Goal: Information Seeking & Learning: Learn about a topic

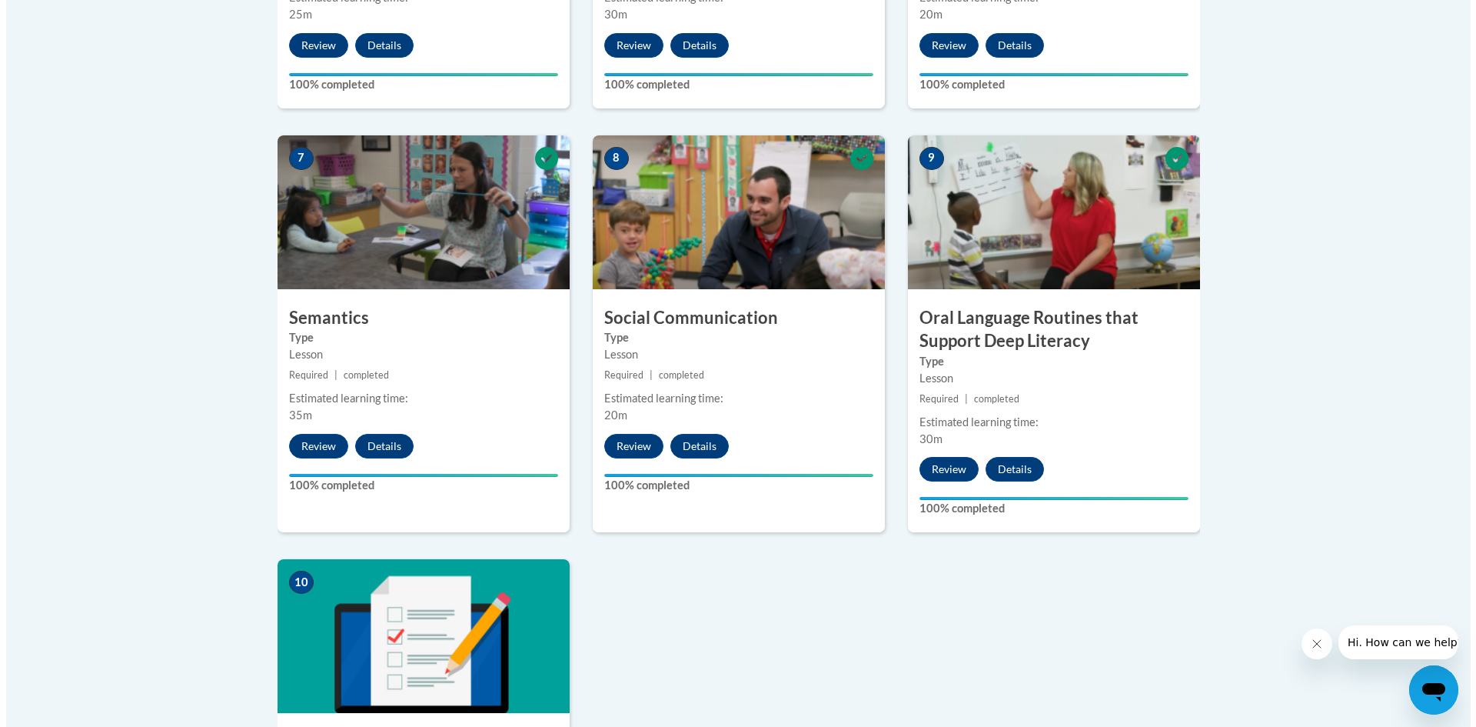
scroll to position [1615, 0]
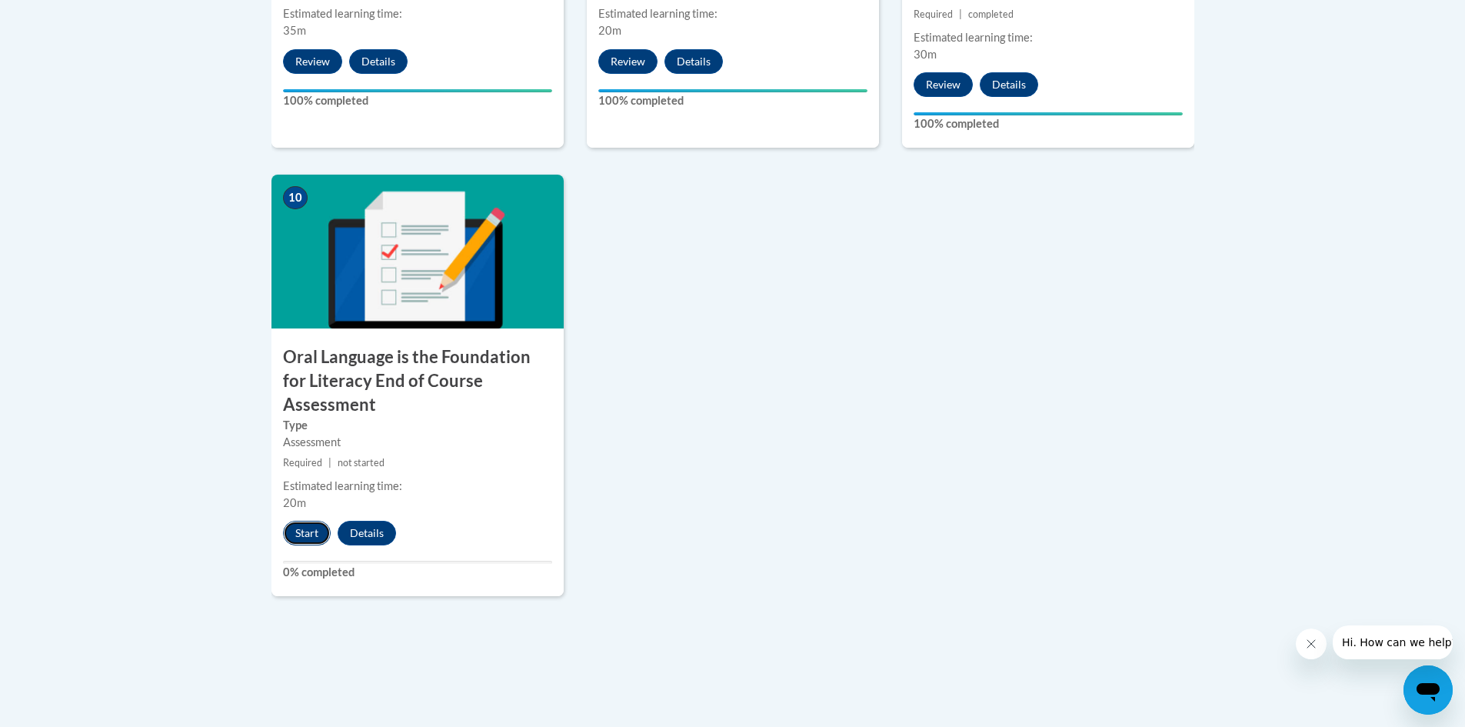
click at [301, 521] on button "Start" at bounding box center [307, 533] width 48 height 25
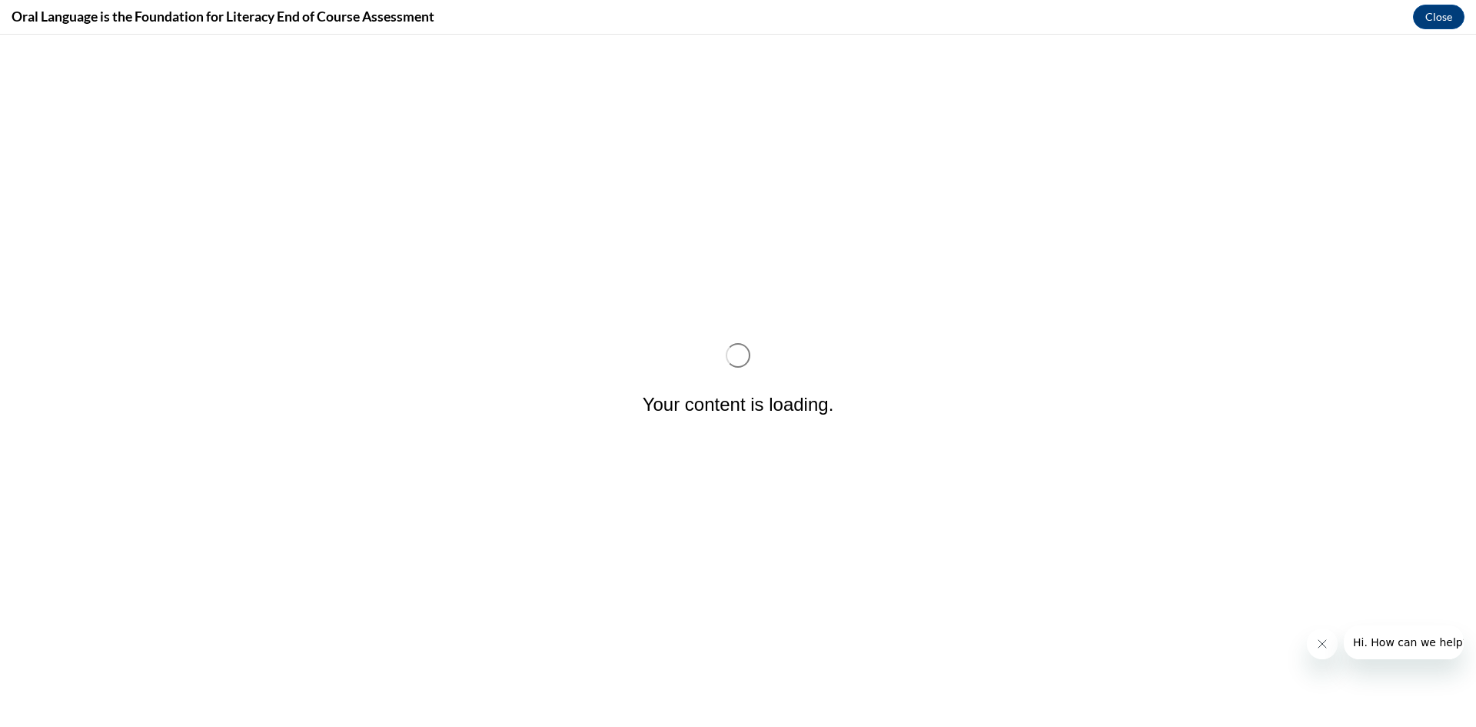
scroll to position [0, 0]
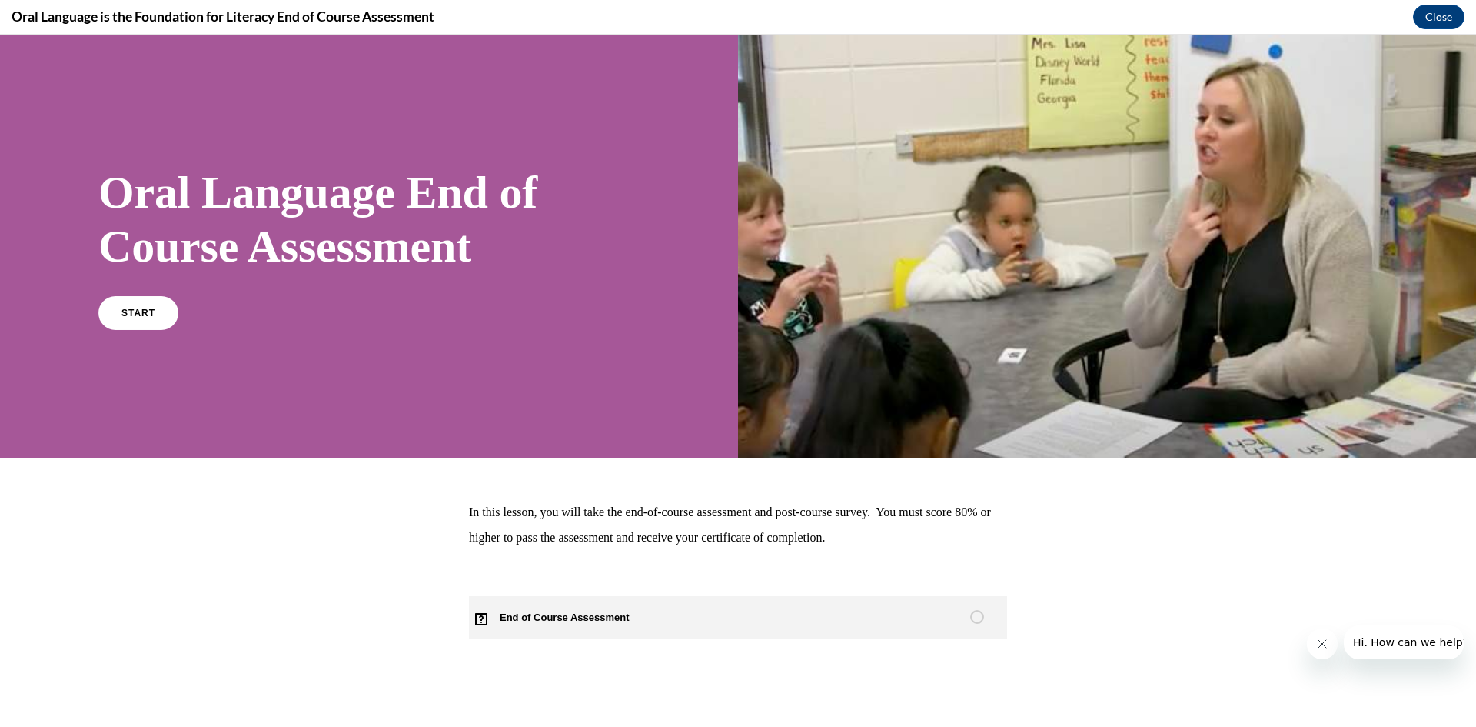
click at [627, 614] on span "End of Course Assessment" at bounding box center [573, 617] width 209 height 43
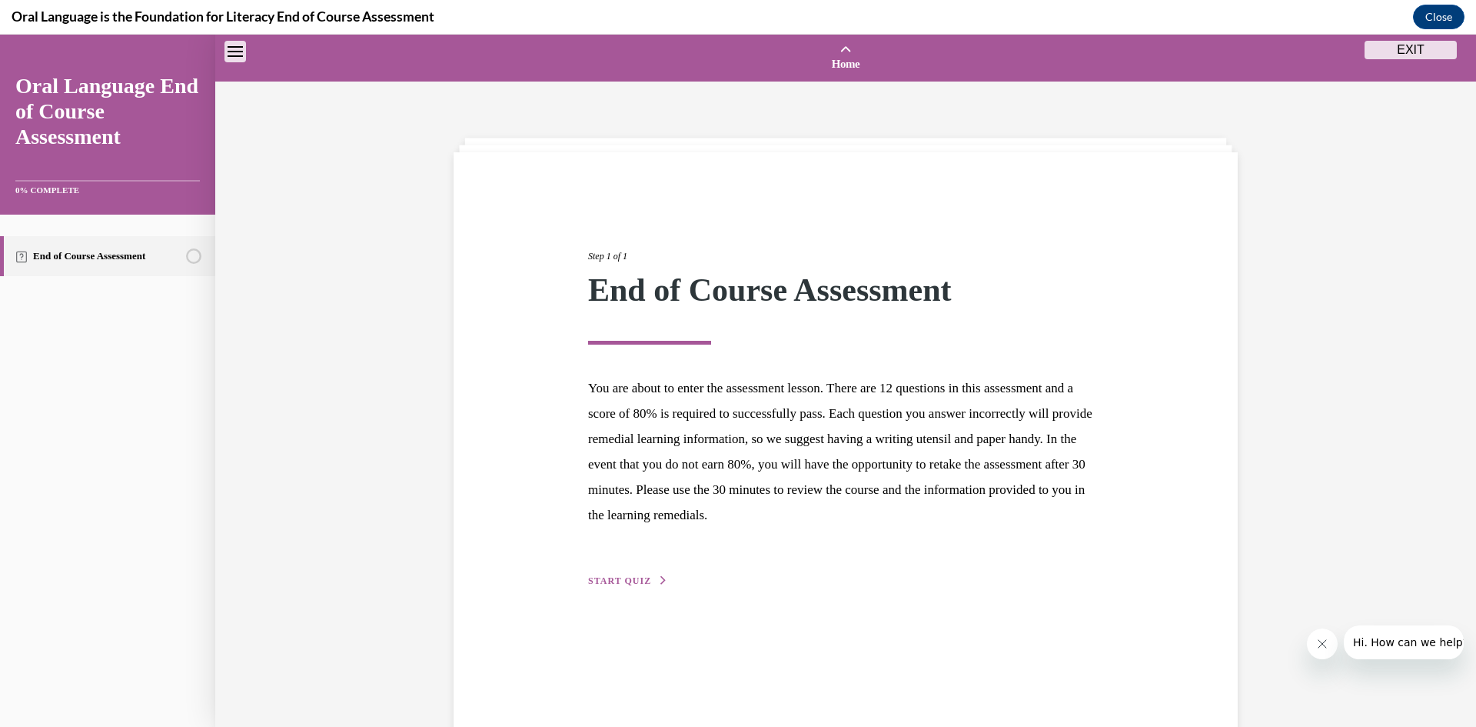
scroll to position [48, 0]
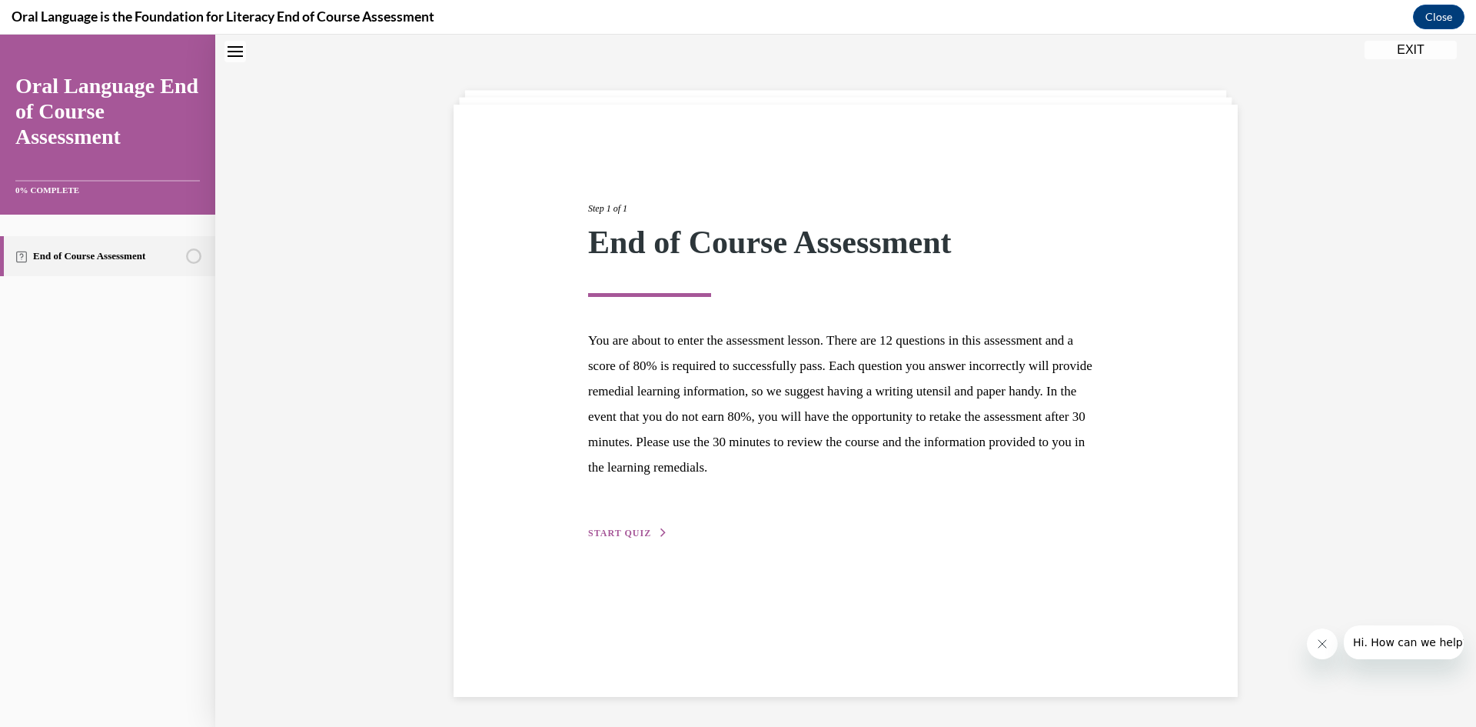
click at [631, 531] on span "START QUIZ" at bounding box center [619, 532] width 63 height 11
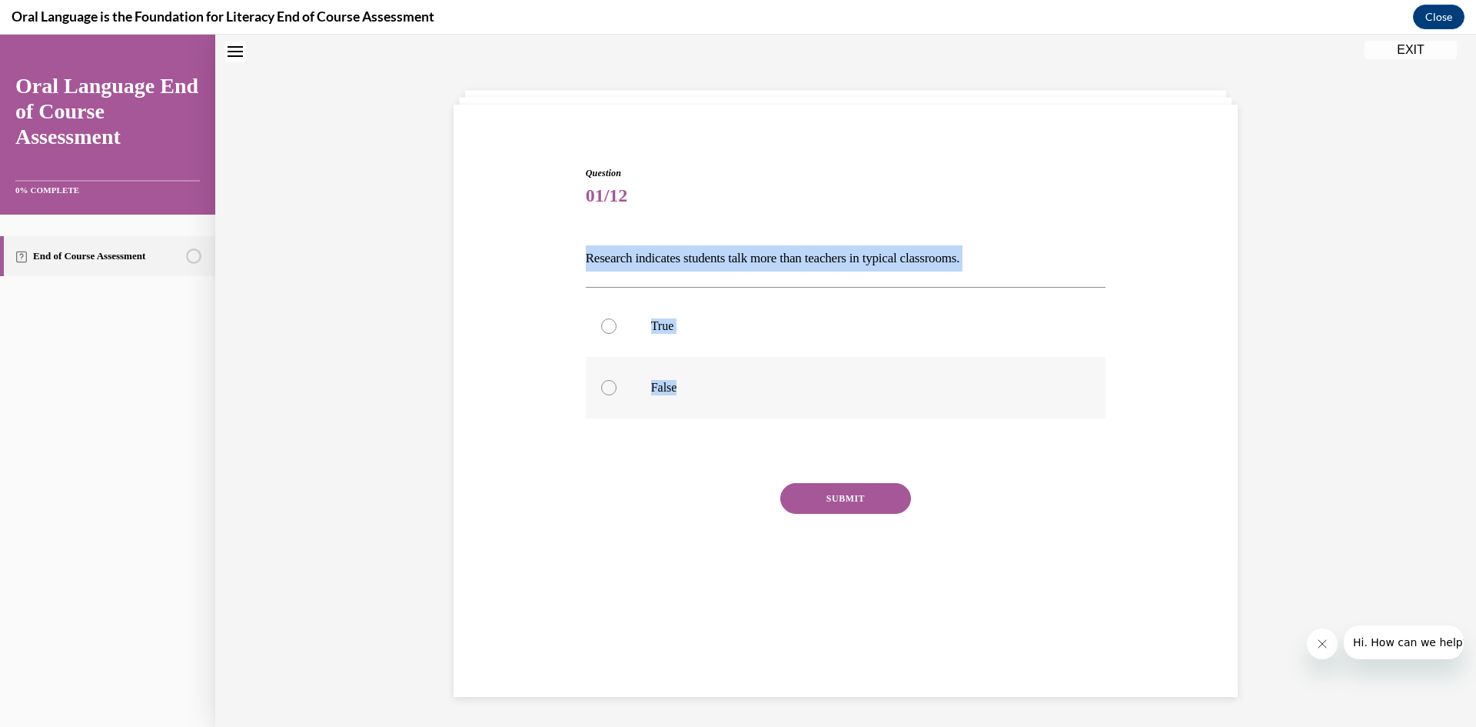
drag, startPoint x: 578, startPoint y: 257, endPoint x: 906, endPoint y: 371, distance: 347.0
click at [906, 371] on div "Question 01/12 Research indicates students talk more than teachers in typical c…" at bounding box center [846, 376] width 528 height 466
copy div "Research indicates students talk more than teachers in typical classrooms.   Tr…"
click at [710, 390] on p "False" at bounding box center [859, 387] width 417 height 15
click at [617, 390] on input "False" at bounding box center [608, 387] width 15 height 15
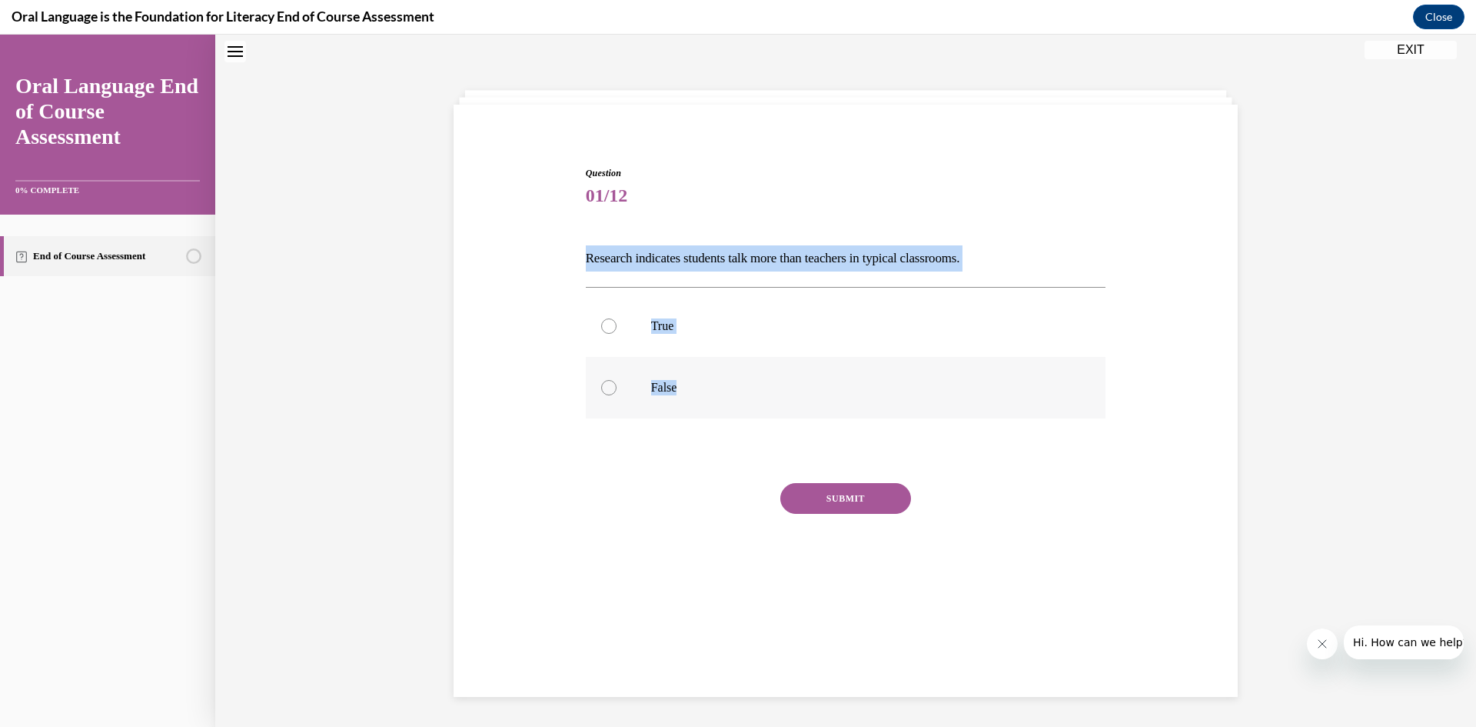
radio input "true"
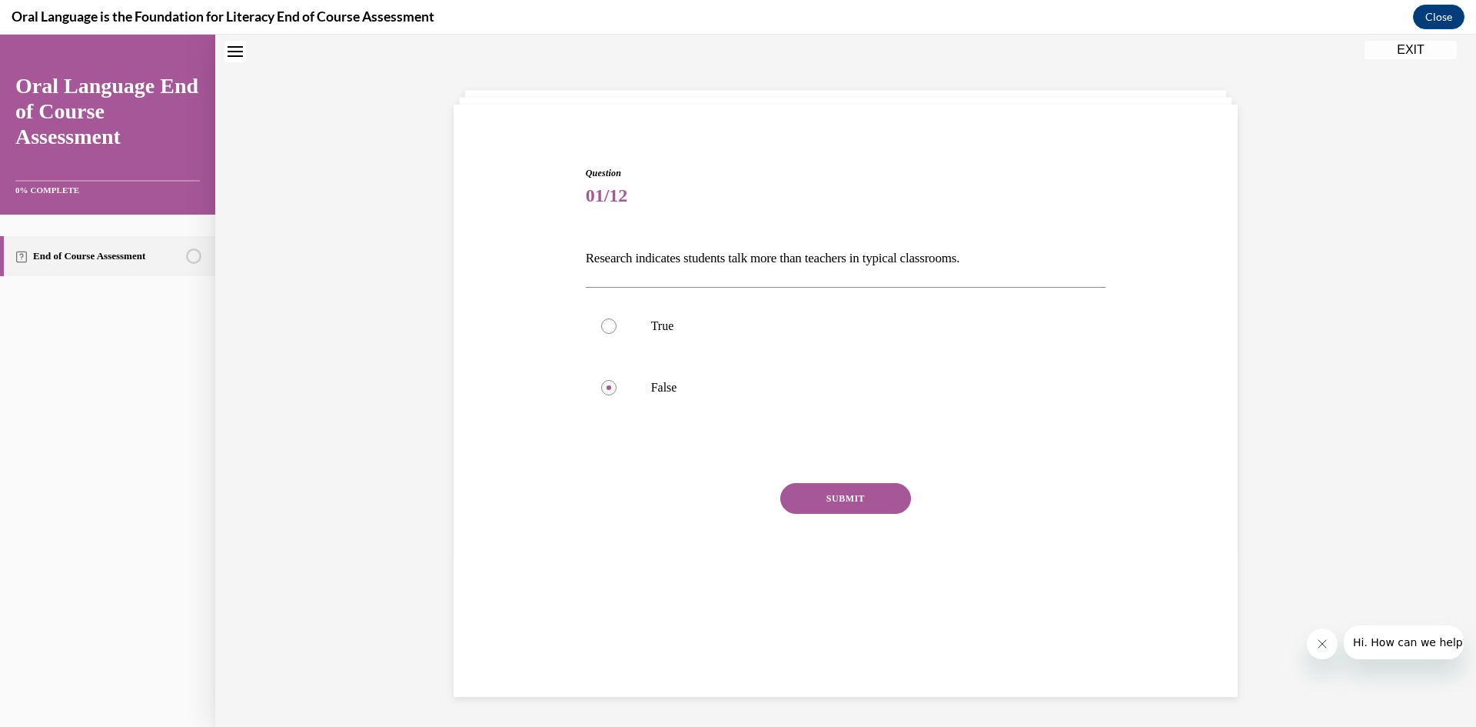
drag, startPoint x: 590, startPoint y: 493, endPoint x: 752, endPoint y: 519, distance: 163.6
click at [594, 491] on div "SUBMIT" at bounding box center [846, 521] width 521 height 77
click at [851, 511] on button "SUBMIT" at bounding box center [845, 498] width 131 height 31
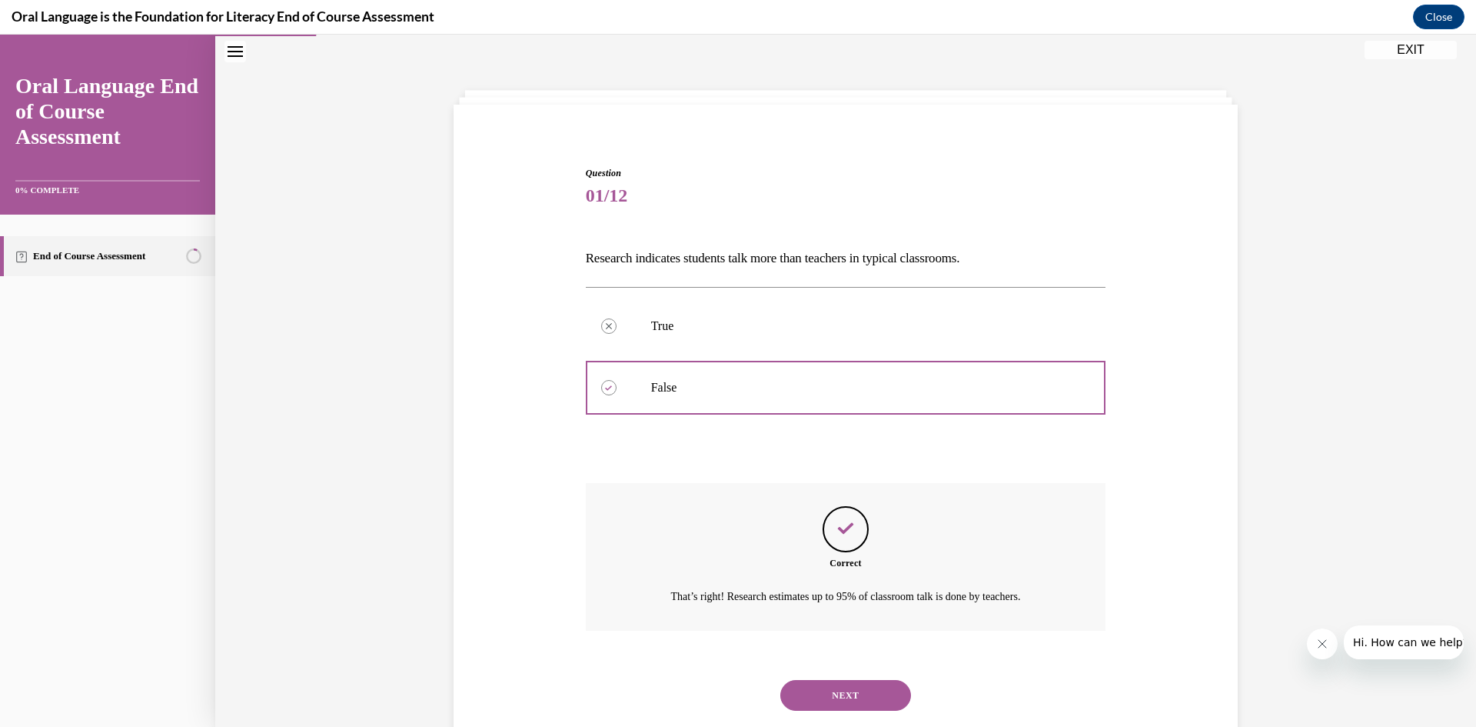
scroll to position [85, 0]
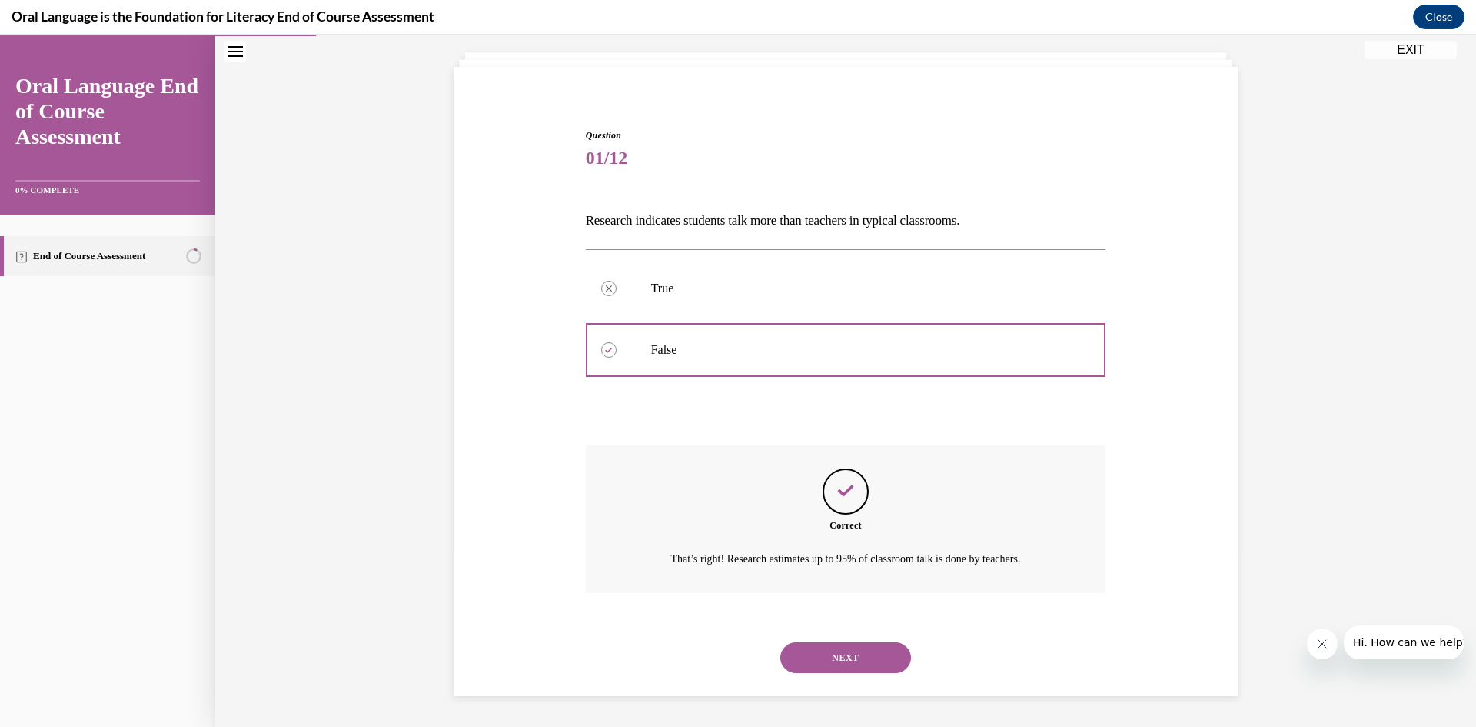
click at [878, 667] on button "NEXT" at bounding box center [845, 657] width 131 height 31
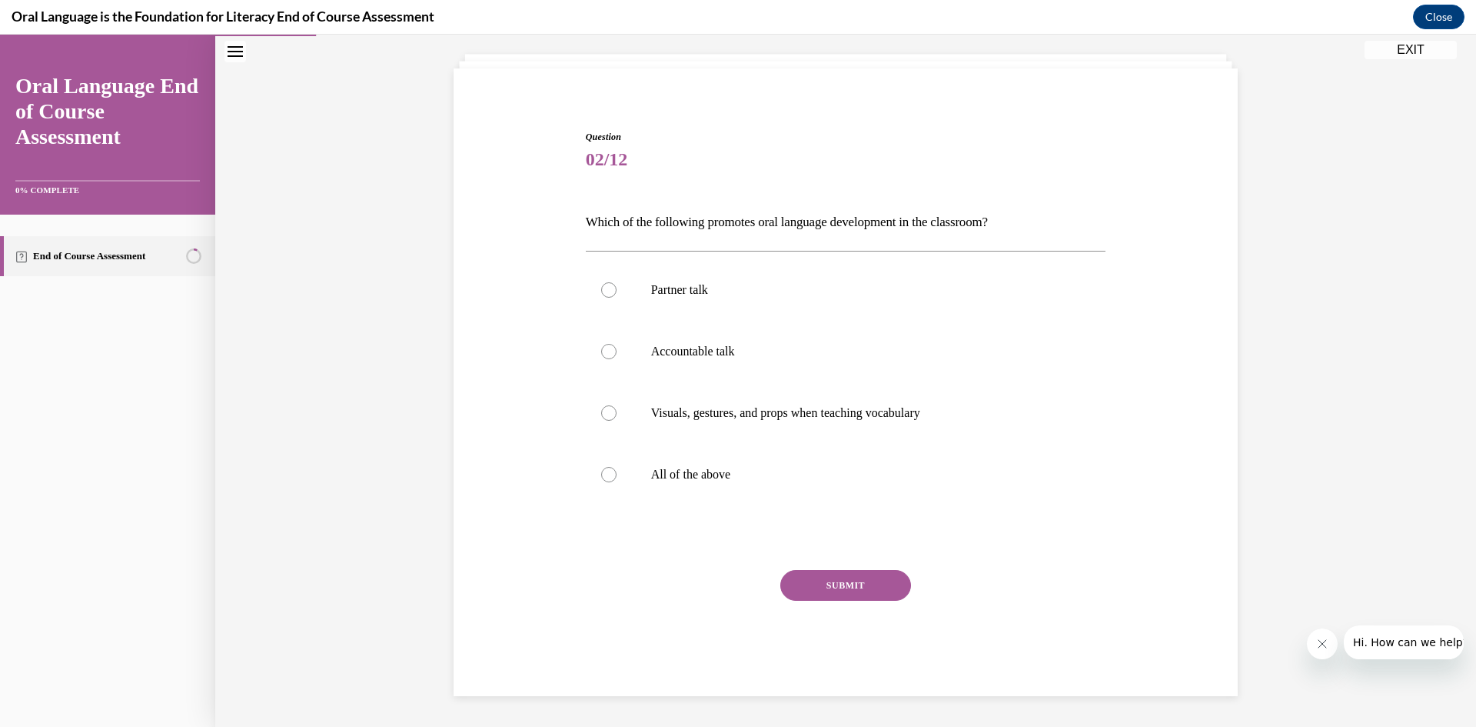
scroll to position [79, 0]
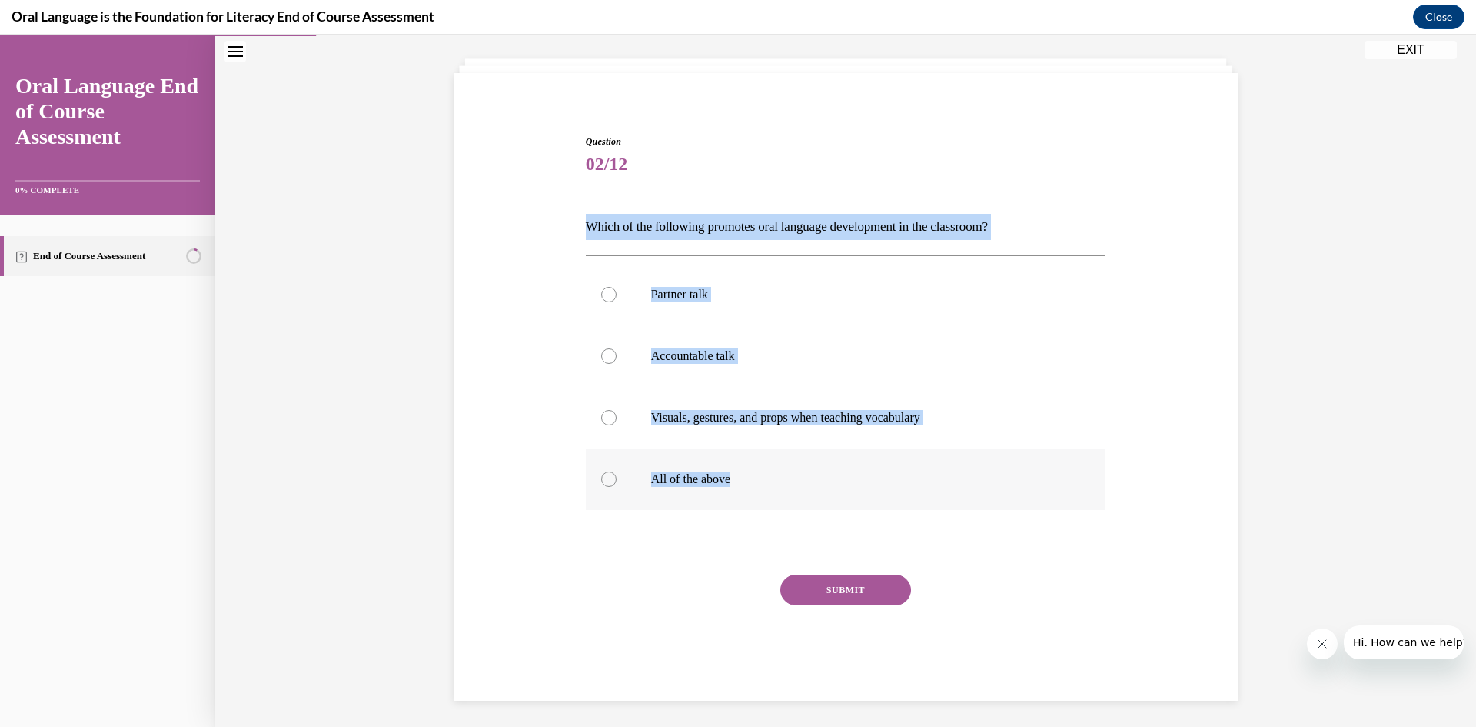
drag, startPoint x: 579, startPoint y: 228, endPoint x: 1001, endPoint y: 477, distance: 490.5
click at [1001, 477] on div "Question 02/12 Which of the following promotes oral language development in the…" at bounding box center [846, 405] width 528 height 589
copy div "Which of the following promotes oral language development in the classroom?  Pa…"
click at [749, 489] on label "All of the above" at bounding box center [846, 479] width 521 height 62
click at [617, 487] on input "All of the above" at bounding box center [608, 478] width 15 height 15
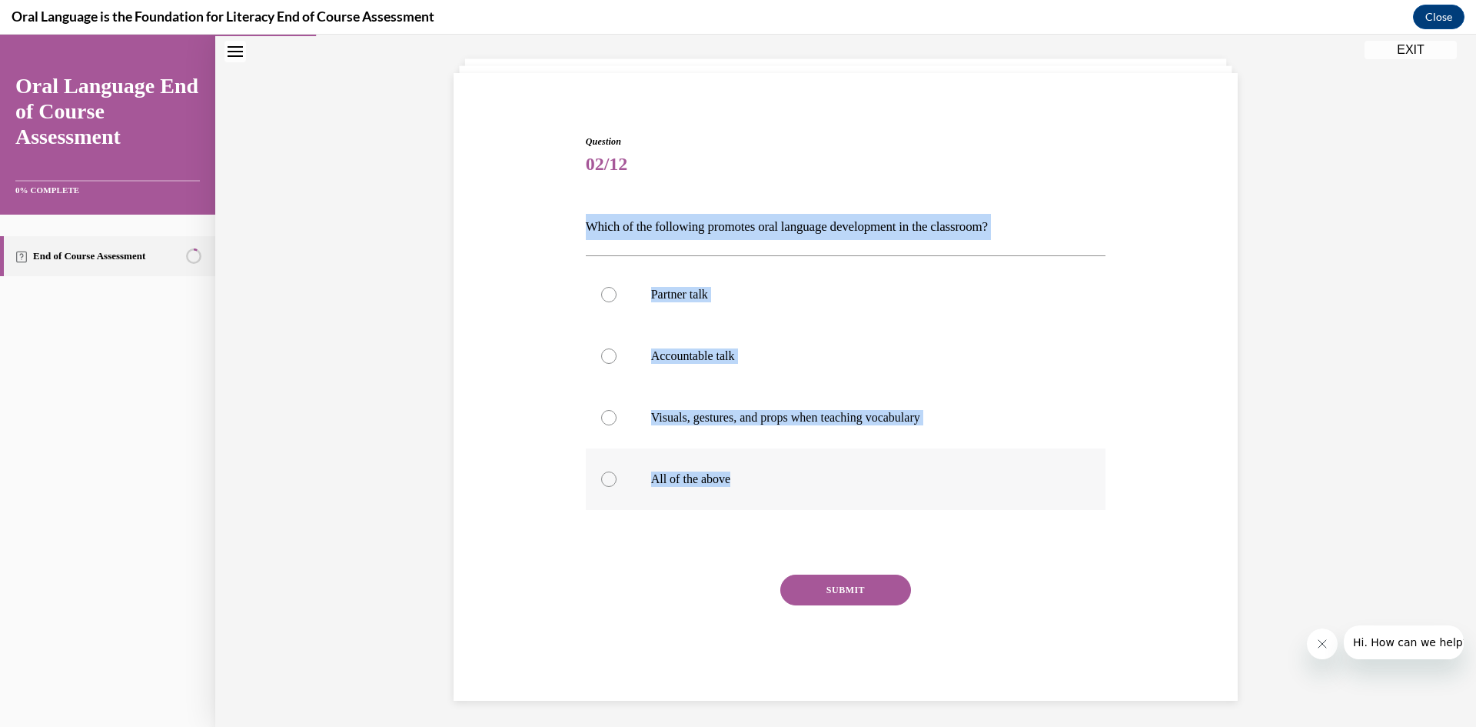
radio input "true"
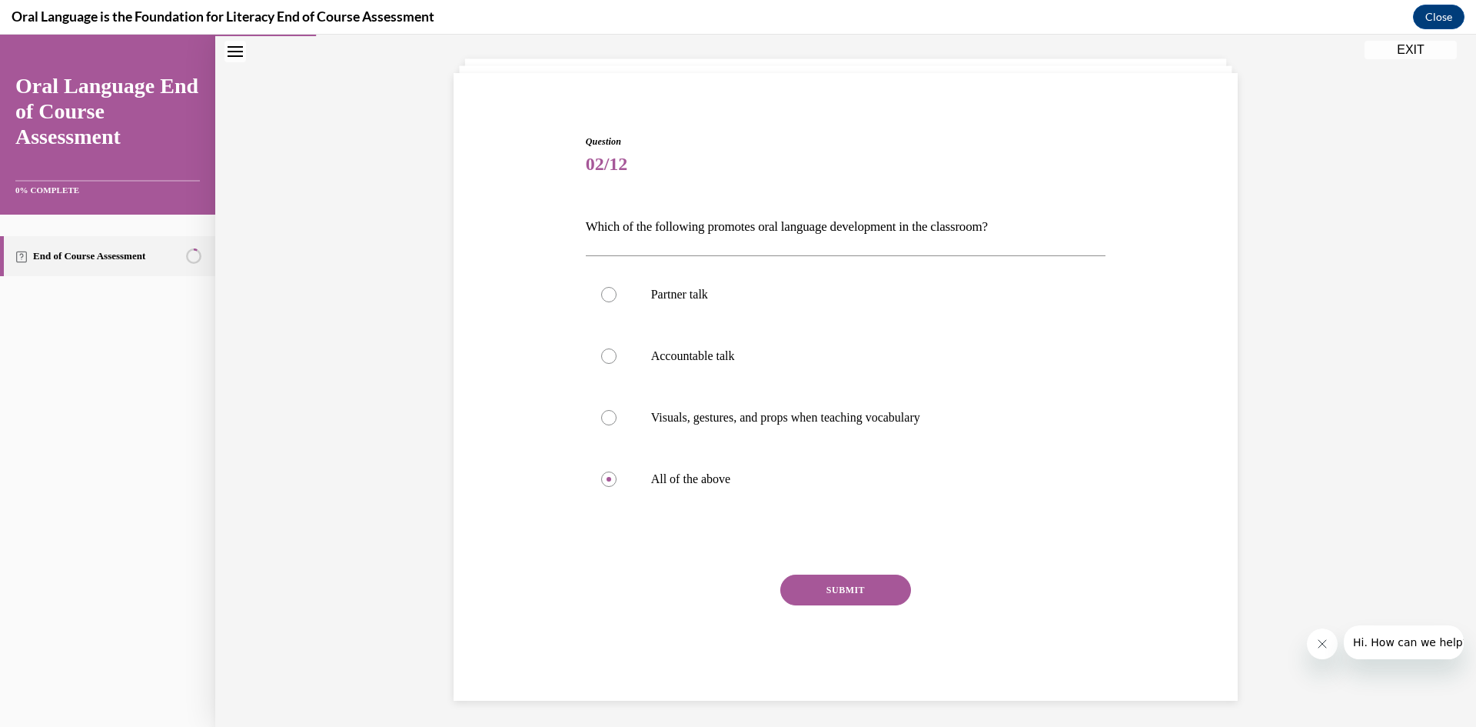
click at [637, 534] on div at bounding box center [846, 542] width 521 height 18
click at [840, 584] on button "SUBMIT" at bounding box center [845, 589] width 131 height 31
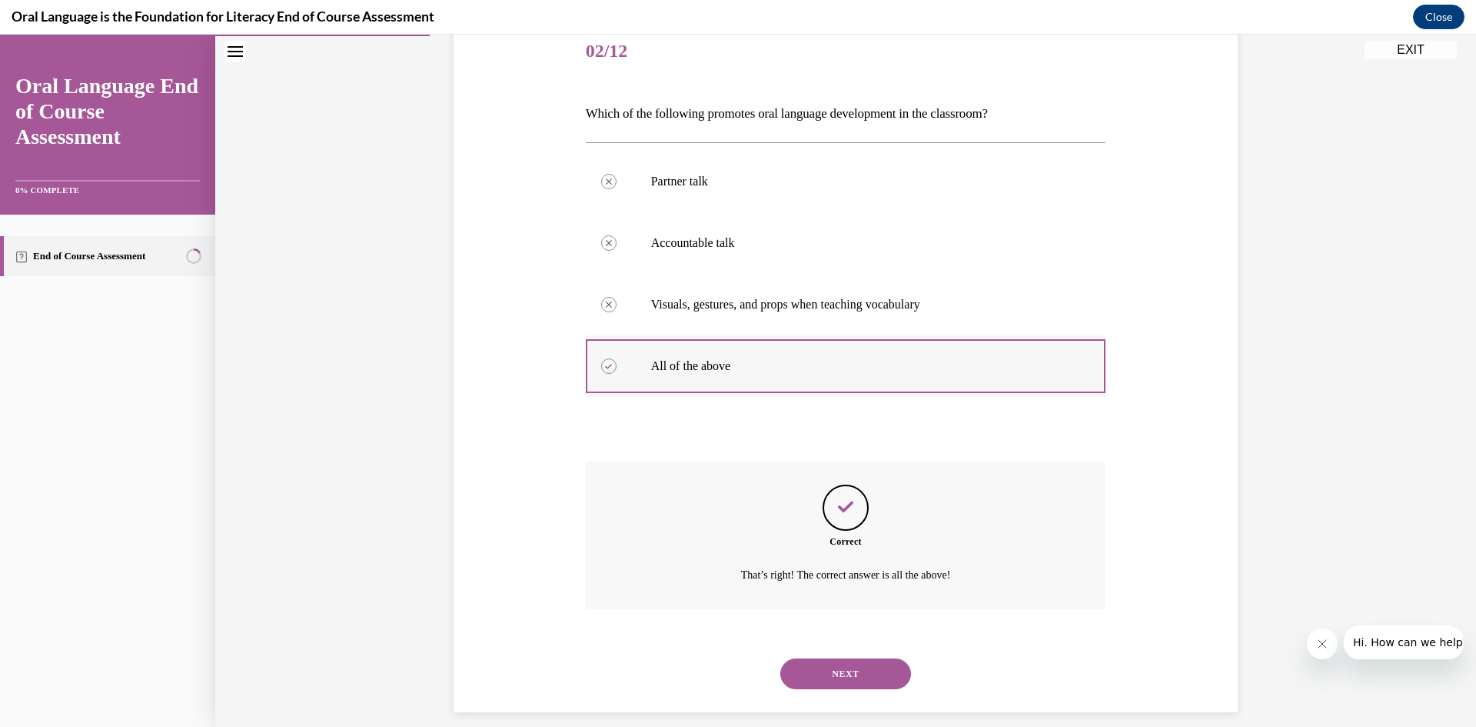
scroll to position [208, 0]
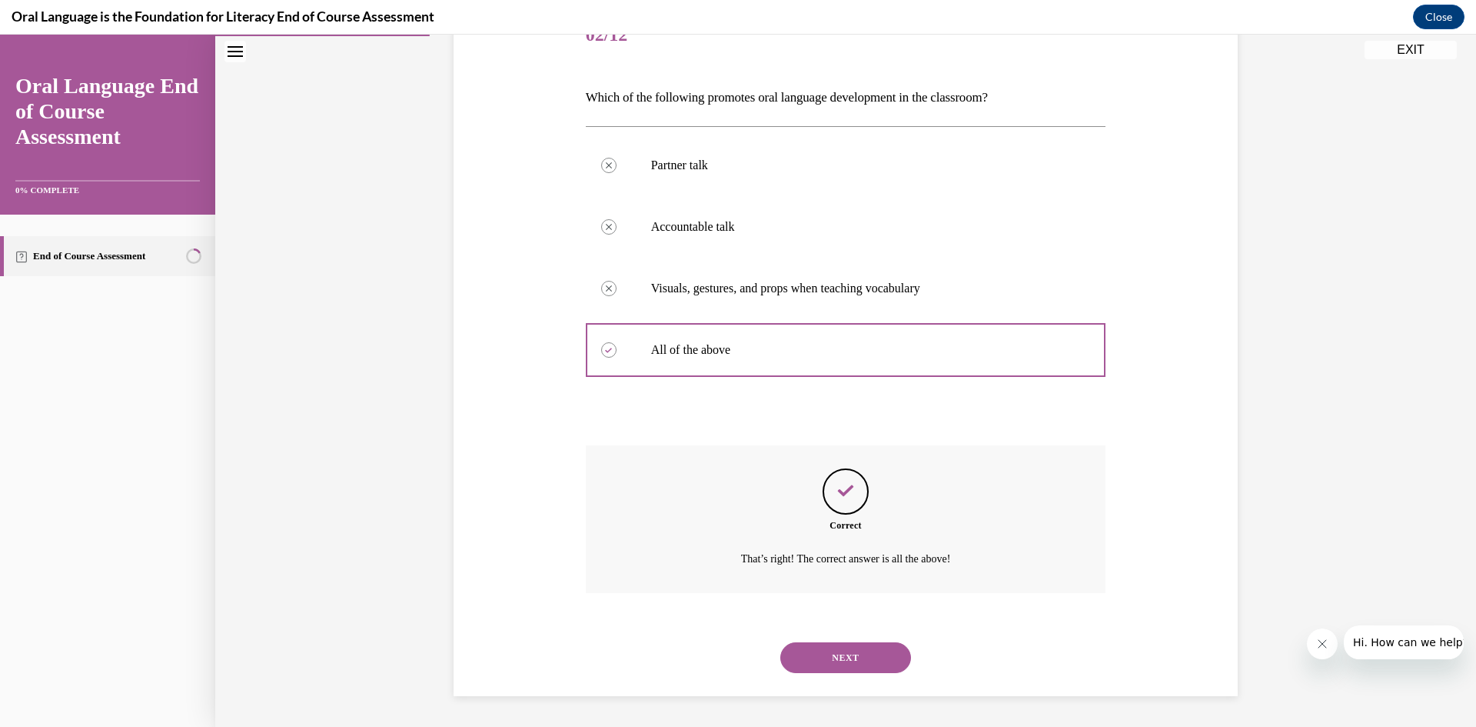
click at [870, 682] on div "NEXT" at bounding box center [846, 658] width 521 height 62
click at [867, 662] on button "NEXT" at bounding box center [845, 657] width 131 height 31
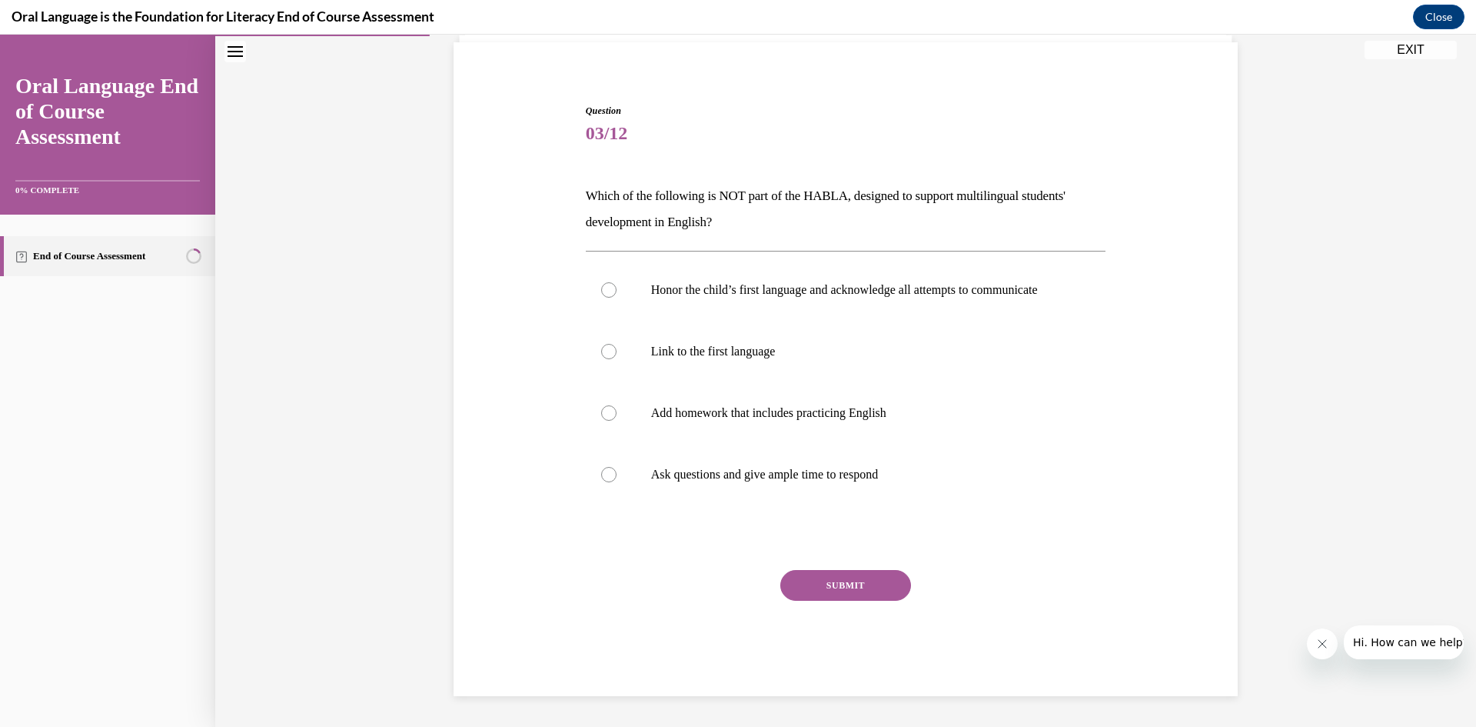
scroll to position [125, 0]
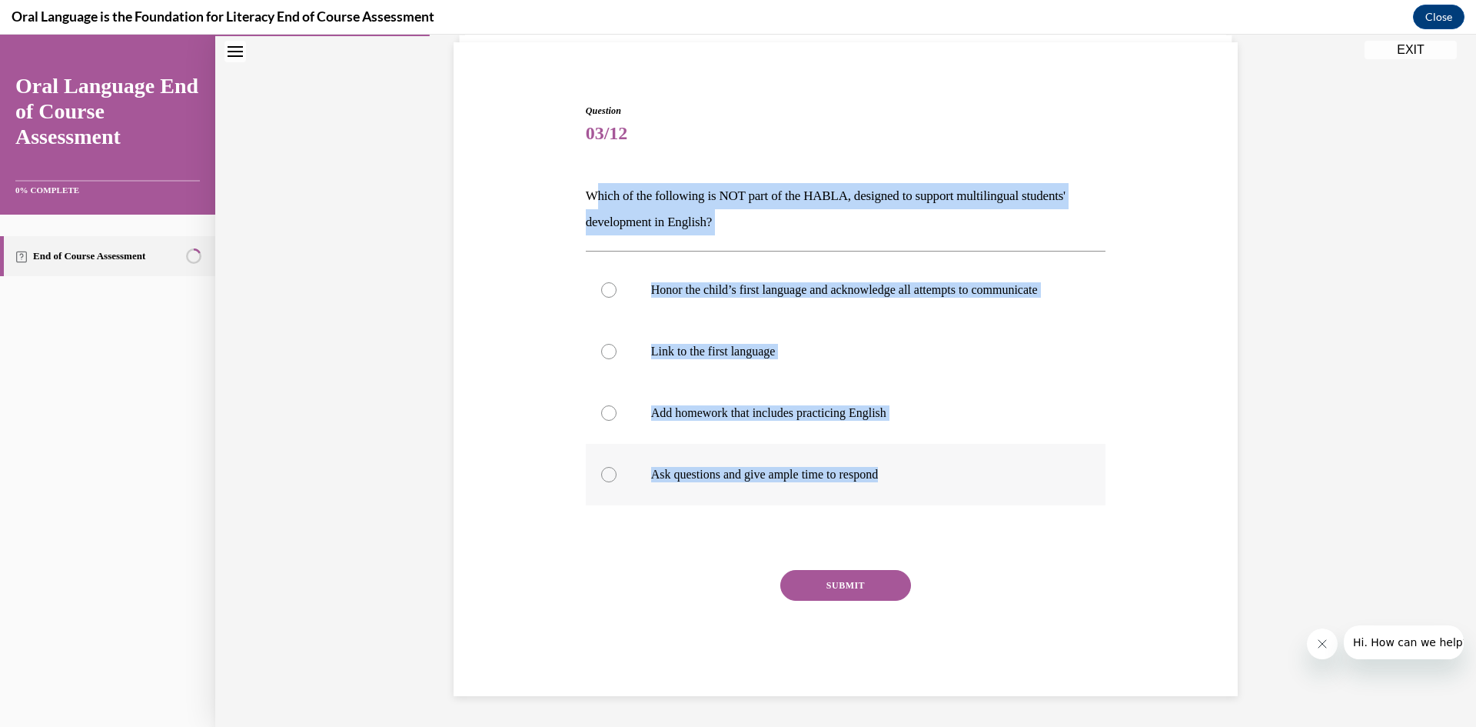
drag, startPoint x: 587, startPoint y: 178, endPoint x: 981, endPoint y: 469, distance: 490.4
click at [981, 469] on div "Question 03/12 Which of the following is NOT part of the HABLA, designed to sup…" at bounding box center [846, 400] width 521 height 592
click at [734, 199] on p "Which of the following is NOT part of the HABLA, designed to support multilingu…" at bounding box center [846, 209] width 521 height 52
drag, startPoint x: 572, startPoint y: 177, endPoint x: 903, endPoint y: 487, distance: 453.1
click at [903, 487] on div "Question 03/12 Which of the following is NOT part of the HABLA, designed to sup…" at bounding box center [846, 377] width 792 height 638
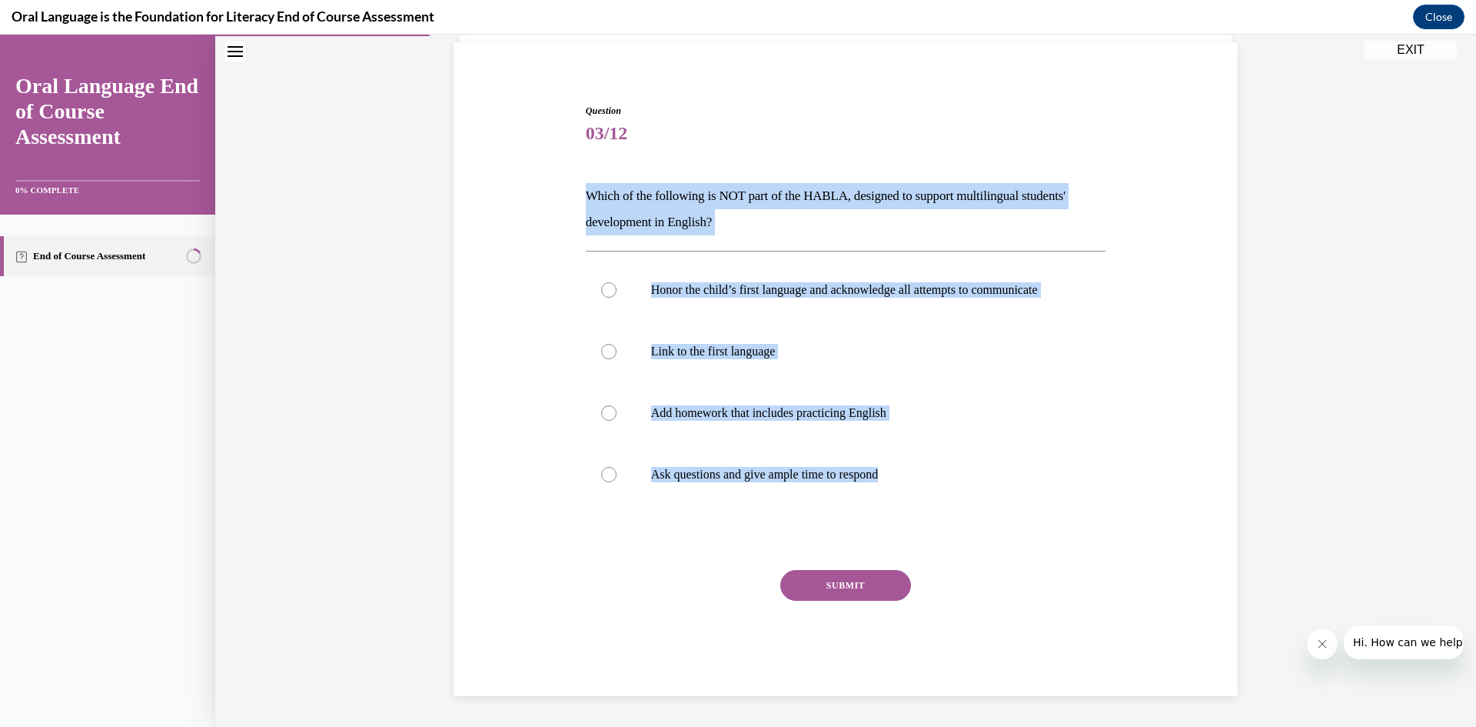
copy div "Which of the following is NOT part of the HABLA, designed to support multilingu…"
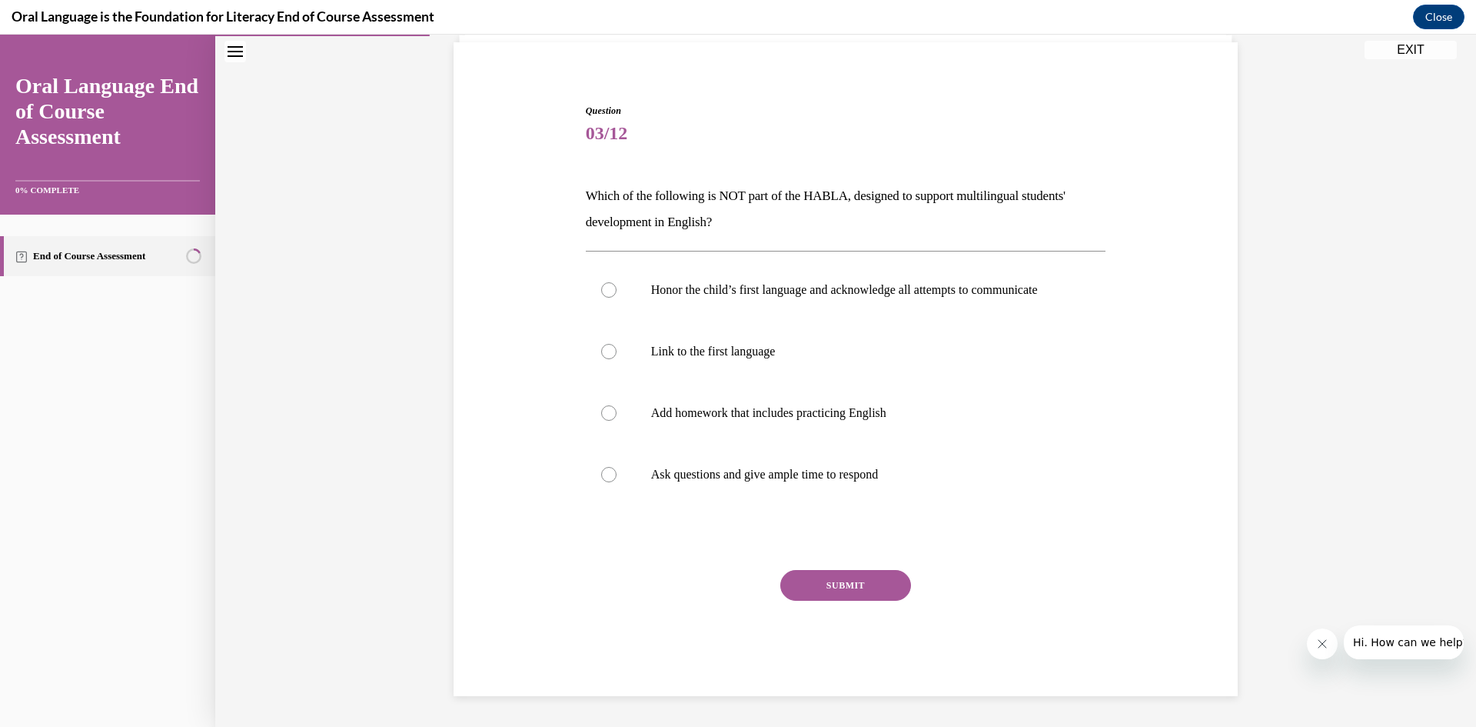
click at [586, 574] on div "SUBMIT" at bounding box center [846, 608] width 521 height 77
click at [783, 442] on label "Add homework that includes practicing English" at bounding box center [846, 413] width 521 height 62
click at [617, 421] on input "Add homework that includes practicing English" at bounding box center [608, 412] width 15 height 15
radio input "true"
click at [795, 590] on button "SUBMIT" at bounding box center [845, 585] width 131 height 31
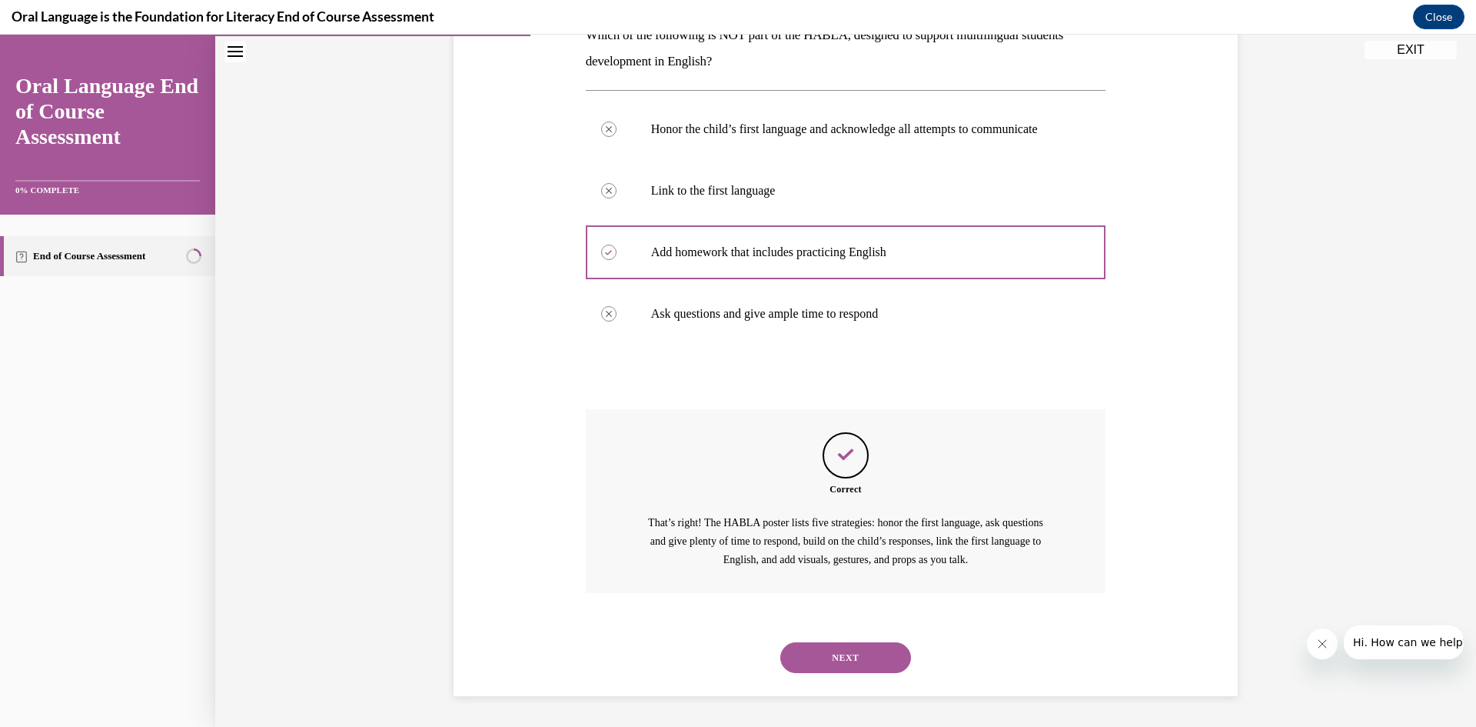
scroll to position [286, 0]
click at [827, 659] on button "NEXT" at bounding box center [845, 657] width 131 height 31
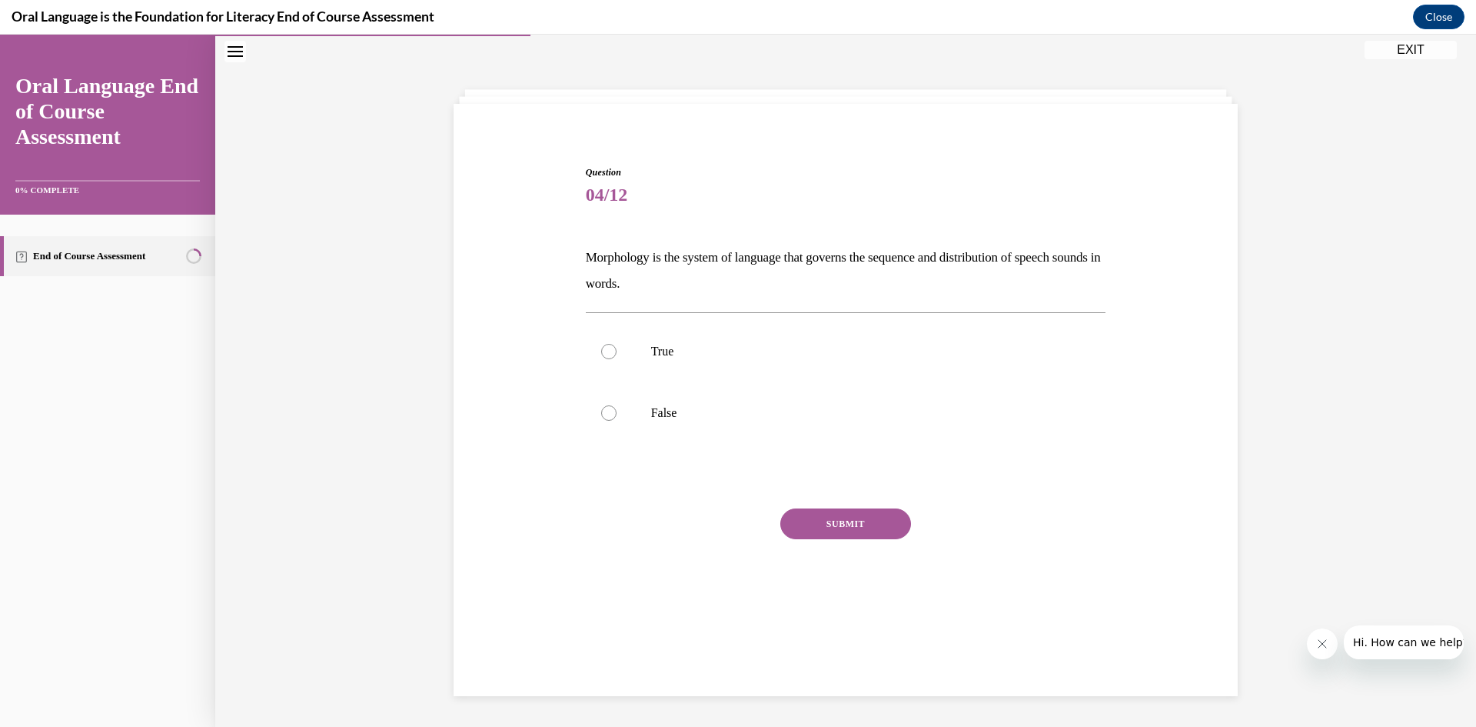
scroll to position [48, 0]
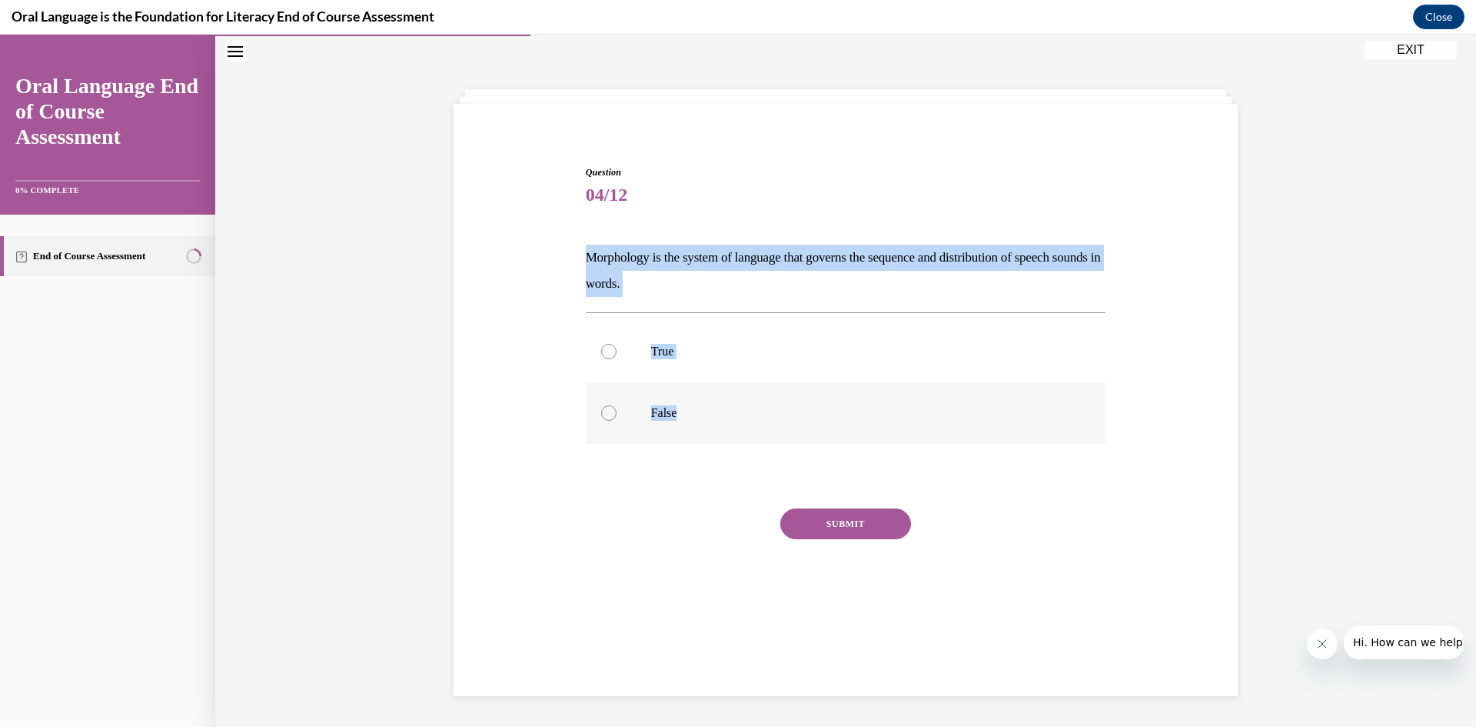
drag, startPoint x: 582, startPoint y: 259, endPoint x: 775, endPoint y: 404, distance: 241.1
click at [775, 404] on div "Question 04/12 Morphology is the system of language that governs the sequence a…" at bounding box center [846, 399] width 521 height 469
copy div "Morphology is the system of language that governs the sequence and distribution…"
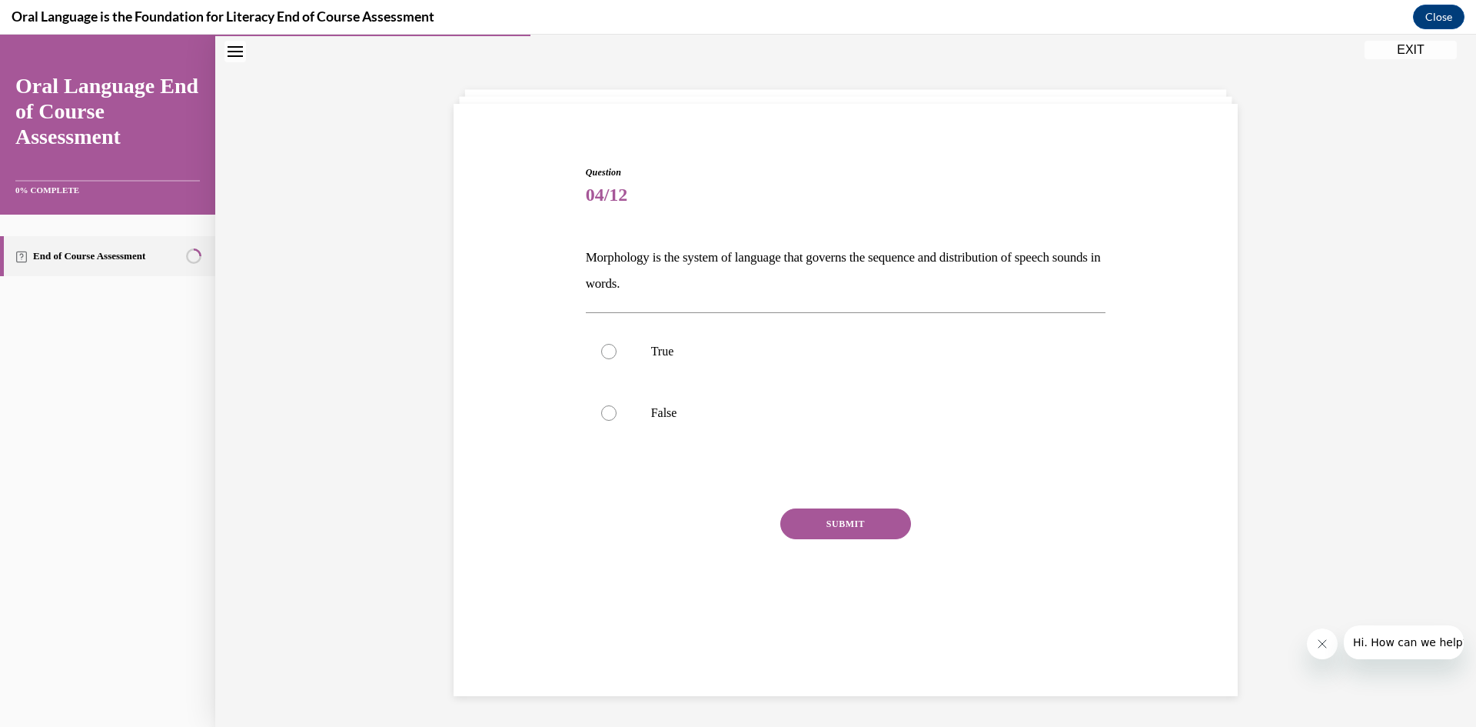
click at [637, 118] on div "Question 04/12 Morphology is the system of language that governs the sequence a…" at bounding box center [846, 400] width 784 height 592
click at [667, 411] on p "False" at bounding box center [859, 412] width 417 height 15
click at [617, 411] on input "False" at bounding box center [608, 412] width 15 height 15
radio input "true"
click at [840, 517] on button "SUBMIT" at bounding box center [845, 523] width 131 height 31
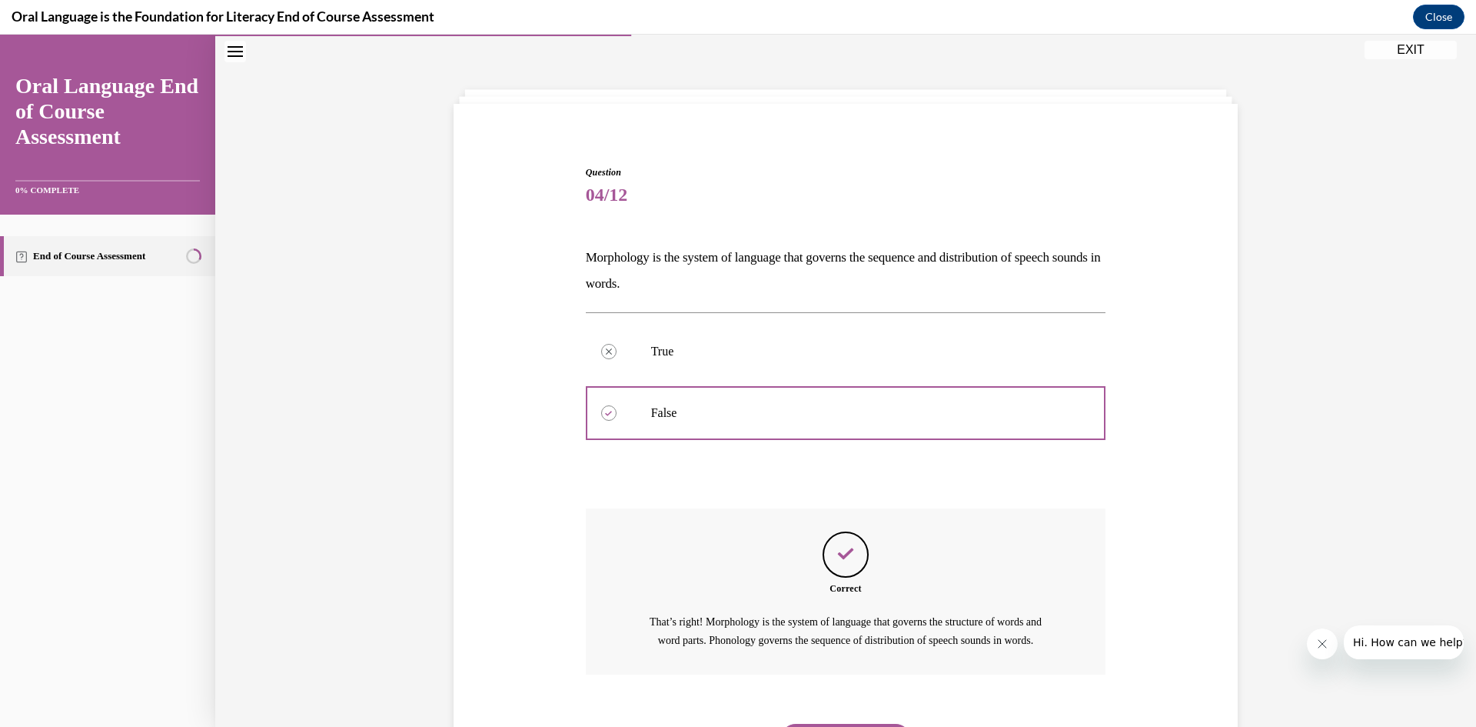
scroll to position [148, 0]
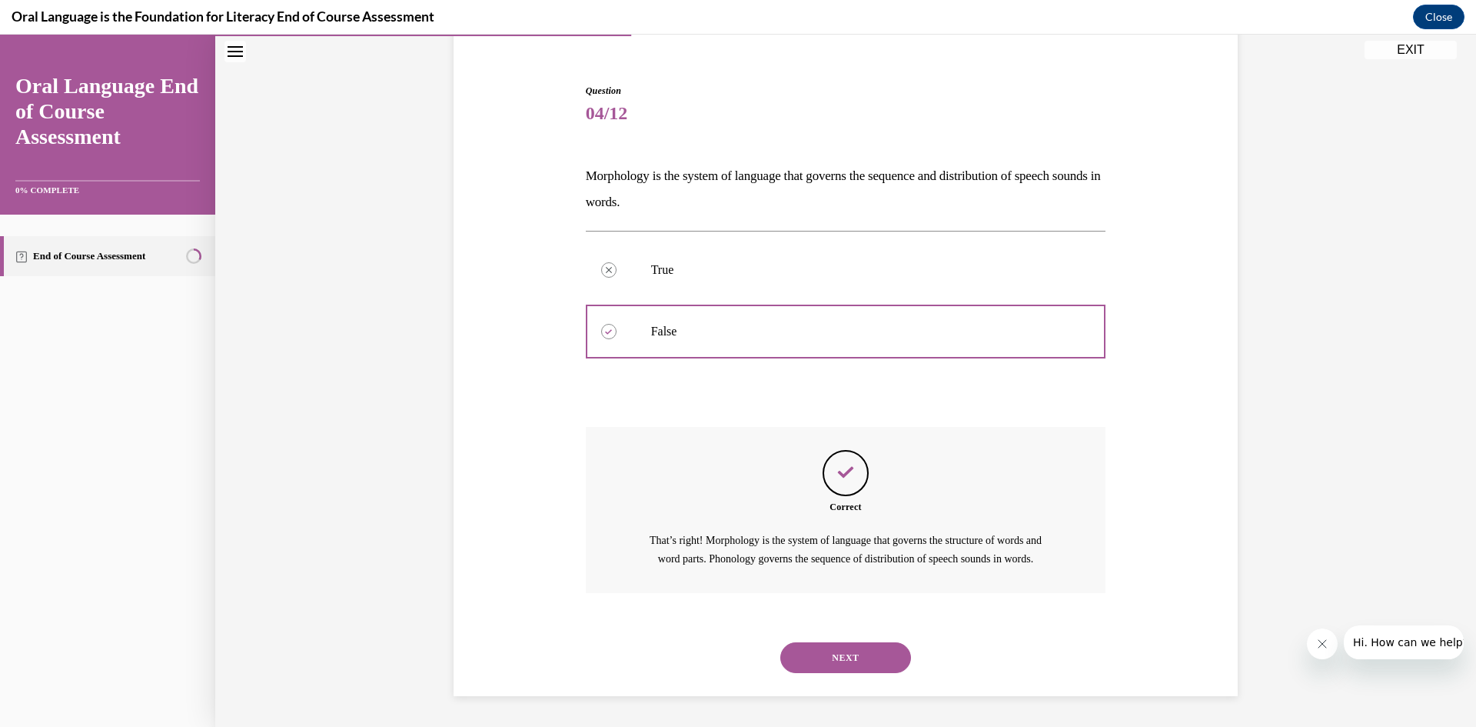
click at [824, 658] on button "NEXT" at bounding box center [845, 657] width 131 height 31
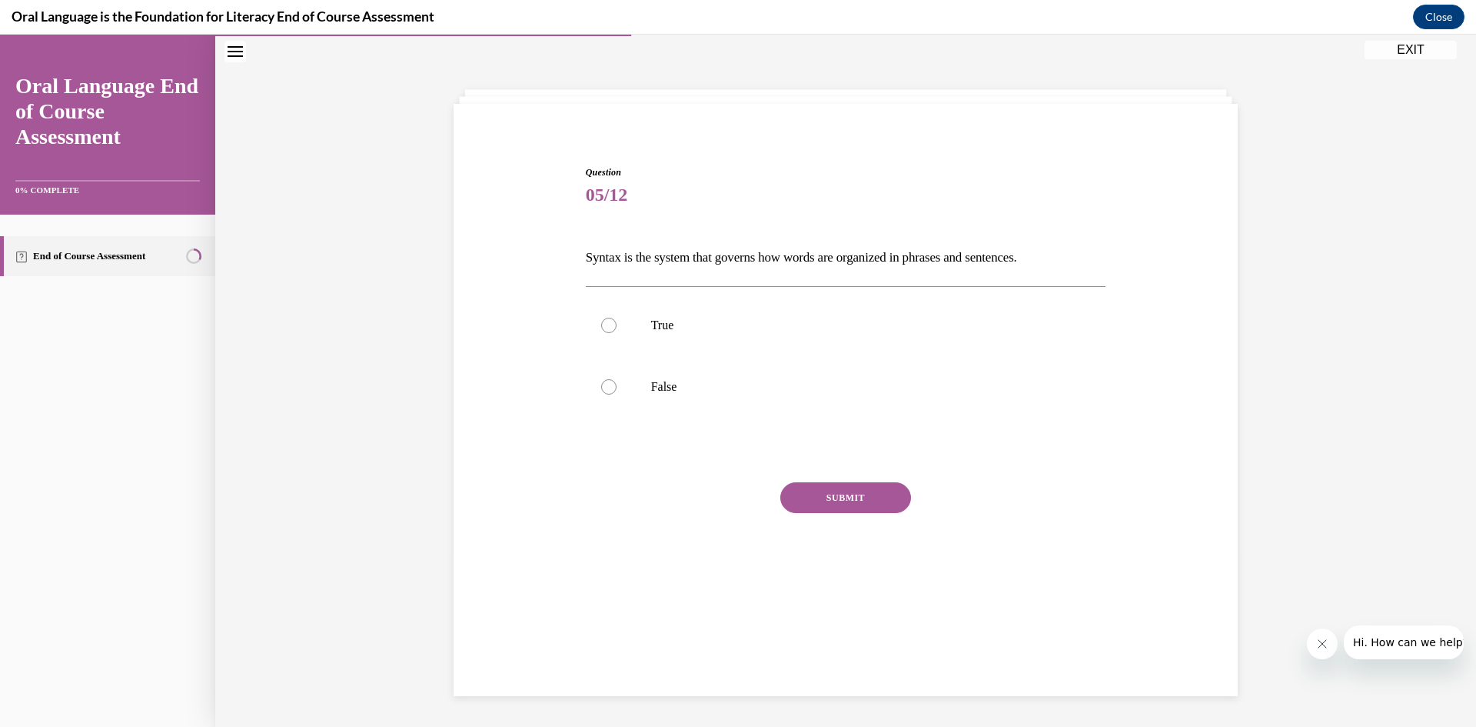
scroll to position [48, 0]
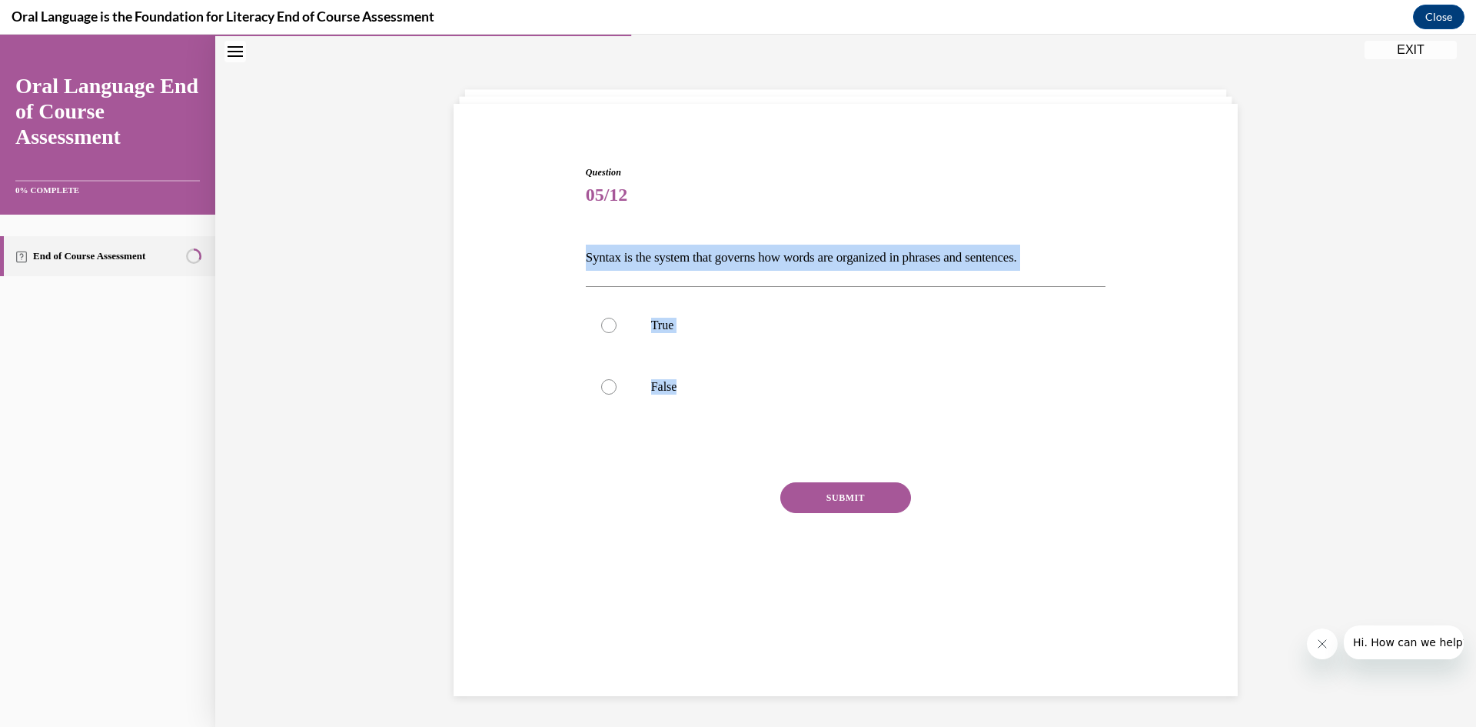
drag, startPoint x: 581, startPoint y: 255, endPoint x: 917, endPoint y: 431, distance: 379.0
click at [917, 431] on div "Question 05/12 Syntax is the system that governs how words are organized in phr…" at bounding box center [846, 386] width 521 height 443
copy div "Syntax is the system that governs how words are organized in phrases and senten…"
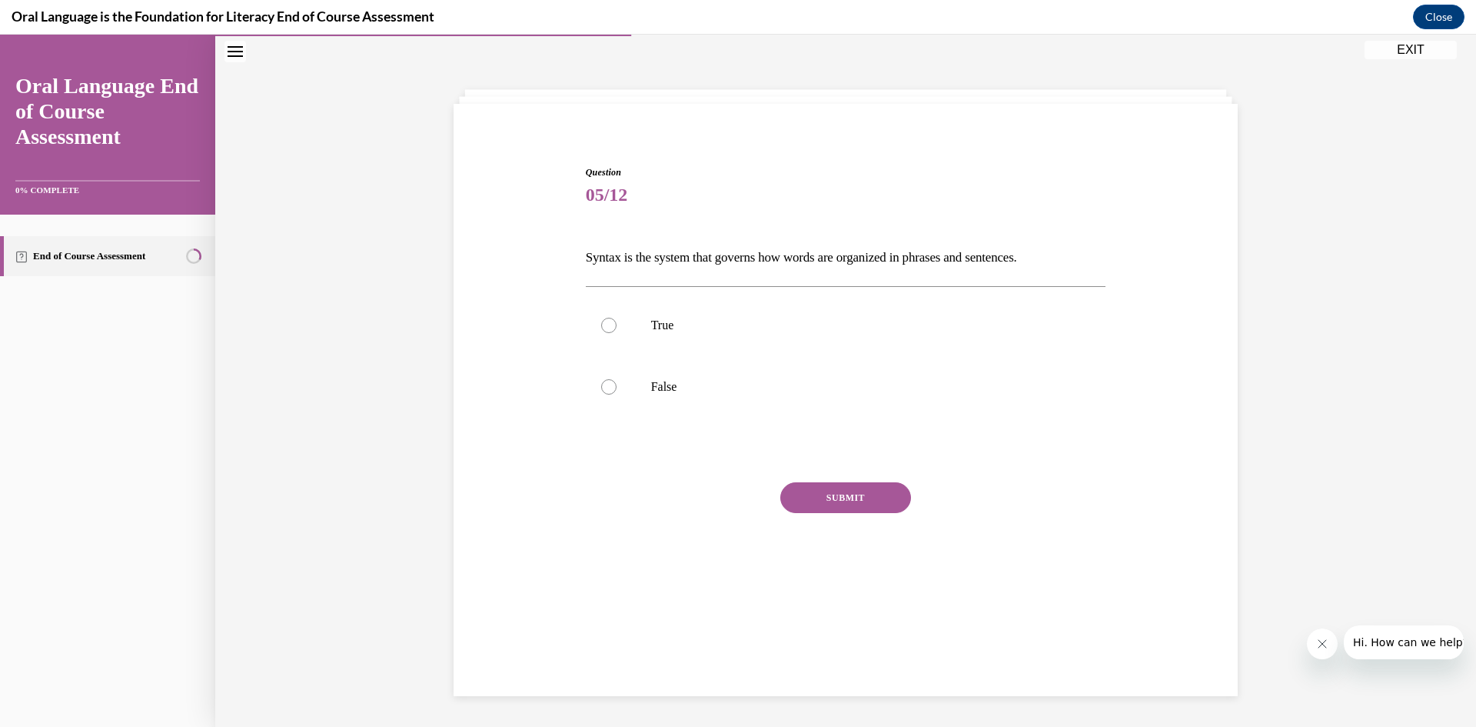
click at [761, 195] on span "05/12" at bounding box center [846, 194] width 521 height 31
click at [675, 334] on label "True" at bounding box center [846, 325] width 521 height 62
click at [617, 333] on input "True" at bounding box center [608, 325] width 15 height 15
radio input "true"
click at [854, 494] on button "SUBMIT" at bounding box center [845, 497] width 131 height 31
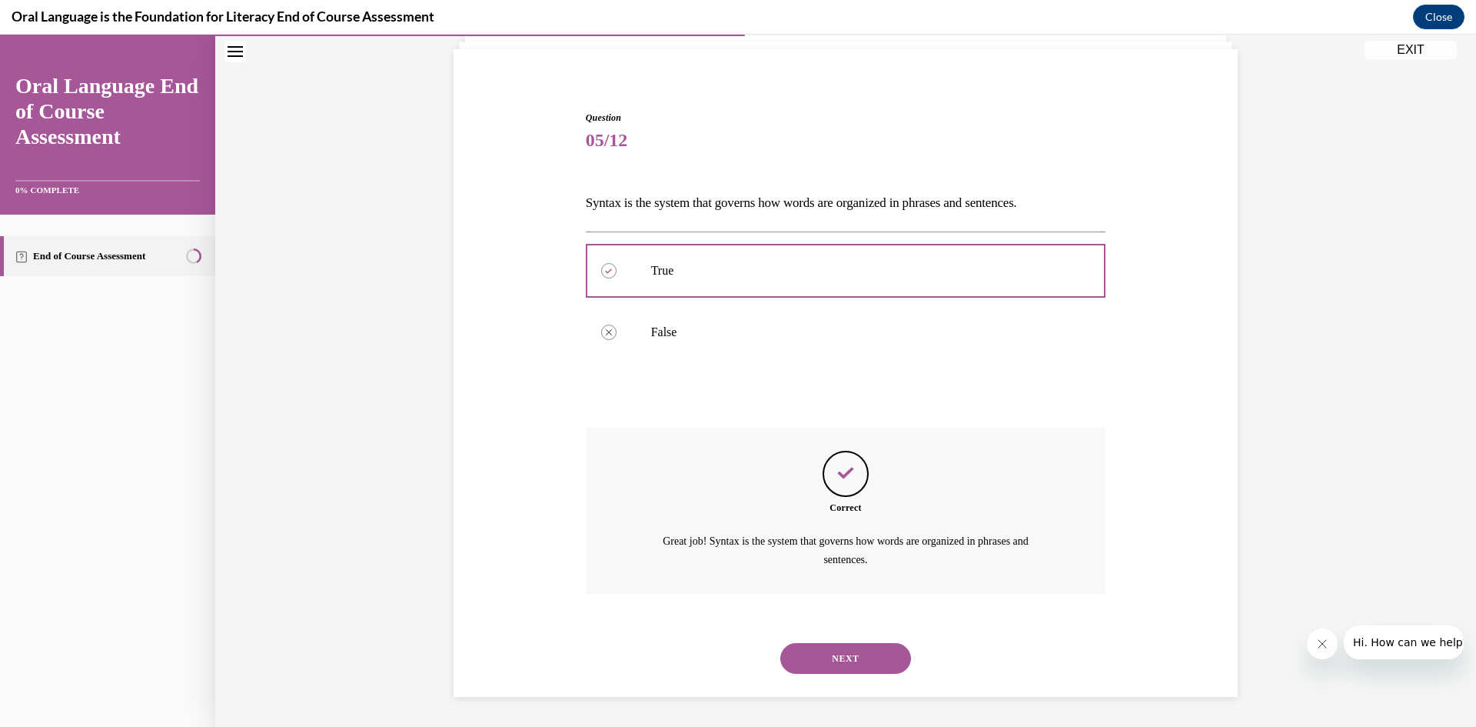
scroll to position [104, 0]
click at [827, 652] on button "NEXT" at bounding box center [845, 657] width 131 height 31
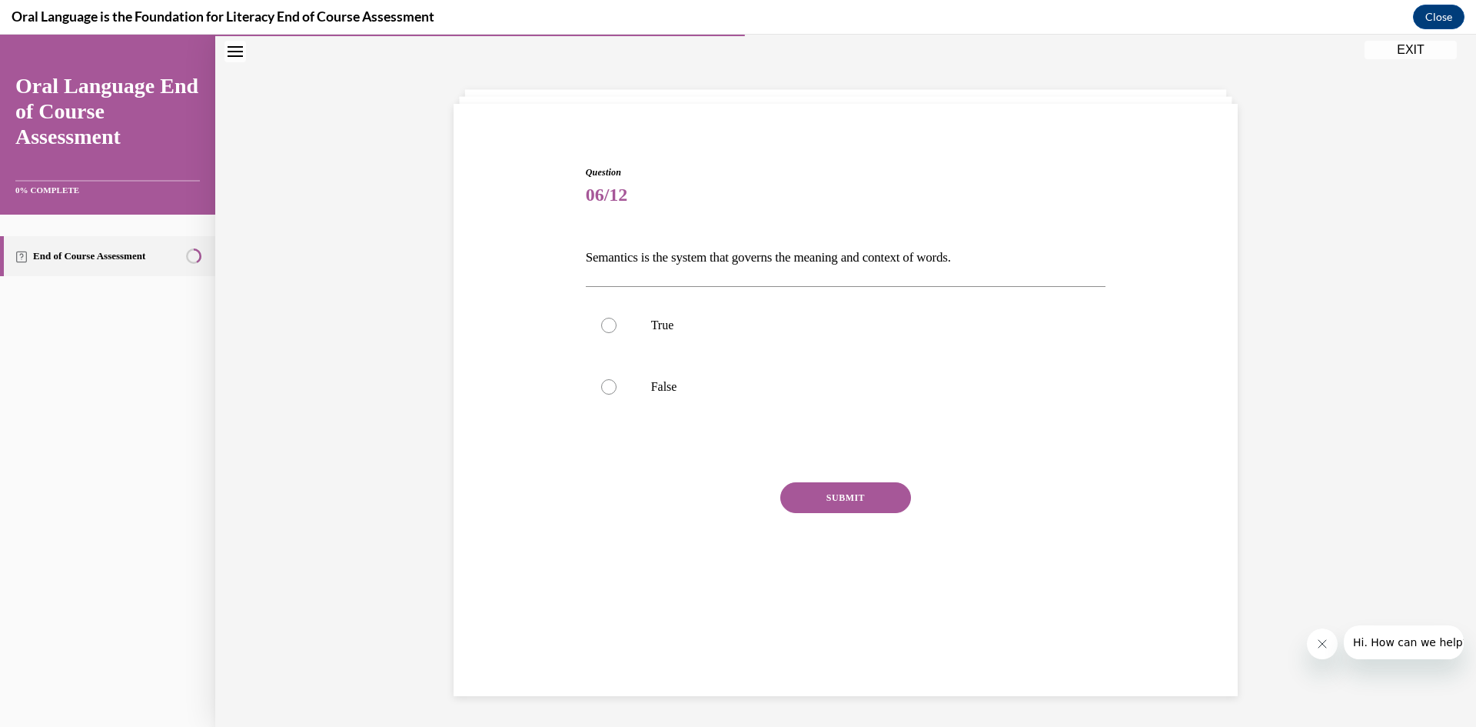
scroll to position [48, 0]
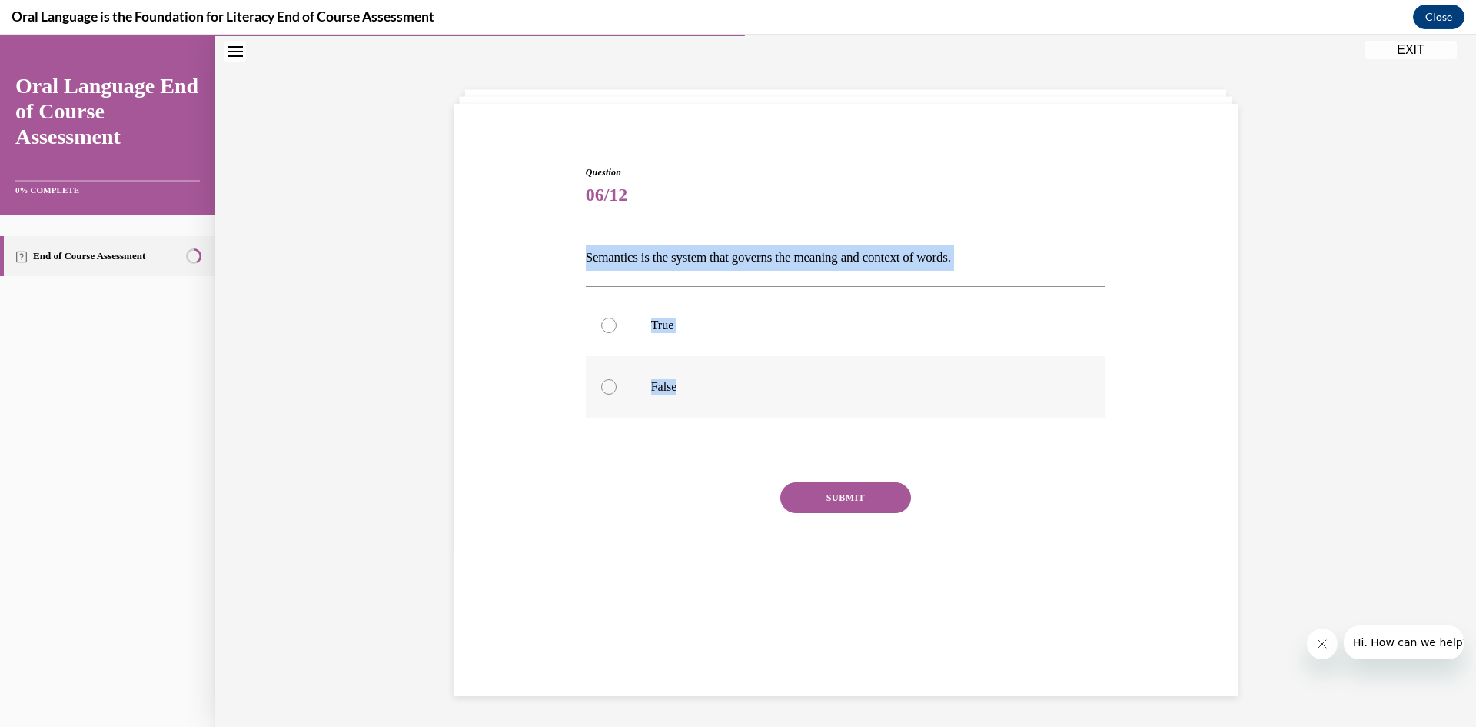
drag, startPoint x: 577, startPoint y: 253, endPoint x: 794, endPoint y: 374, distance: 248.2
click at [794, 374] on div "Question 06/12 Semantics is the system that governs the meaning and context of …" at bounding box center [846, 375] width 528 height 466
copy div "Semantics is the system that governs the meaning and context of words.  True Fa…"
click at [516, 232] on div "Question 06/12 Semantics is the system that governs the meaning and context of …" at bounding box center [846, 363] width 792 height 489
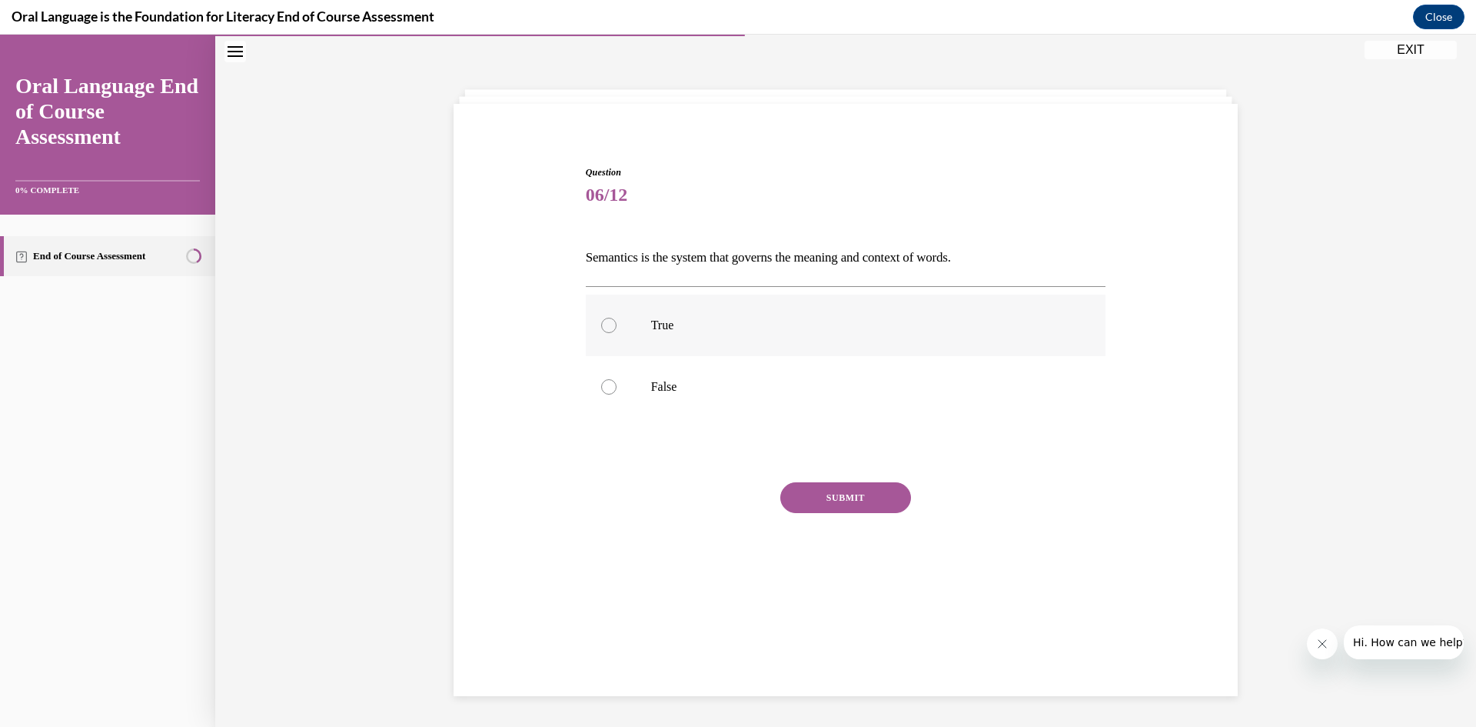
click at [705, 322] on p "True" at bounding box center [859, 325] width 417 height 15
click at [617, 322] on input "True" at bounding box center [608, 325] width 15 height 15
radio input "true"
click at [820, 478] on div "Question 06/12 Semantics is the system that governs the meaning and context of …" at bounding box center [846, 386] width 521 height 443
click at [828, 495] on button "SUBMIT" at bounding box center [845, 497] width 131 height 31
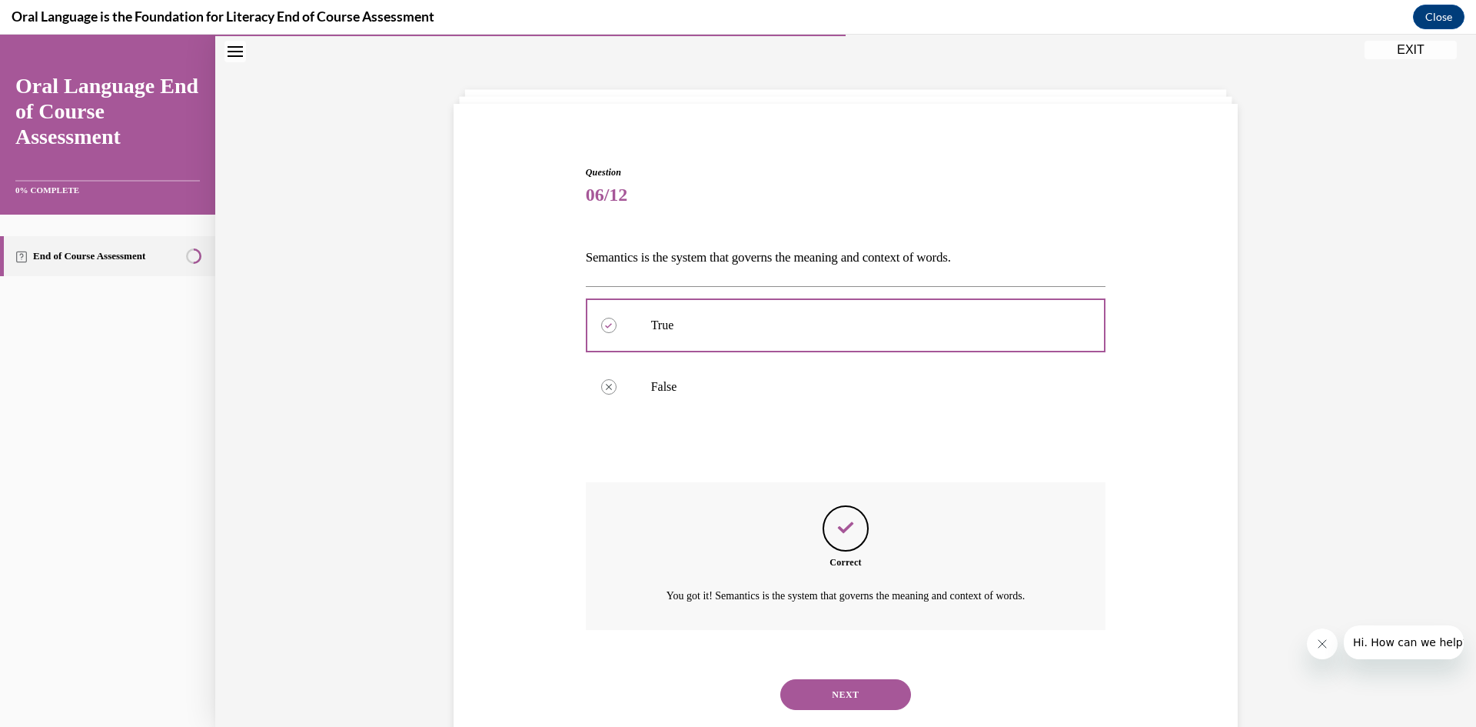
scroll to position [85, 0]
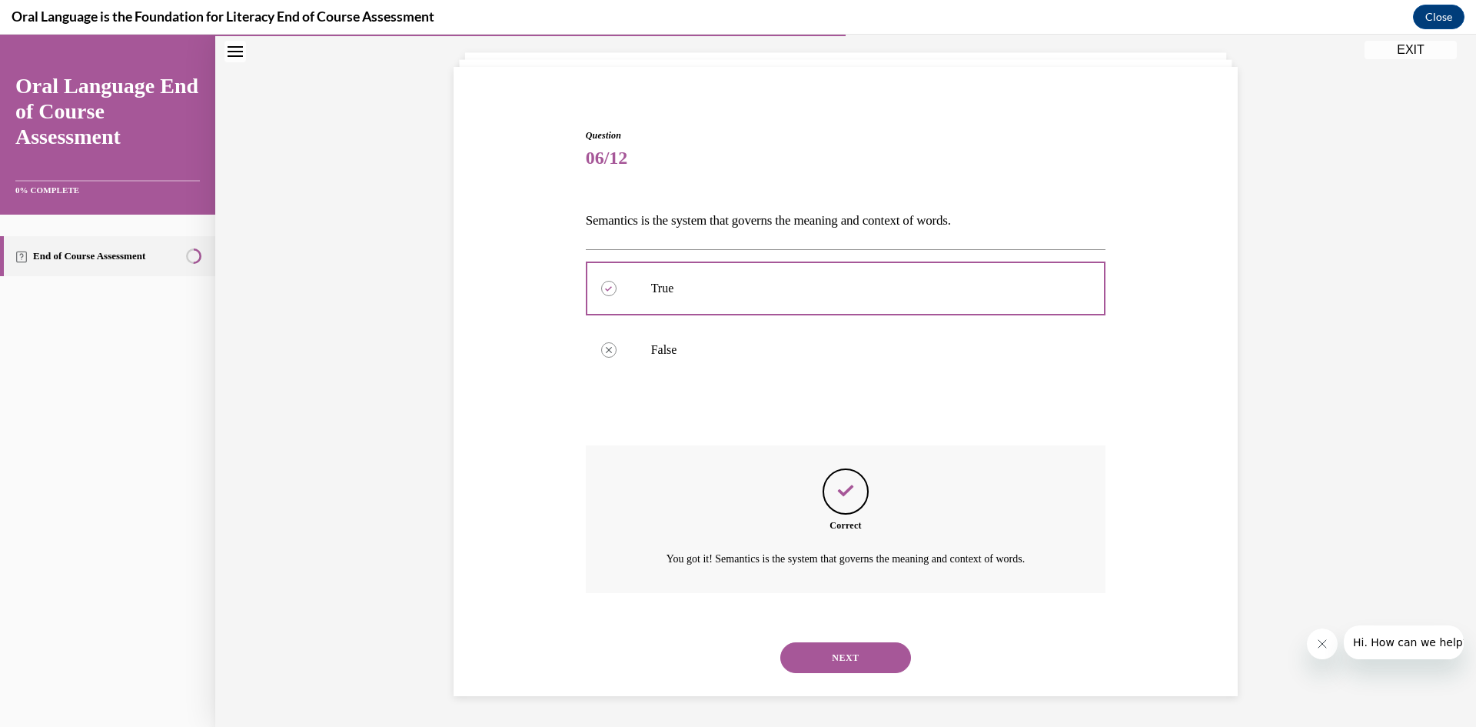
click at [857, 664] on button "NEXT" at bounding box center [845, 657] width 131 height 31
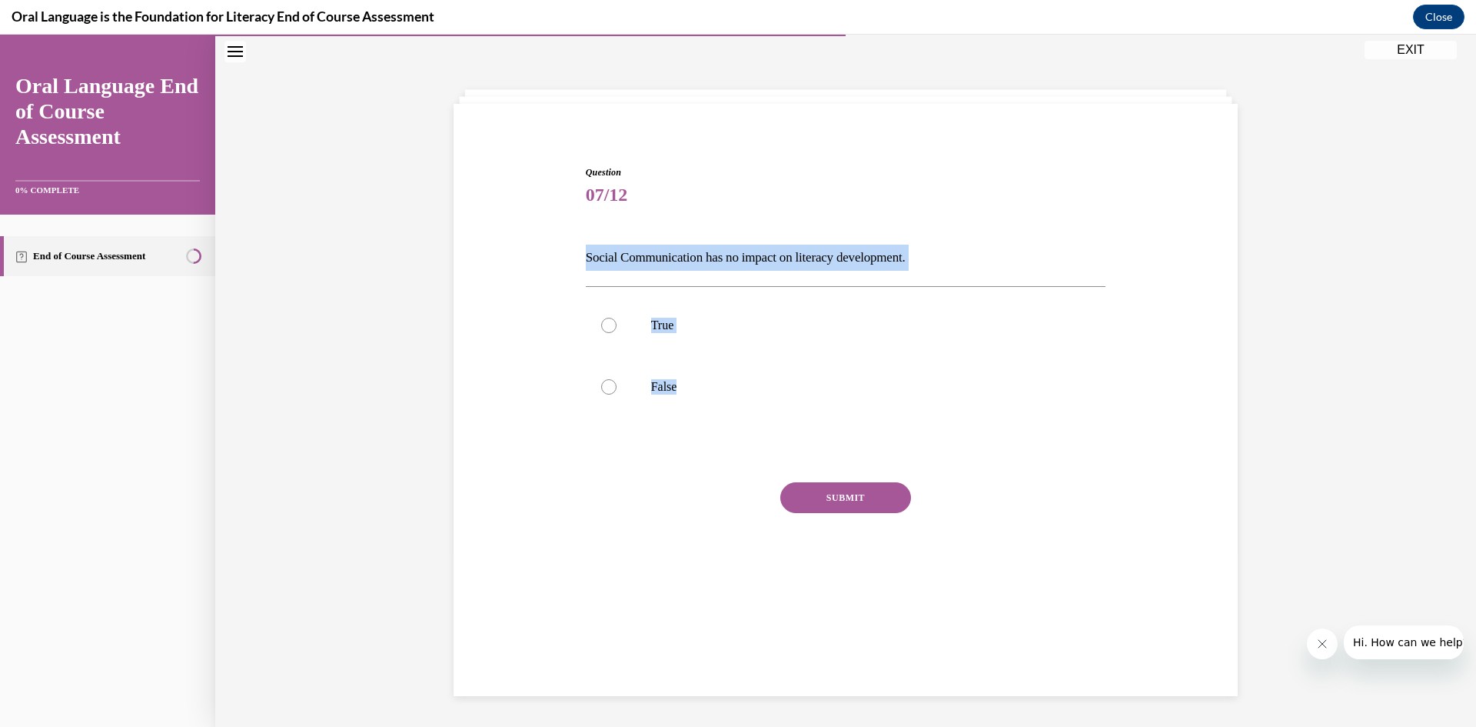
drag, startPoint x: 579, startPoint y: 256, endPoint x: 838, endPoint y: 421, distance: 307.4
click at [838, 421] on div "Question 07/12 Social Communication has no impact on literacy development. True…" at bounding box center [846, 375] width 528 height 466
copy div "Social Communication has no impact on literacy development. True False"
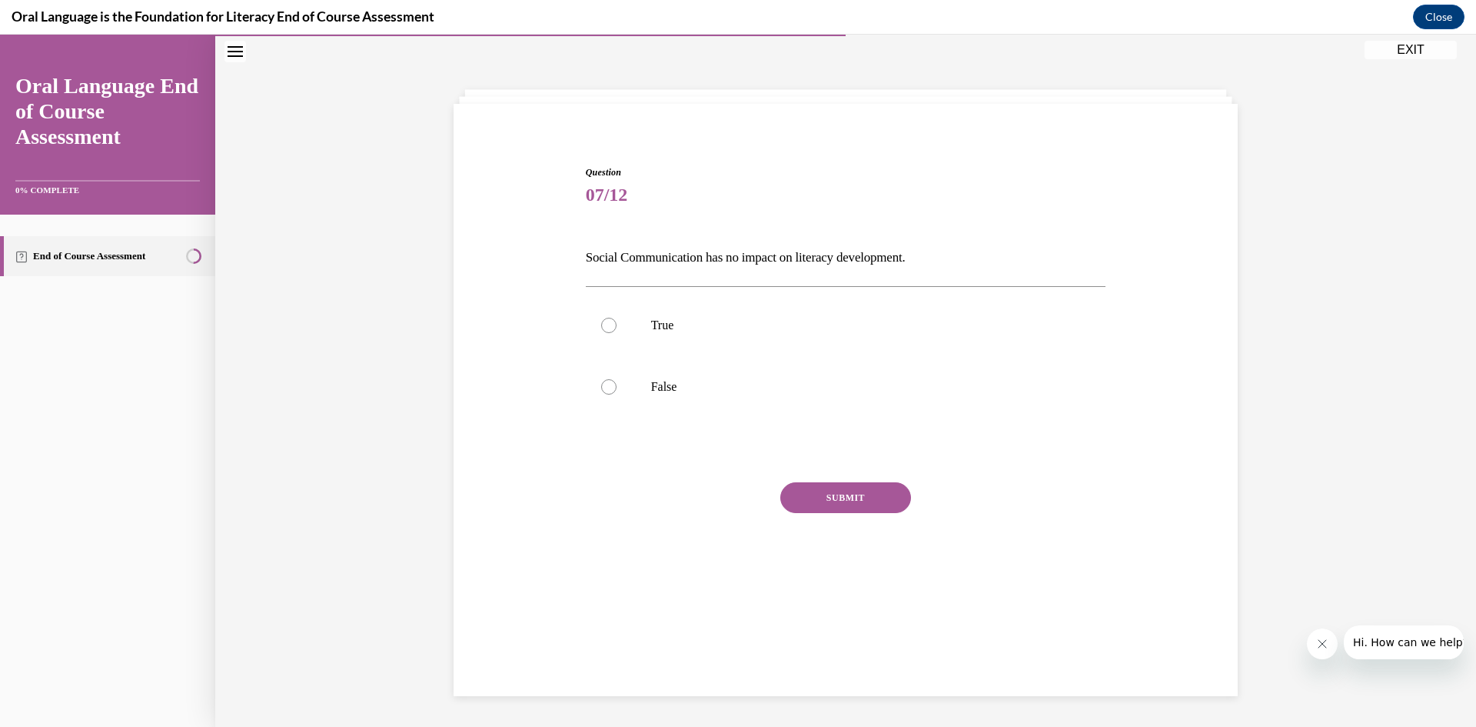
click at [481, 450] on div "Question 07/12 Social Communication has no impact on literacy development. True…" at bounding box center [846, 363] width 792 height 489
click at [602, 382] on div at bounding box center [608, 386] width 15 height 15
click at [602, 382] on input "False" at bounding box center [608, 386] width 15 height 15
radio input "true"
click at [837, 497] on button "SUBMIT" at bounding box center [845, 497] width 131 height 31
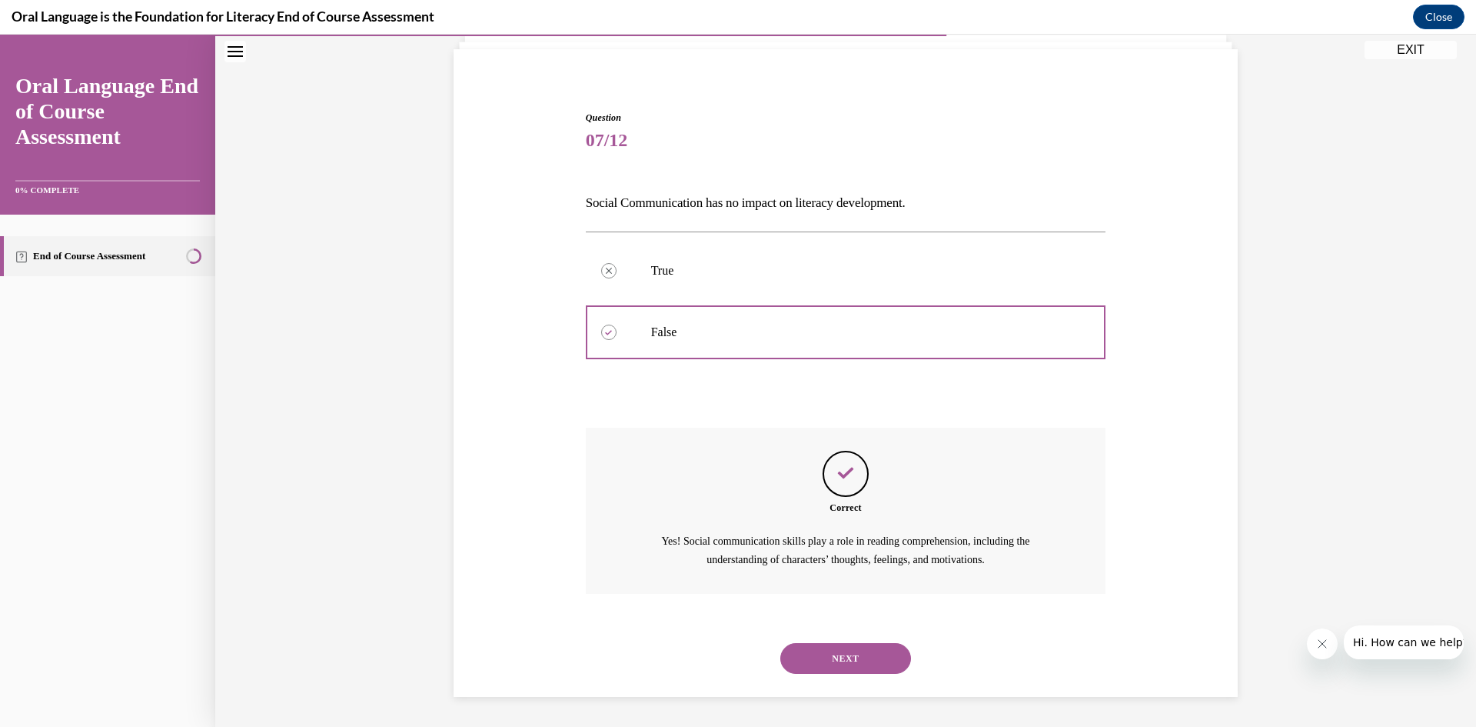
scroll to position [104, 0]
click at [847, 662] on button "NEXT" at bounding box center [845, 657] width 131 height 31
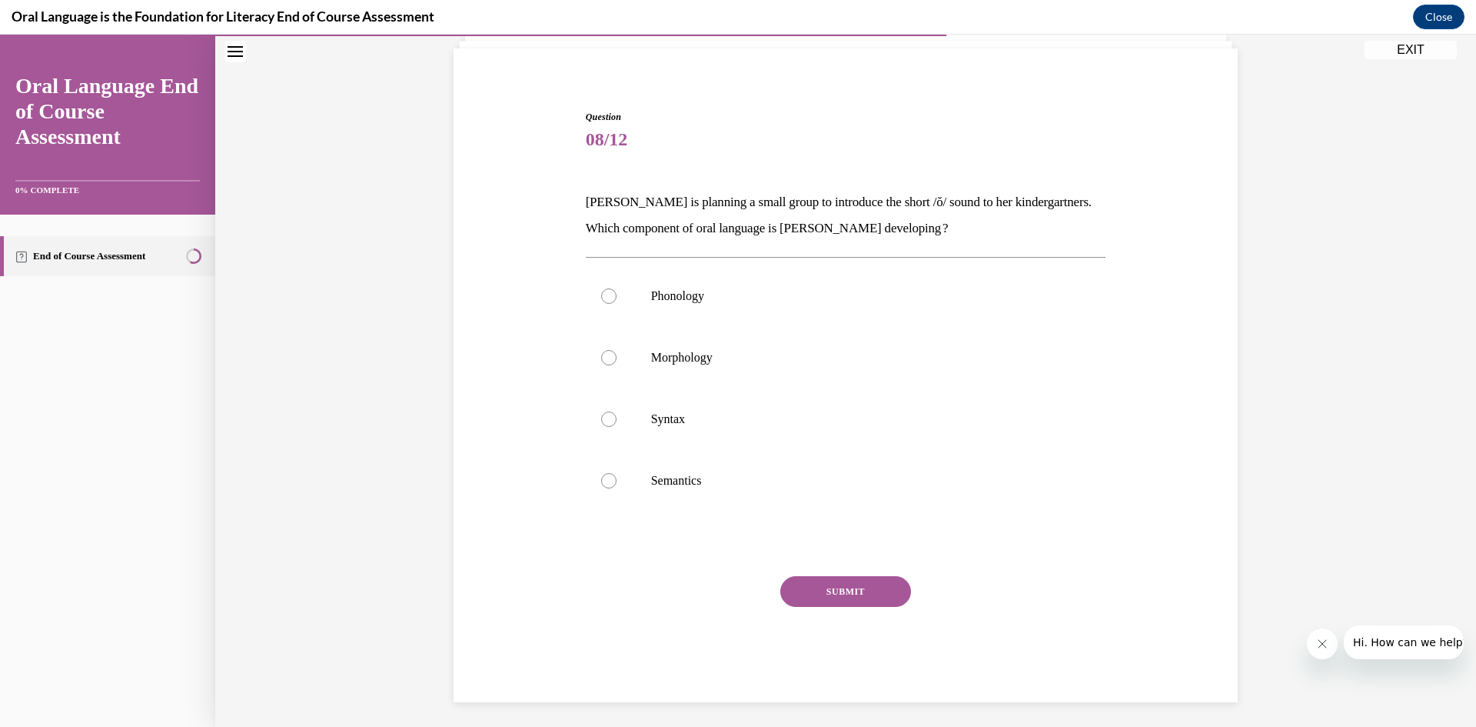
scroll to position [82, 0]
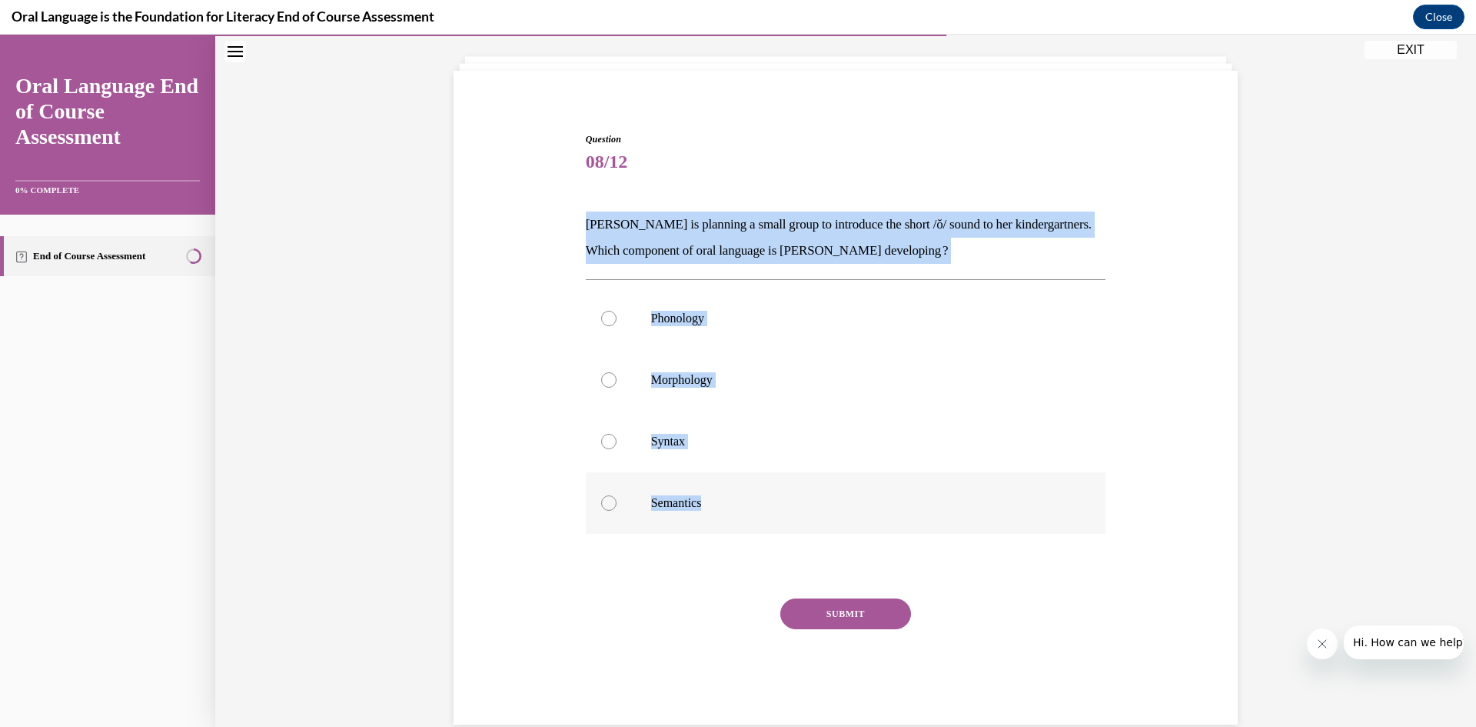
drag, startPoint x: 577, startPoint y: 221, endPoint x: 880, endPoint y: 524, distance: 429.5
click at [880, 524] on div "Question 08/12 Mrs. Coleman is planning a small group to introduce the short /ŏ…" at bounding box center [846, 416] width 528 height 615
copy div "Mrs. Coleman is planning a small group to introduce the short /ŏ/ sound to her …"
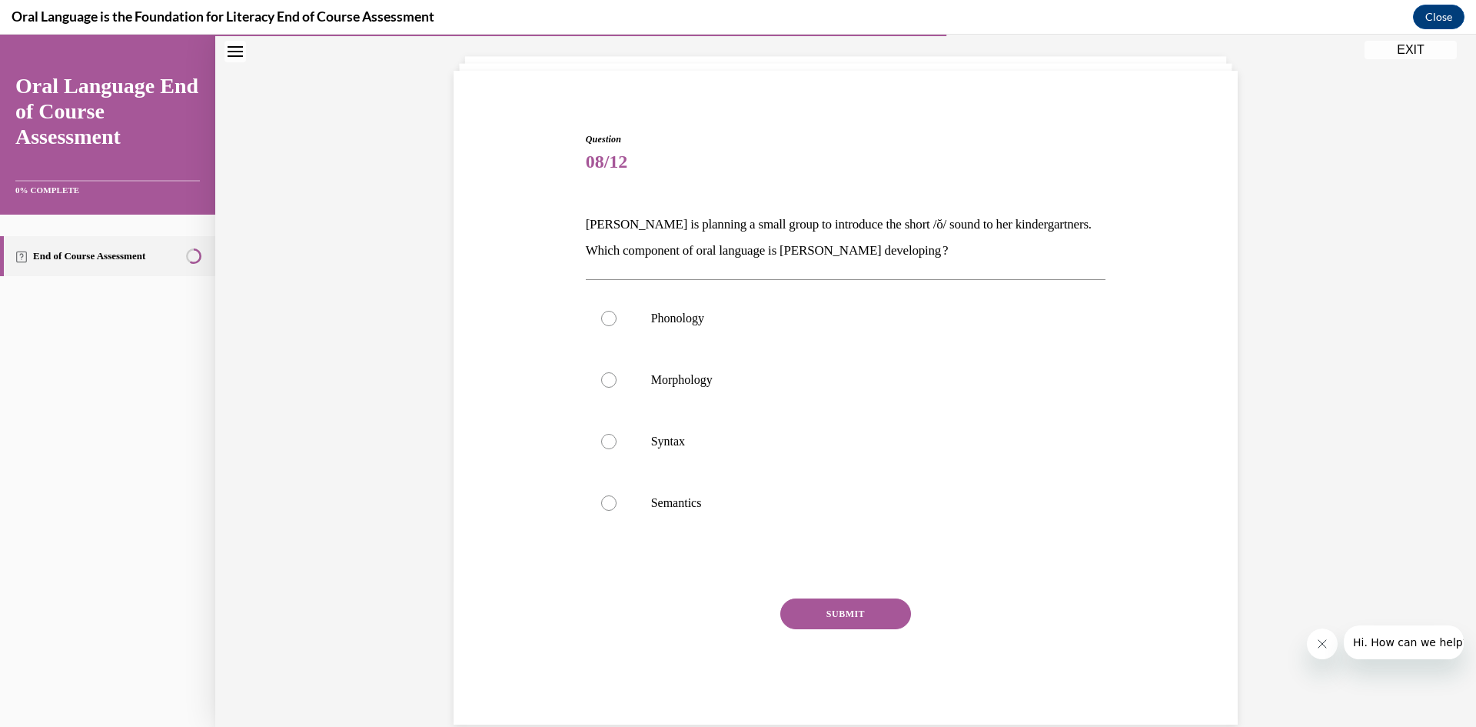
click at [650, 162] on span "08/12" at bounding box center [846, 161] width 521 height 31
click at [658, 329] on label "Phonology" at bounding box center [846, 319] width 521 height 62
click at [617, 326] on input "Phonology" at bounding box center [608, 318] width 15 height 15
radio input "true"
click at [837, 616] on button "SUBMIT" at bounding box center [845, 613] width 131 height 31
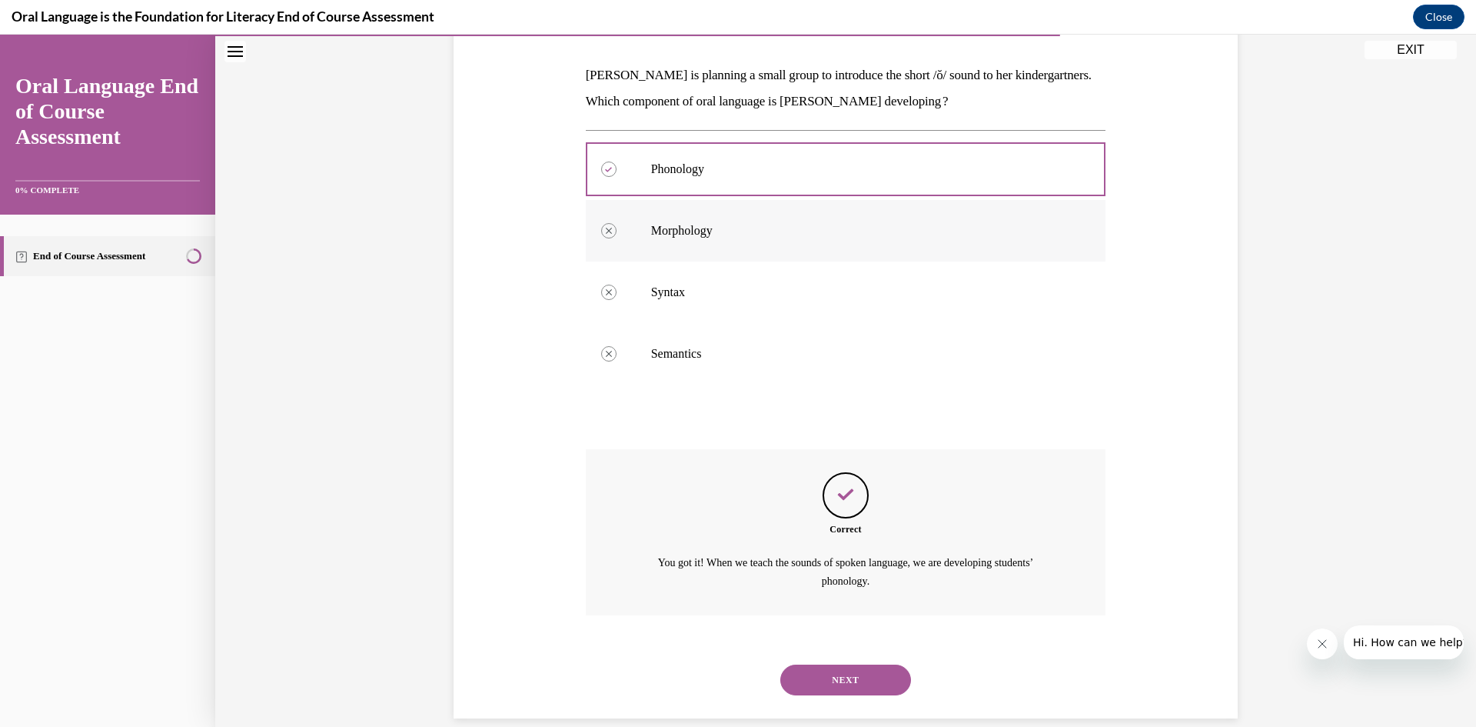
scroll to position [253, 0]
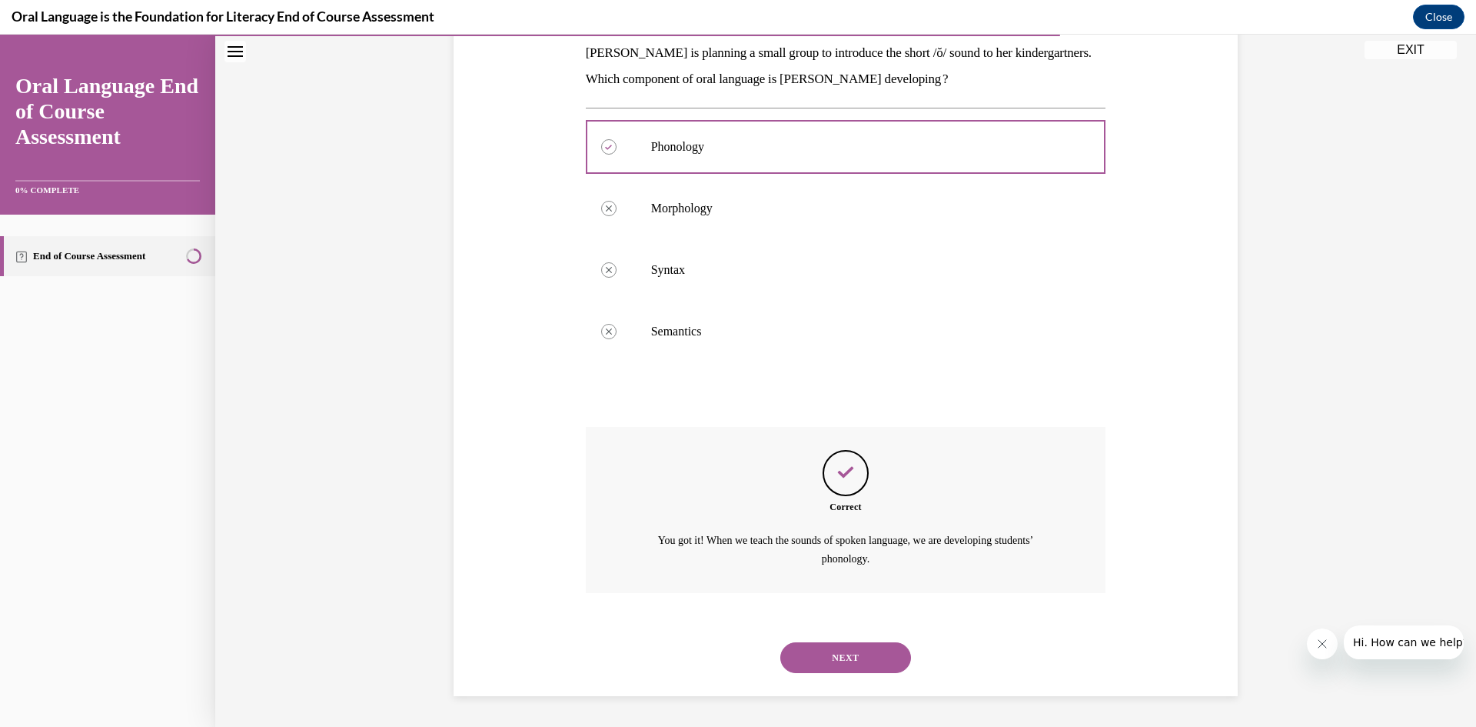
click at [875, 653] on button "NEXT" at bounding box center [845, 657] width 131 height 31
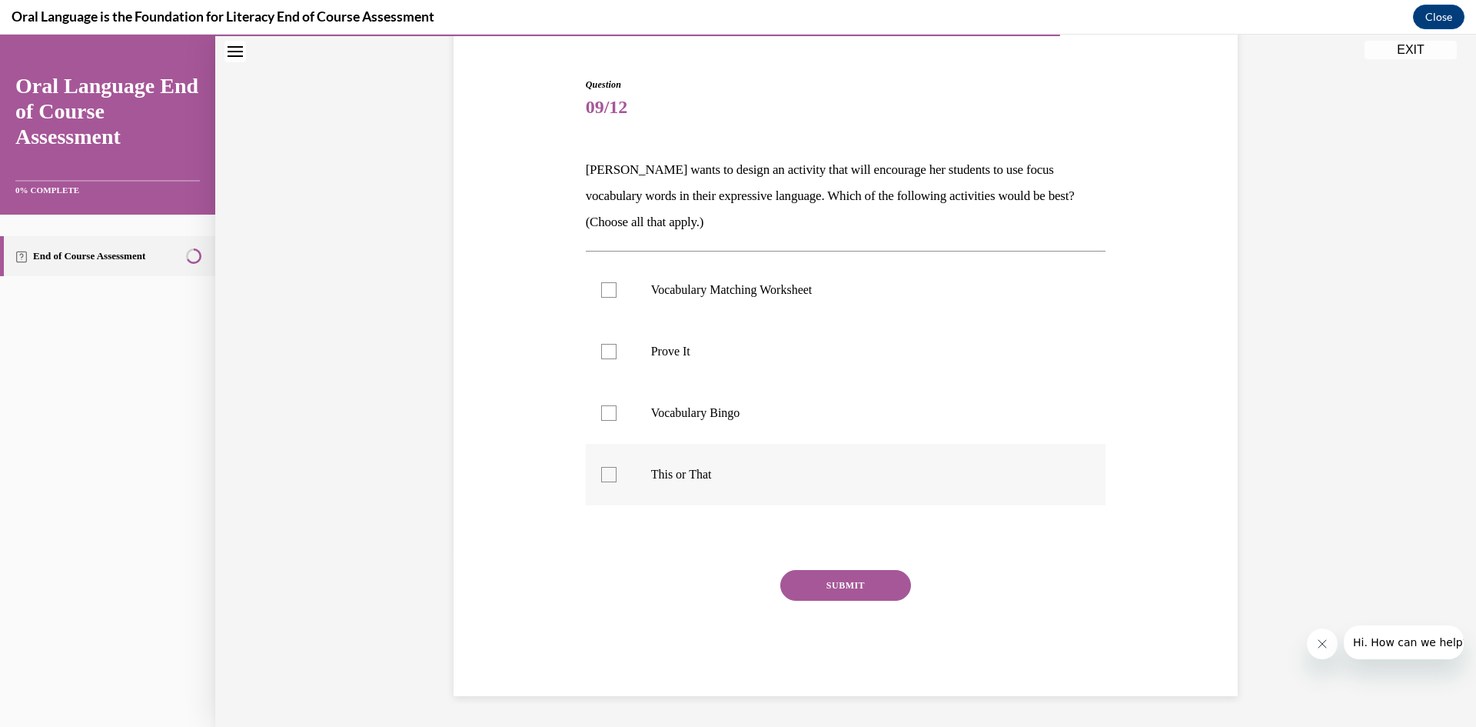
scroll to position [136, 0]
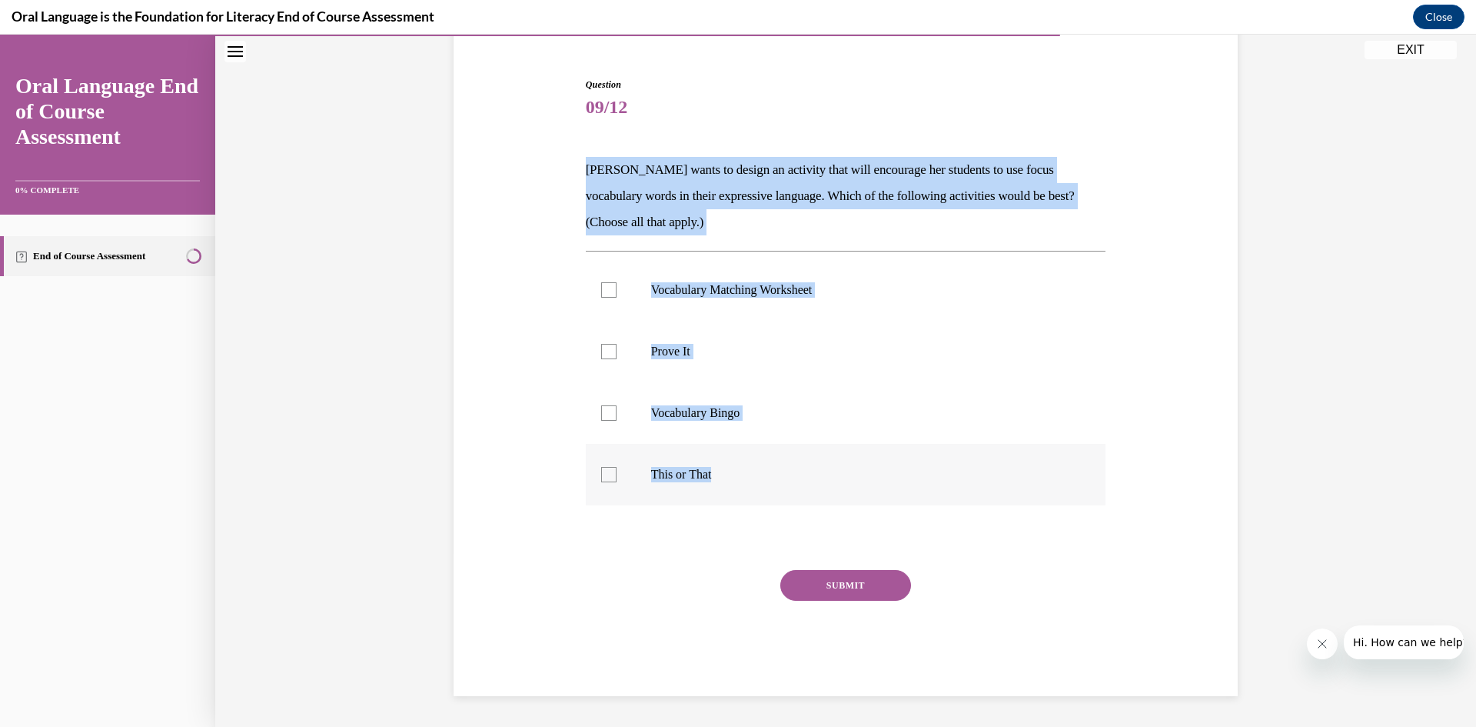
drag, startPoint x: 581, startPoint y: 170, endPoint x: 922, endPoint y: 467, distance: 452.9
click at [922, 467] on div "Question 09/12 Mrs. Butler wants to design an activity that will encourage her …" at bounding box center [846, 387] width 521 height 618
copy div "Mrs. Butler wants to design an activity that will encourage her students to use…"
drag, startPoint x: 504, startPoint y: 175, endPoint x: 550, endPoint y: 225, distance: 68.0
click at [504, 175] on div "Question 09/12 Mrs. Butler wants to design an activity that will encourage her …" at bounding box center [846, 364] width 792 height 664
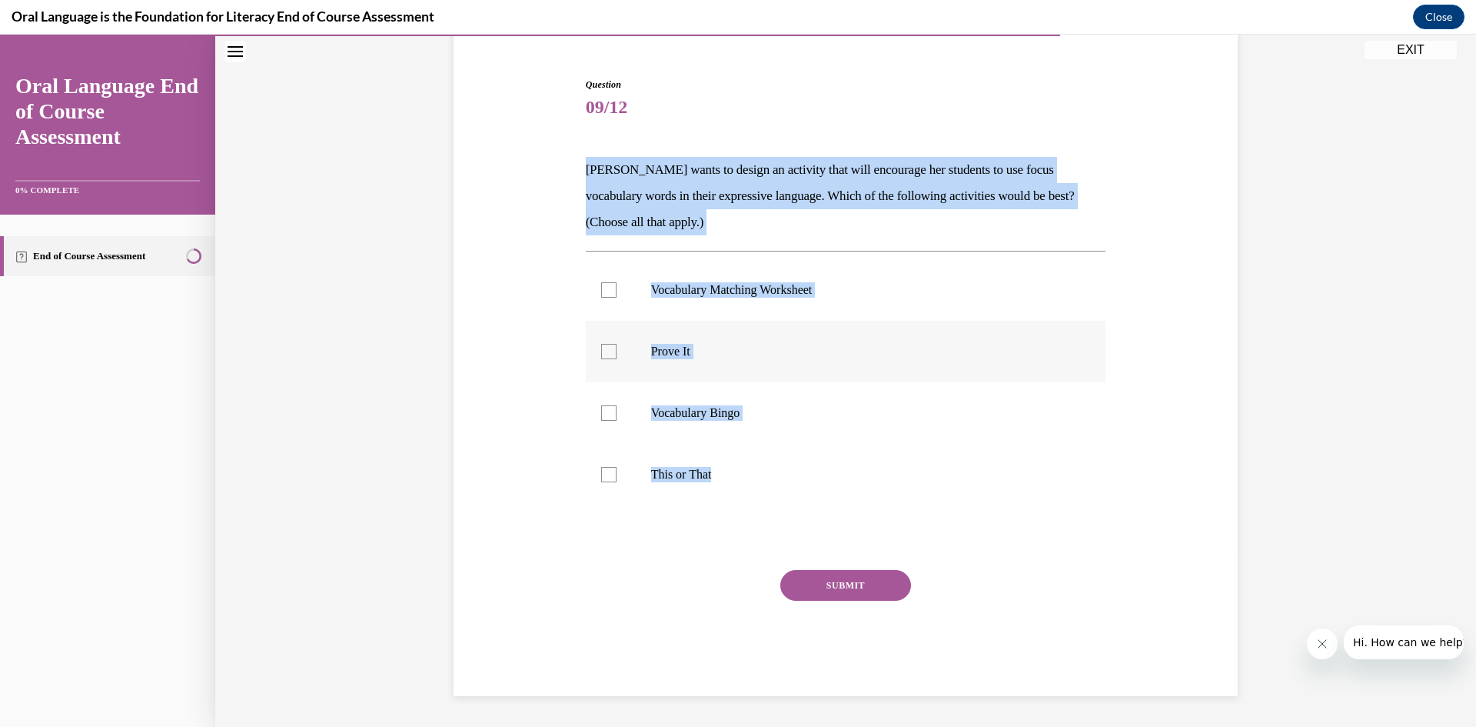
click at [651, 350] on p "Prove It" at bounding box center [859, 351] width 417 height 15
click at [617, 350] on input "Prove It" at bounding box center [608, 351] width 15 height 15
checkbox input "true"
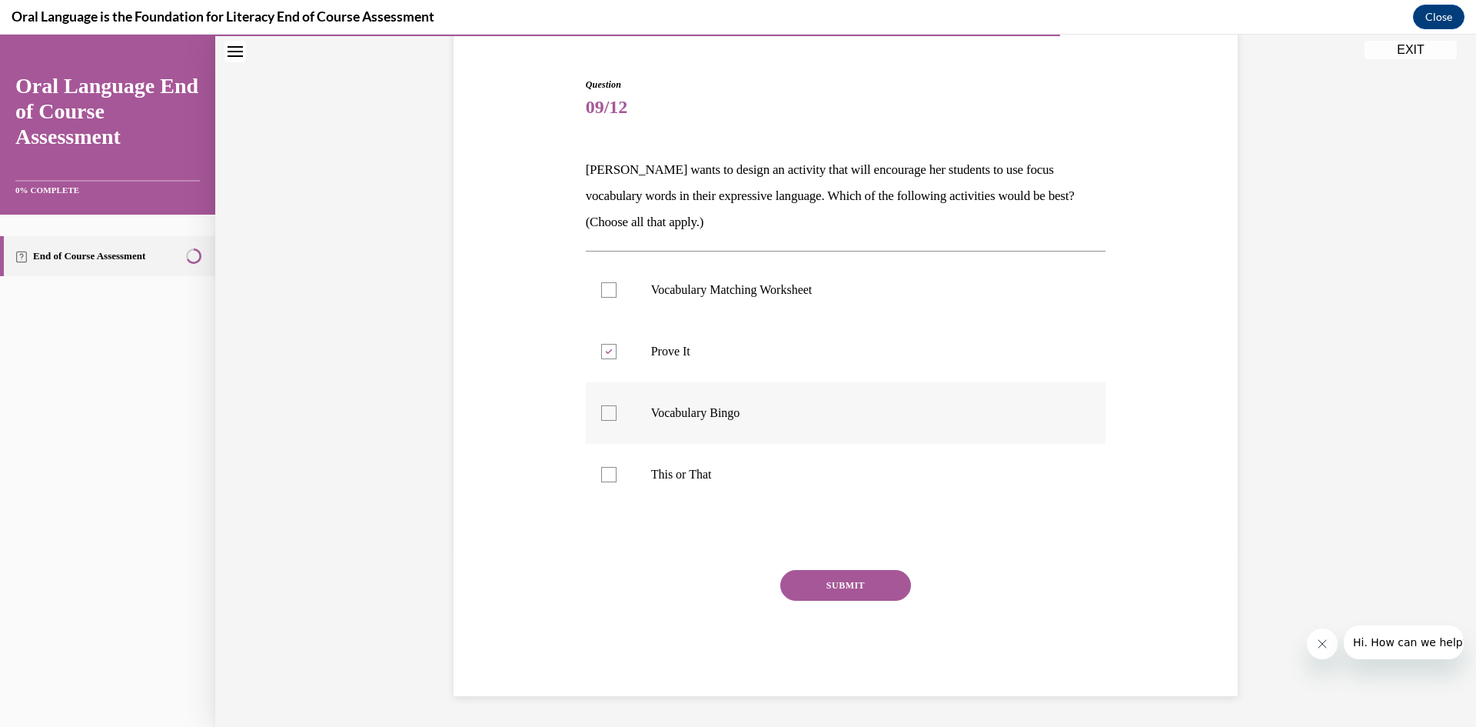
click at [667, 424] on label "Vocabulary Bingo" at bounding box center [846, 413] width 521 height 62
click at [617, 421] on input "Vocabulary Bingo" at bounding box center [608, 412] width 15 height 15
checkbox input "true"
click at [824, 585] on button "SUBMIT" at bounding box center [845, 585] width 131 height 31
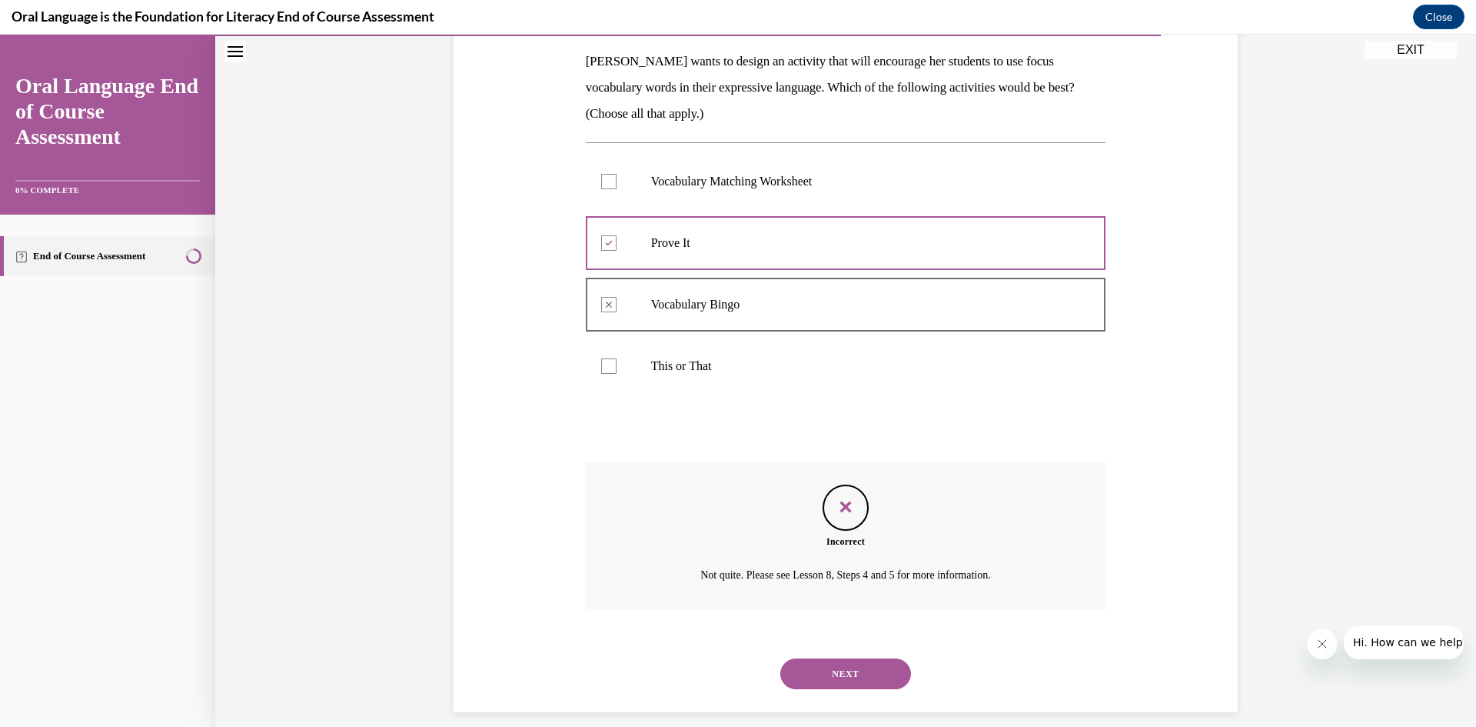
scroll to position [261, 0]
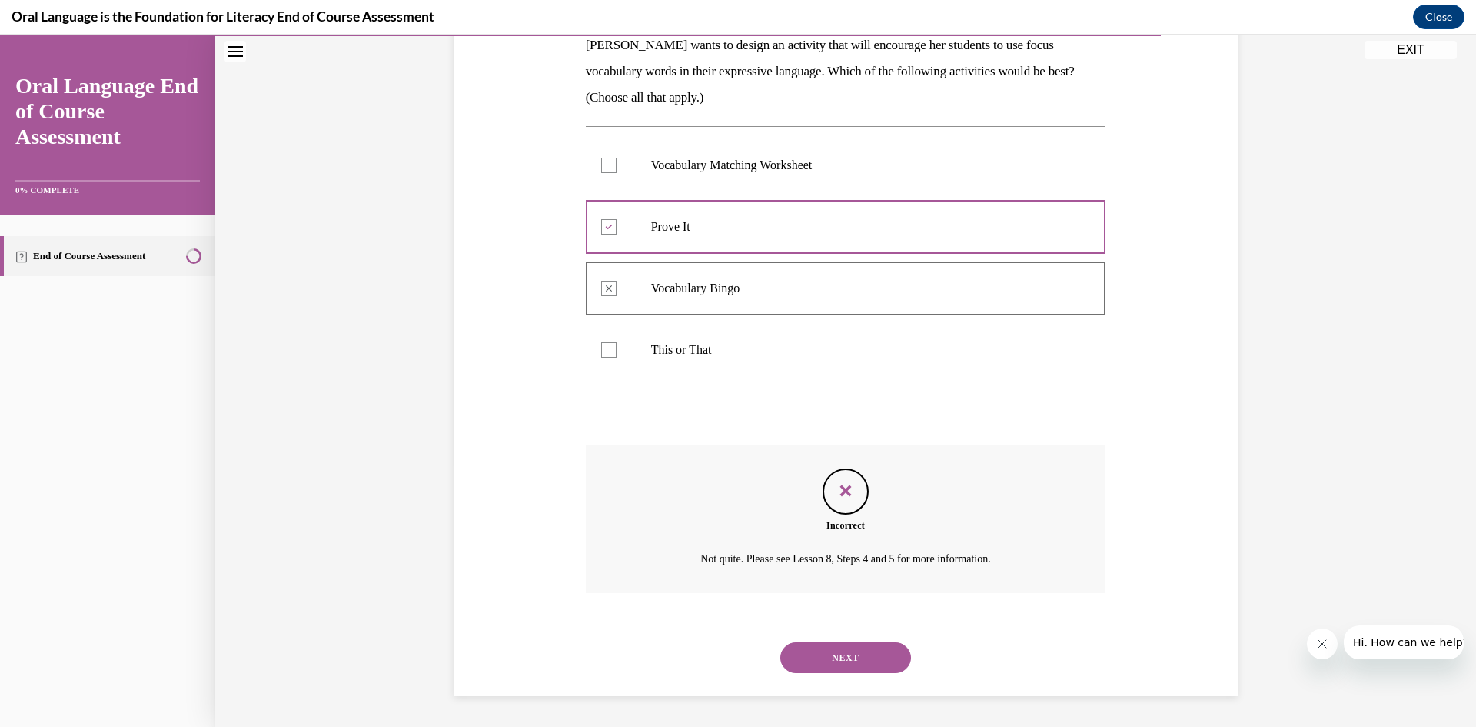
click at [812, 655] on button "NEXT" at bounding box center [845, 657] width 131 height 31
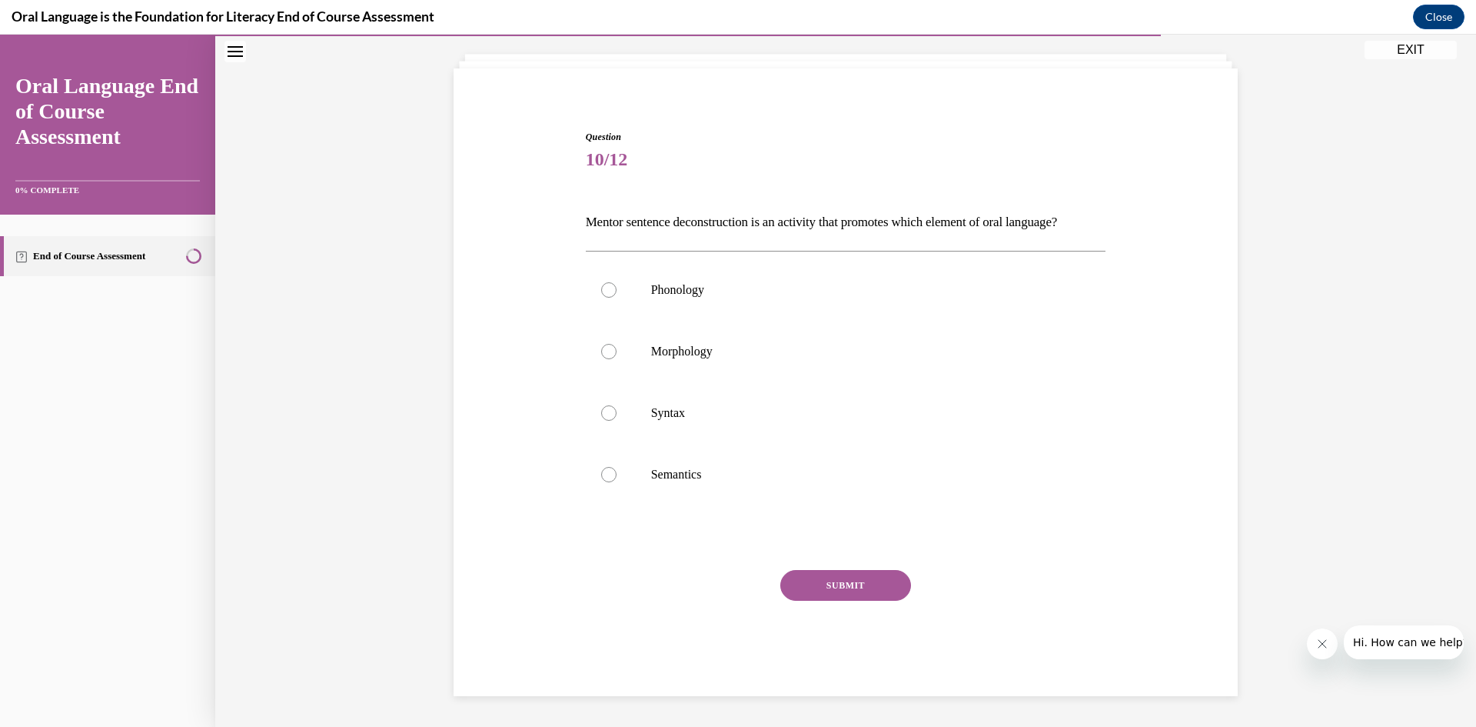
scroll to position [110, 0]
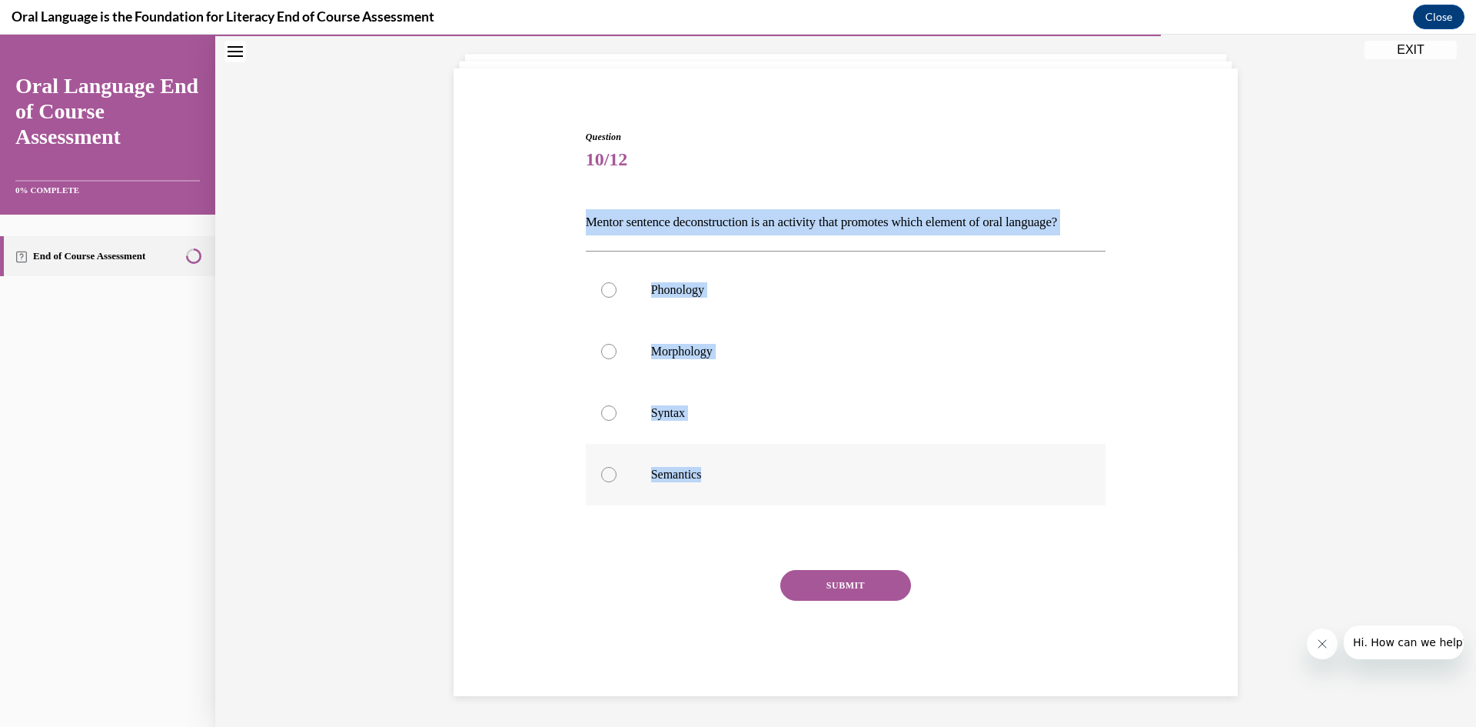
drag, startPoint x: 580, startPoint y: 193, endPoint x: 872, endPoint y: 462, distance: 397.2
click at [872, 462] on div "Question 10/12 Mentor sentence deconstruction is an activity that promotes whic…" at bounding box center [846, 413] width 521 height 566
copy div "Mentor sentence deconstruction is an activity that promotes which element of or…"
click at [551, 150] on div "Question 10/12 Mentor sentence deconstruction is an activity that promotes whic…" at bounding box center [846, 390] width 792 height 612
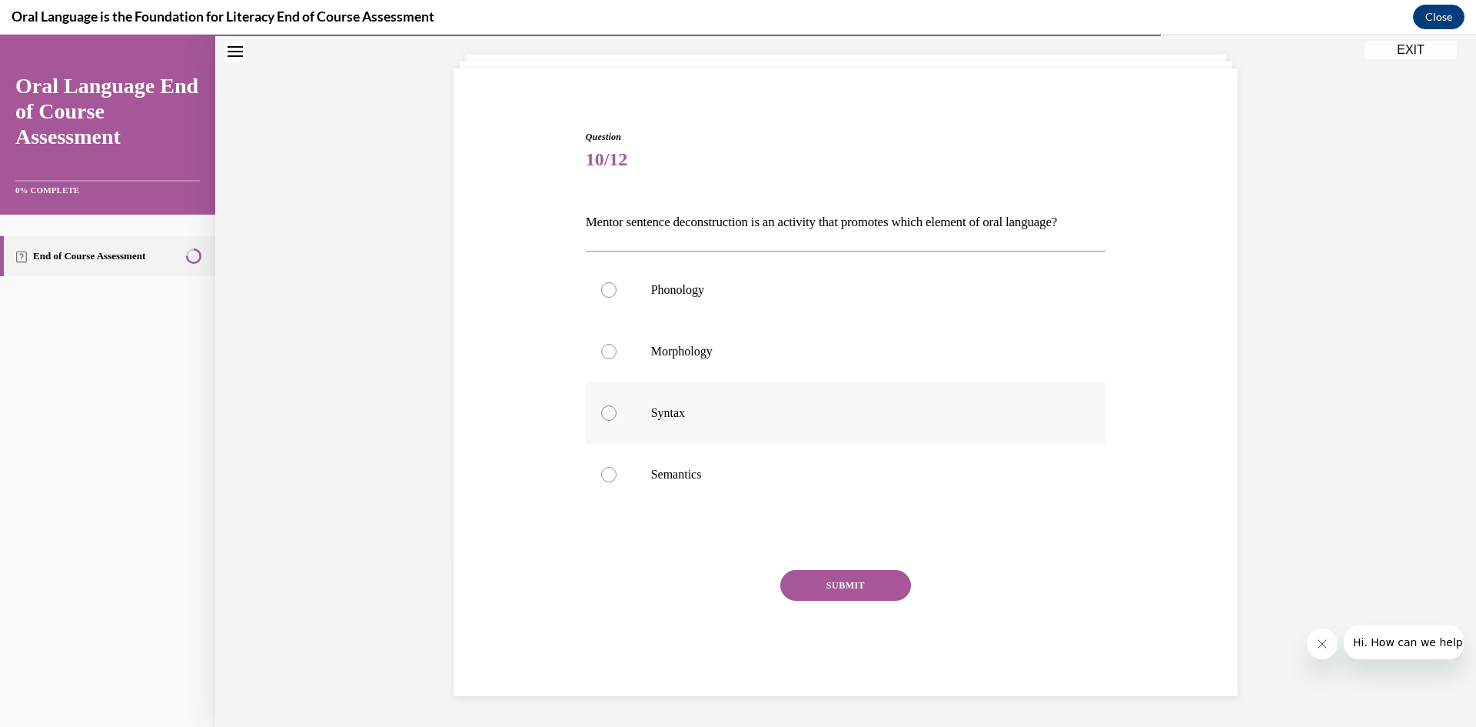
click at [666, 405] on p "Syntax" at bounding box center [859, 412] width 417 height 15
click at [617, 405] on input "Syntax" at bounding box center [608, 412] width 15 height 15
radio input "true"
click at [823, 576] on button "SUBMIT" at bounding box center [845, 585] width 131 height 31
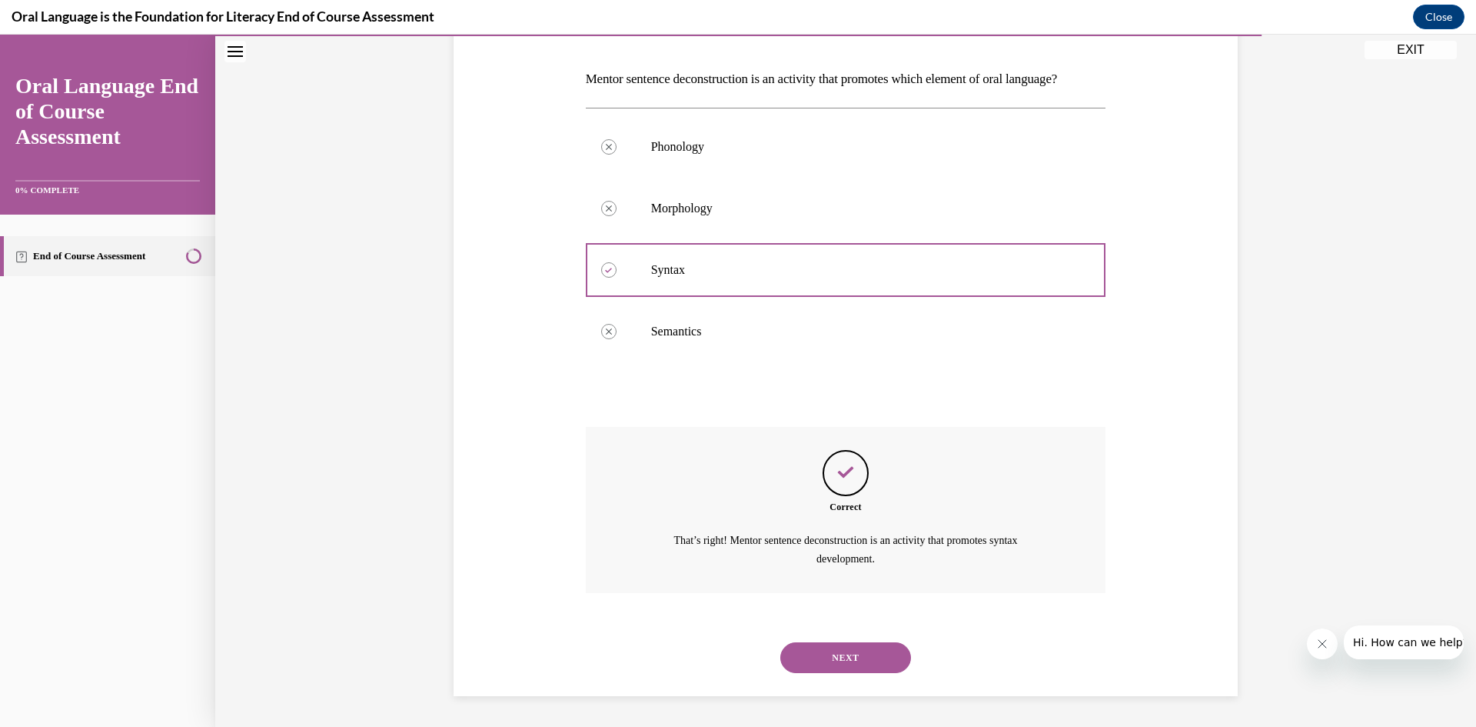
scroll to position [253, 0]
click at [846, 660] on button "NEXT" at bounding box center [845, 657] width 131 height 31
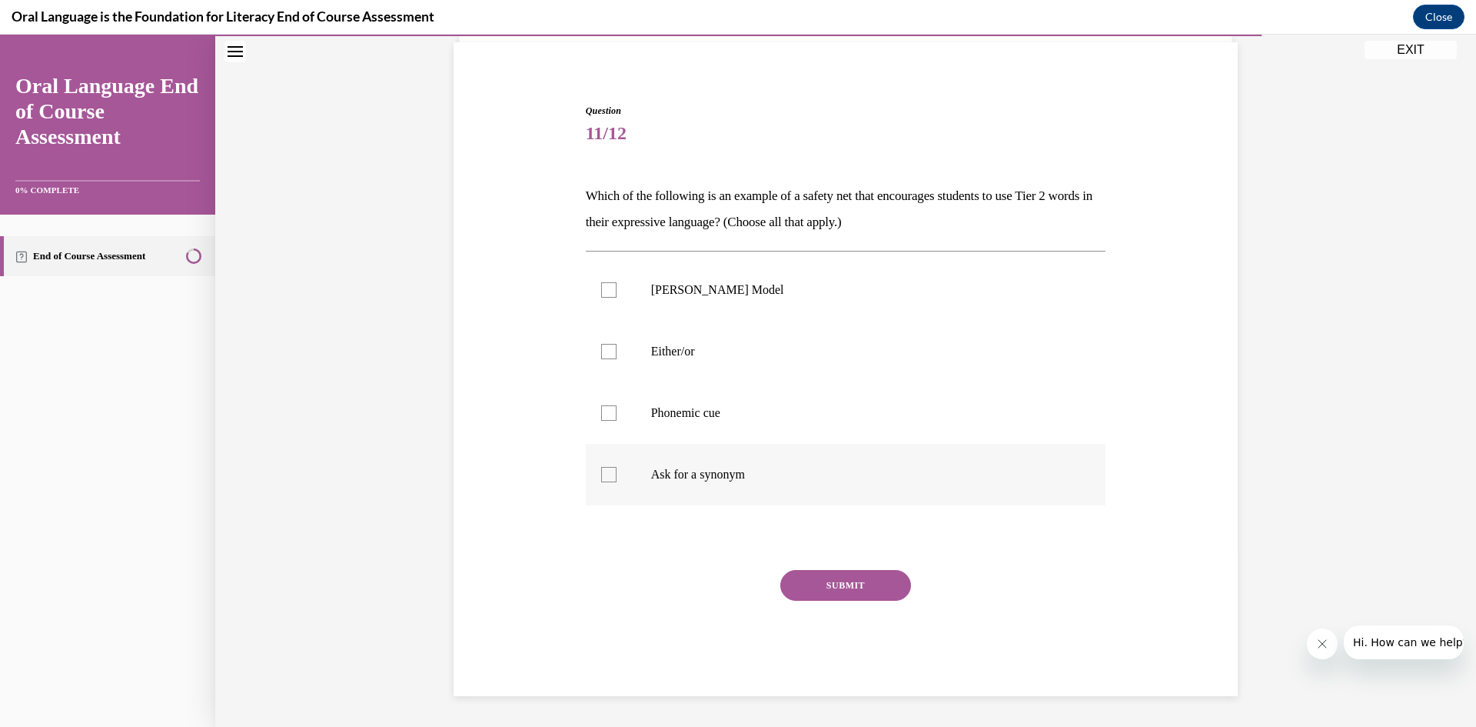
drag, startPoint x: 582, startPoint y: 193, endPoint x: 810, endPoint y: 497, distance: 380.6
click at [810, 497] on div "Question 11/12 Which of the following is an example of a safety net that encour…" at bounding box center [846, 400] width 521 height 592
click at [528, 239] on div "Question 11/12 Which of the following is an example of a safety net that encour…" at bounding box center [846, 377] width 792 height 638
click at [741, 301] on label "Frayer Model" at bounding box center [846, 290] width 521 height 62
click at [617, 298] on input "Frayer Model" at bounding box center [608, 289] width 15 height 15
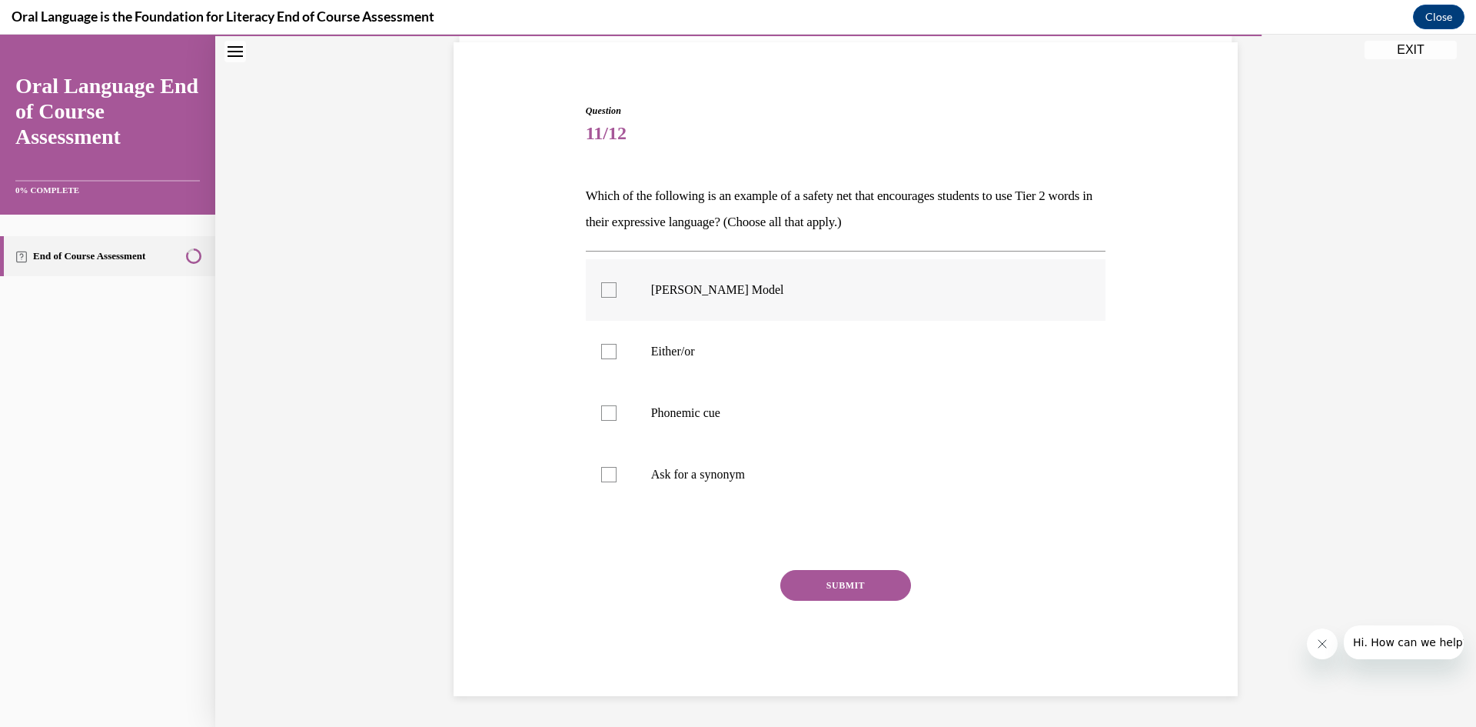
checkbox input "true"
click at [718, 468] on p "Ask for a synonym" at bounding box center [859, 474] width 417 height 15
click at [812, 477] on p "Ask for a synonym" at bounding box center [859, 474] width 417 height 15
click at [617, 477] on input "Ask for a synonym" at bounding box center [608, 474] width 15 height 15
checkbox input "true"
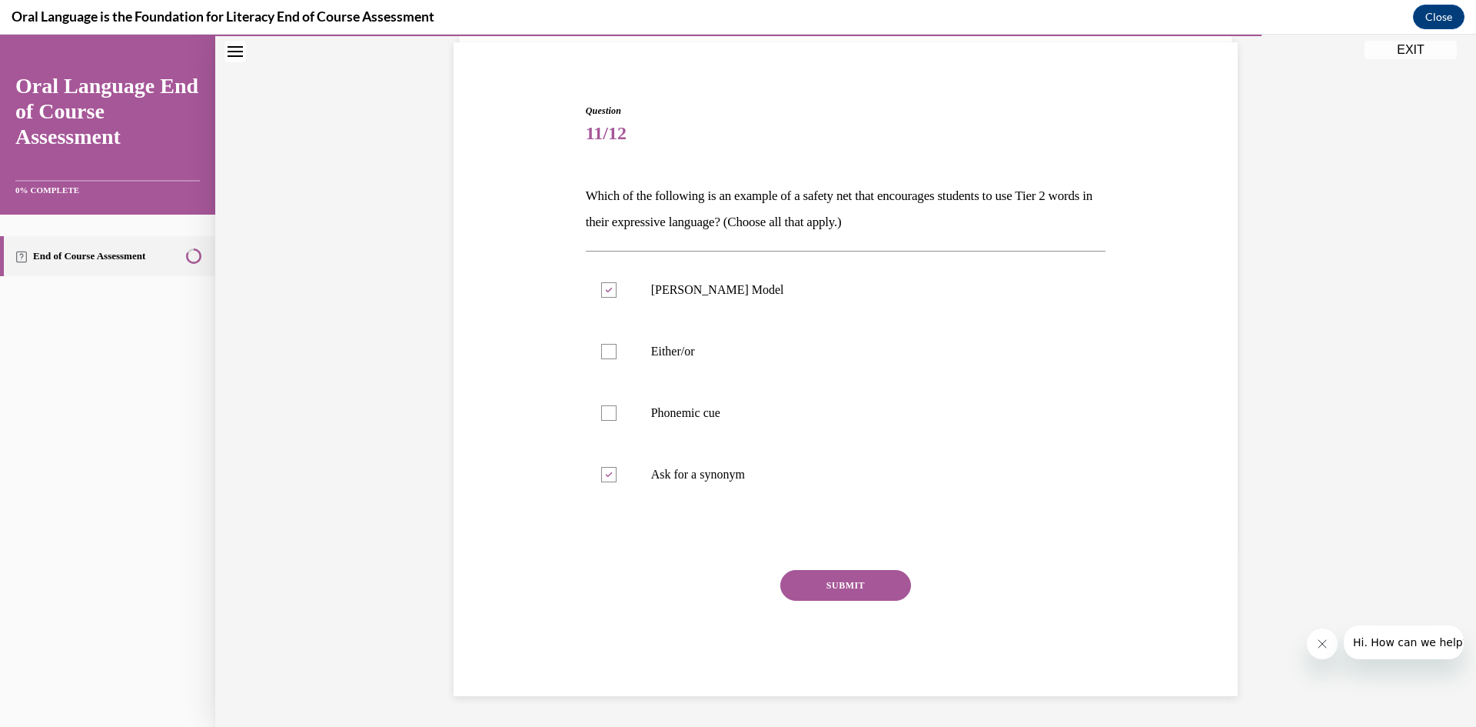
click at [829, 573] on button "SUBMIT" at bounding box center [845, 585] width 131 height 31
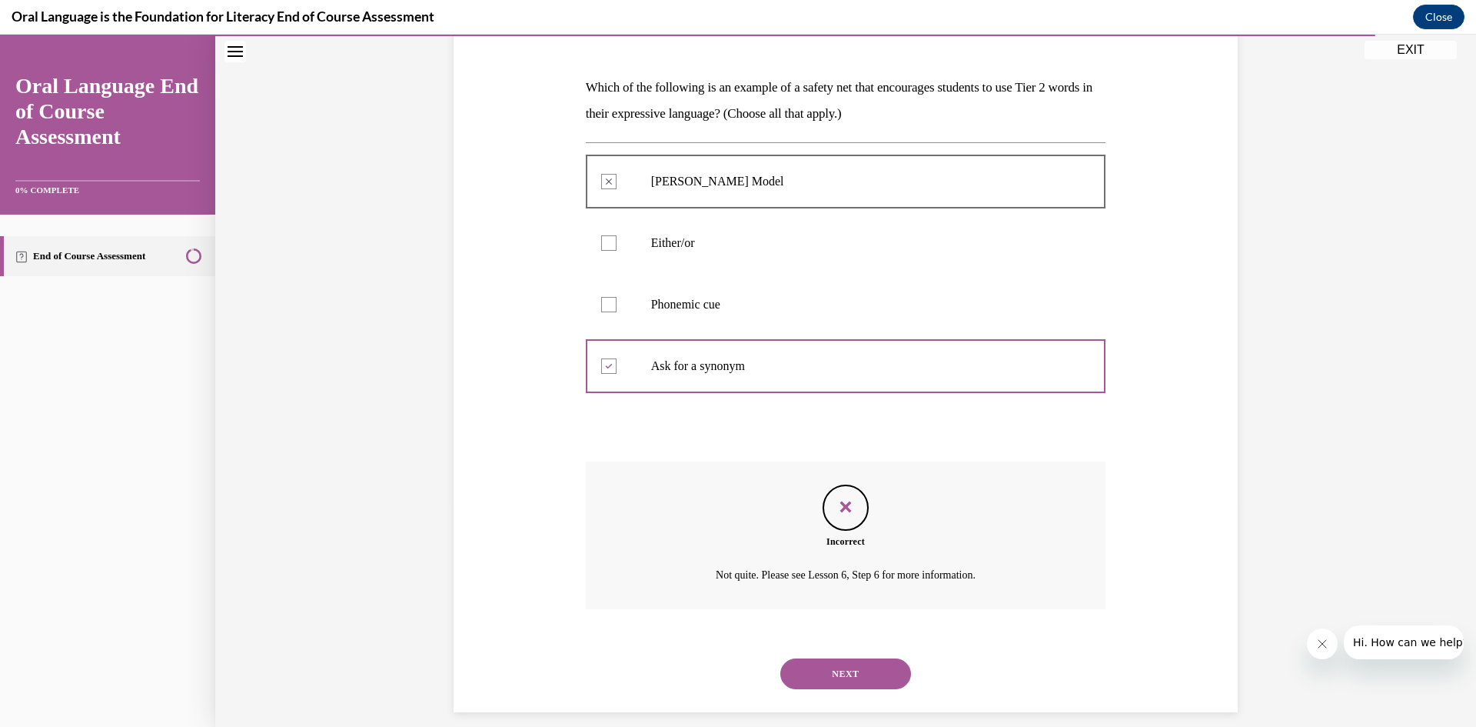
scroll to position [235, 0]
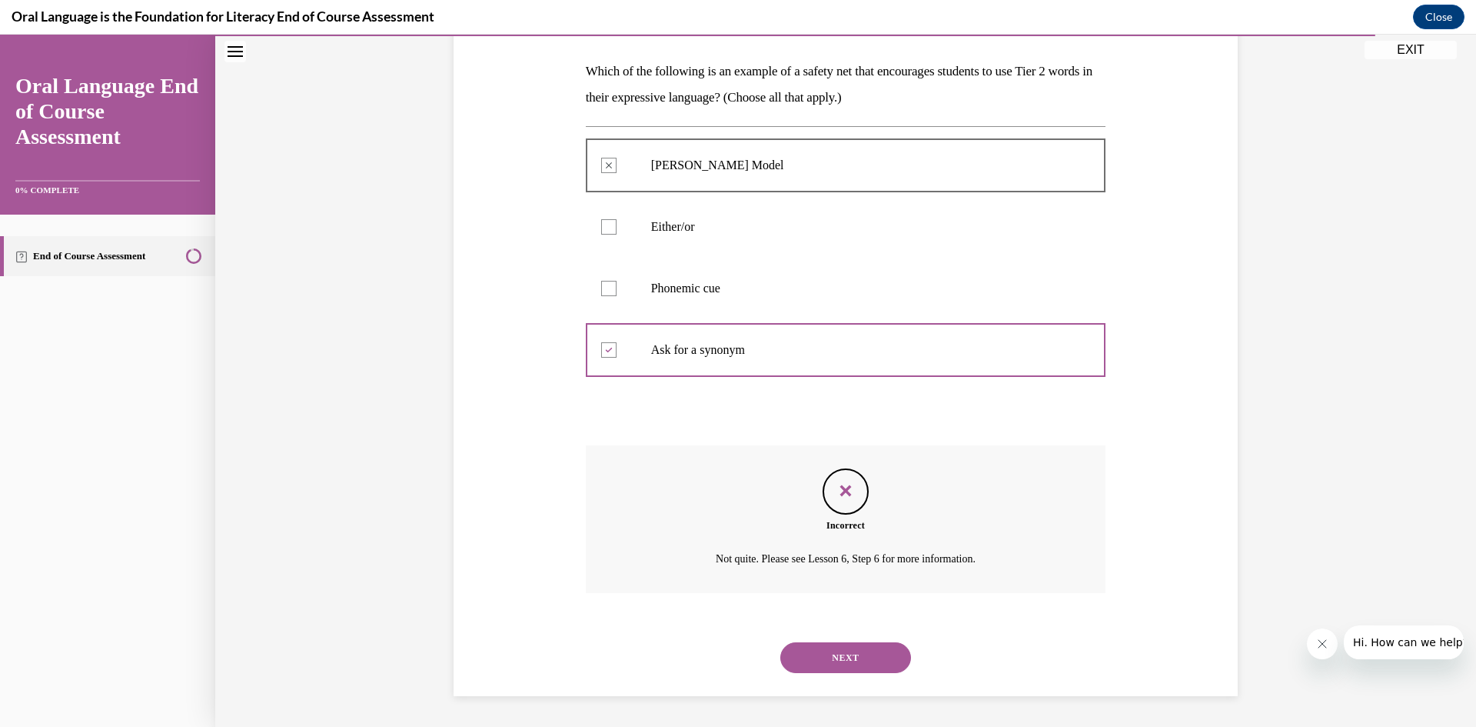
drag, startPoint x: 860, startPoint y: 657, endPoint x: 863, endPoint y: 671, distance: 14.9
click at [861, 669] on button "NEXT" at bounding box center [845, 657] width 131 height 31
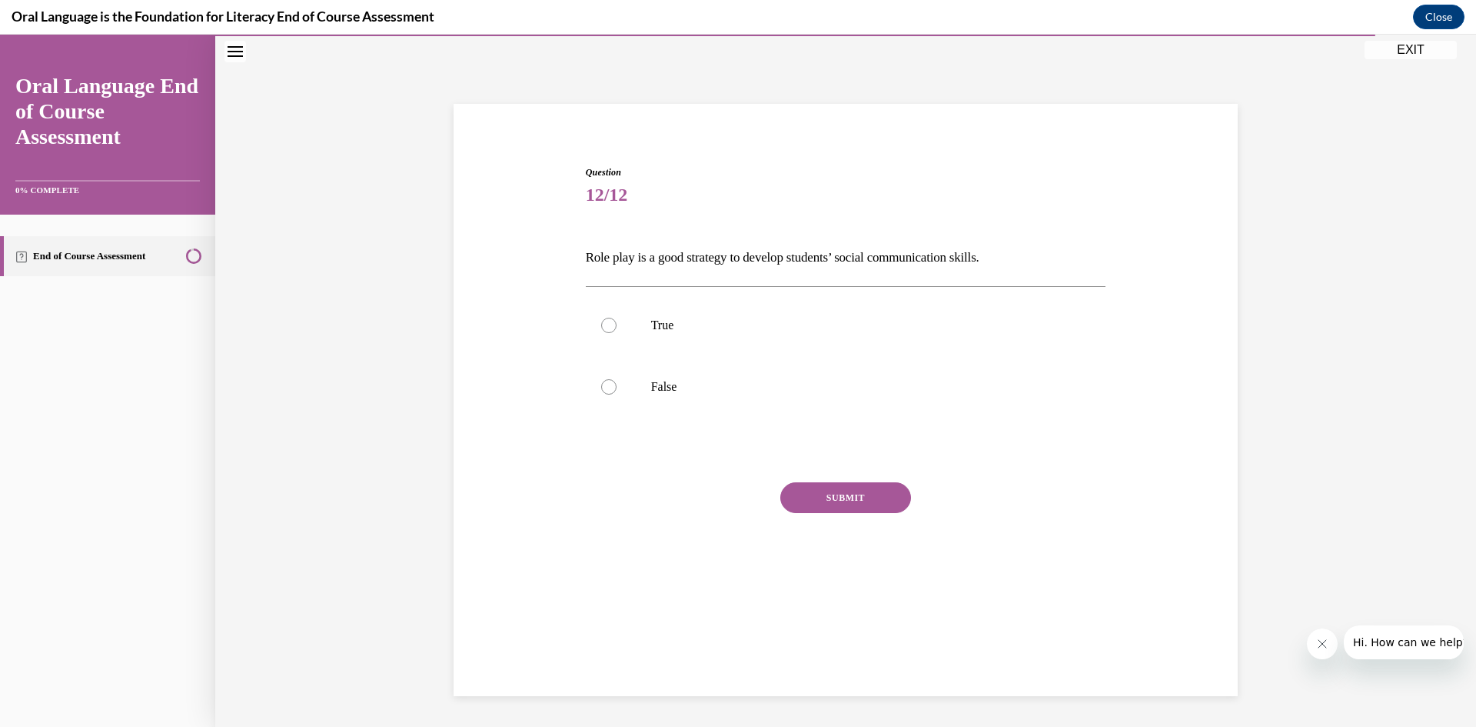
scroll to position [48, 0]
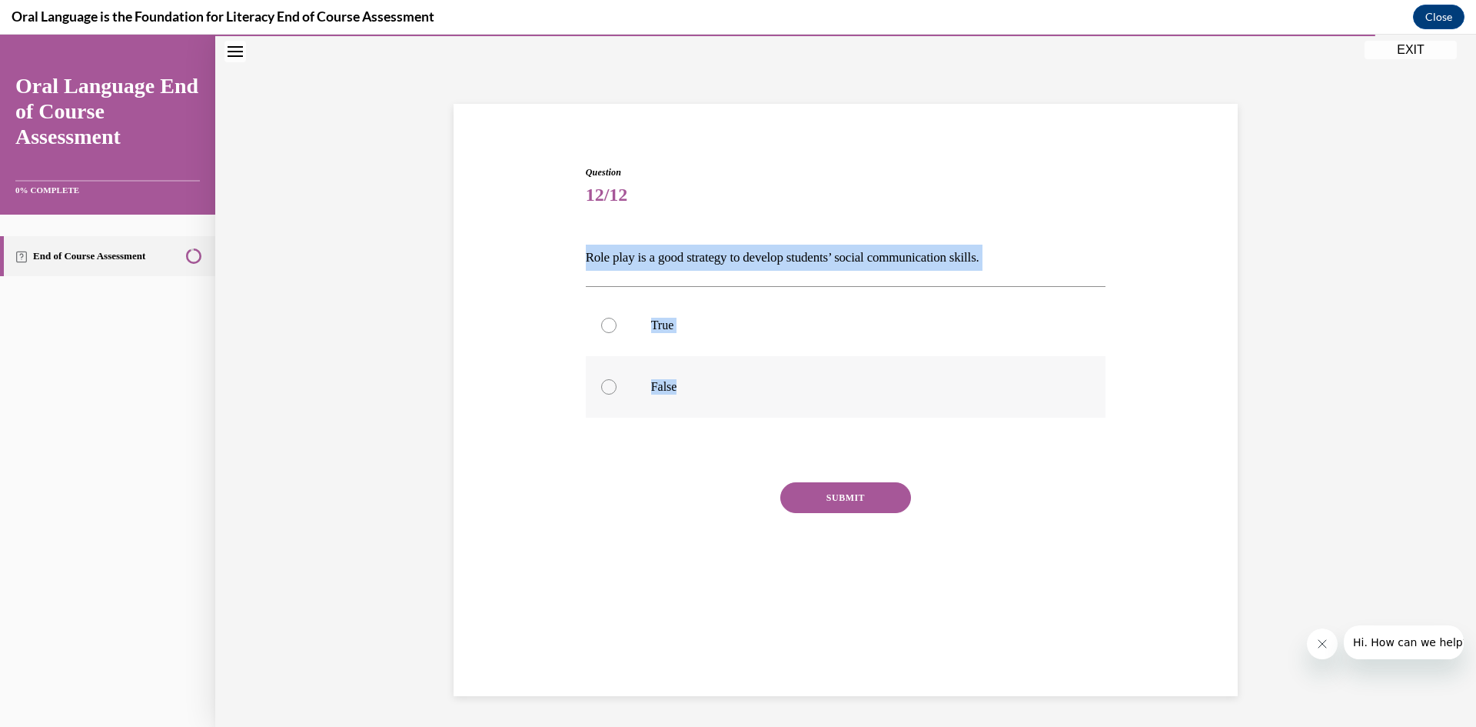
drag, startPoint x: 579, startPoint y: 255, endPoint x: 963, endPoint y: 376, distance: 402.9
click at [963, 376] on div "Question 12/12 Role play is a good strategy to develop students’ social communi…" at bounding box center [846, 375] width 528 height 466
drag, startPoint x: 680, startPoint y: 229, endPoint x: 680, endPoint y: 221, distance: 7.7
click at [680, 228] on div "Question 12/12 Role play is a good strategy to develop students’ social communi…" at bounding box center [846, 386] width 521 height 443
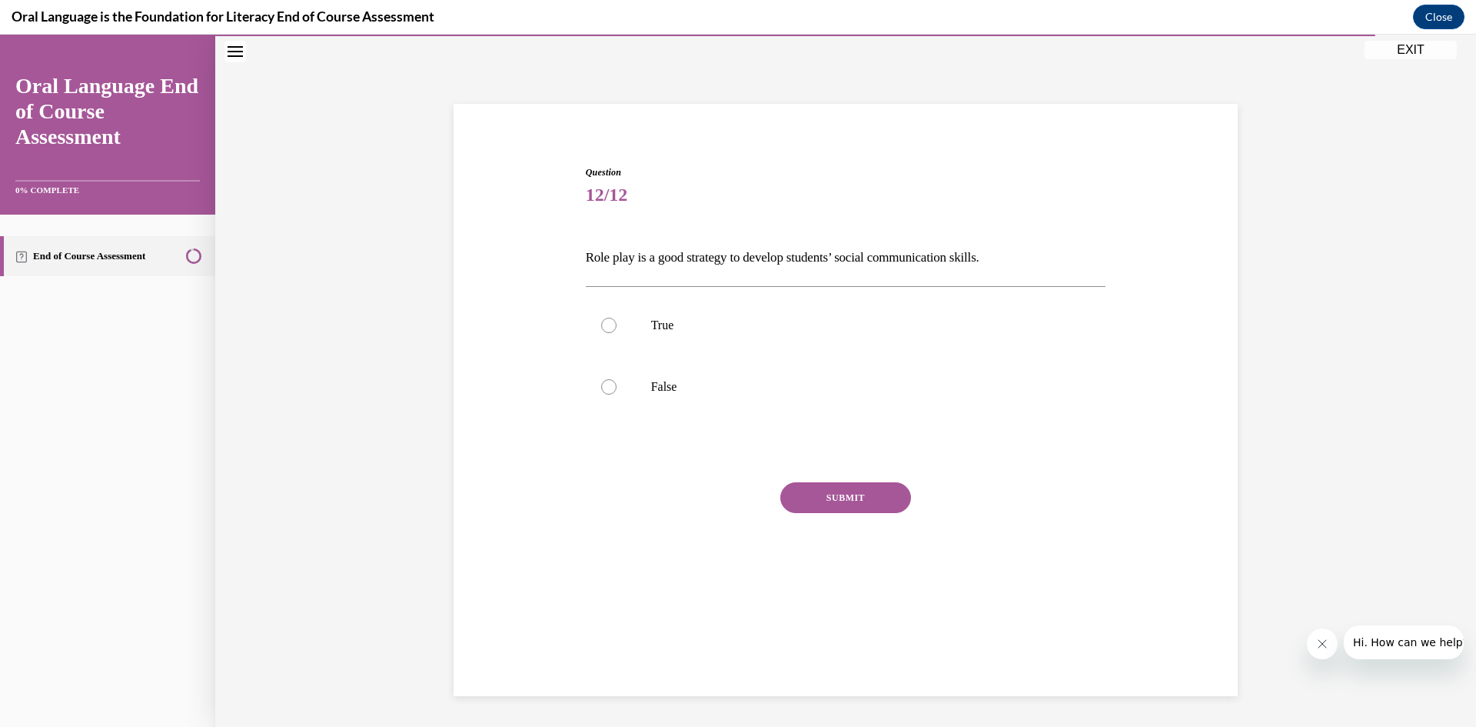
click at [589, 164] on div "Question 12/12 Role play is a good strategy to develop students’ social communi…" at bounding box center [846, 375] width 528 height 466
click at [758, 321] on p "True" at bounding box center [859, 325] width 417 height 15
click at [617, 321] on input "True" at bounding box center [608, 325] width 15 height 15
radio input "true"
click at [833, 497] on button "SUBMIT" at bounding box center [845, 497] width 131 height 31
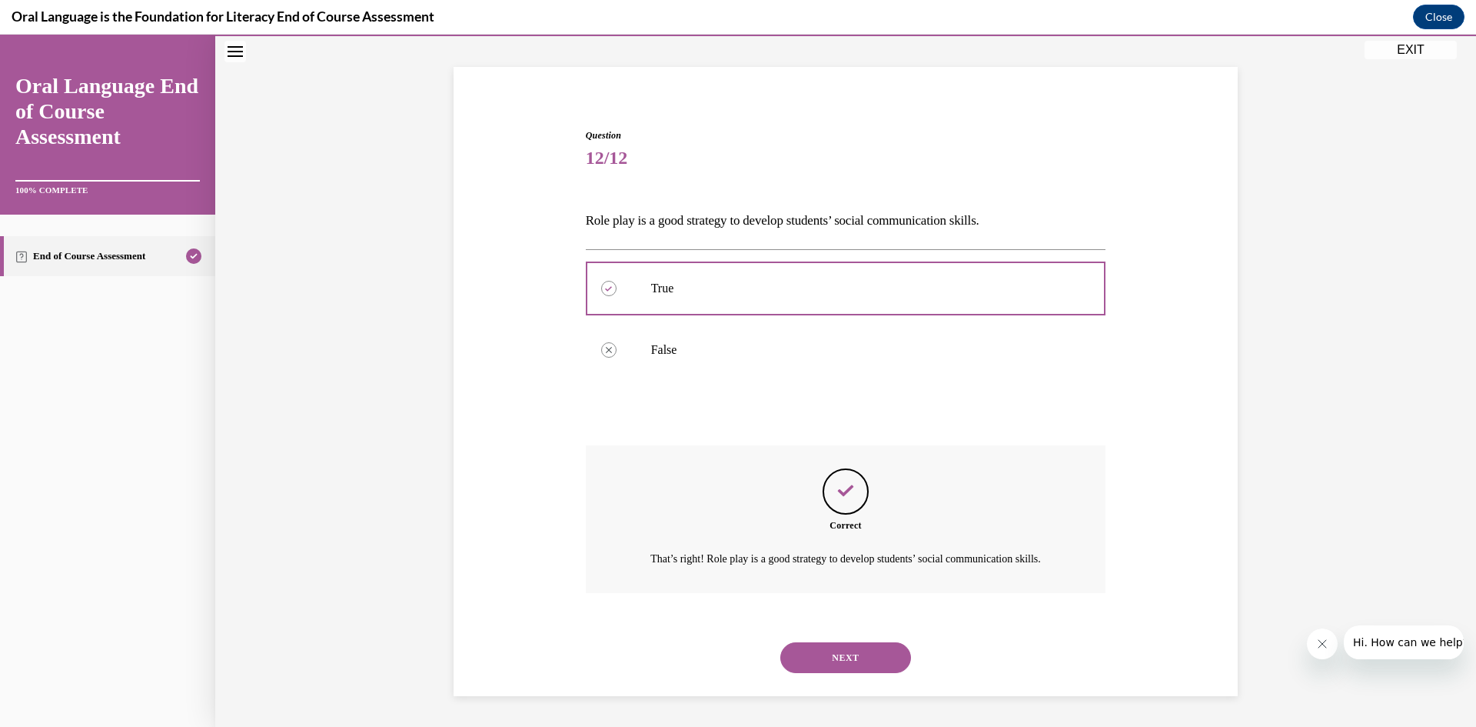
scroll to position [104, 0]
click at [876, 660] on button "NEXT" at bounding box center [845, 657] width 131 height 31
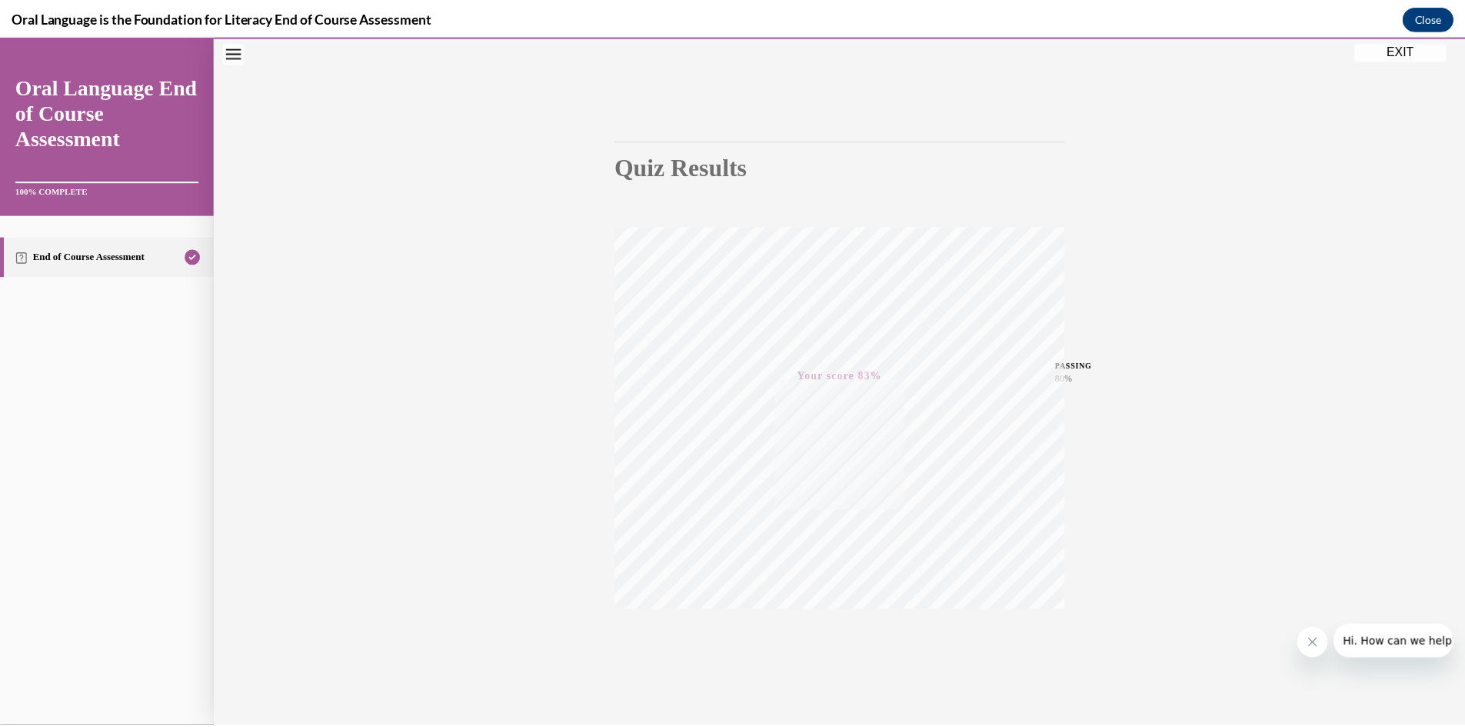
scroll to position [96, 0]
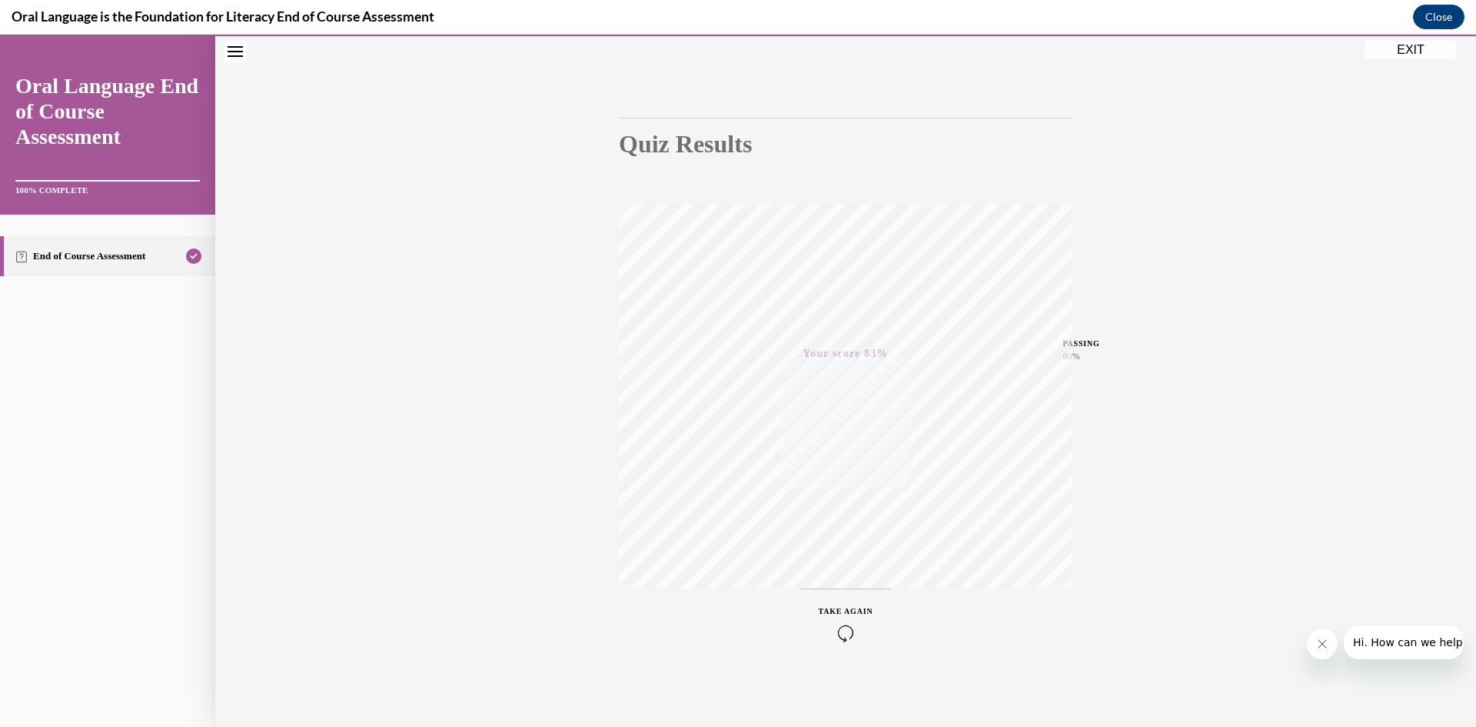
click at [1391, 48] on button "EXIT" at bounding box center [1411, 50] width 92 height 18
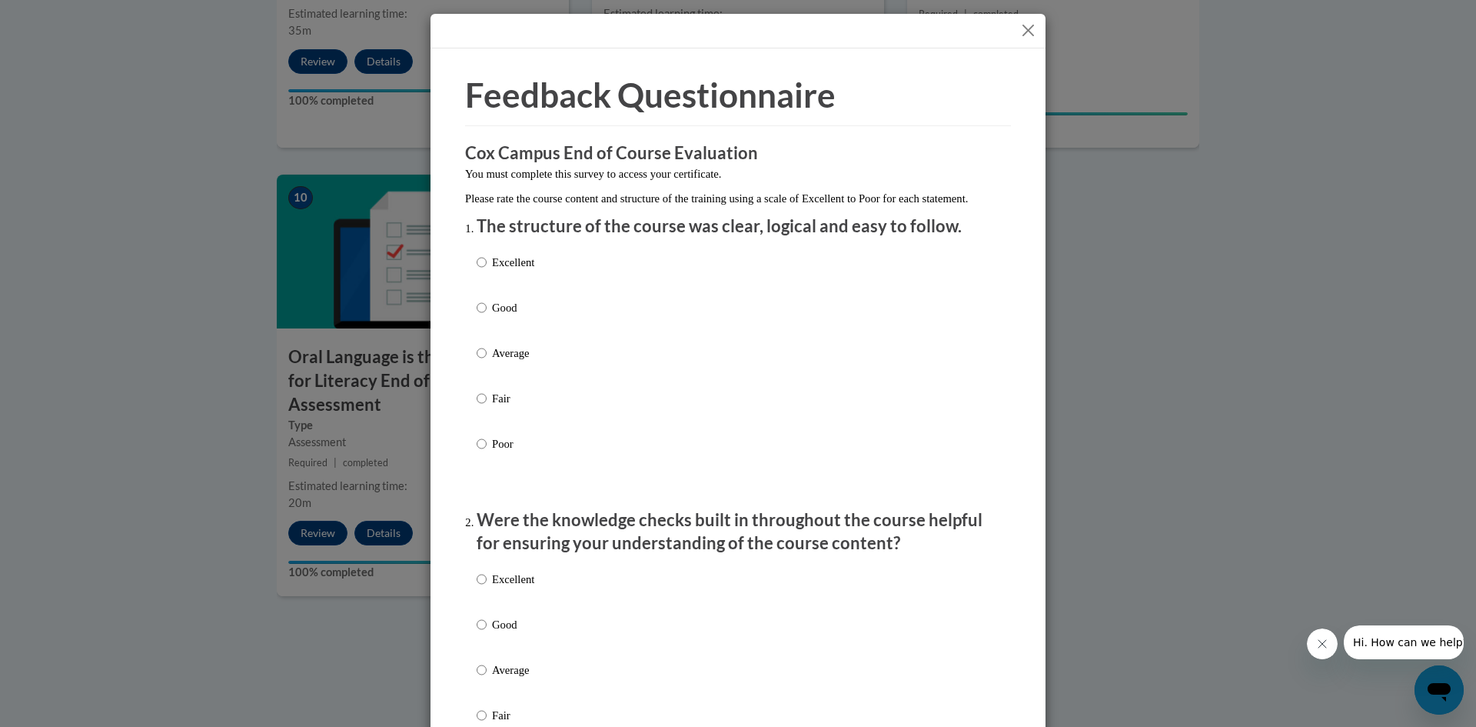
click at [1031, 23] on button "Close" at bounding box center [1028, 30] width 19 height 19
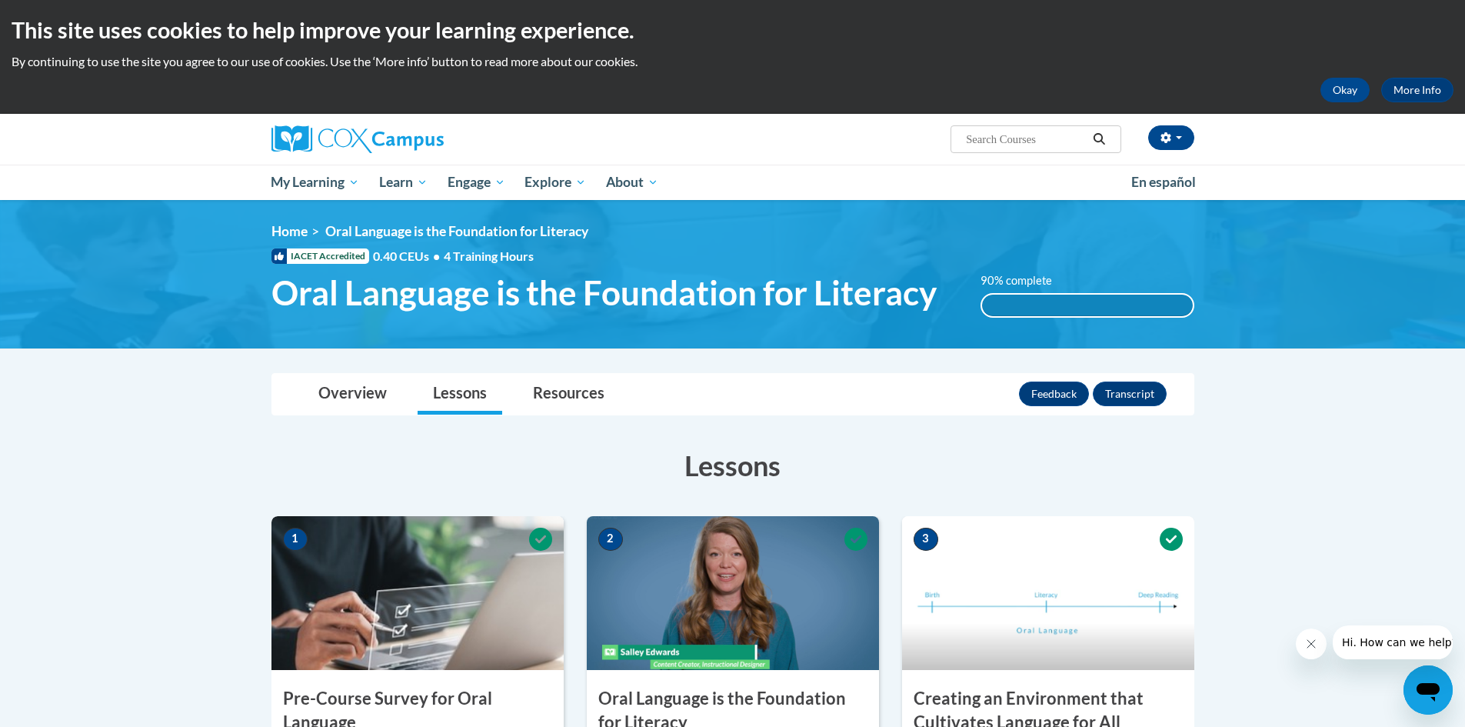
scroll to position [0, 0]
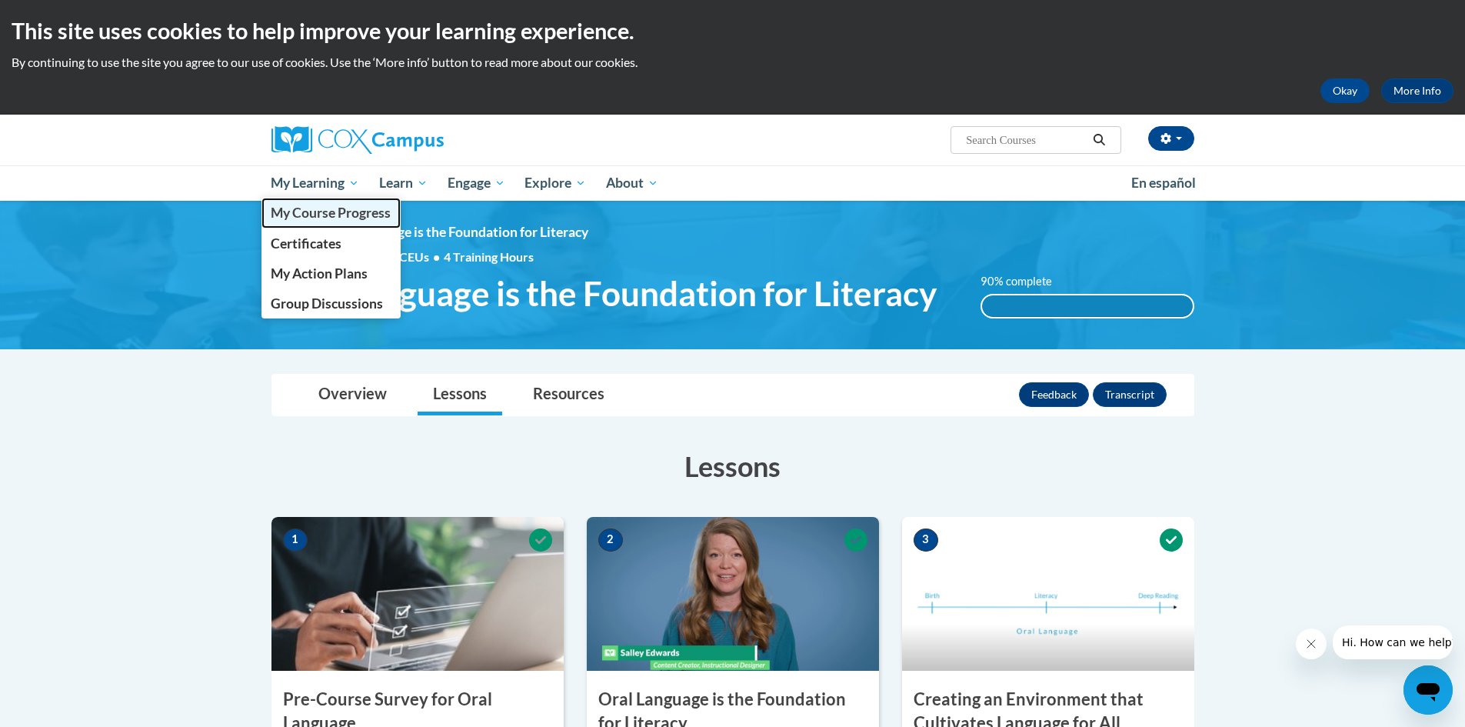
click at [337, 213] on span "My Course Progress" at bounding box center [331, 213] width 120 height 16
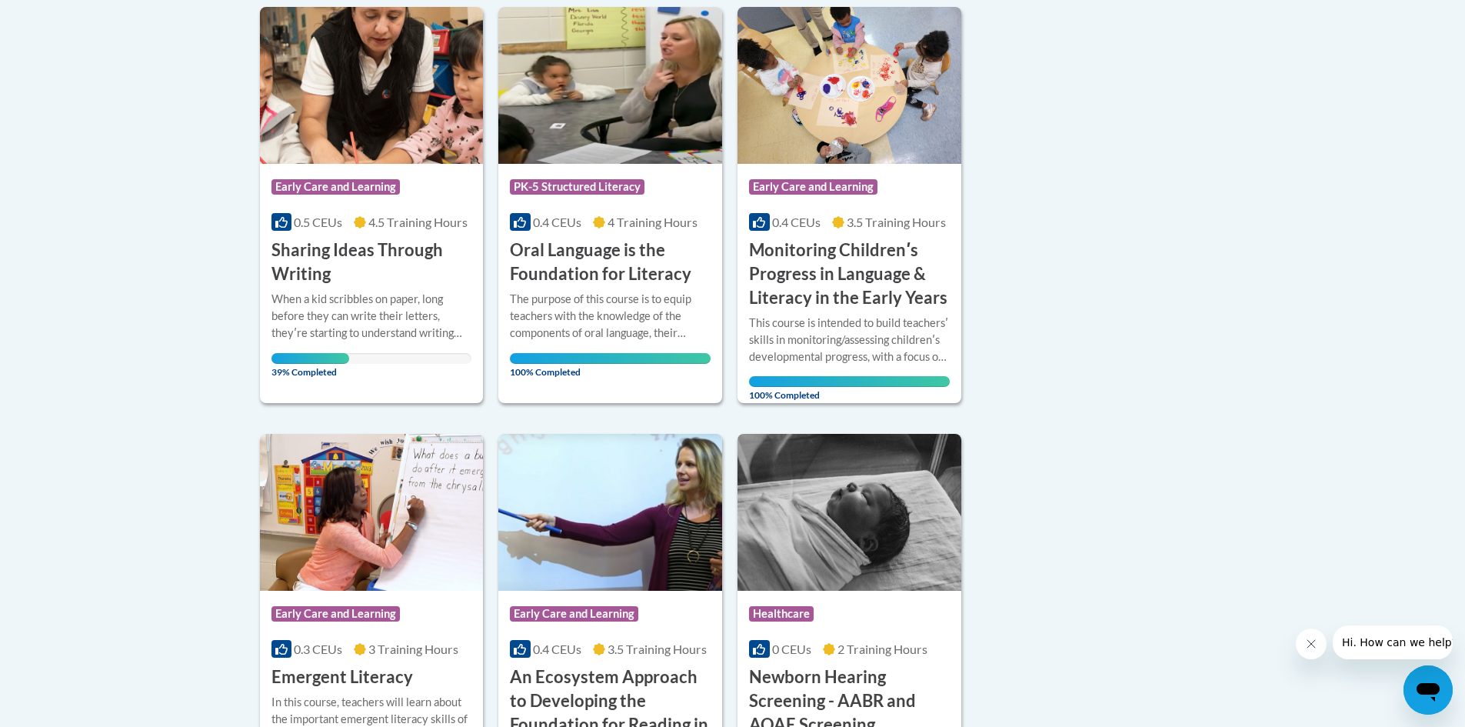
scroll to position [384, 0]
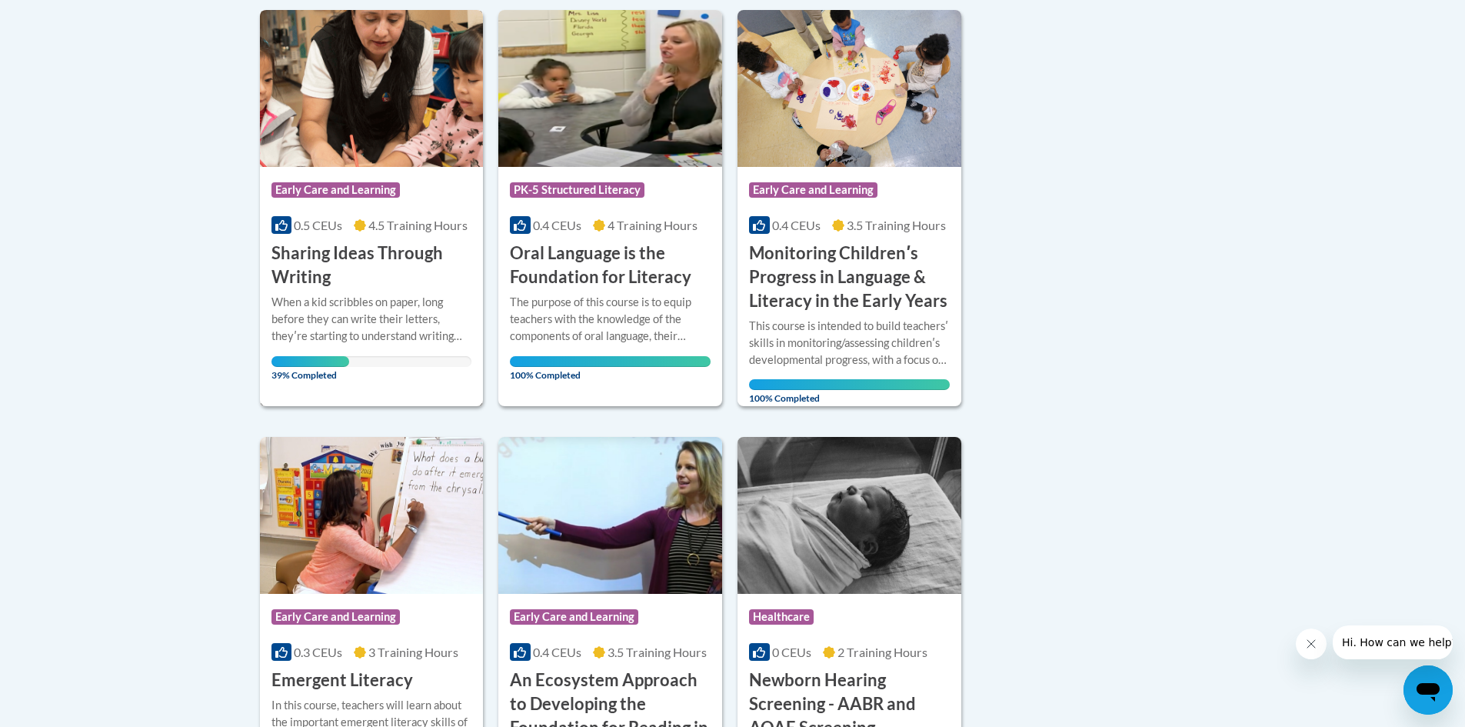
click at [394, 248] on h3 "Sharing Ideas Through Writing" at bounding box center [371, 265] width 201 height 48
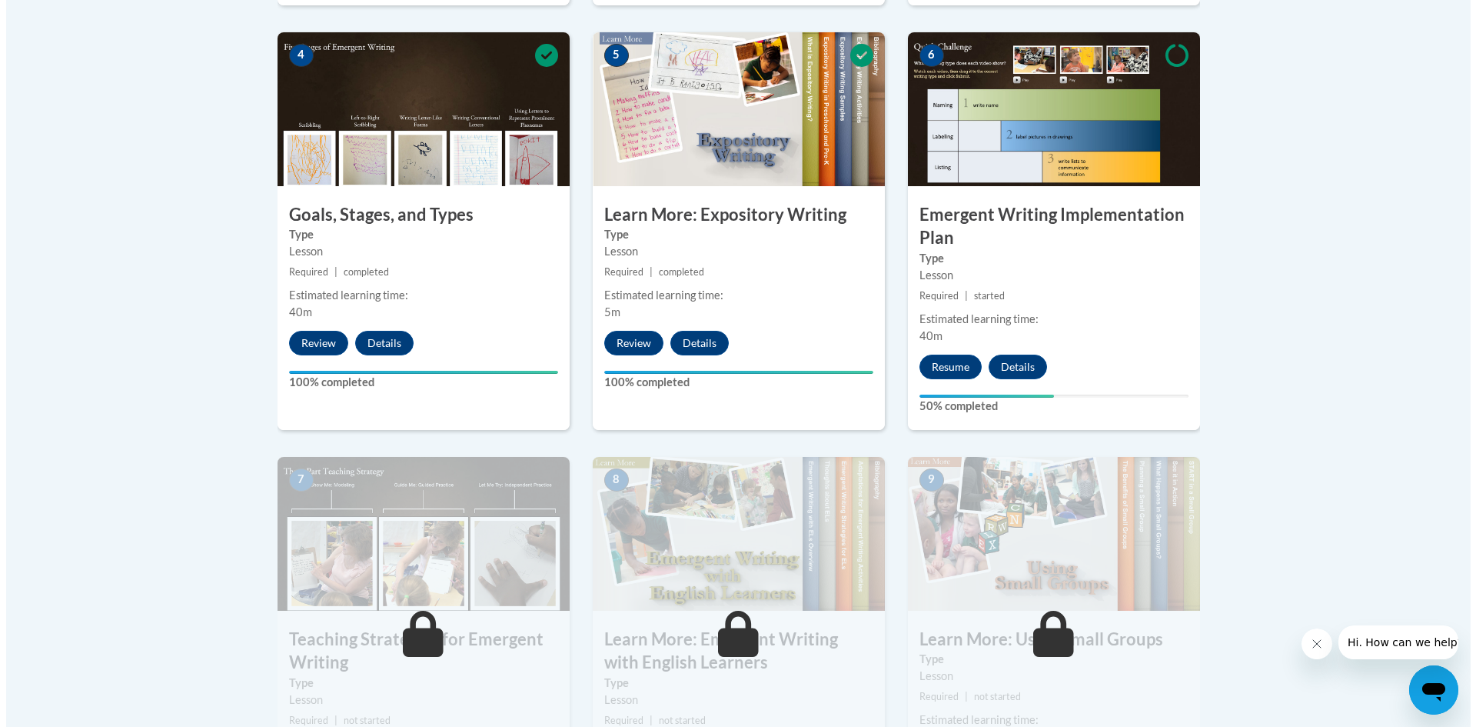
scroll to position [1000, 0]
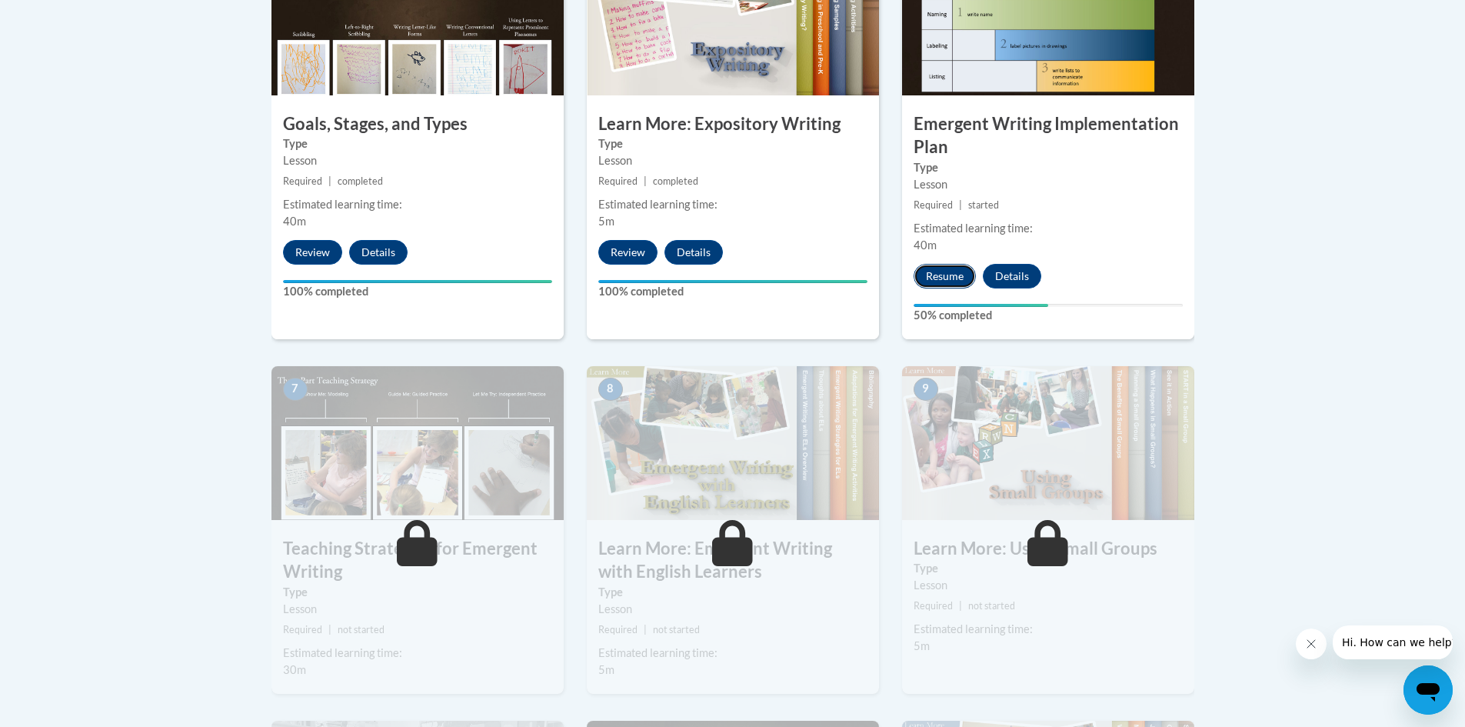
click at [931, 264] on button "Resume" at bounding box center [944, 276] width 62 height 25
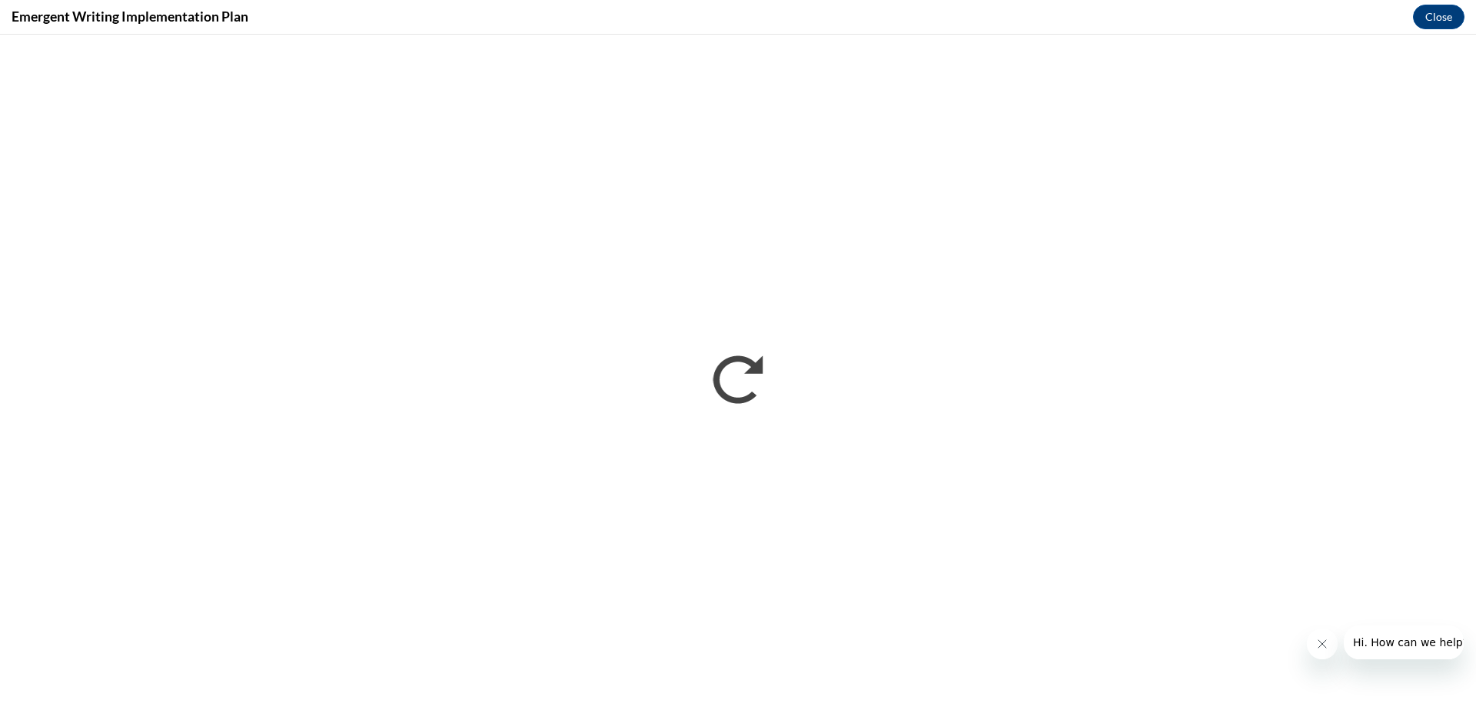
scroll to position [0, 0]
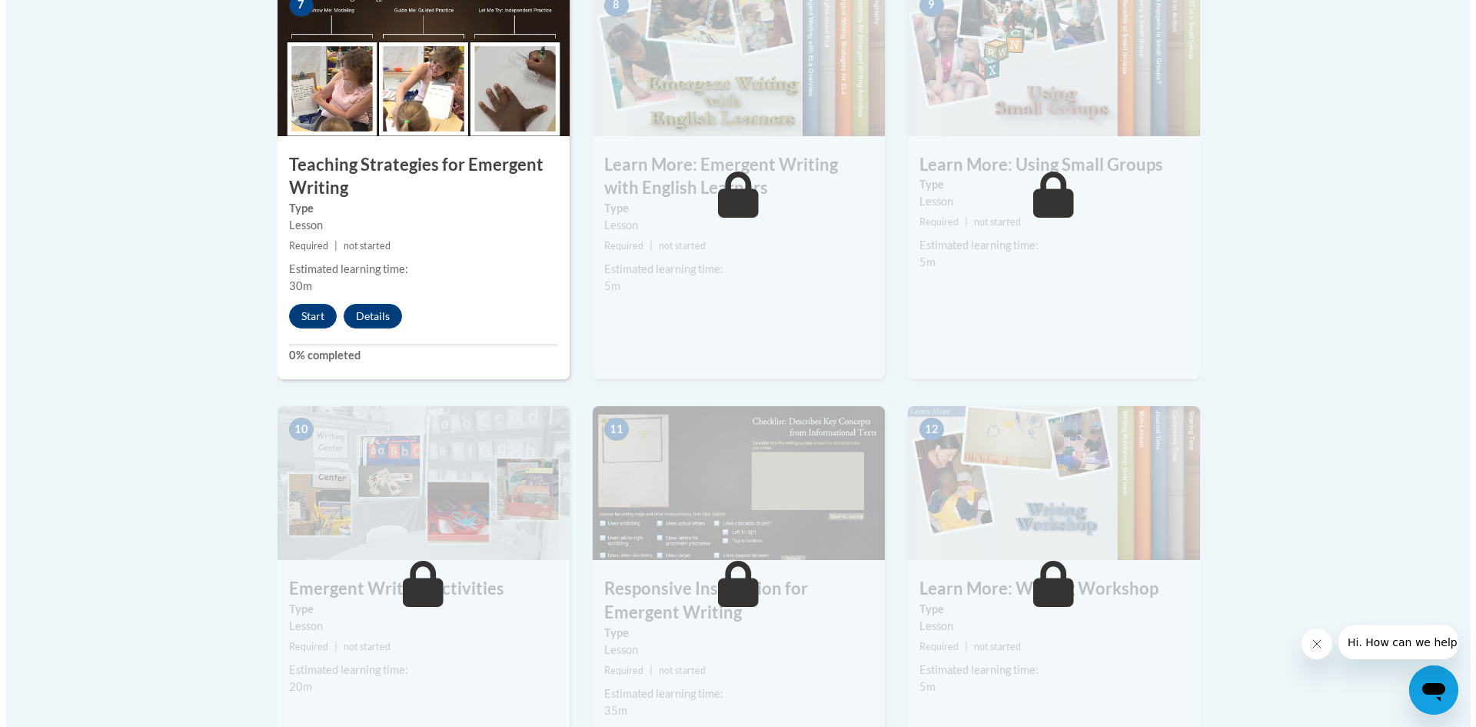
scroll to position [1384, 0]
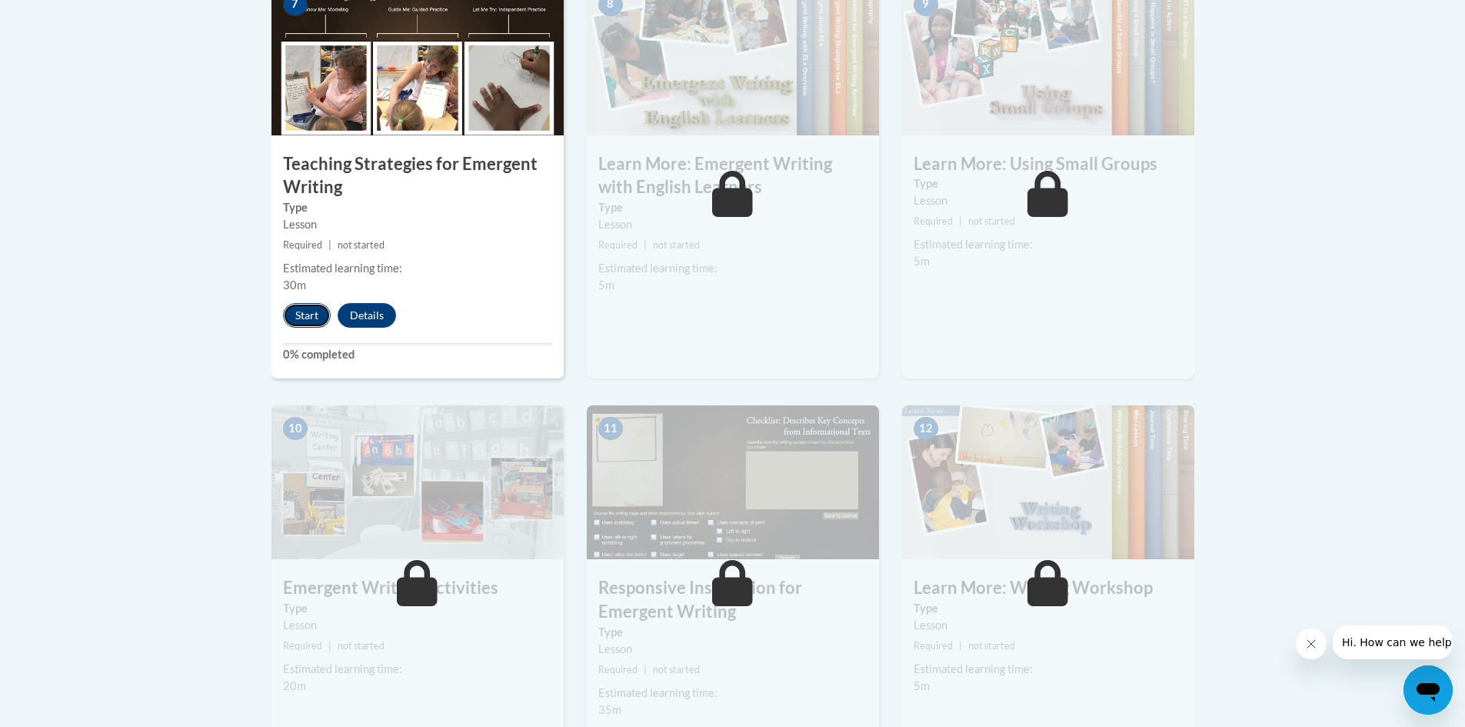
click at [320, 303] on button "Start" at bounding box center [307, 315] width 48 height 25
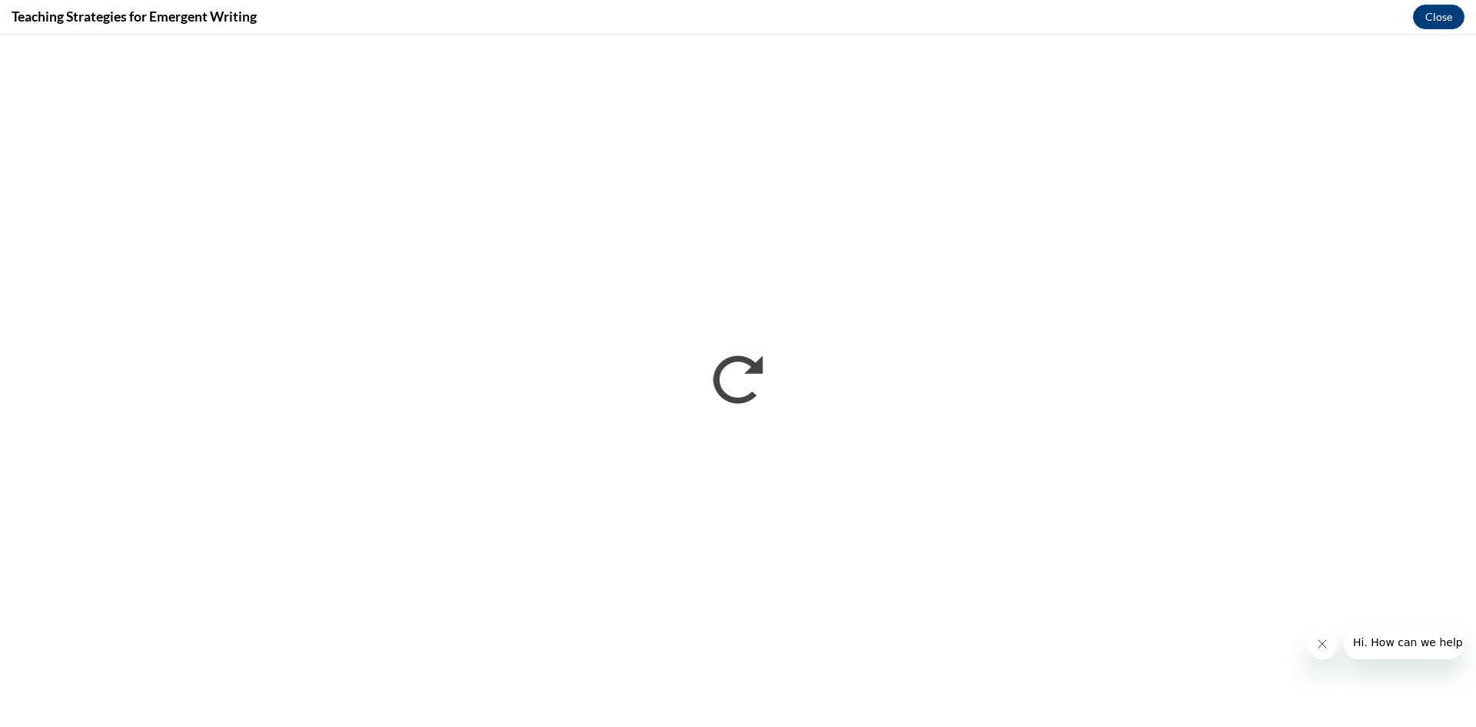
scroll to position [0, 0]
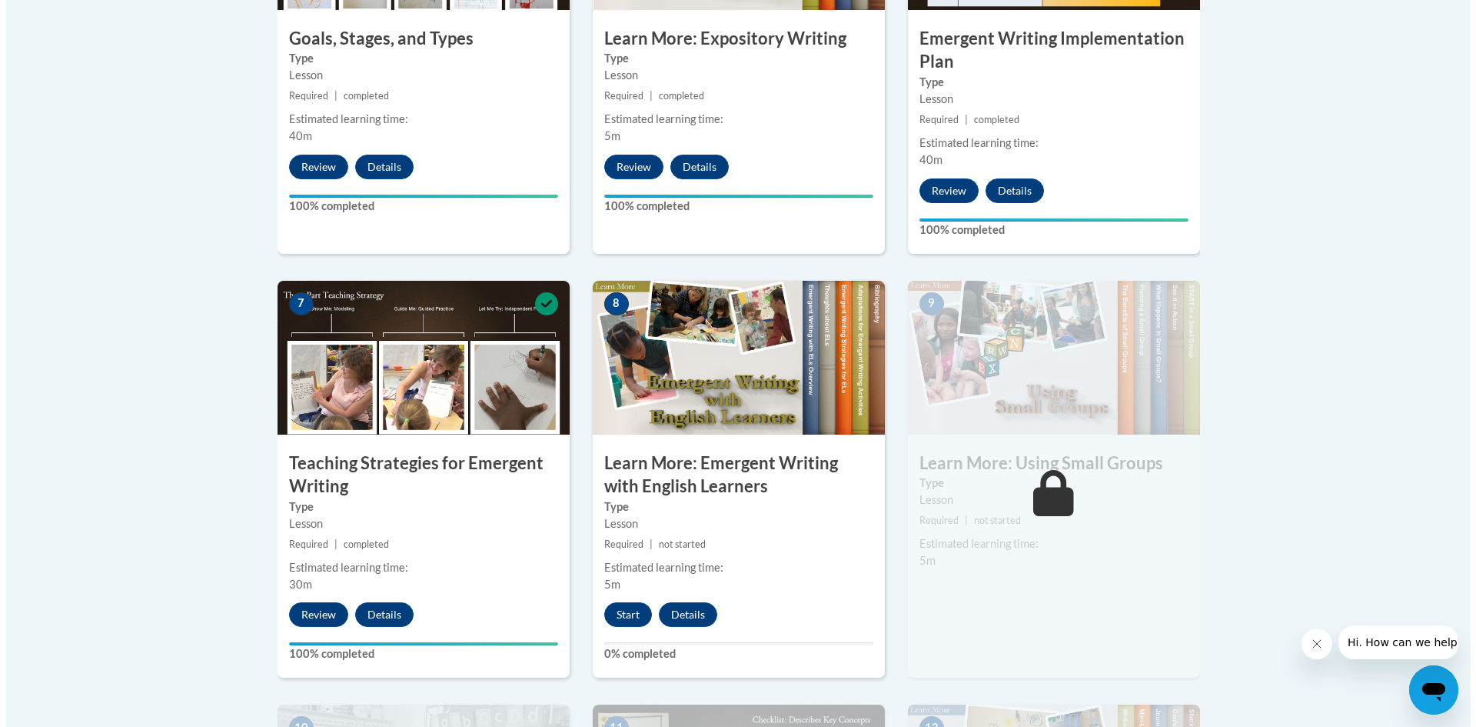
scroll to position [1384, 0]
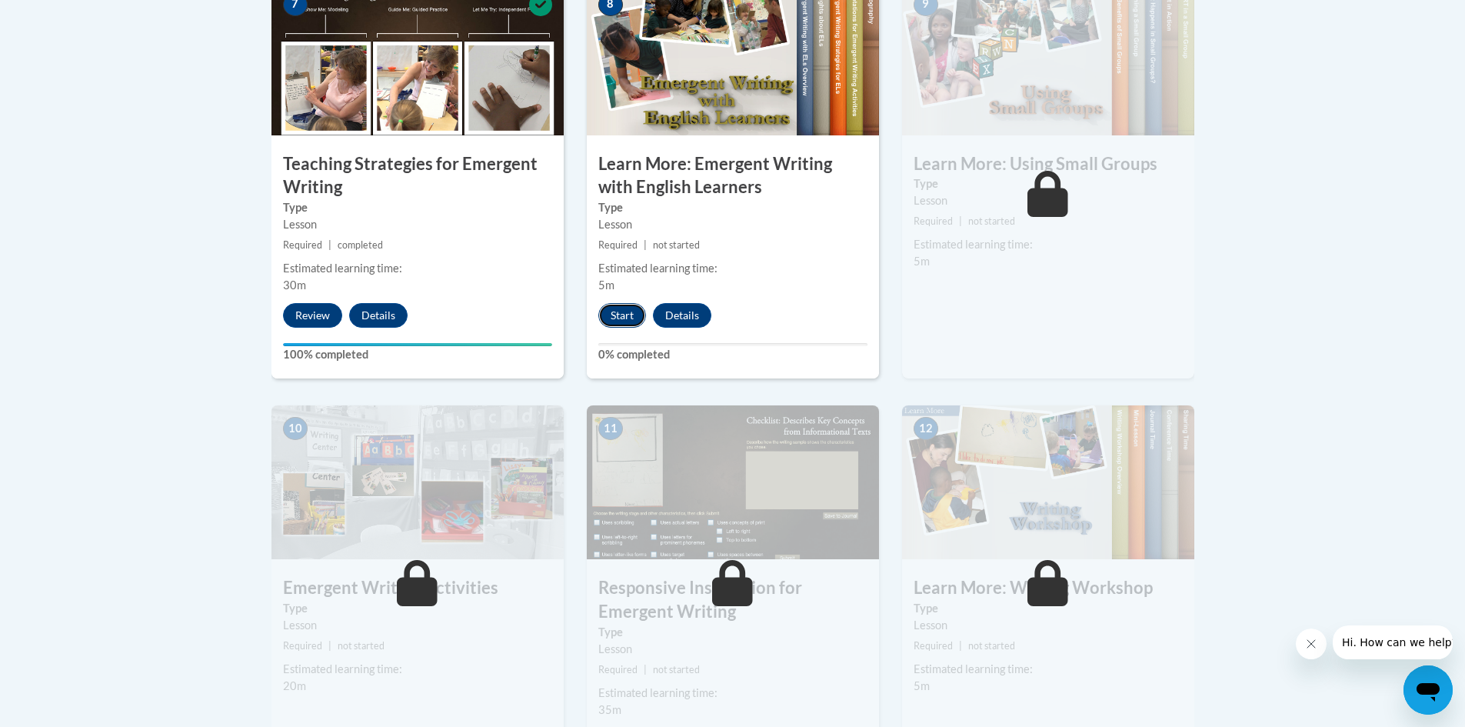
click at [617, 303] on button "Start" at bounding box center [622, 315] width 48 height 25
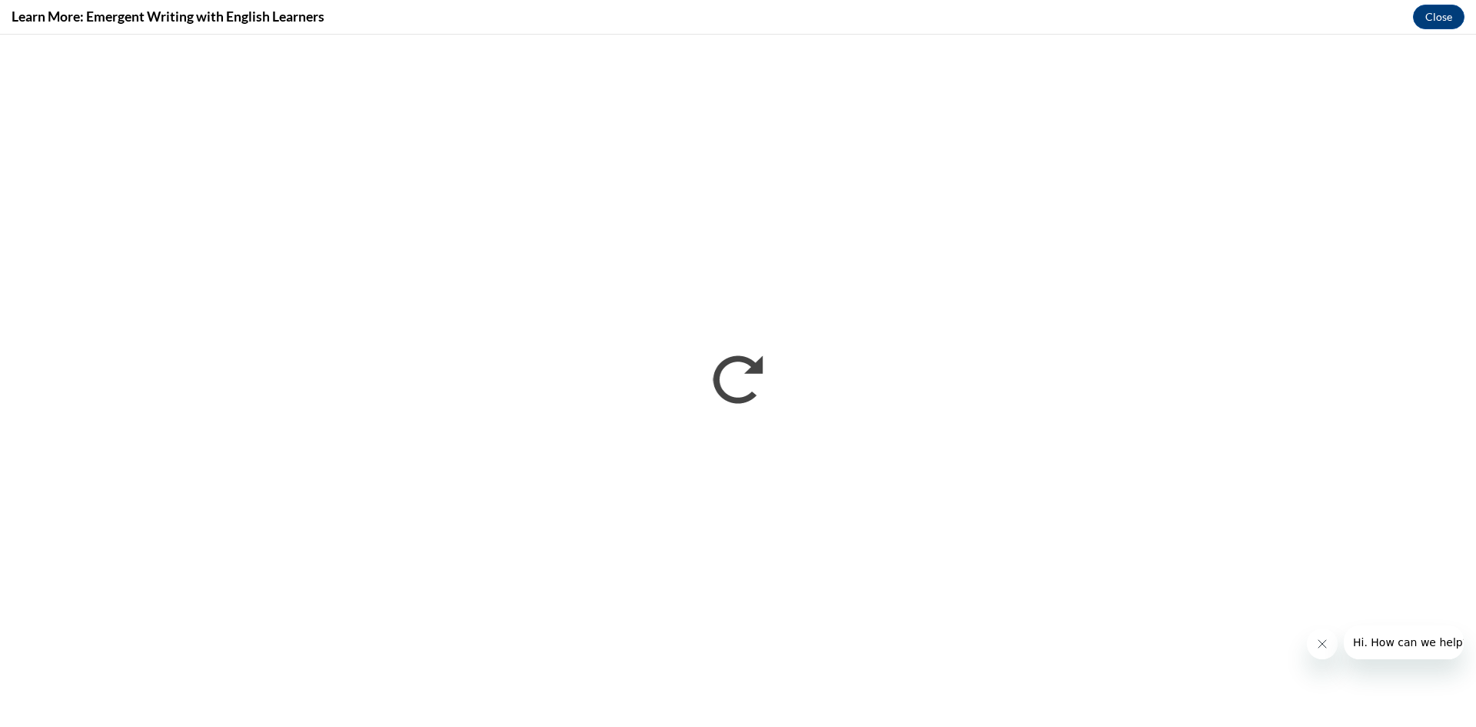
scroll to position [0, 0]
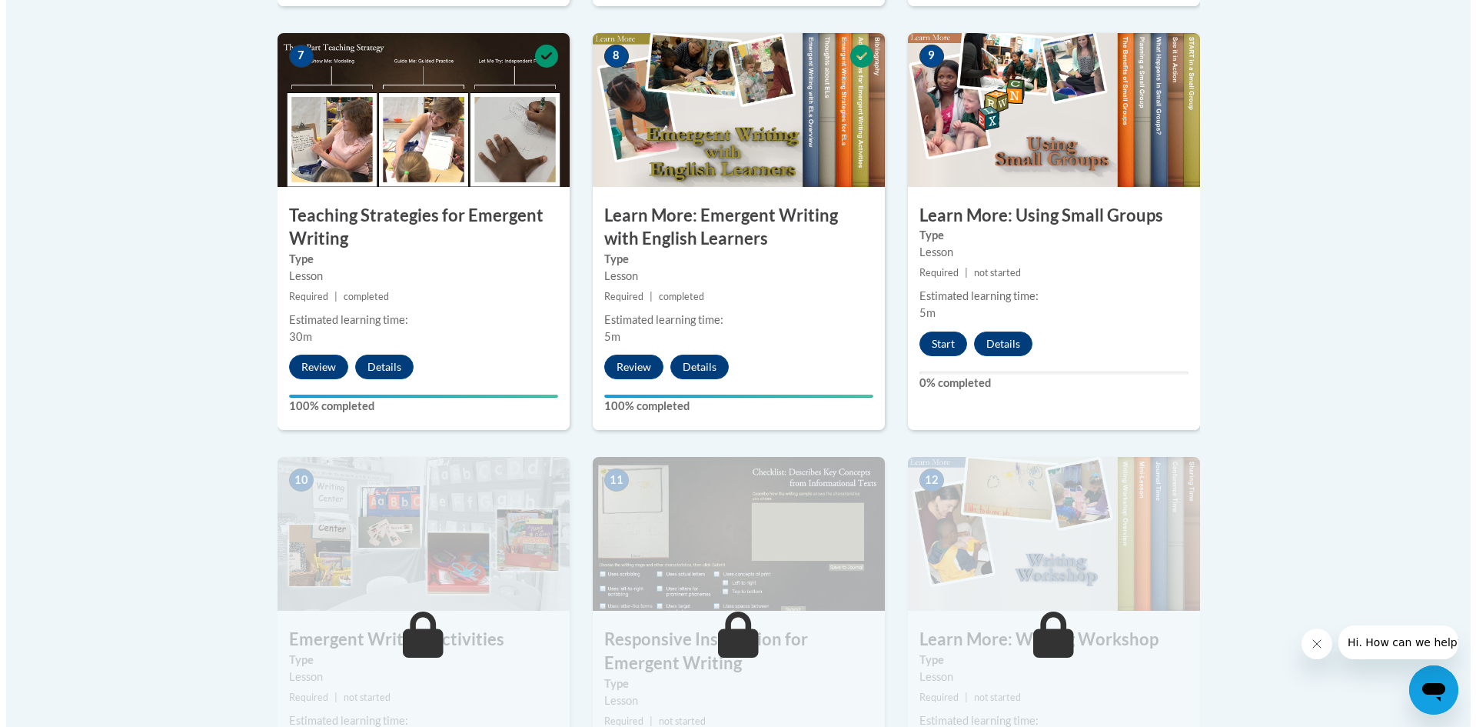
scroll to position [1384, 0]
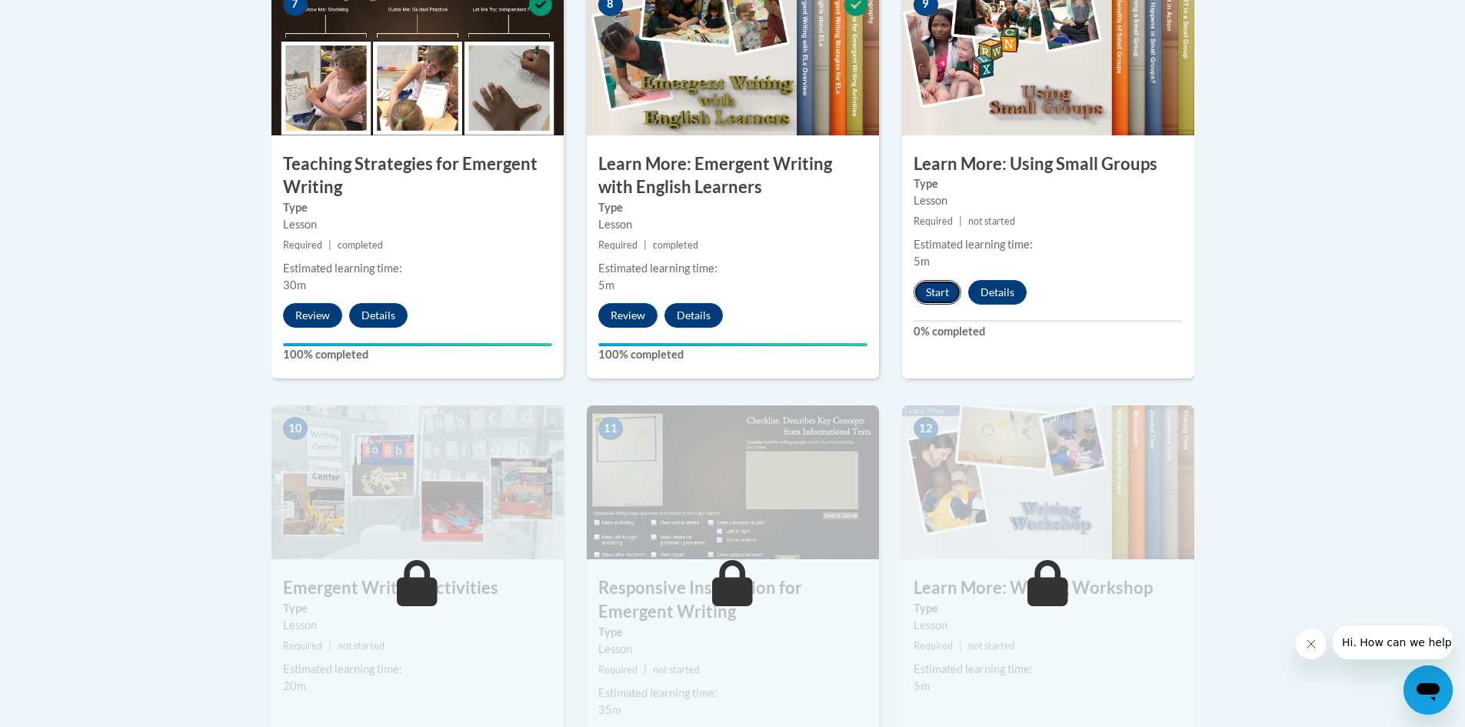
click at [936, 280] on button "Start" at bounding box center [937, 292] width 48 height 25
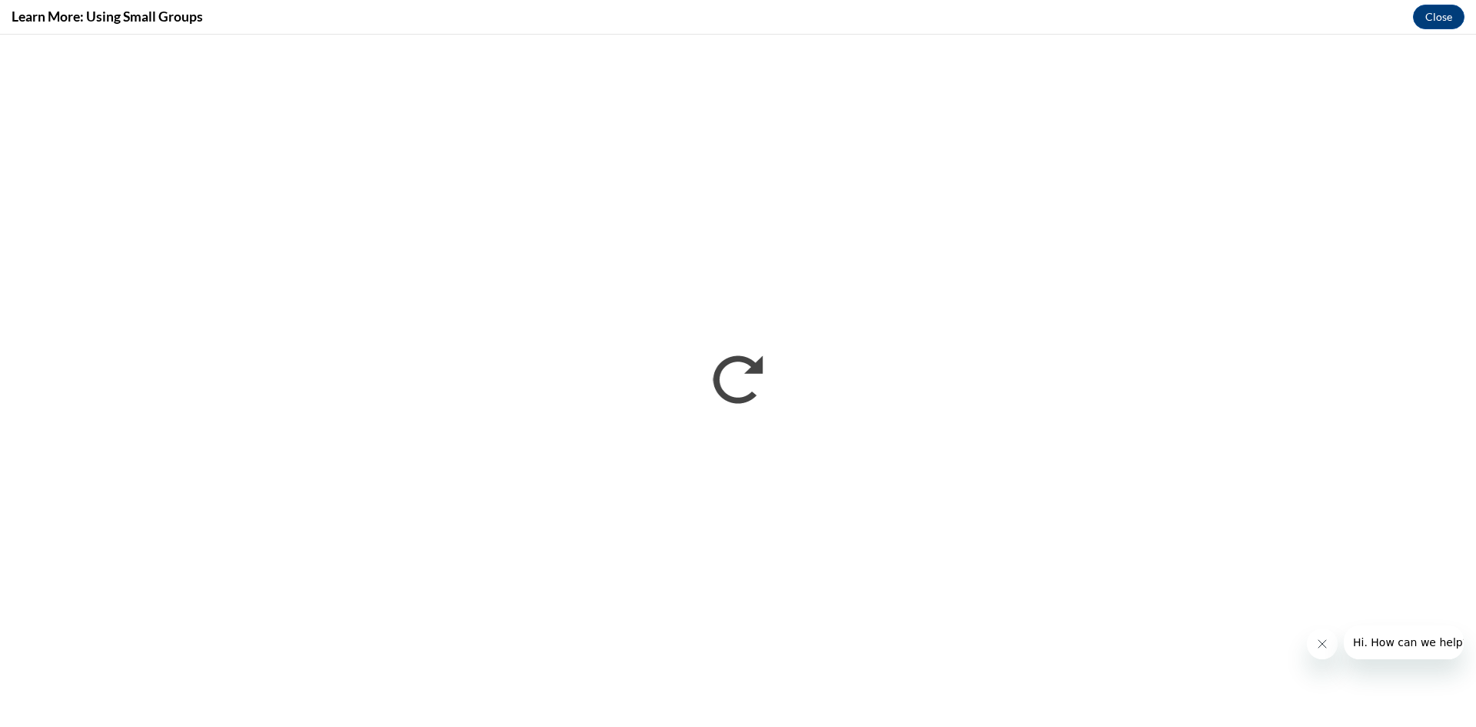
scroll to position [0, 0]
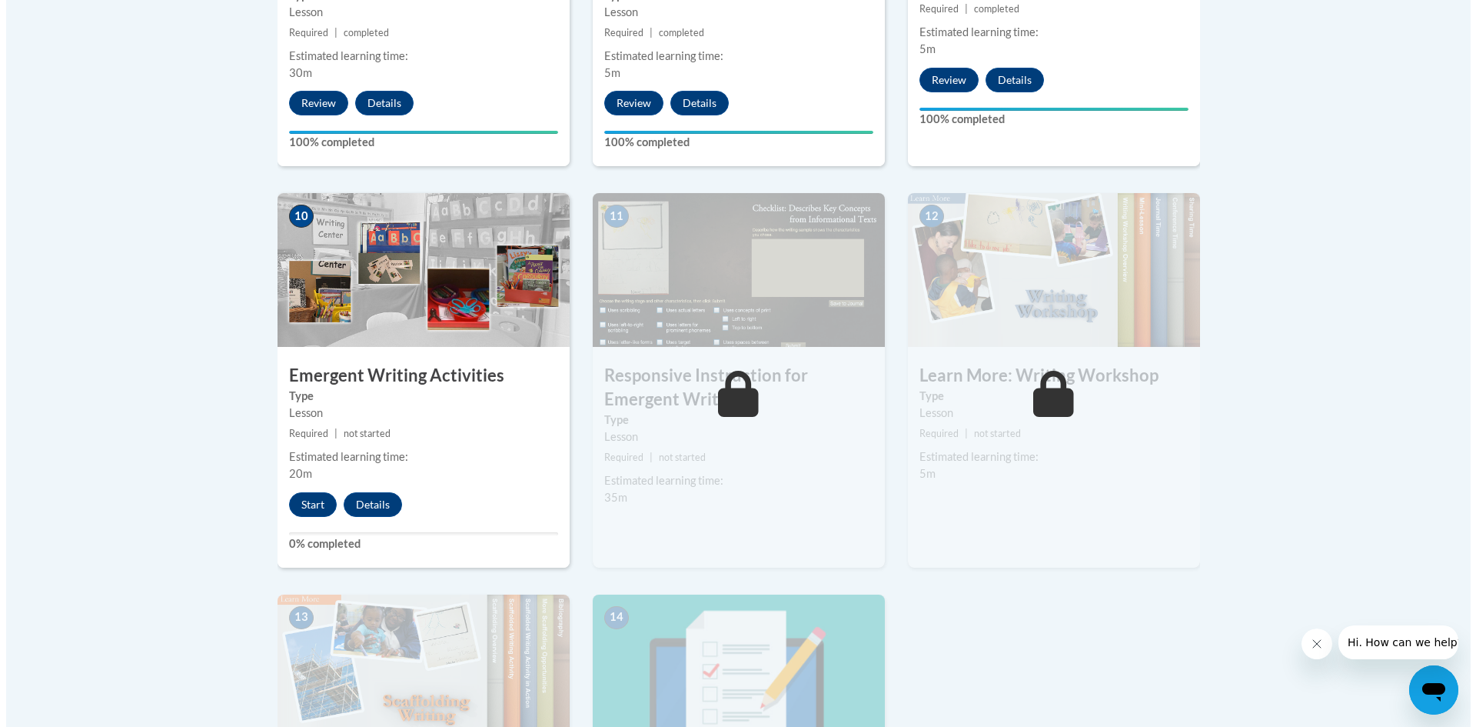
scroll to position [1615, 0]
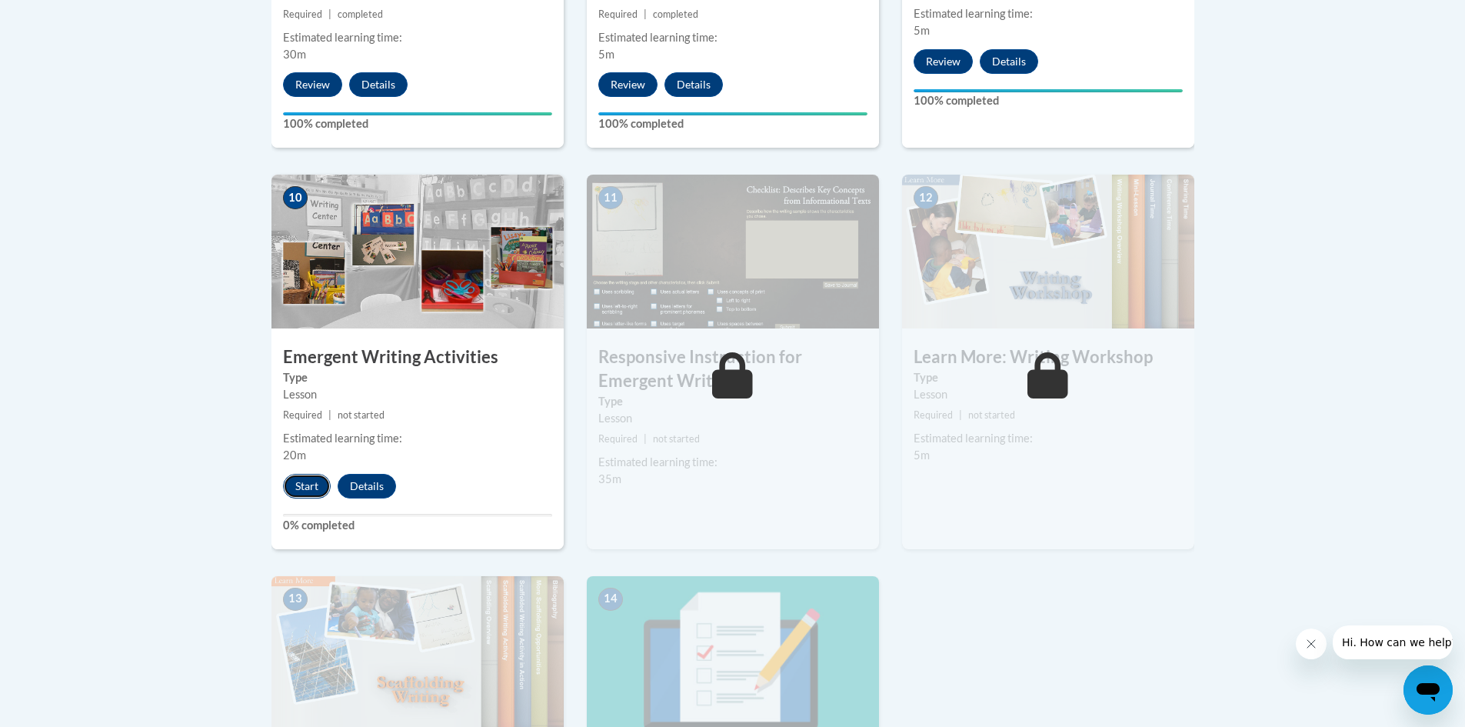
click at [295, 474] on button "Start" at bounding box center [307, 486] width 48 height 25
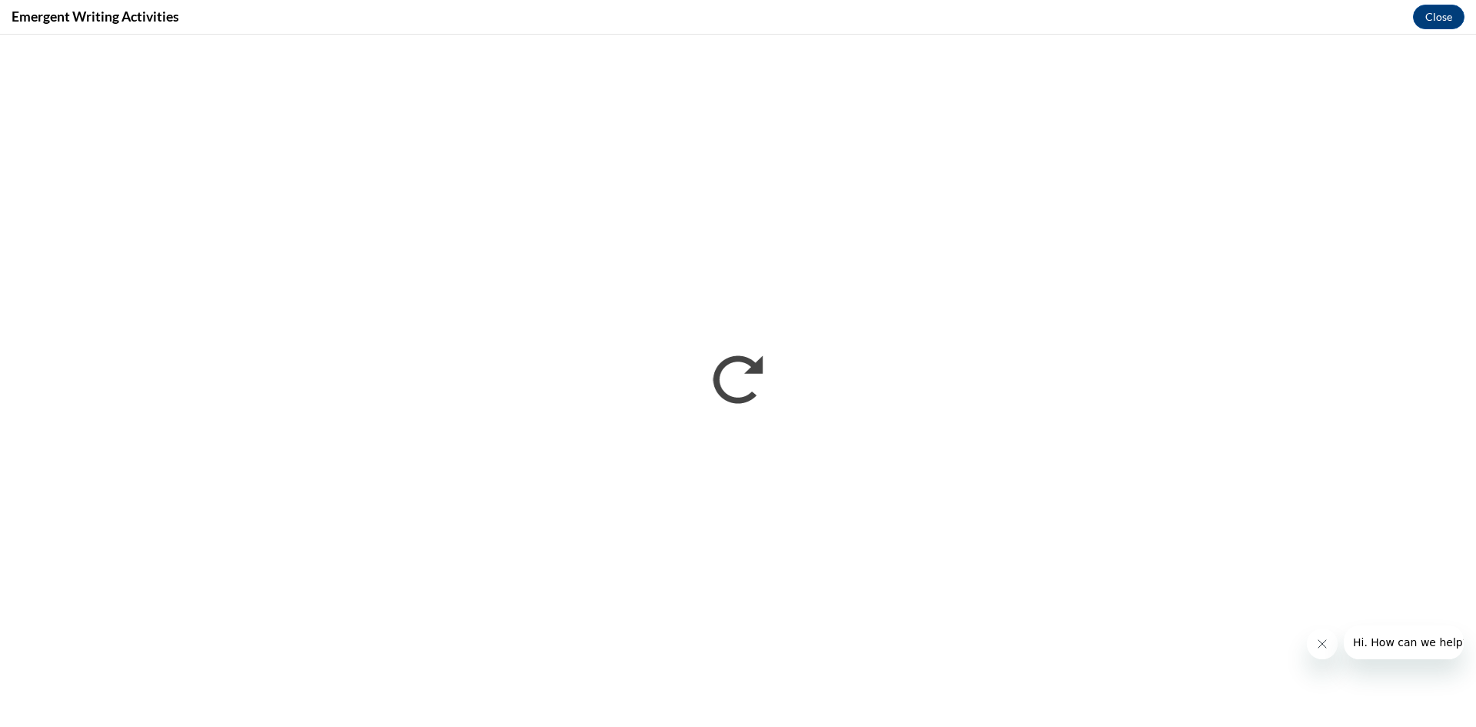
scroll to position [0, 0]
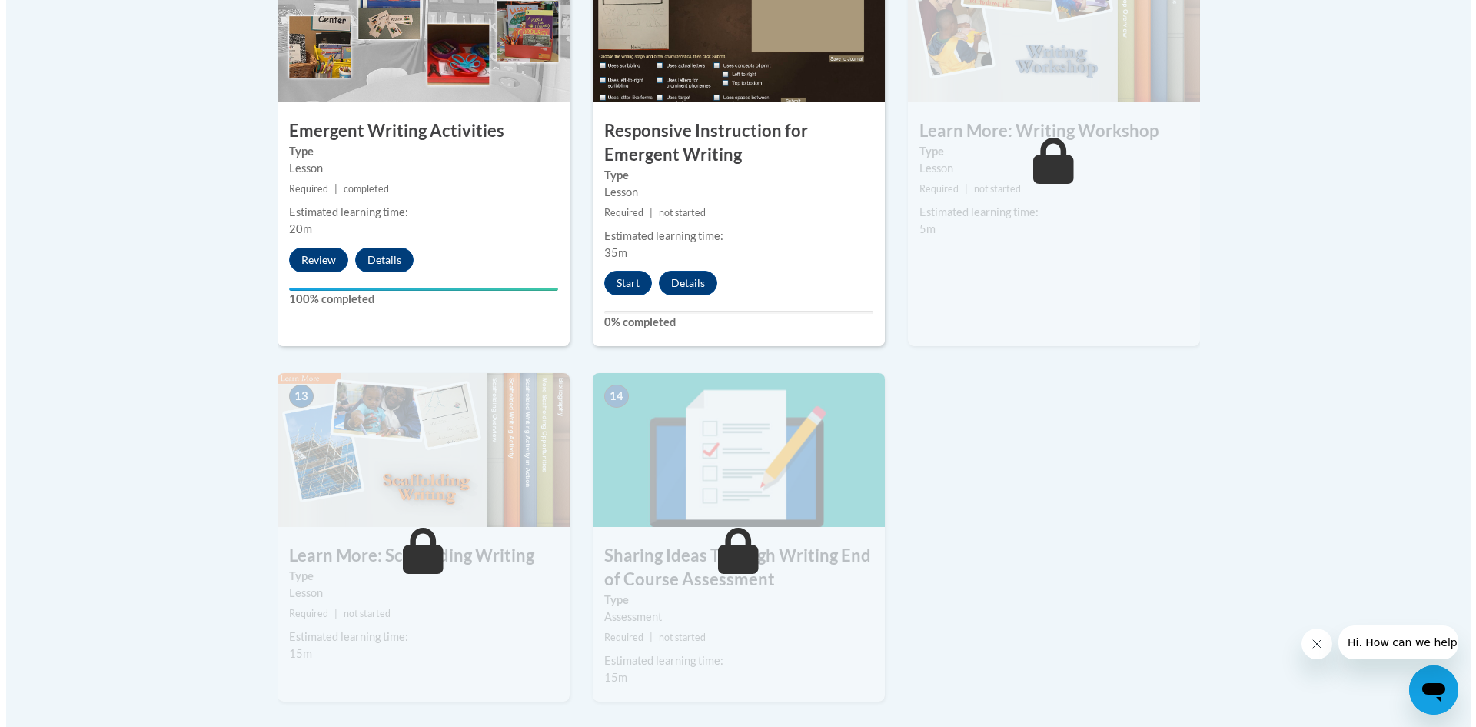
scroll to position [1845, 0]
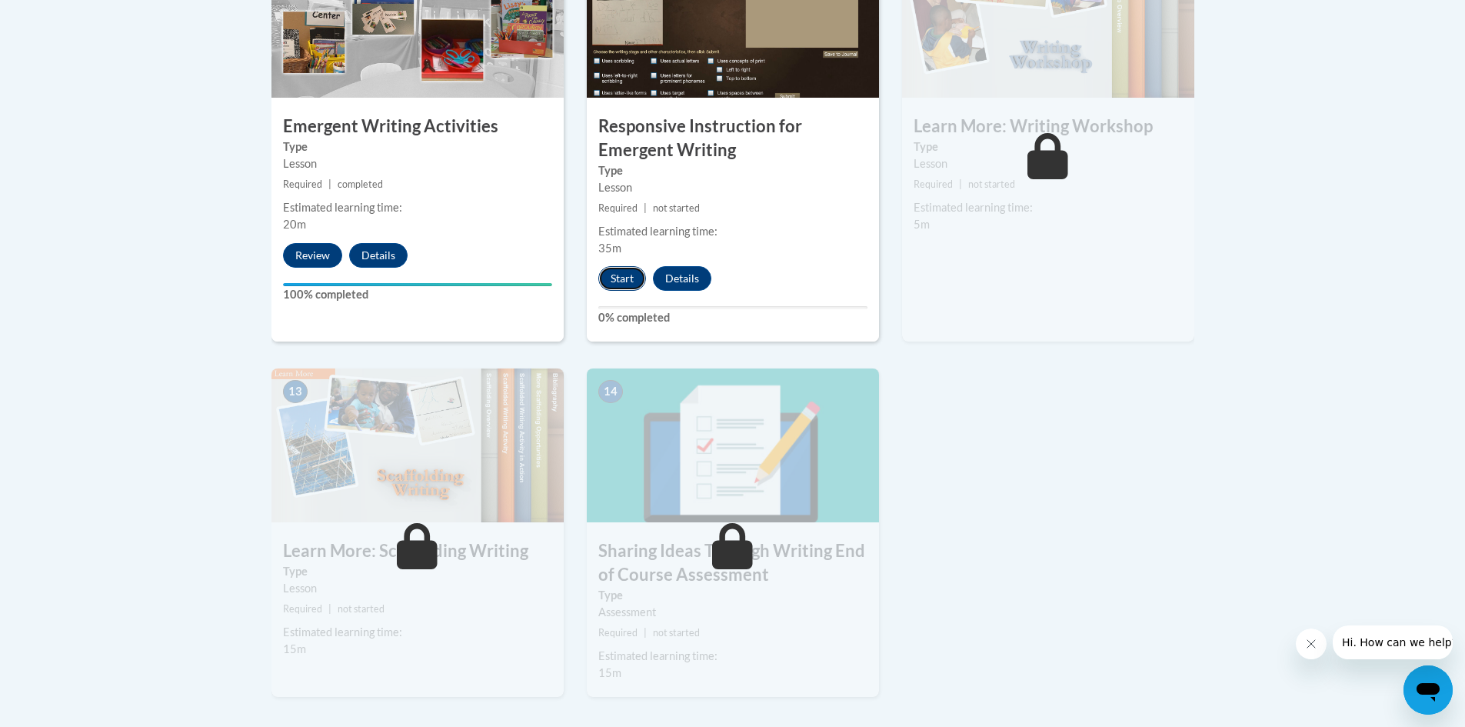
click at [637, 266] on button "Start" at bounding box center [622, 278] width 48 height 25
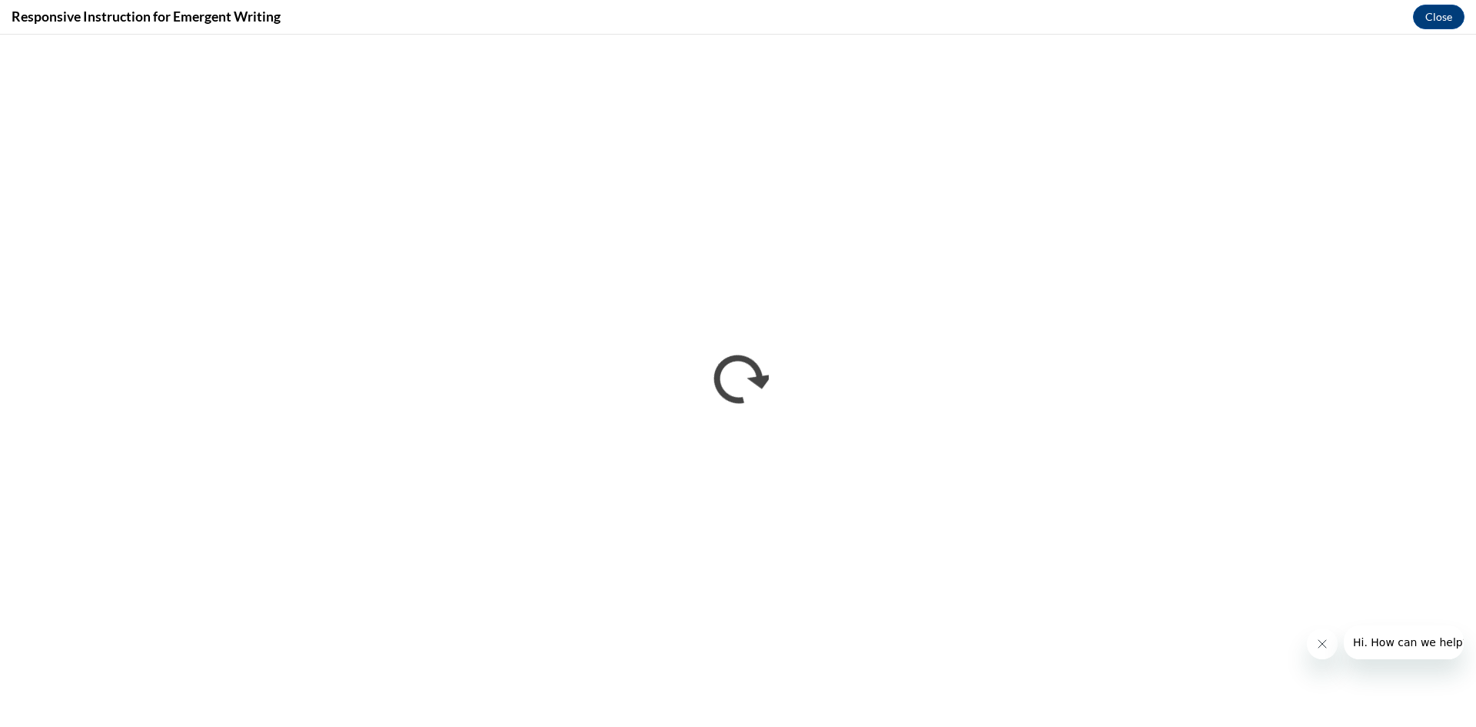
scroll to position [0, 0]
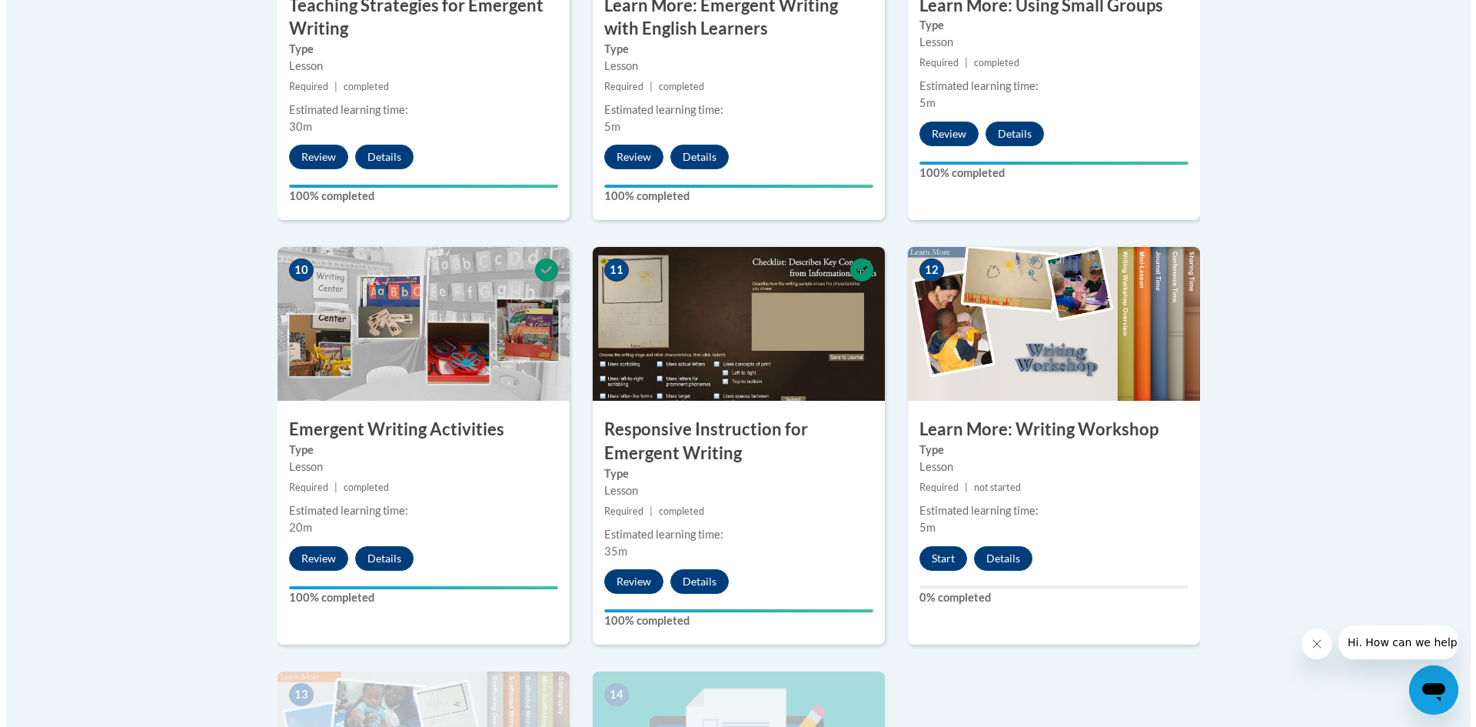
scroll to position [1922, 0]
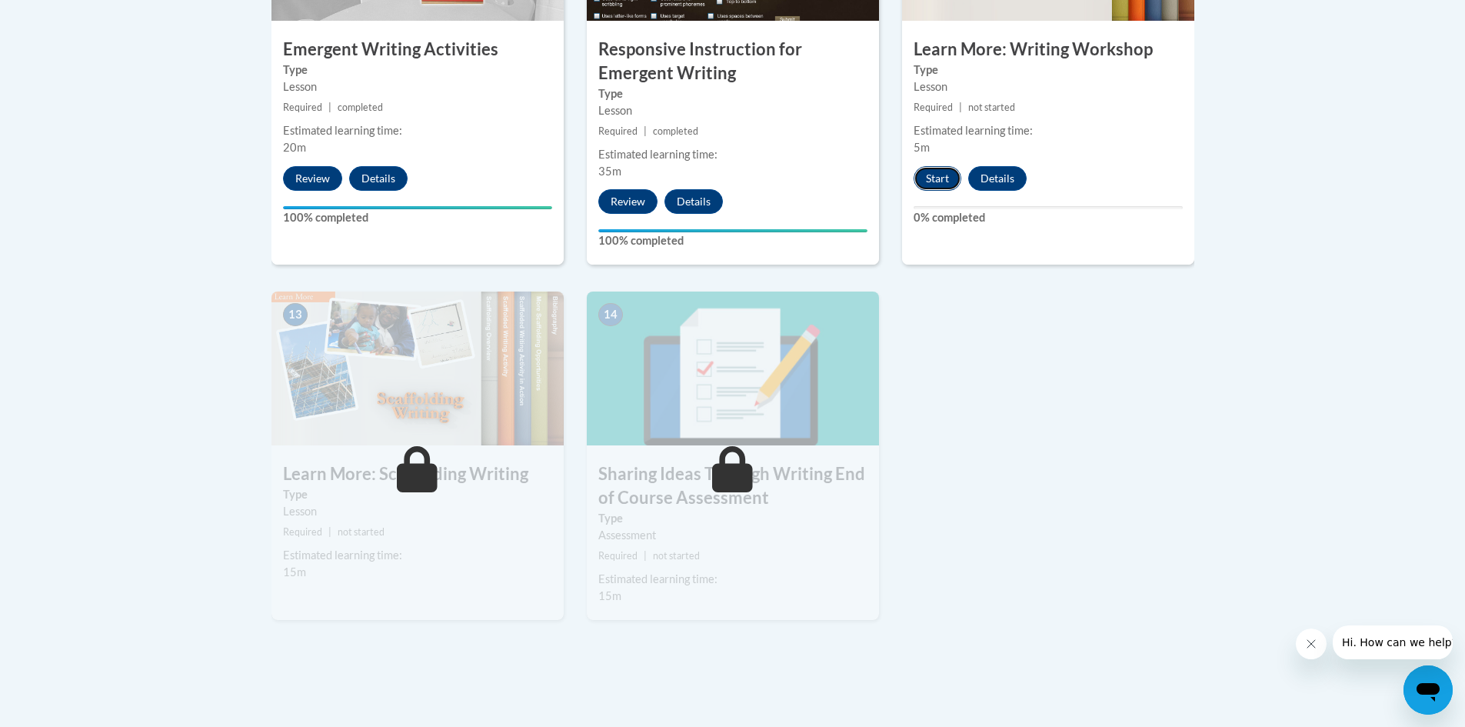
click at [950, 166] on button "Start" at bounding box center [937, 178] width 48 height 25
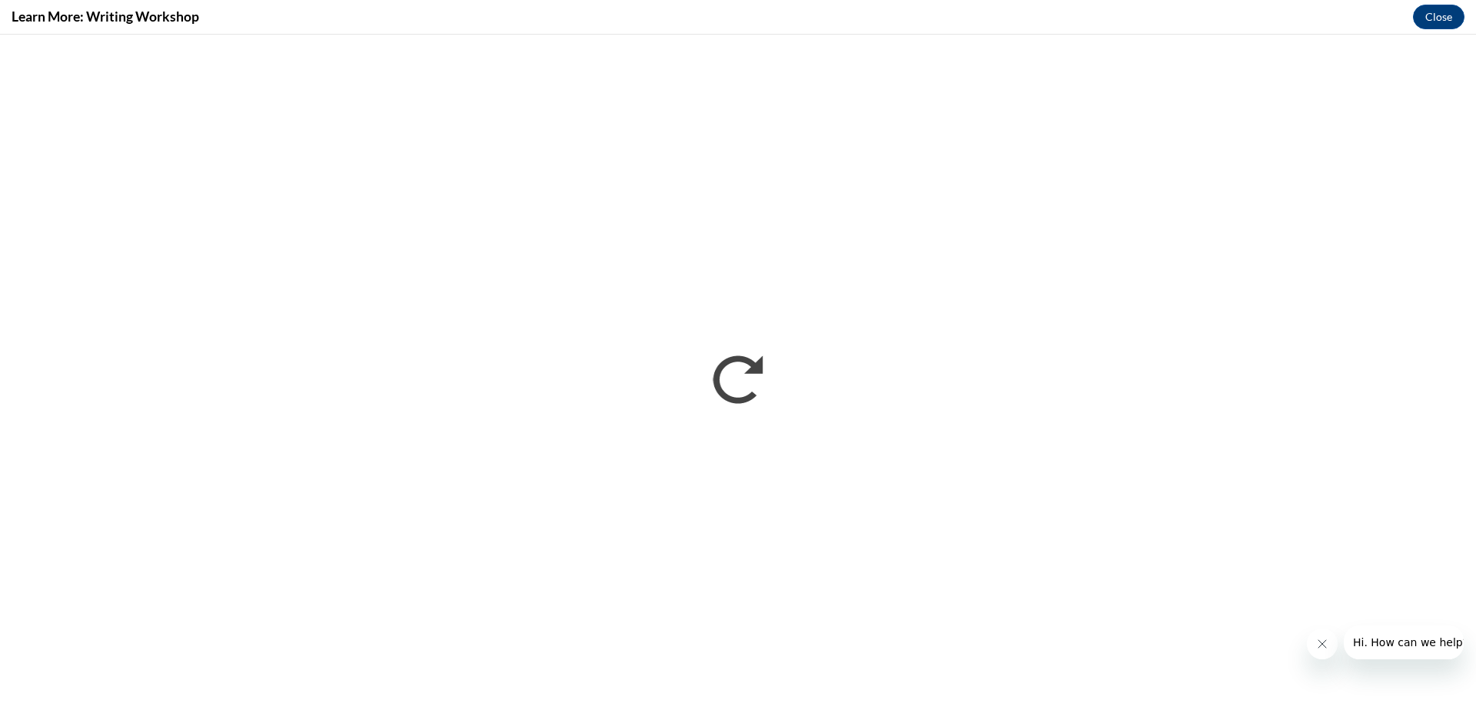
scroll to position [0, 0]
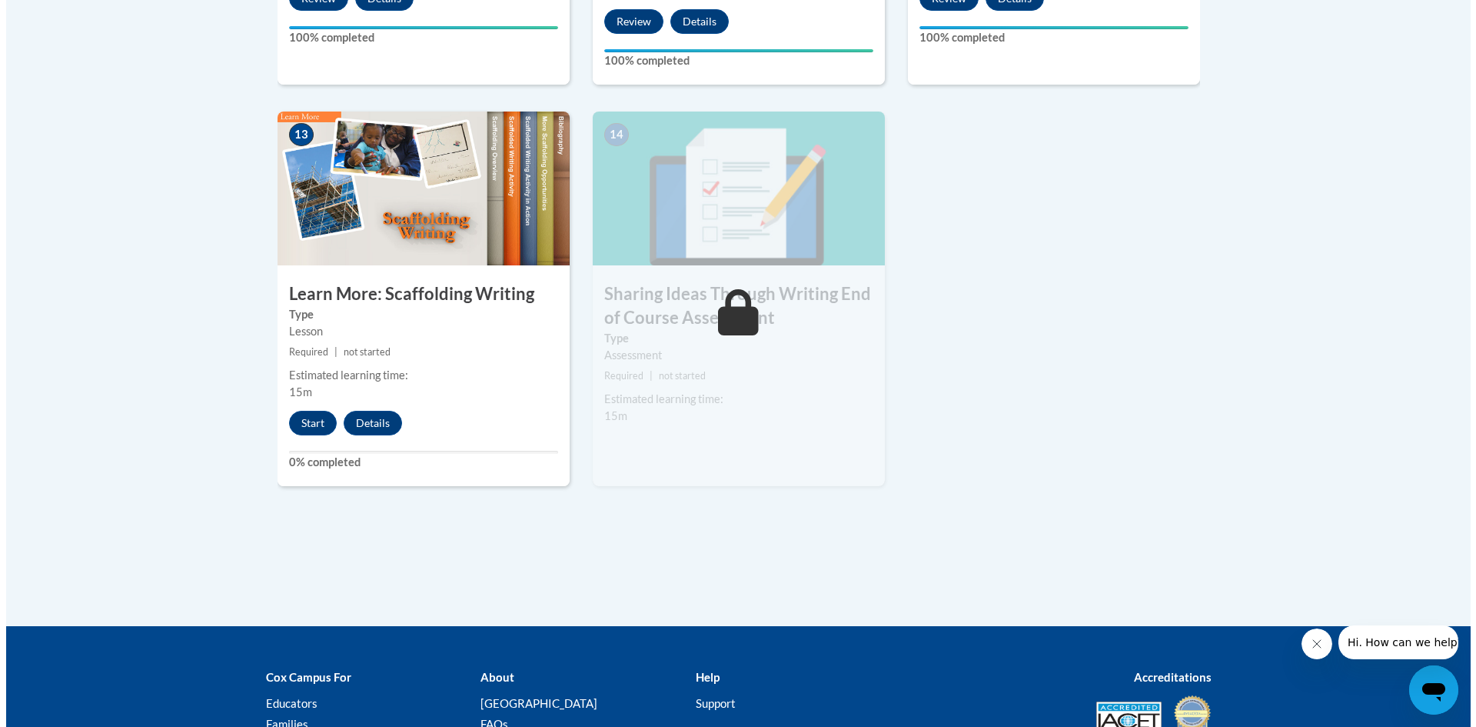
scroll to position [2231, 0]
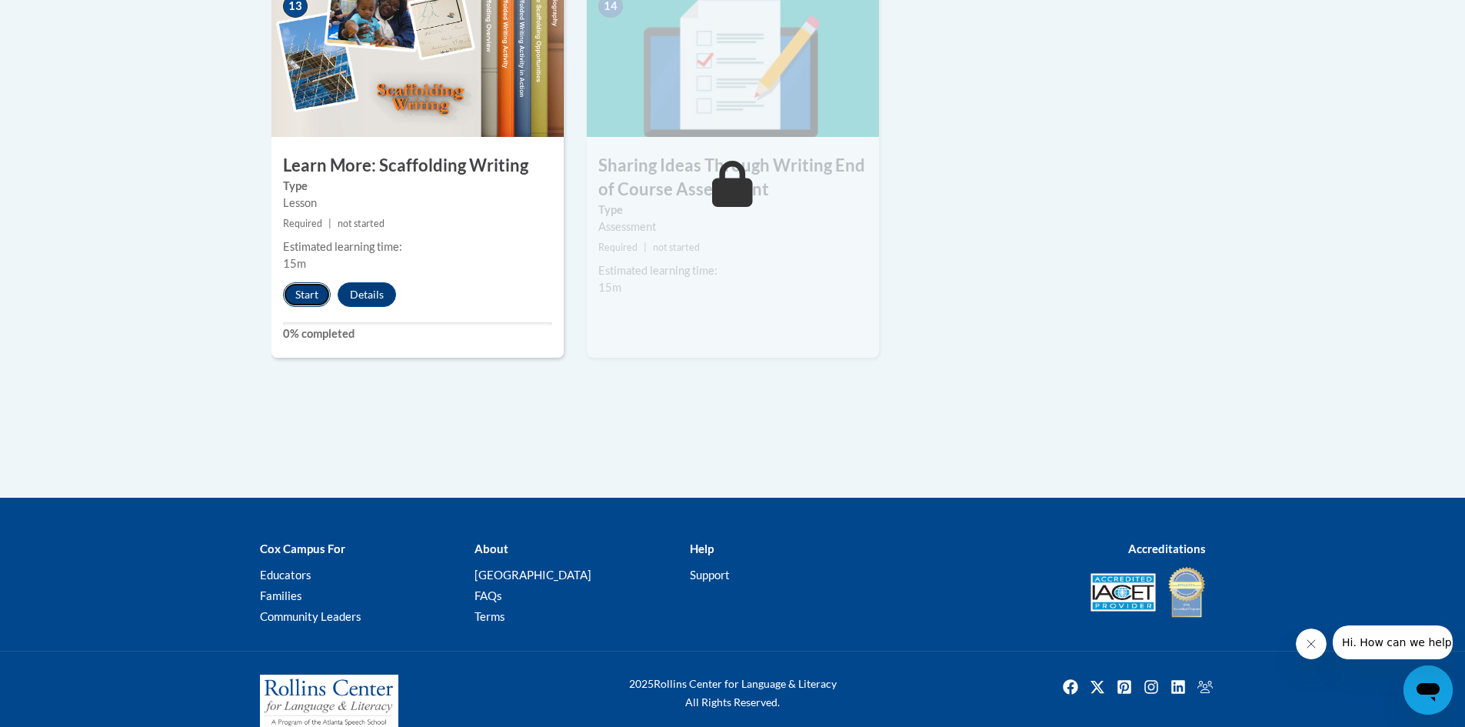
click at [318, 282] on button "Start" at bounding box center [307, 294] width 48 height 25
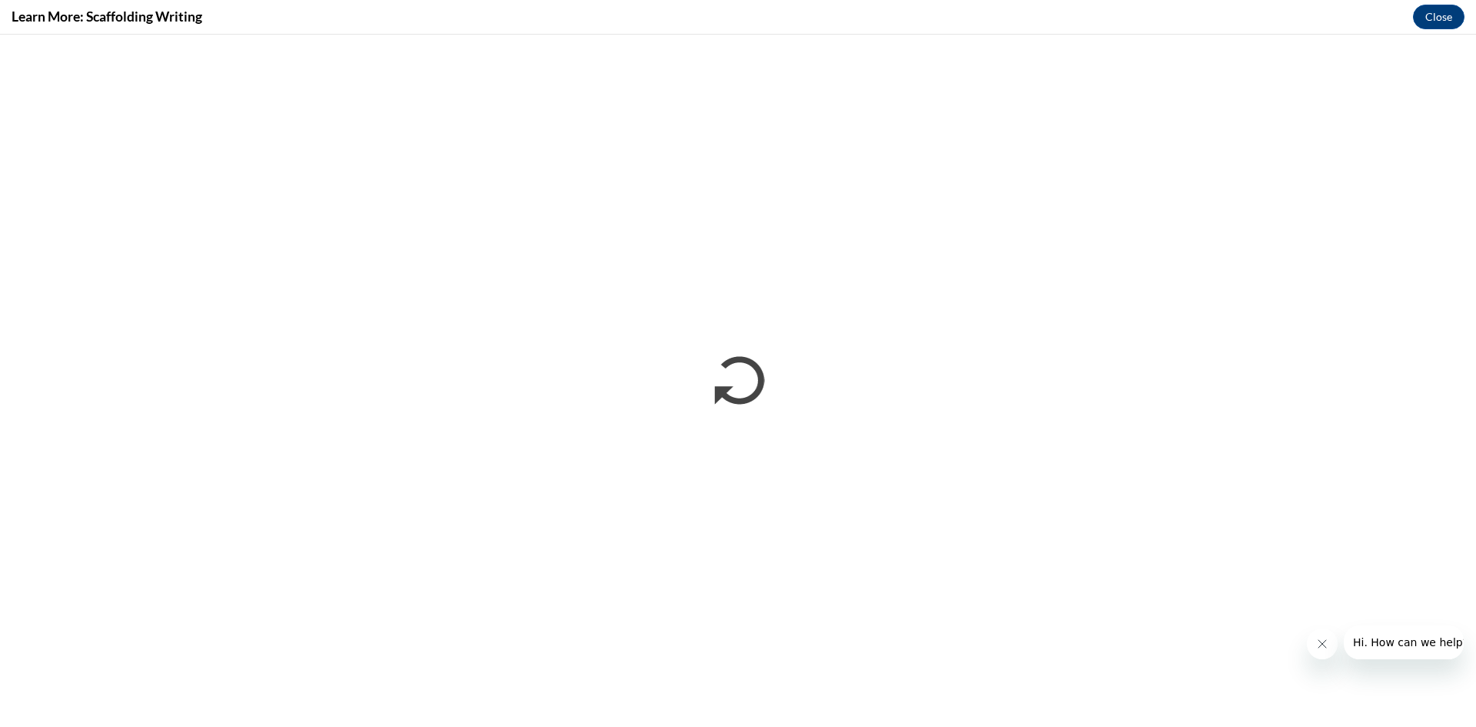
scroll to position [0, 0]
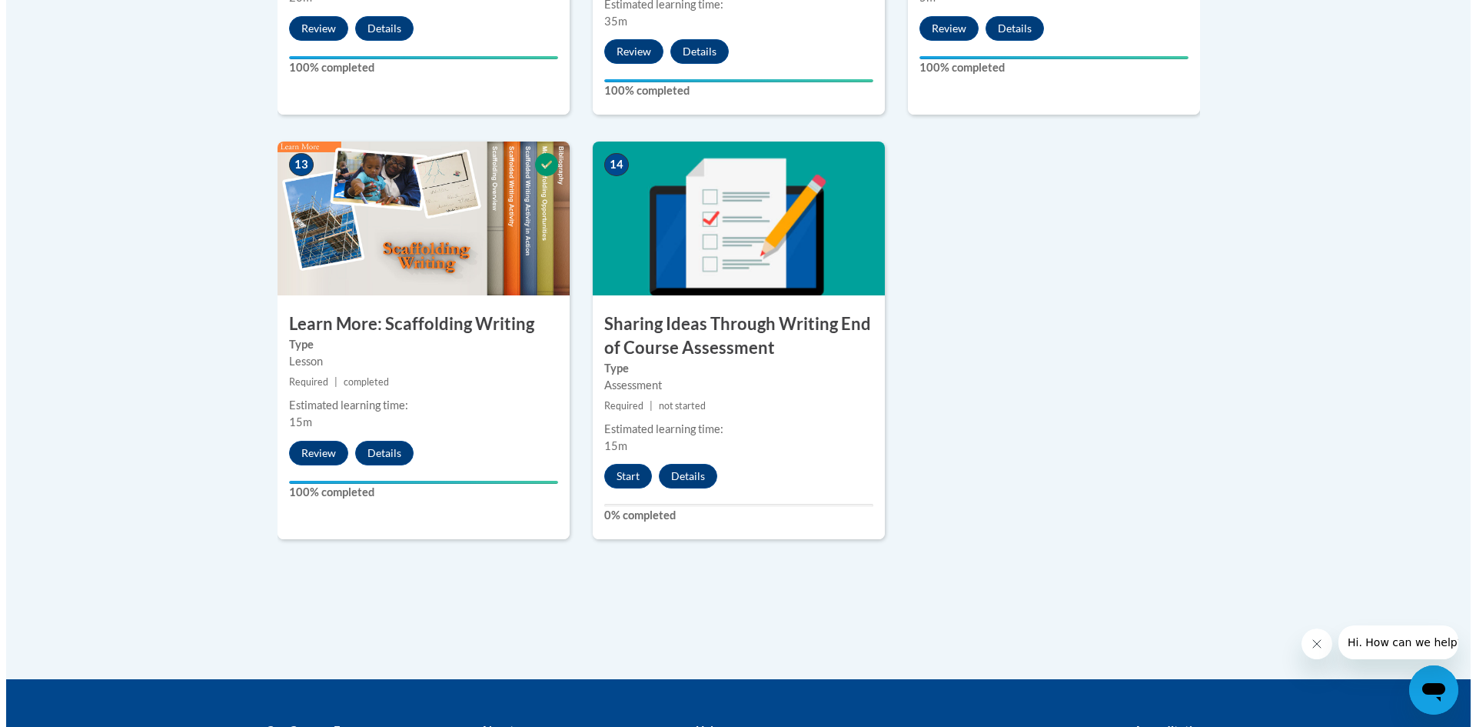
scroll to position [2076, 0]
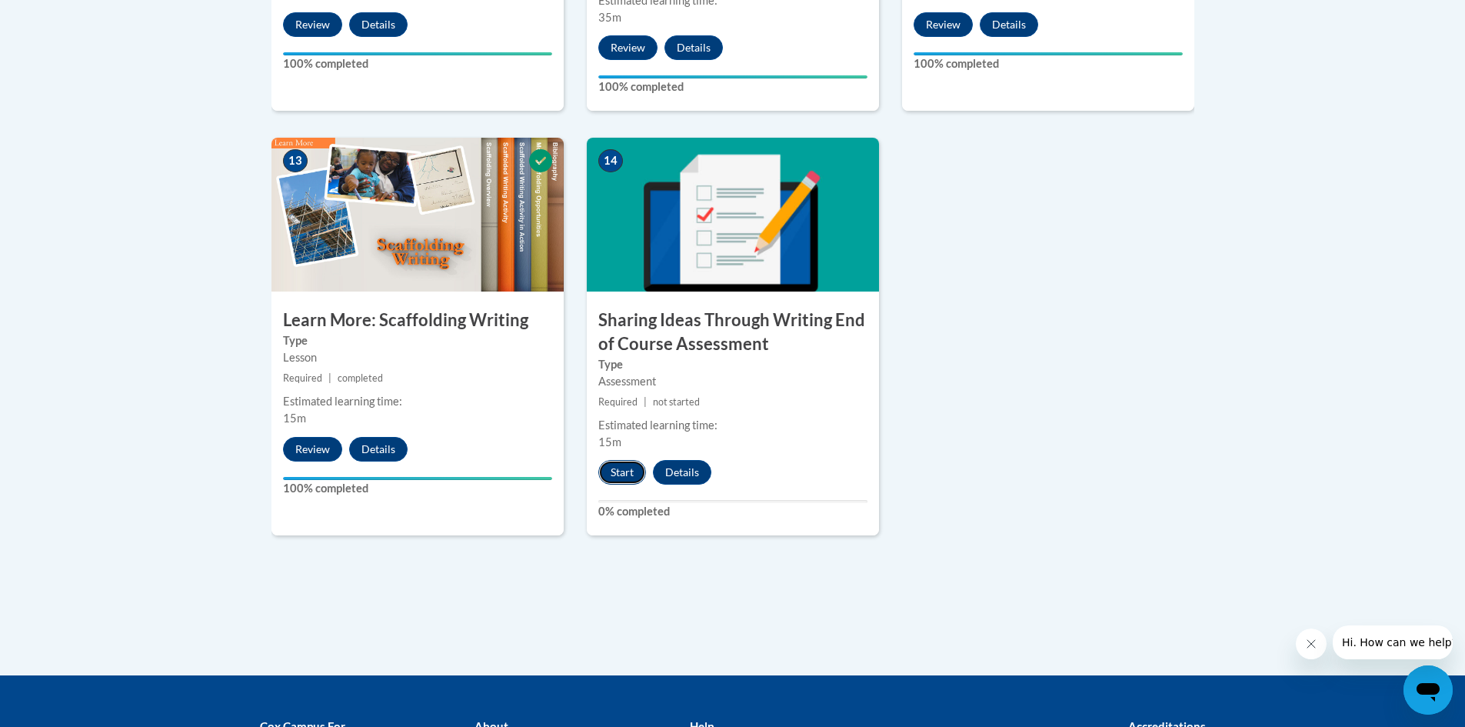
click at [622, 460] on button "Start" at bounding box center [622, 472] width 48 height 25
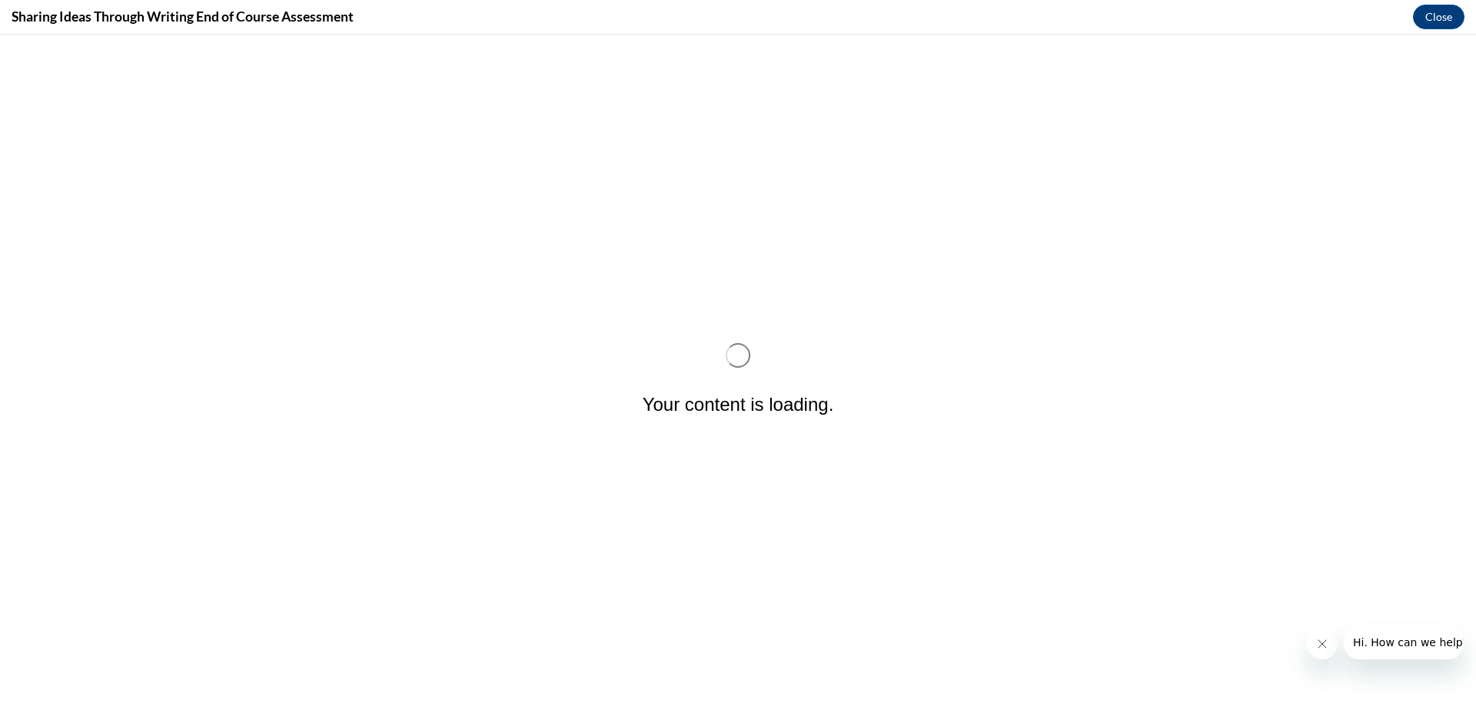
scroll to position [0, 0]
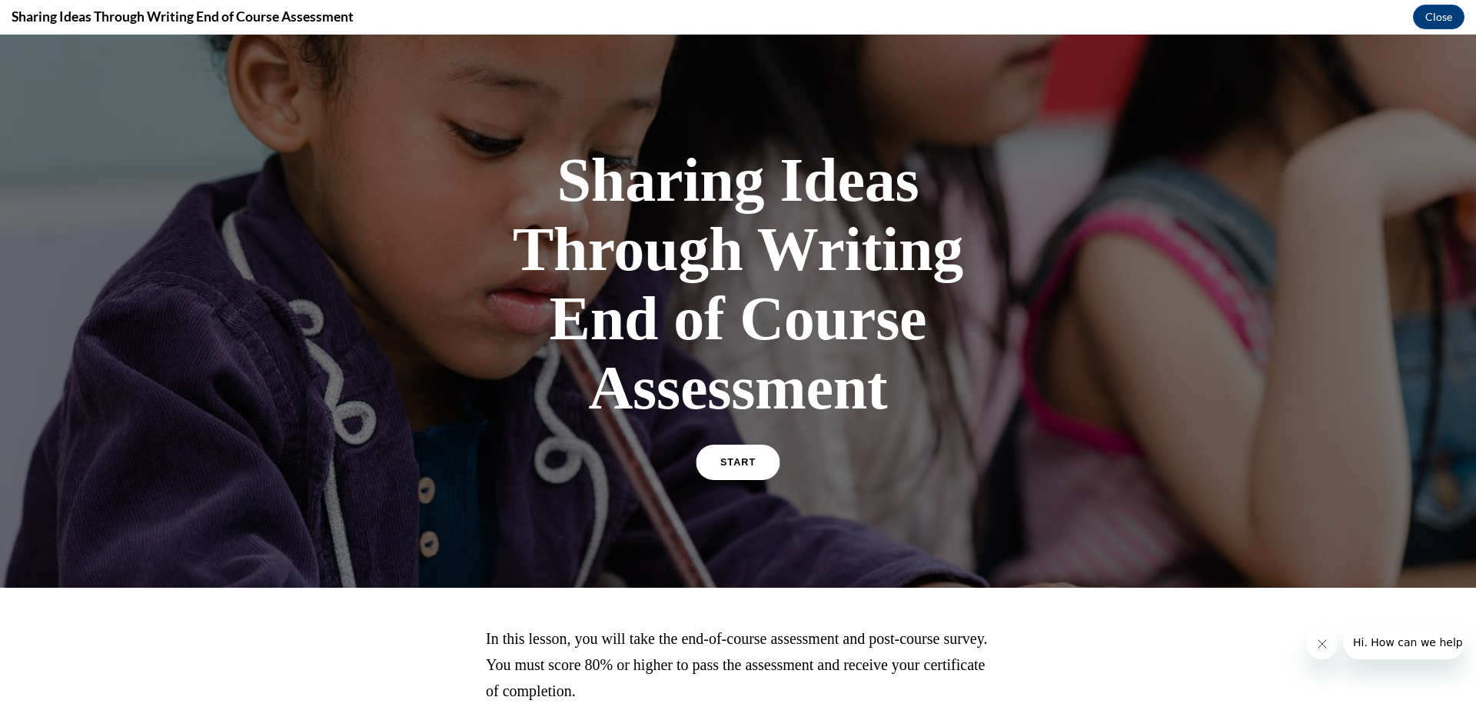
click at [752, 467] on link "START" at bounding box center [738, 461] width 84 height 35
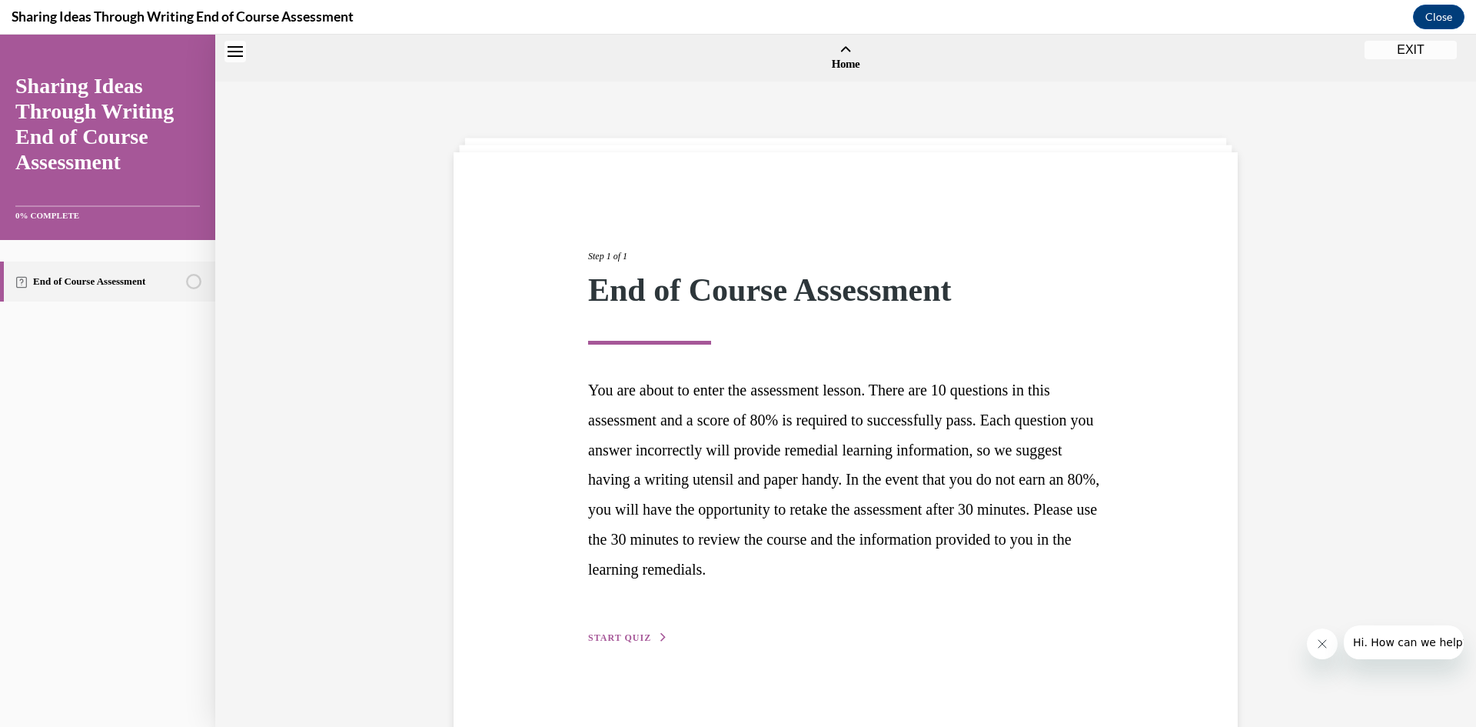
scroll to position [48, 0]
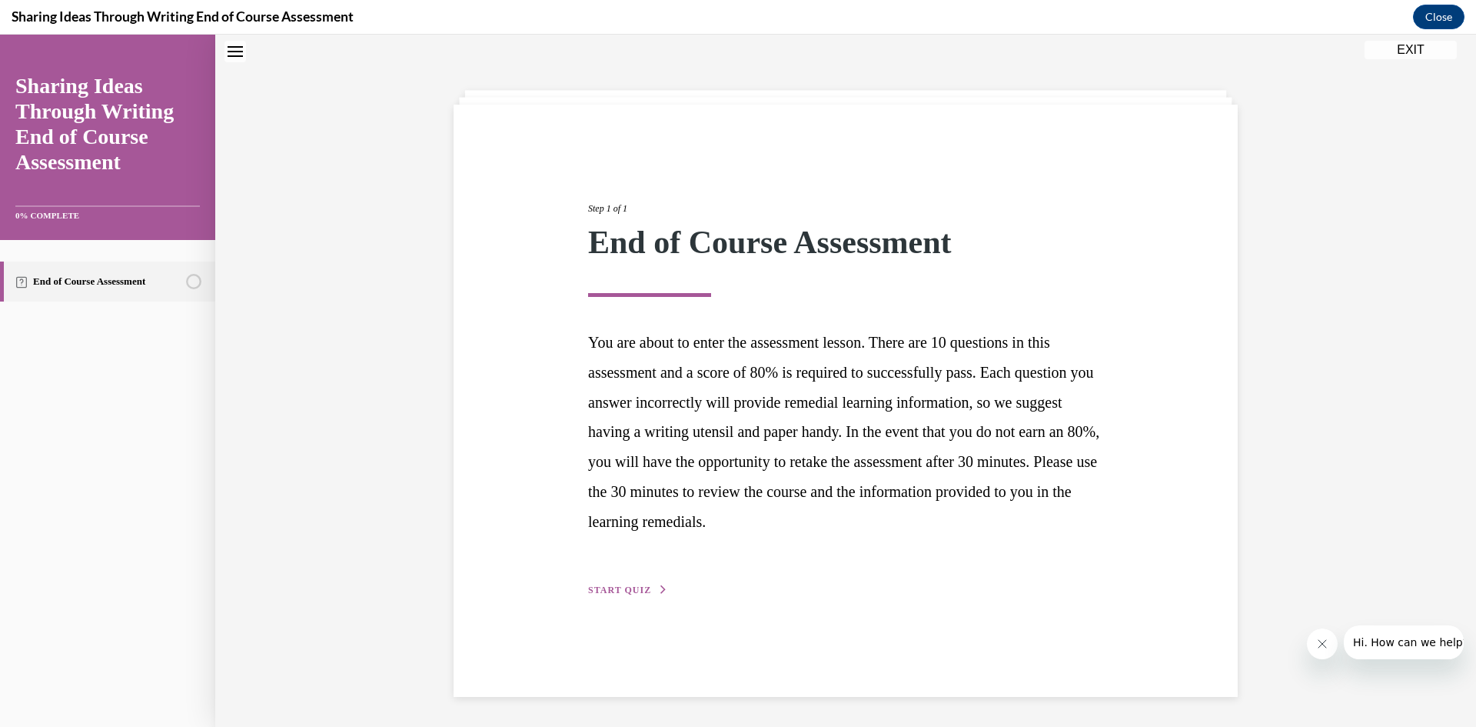
click at [633, 590] on span "START QUIZ" at bounding box center [619, 589] width 63 height 11
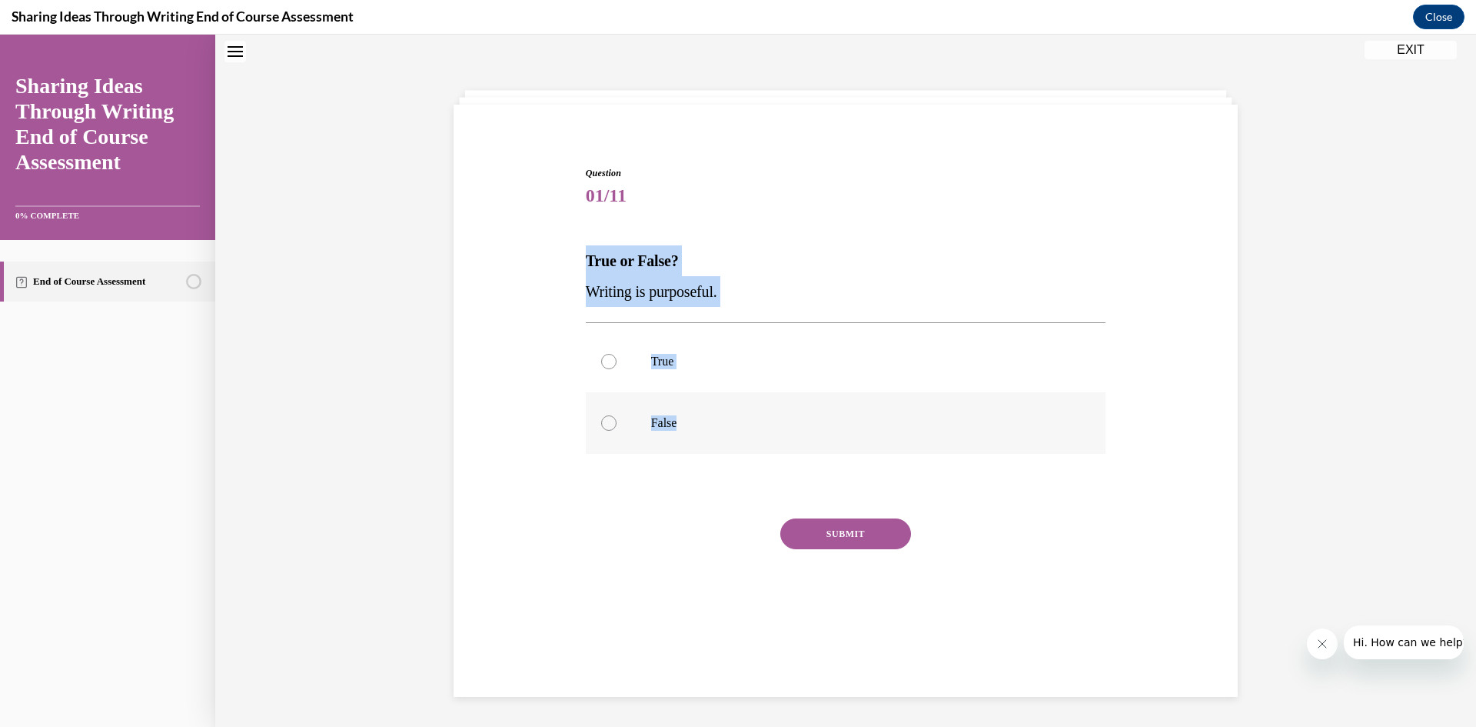
drag, startPoint x: 578, startPoint y: 260, endPoint x: 769, endPoint y: 451, distance: 270.2
click at [769, 451] on div "Question 01/11 True or False? Writing is purposeful. True False Incorrect That …" at bounding box center [846, 393] width 528 height 501
copy div "True or False? Writing is purposeful. True False"
click at [435, 402] on div "Question 01/11 True or False? Writing is purposeful. True False Incorrect That …" at bounding box center [845, 381] width 1261 height 692
click at [647, 342] on label "True" at bounding box center [846, 362] width 521 height 62
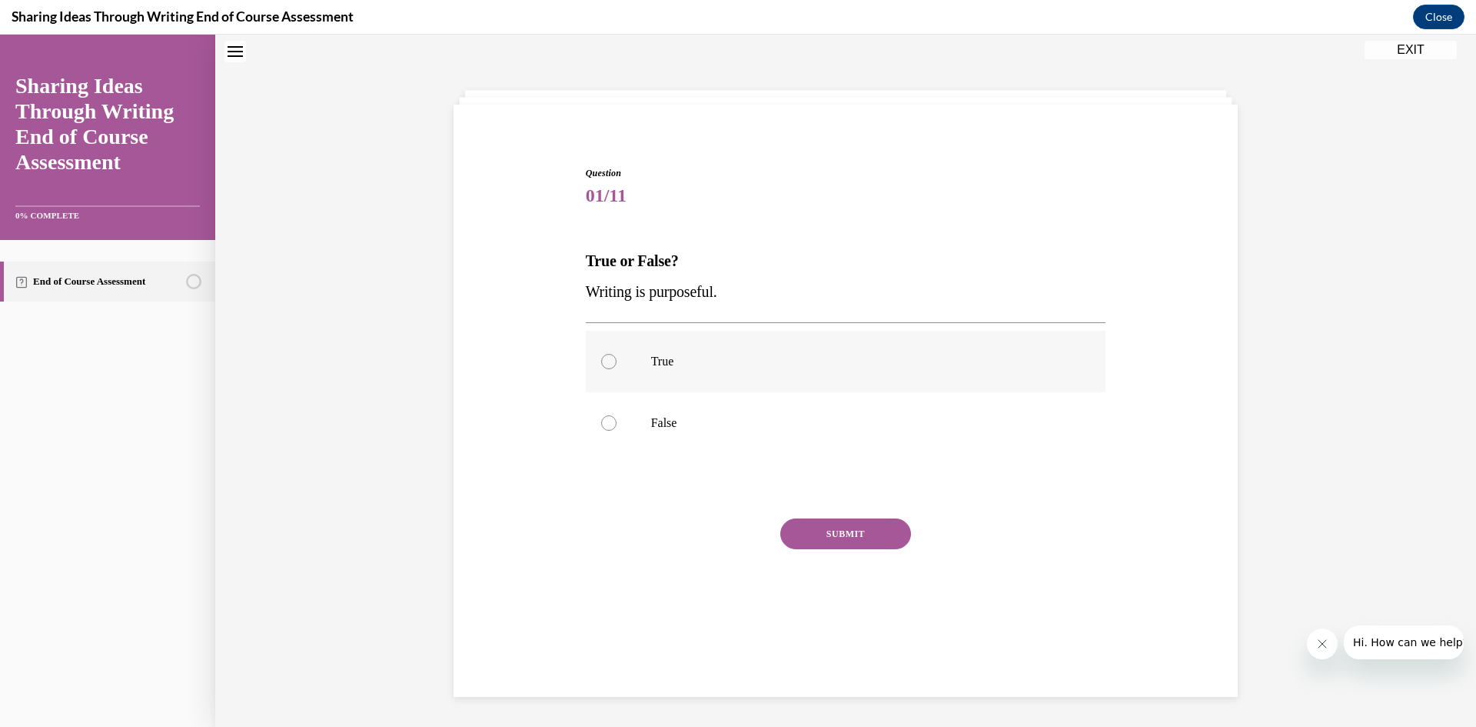
click at [617, 354] on input "True" at bounding box center [608, 361] width 15 height 15
radio input "true"
click at [853, 537] on button "SUBMIT" at bounding box center [845, 533] width 131 height 31
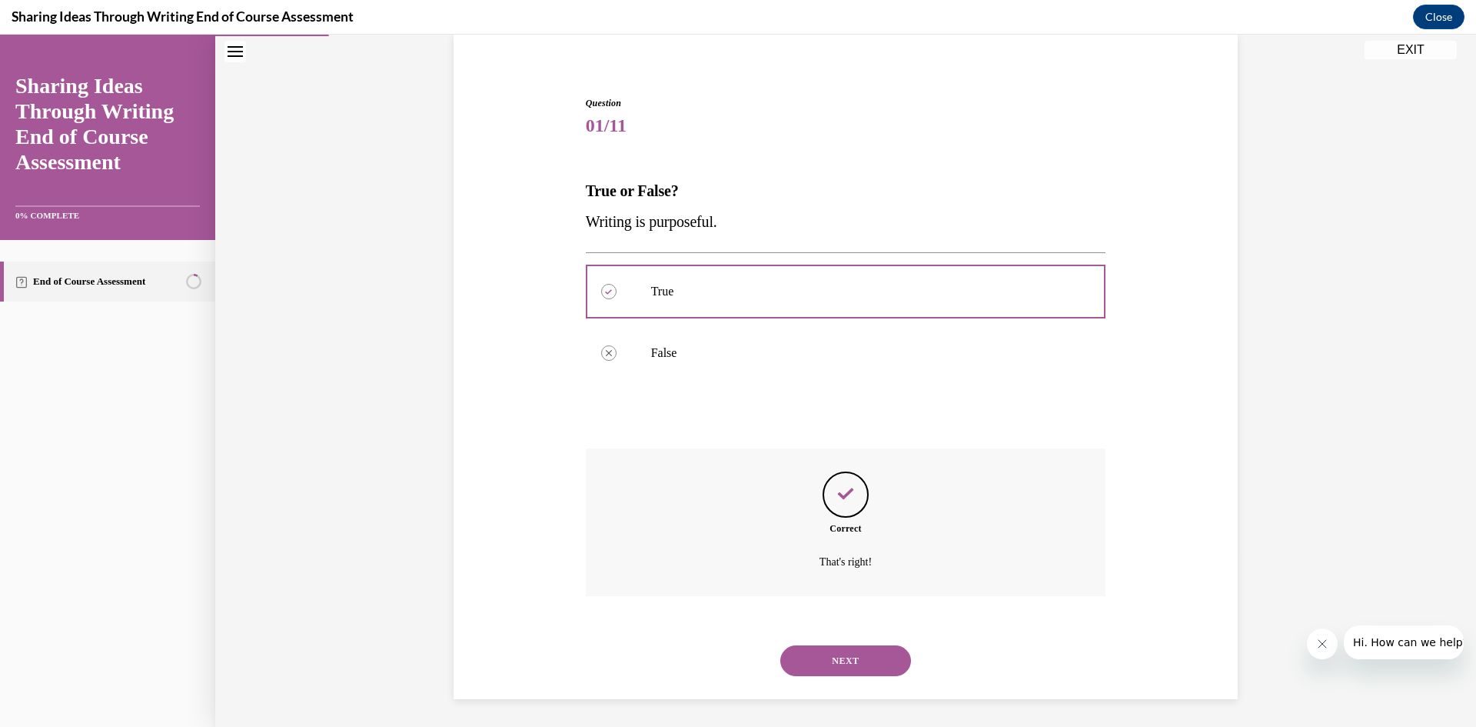
scroll to position [121, 0]
click at [837, 655] on button "NEXT" at bounding box center [845, 657] width 131 height 31
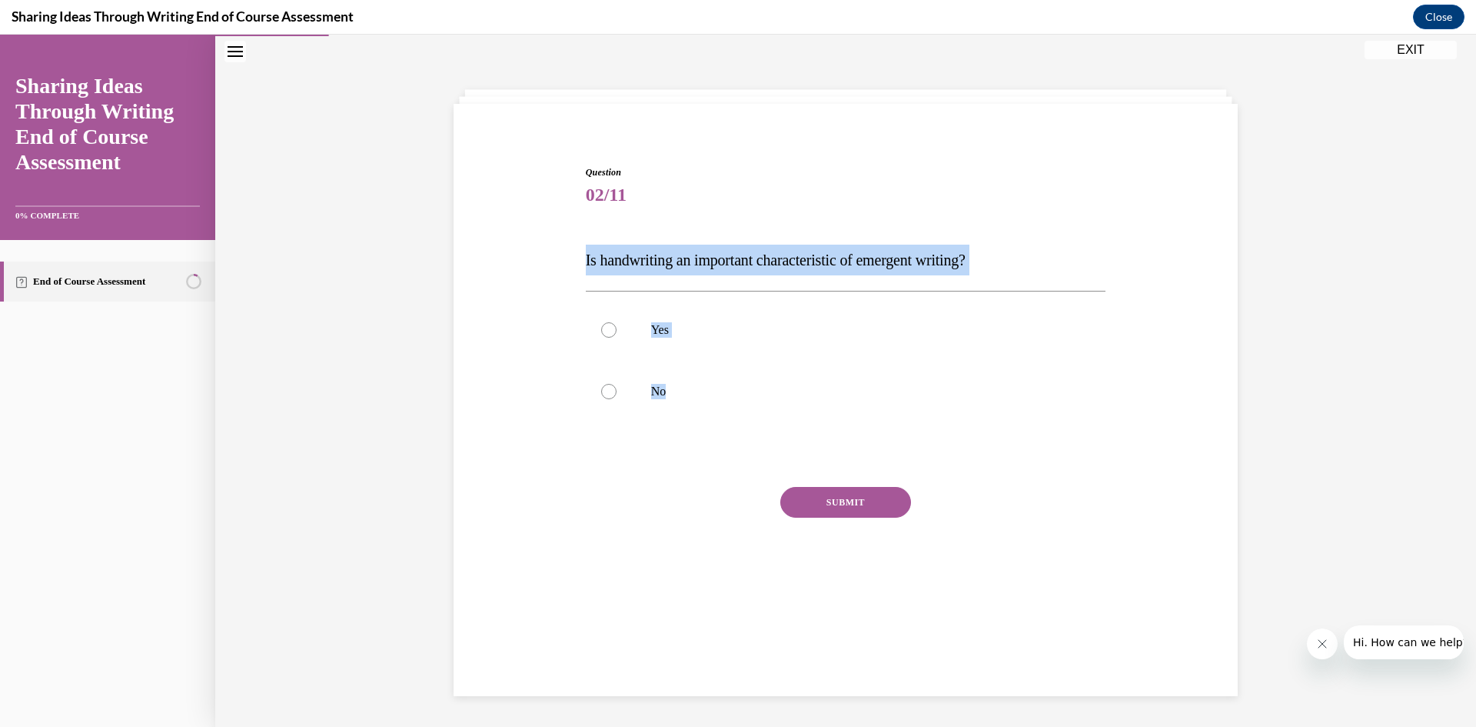
drag, startPoint x: 578, startPoint y: 261, endPoint x: 1135, endPoint y: 407, distance: 575.5
click at [1135, 407] on div "Question 02/11 Is handwriting an important characteristic of emergent writing? …" at bounding box center [846, 366] width 792 height 494
copy div "Is handwriting an important characteristic of emergent writing? Yes No"
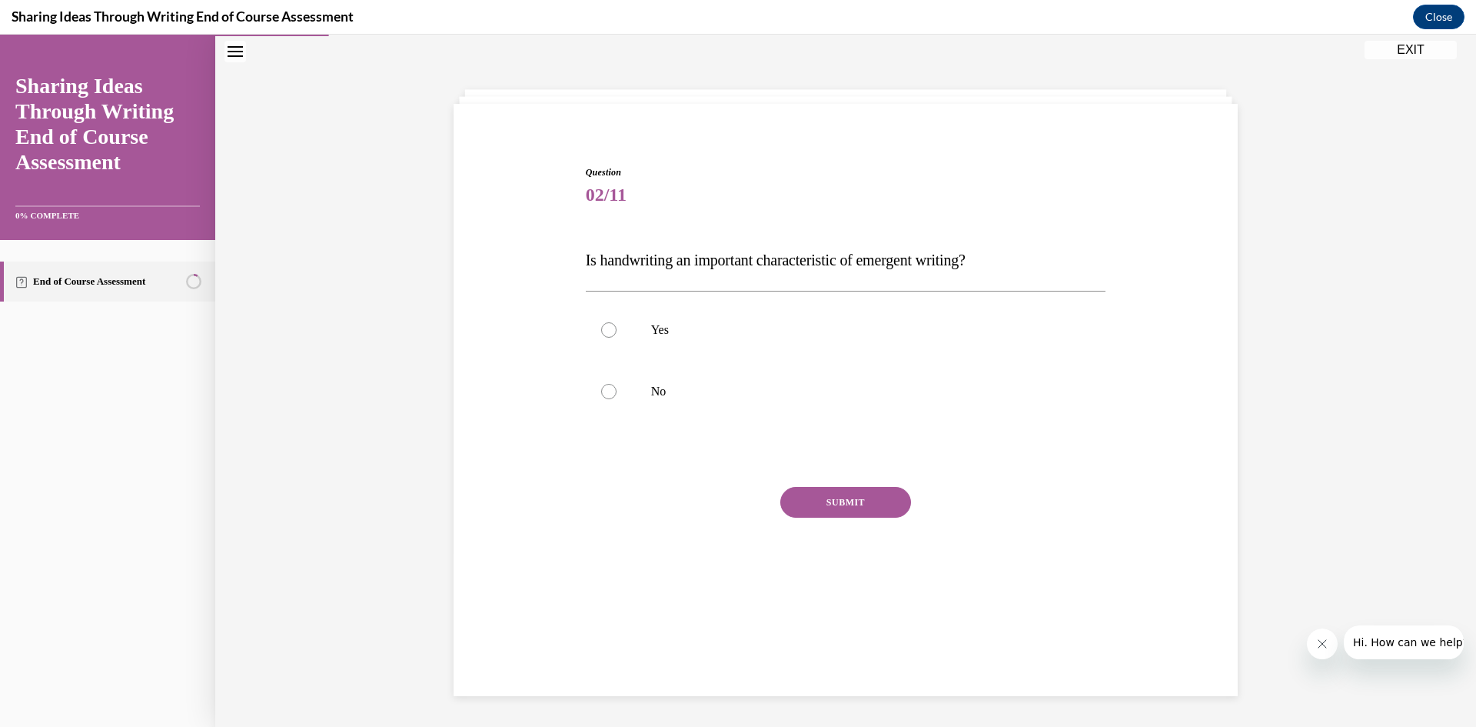
click at [548, 453] on div "Question 02/11 Is handwriting an important characteristic of emergent writing? …" at bounding box center [846, 366] width 792 height 494
click at [665, 344] on label "Yes" at bounding box center [846, 330] width 521 height 62
click at [617, 338] on input "Yes" at bounding box center [608, 329] width 15 height 15
radio input "true"
click at [852, 497] on button "SUBMIT" at bounding box center [845, 502] width 131 height 31
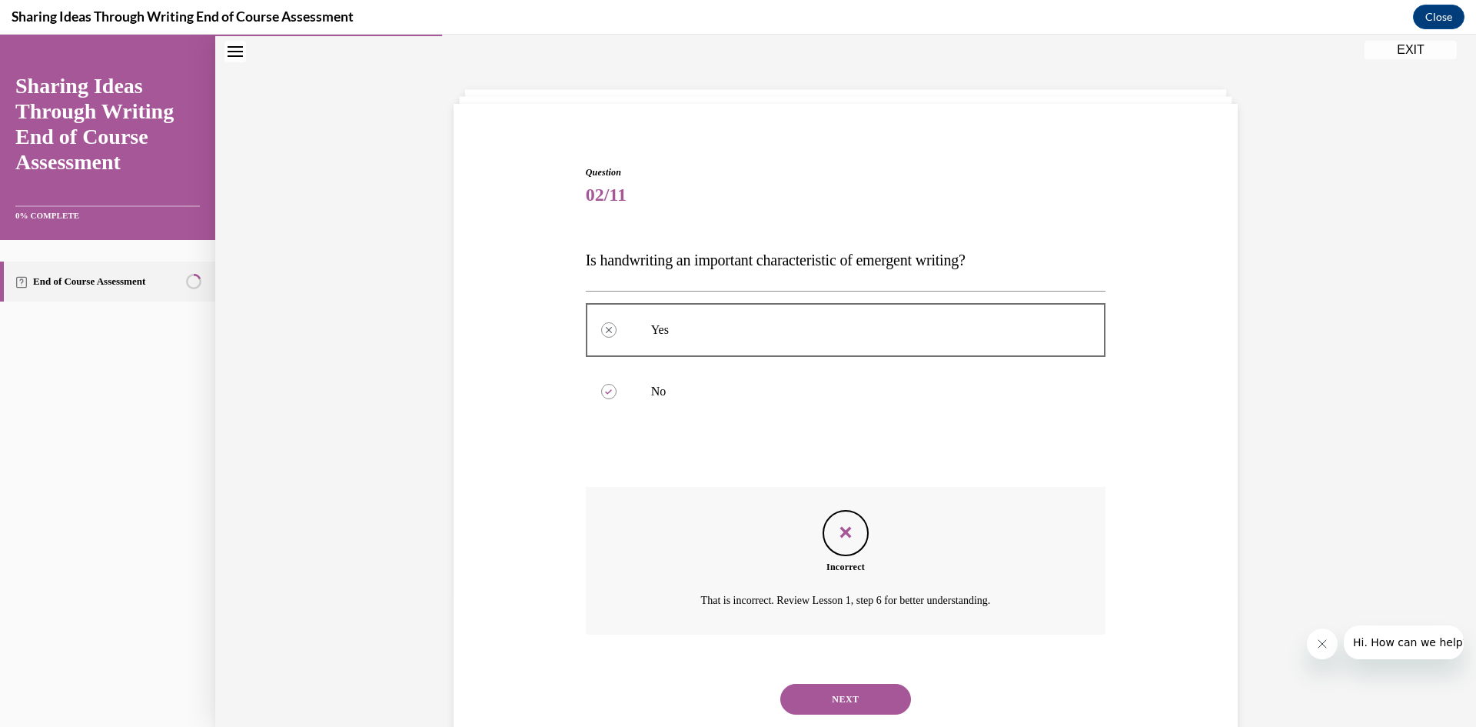
scroll to position [90, 0]
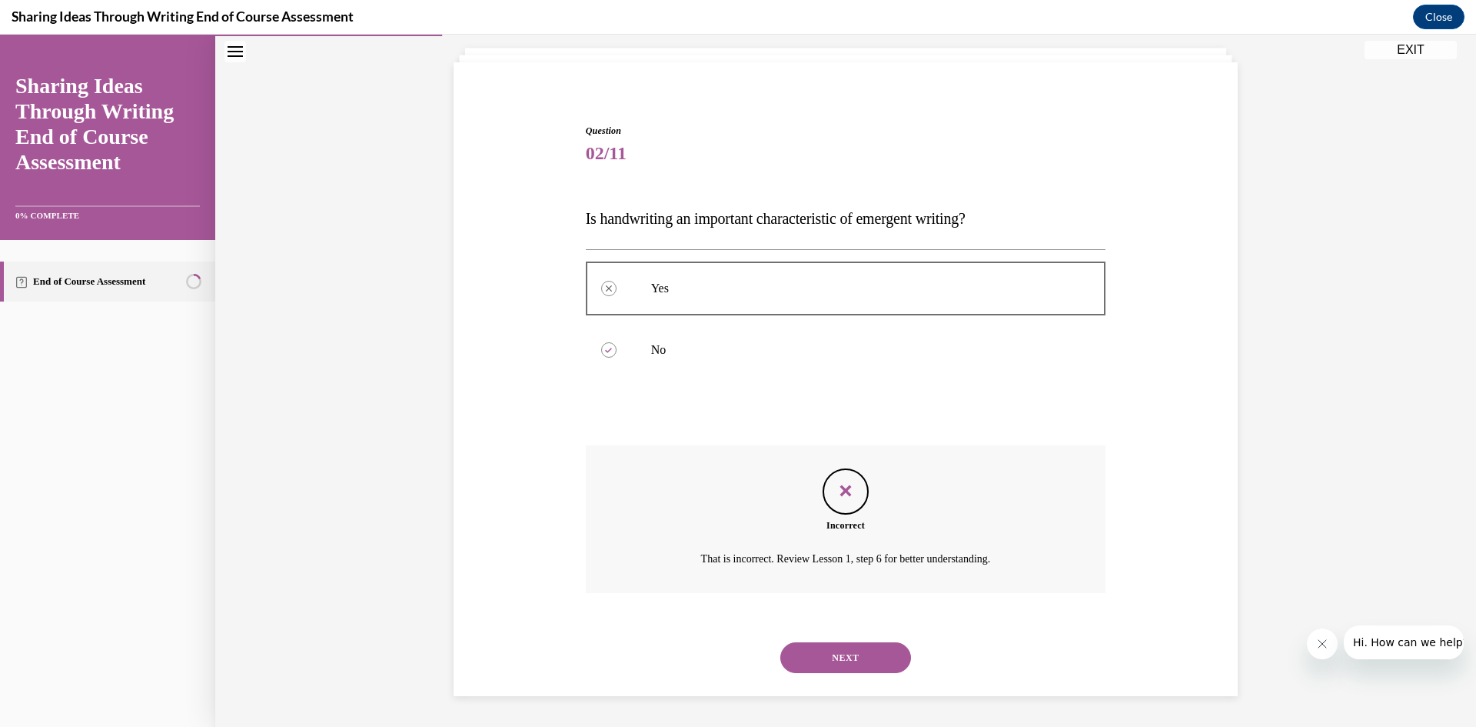
click at [854, 662] on button "NEXT" at bounding box center [845, 657] width 131 height 31
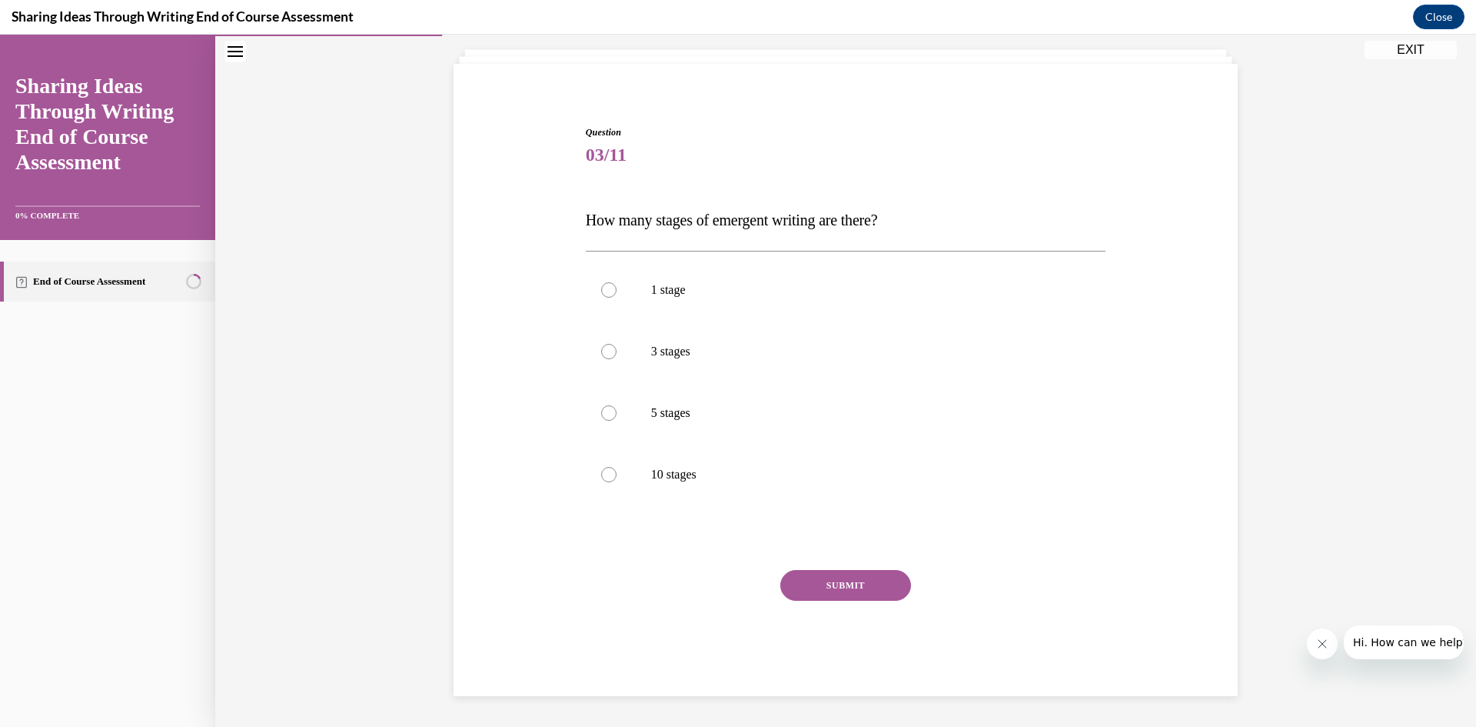
scroll to position [79, 0]
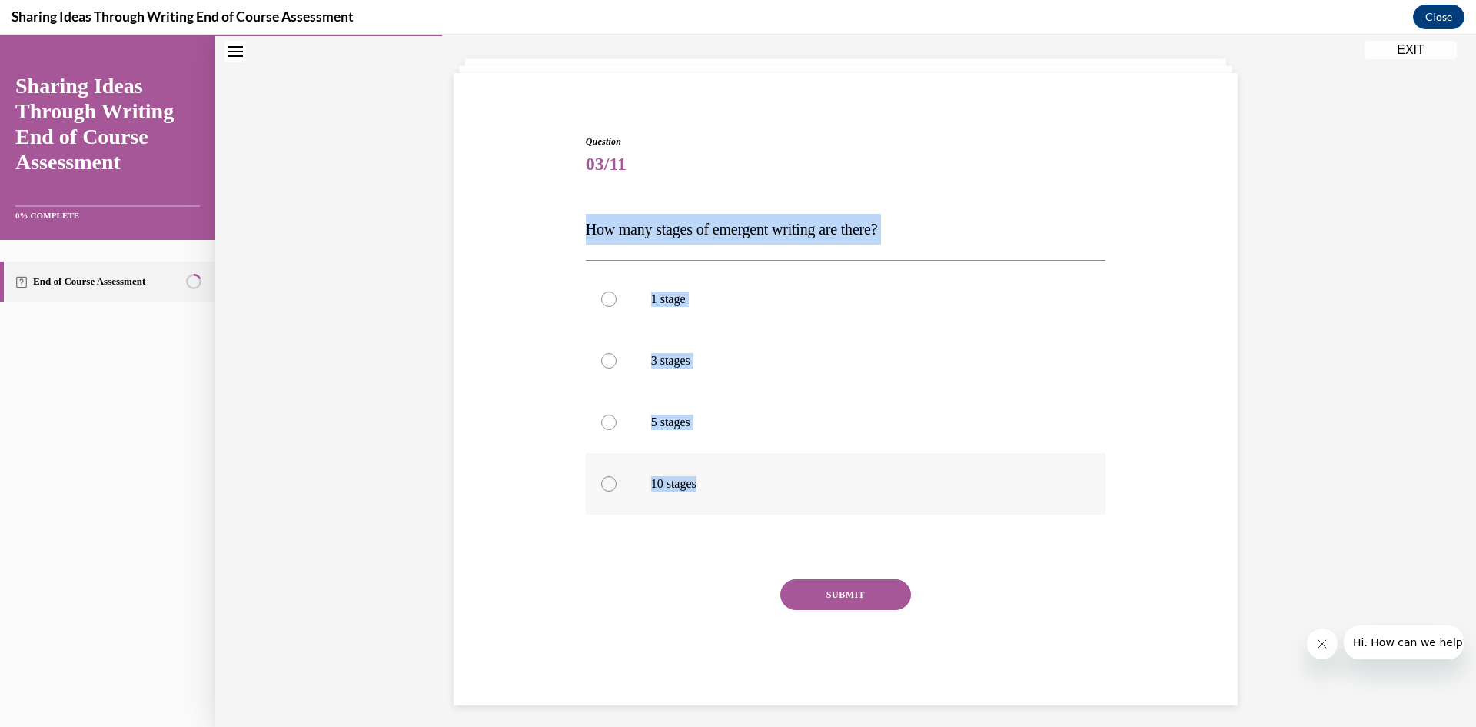
drag, startPoint x: 574, startPoint y: 223, endPoint x: 1010, endPoint y: 491, distance: 510.9
click at [1010, 491] on div "Question 03/11 How many stages of emergent writing are there? 1 stage 3 stages …" at bounding box center [846, 396] width 792 height 617
copy div "How many stages of emergent writing are there? 1 stage 3 stages 5 stages 10 sta…"
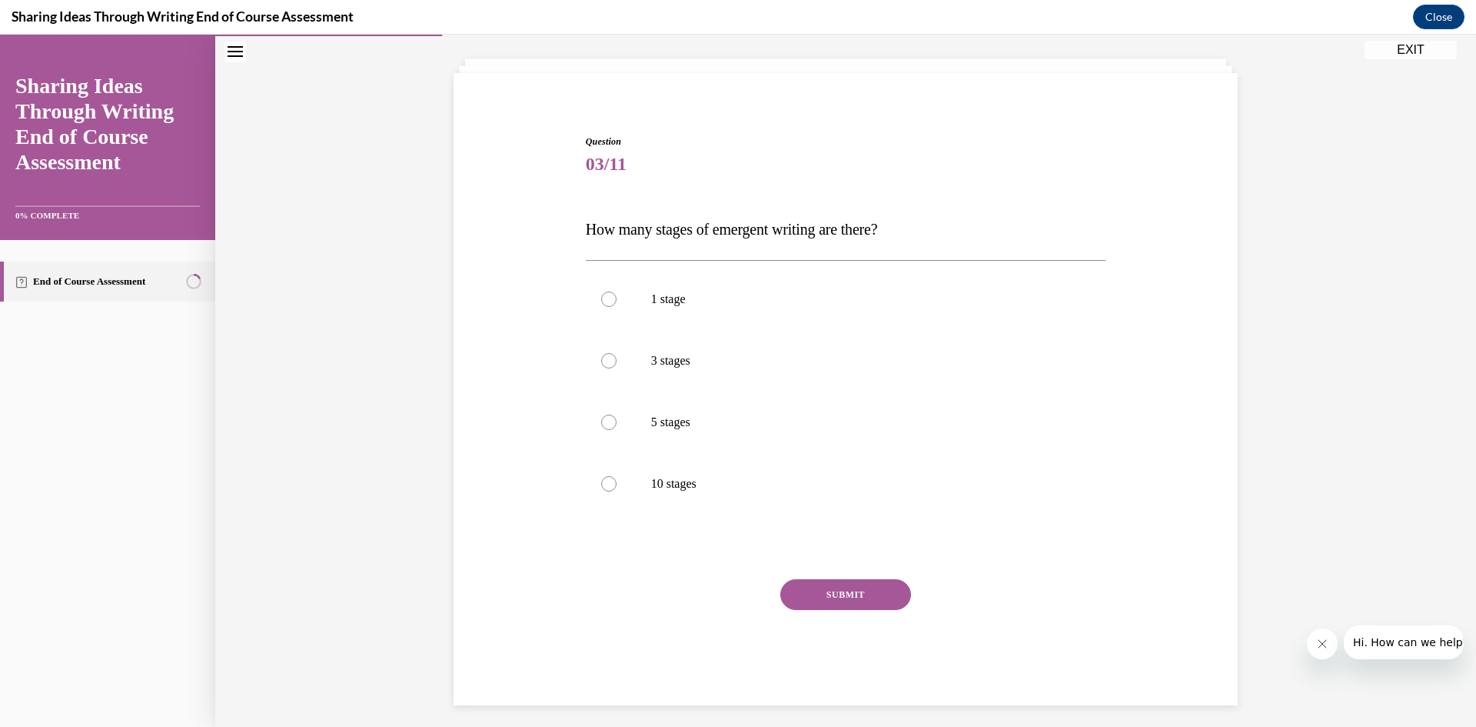
click at [743, 129] on div "Question 03/11 How many stages of emergent writing are there? 1 stage 3 stages …" at bounding box center [846, 408] width 528 height 594
click at [672, 425] on p "5 stages" at bounding box center [859, 421] width 417 height 15
click at [617, 425] on input "5 stages" at bounding box center [608, 421] width 15 height 15
radio input "true"
click at [846, 587] on button "SUBMIT" at bounding box center [845, 594] width 131 height 31
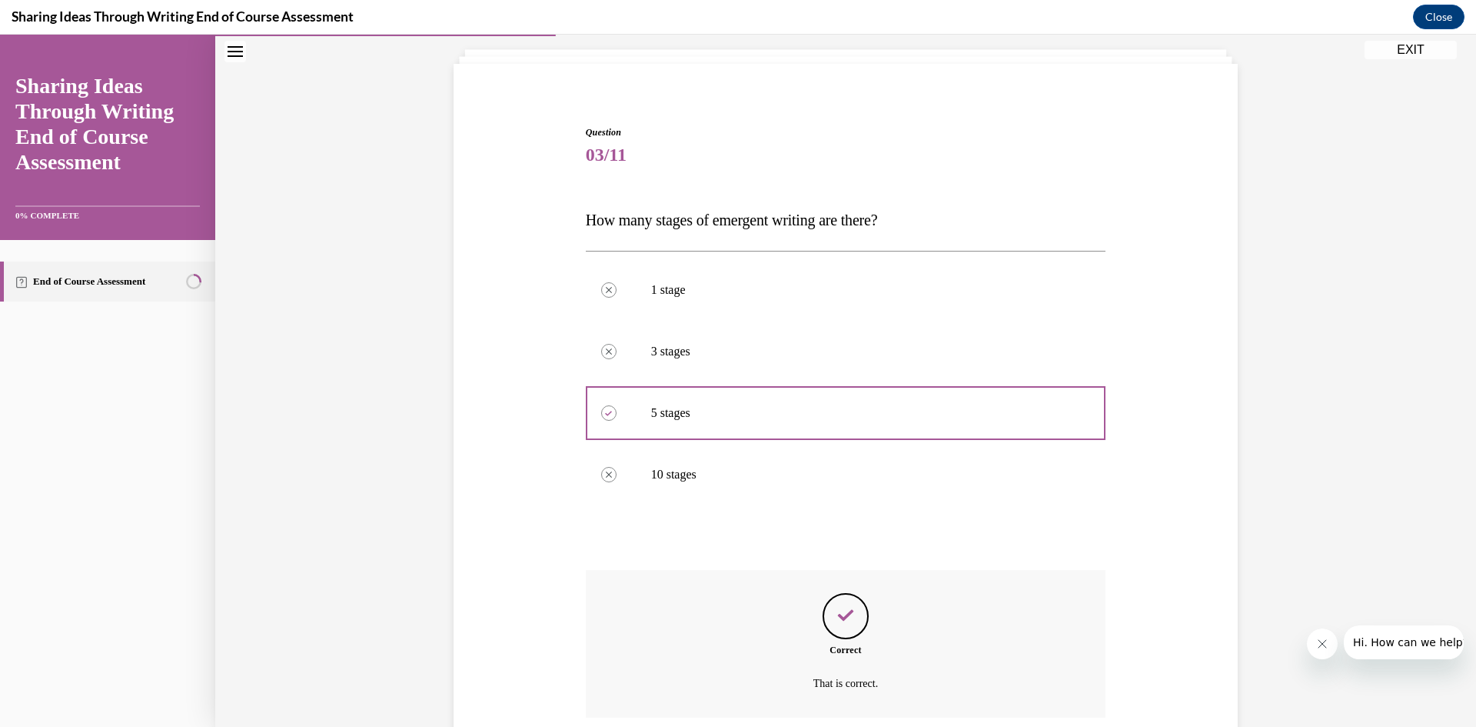
scroll to position [213, 0]
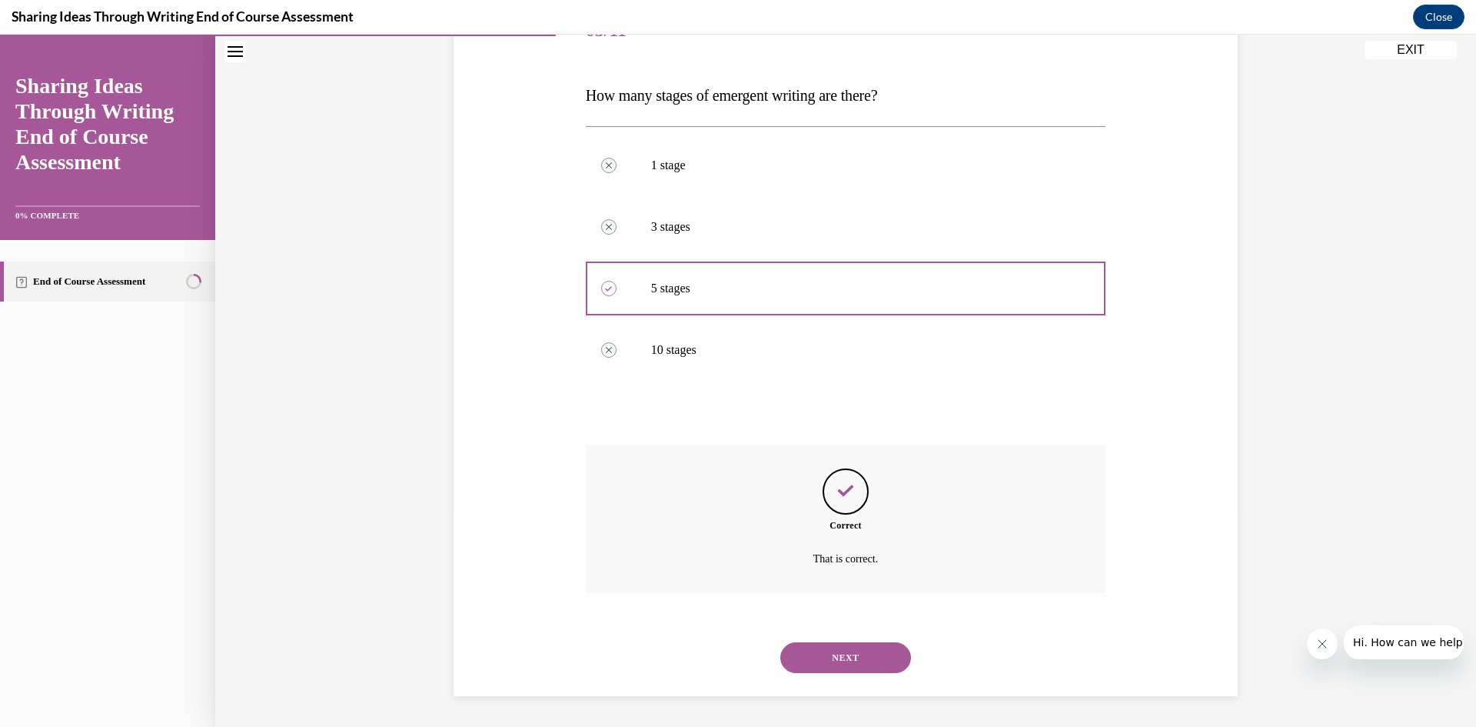
click at [861, 648] on button "NEXT" at bounding box center [845, 657] width 131 height 31
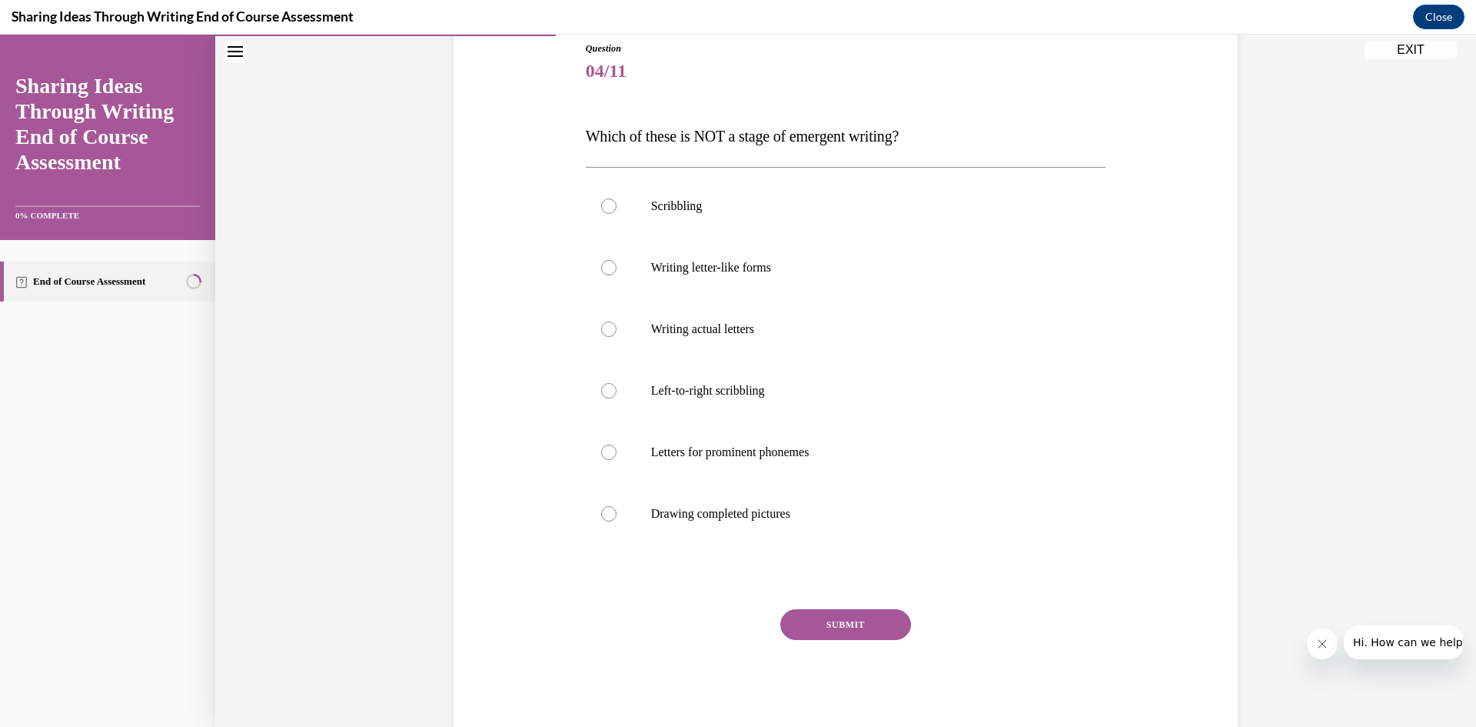
scroll to position [173, 0]
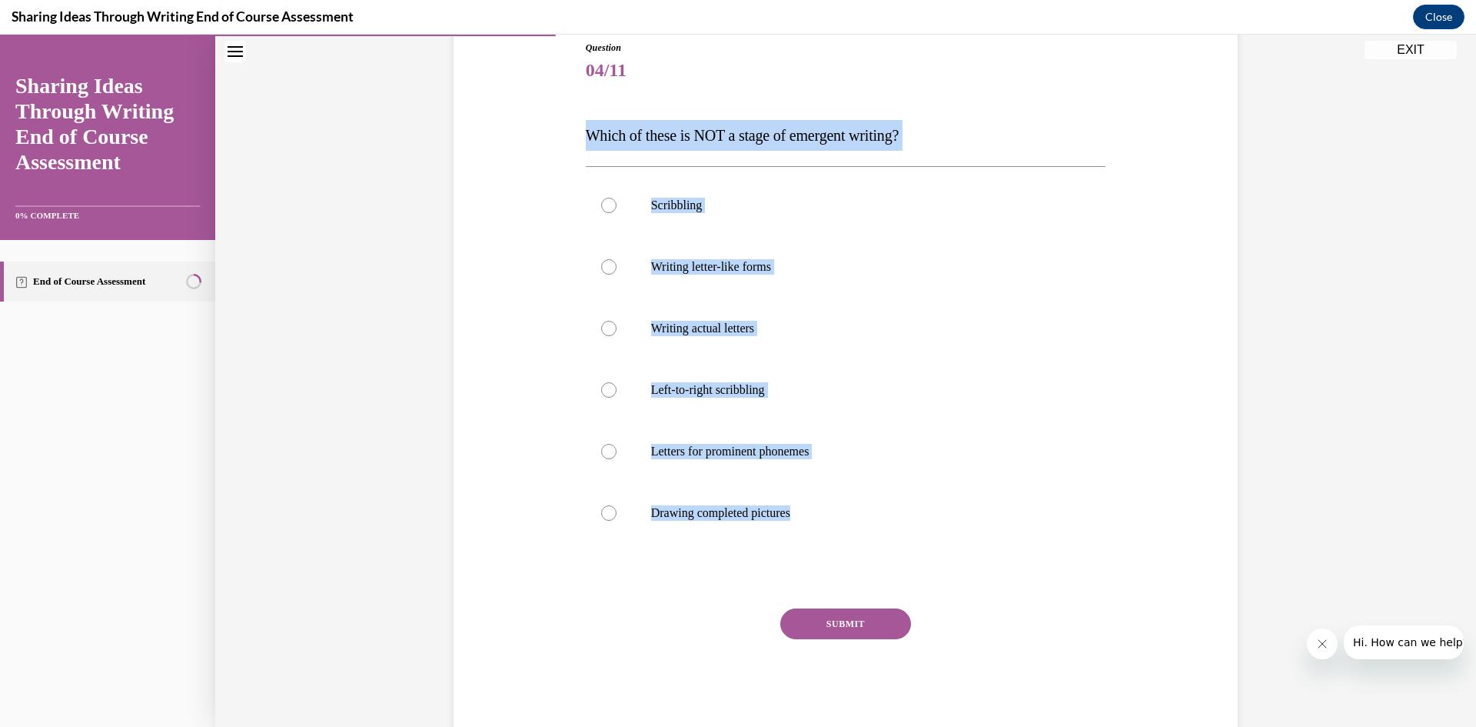
drag, startPoint x: 582, startPoint y: 136, endPoint x: 880, endPoint y: 545, distance: 505.8
click at [880, 545] on div "Question 04/11 Which of these is NOT a stage of emergent writing? Scribbling Wr…" at bounding box center [846, 376] width 528 height 717
copy div "Which of these is NOT a stage of emergent writing? Scribbling Writing letter-li…"
click at [479, 434] on div "Question 04/11 Which of these is NOT a stage of emergent writing? Scribbling Wr…" at bounding box center [846, 365] width 792 height 740
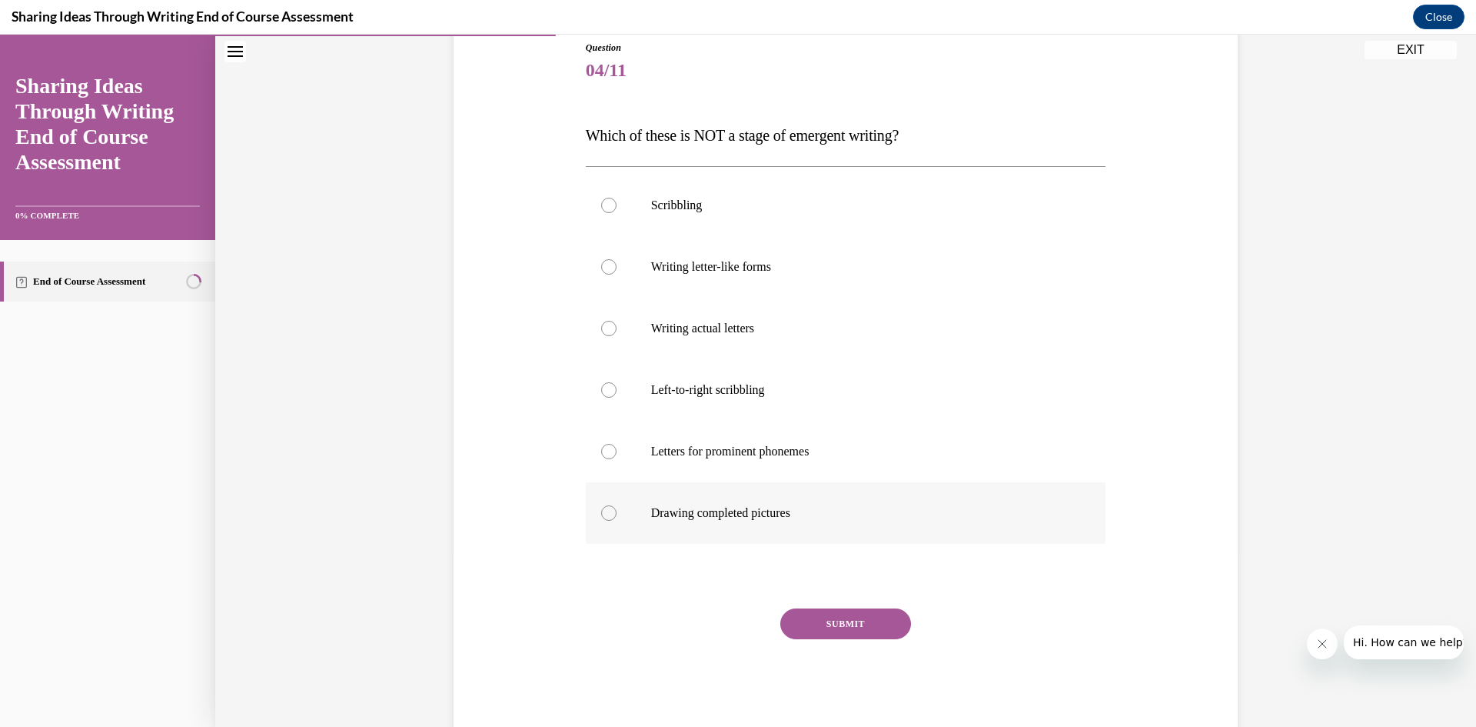
click at [717, 510] on p "Drawing completed pictures" at bounding box center [859, 512] width 417 height 15
click at [617, 510] on input "Drawing completed pictures" at bounding box center [608, 512] width 15 height 15
radio input "true"
click at [840, 628] on button "SUBMIT" at bounding box center [845, 623] width 131 height 31
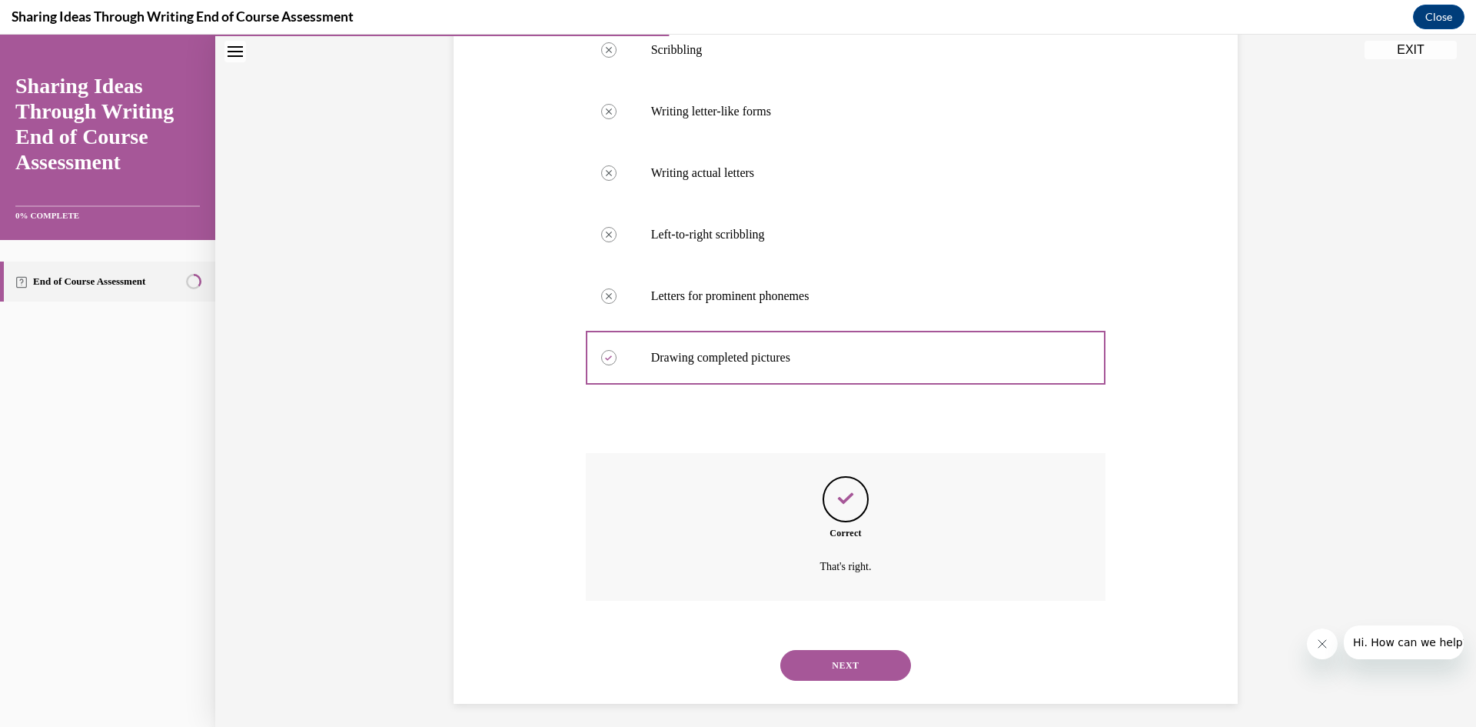
scroll to position [336, 0]
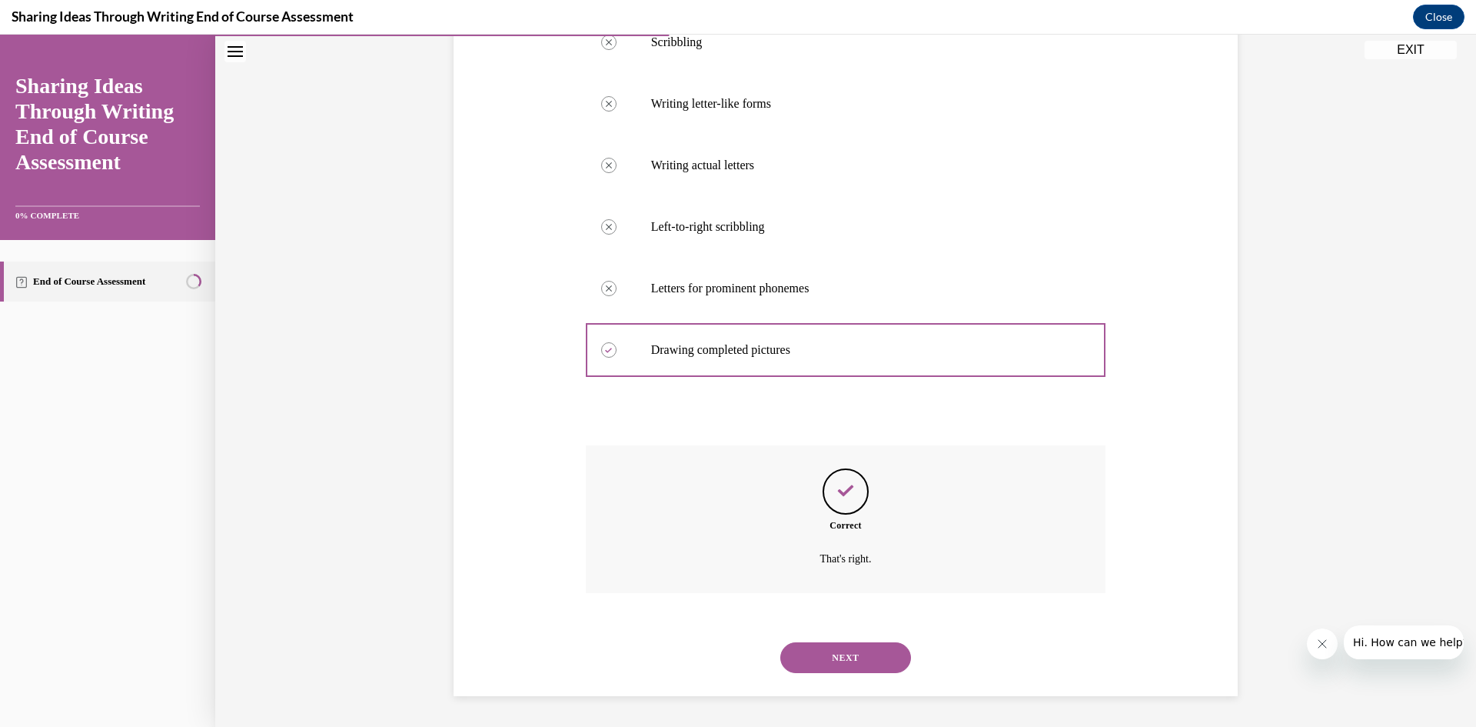
click at [853, 657] on button "NEXT" at bounding box center [845, 657] width 131 height 31
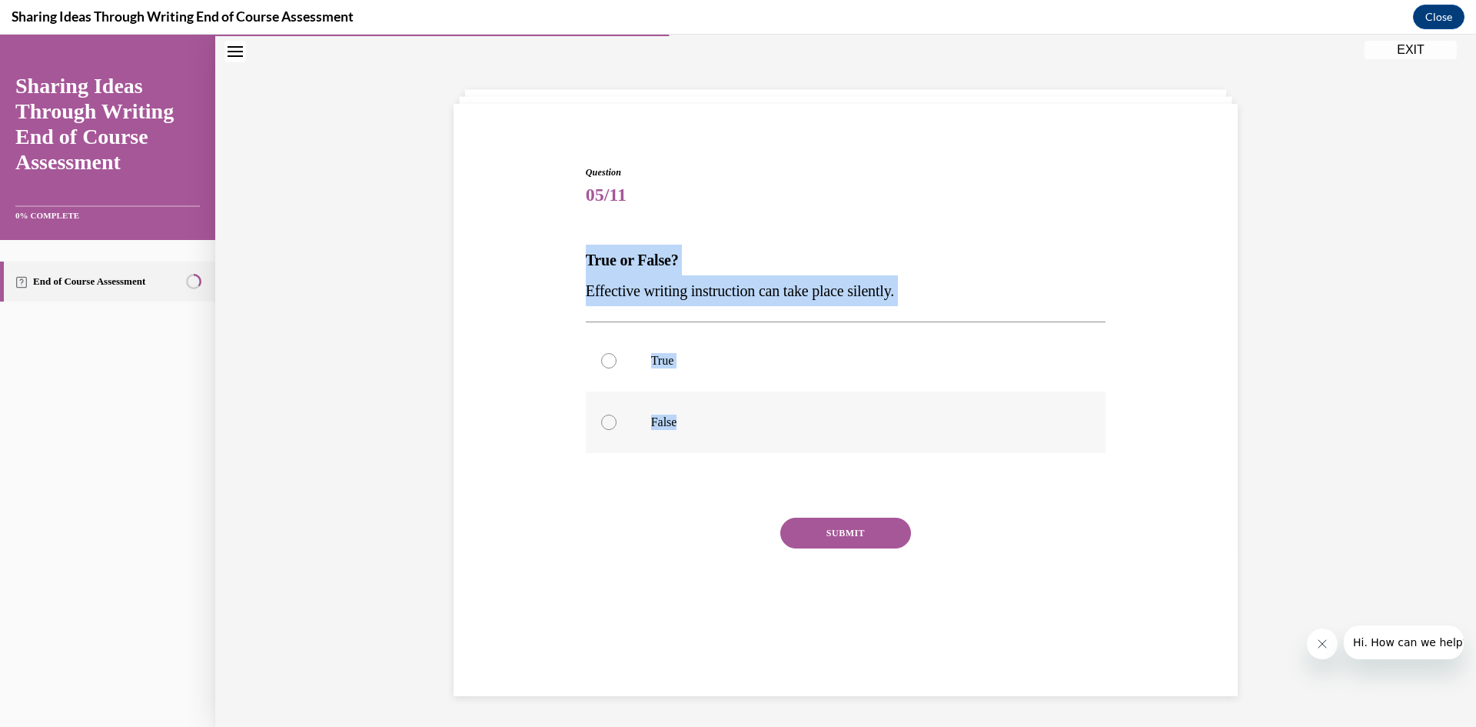
drag, startPoint x: 581, startPoint y: 260, endPoint x: 808, endPoint y: 446, distance: 293.4
click at [808, 446] on div "Question 05/11 True or False? Effective writing instruction can take place sile…" at bounding box center [846, 404] width 521 height 478
copy div "True or False? Effective writing instruction can take place silently. True False"
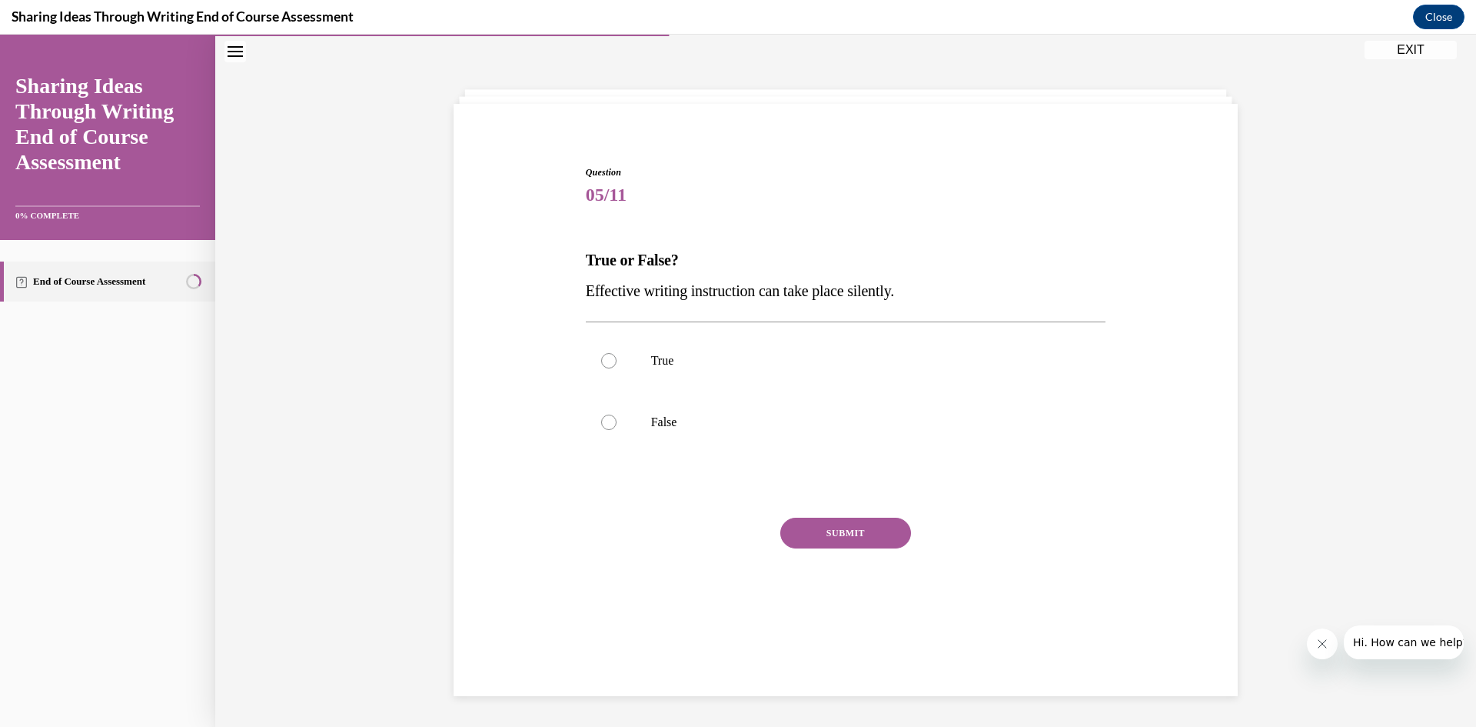
click at [464, 657] on div "Question 05/11 True or False? Effective writing instruction can take place sile…" at bounding box center [846, 400] width 784 height 592
click at [649, 408] on label "False" at bounding box center [846, 422] width 521 height 62
click at [617, 414] on input "False" at bounding box center [608, 421] width 15 height 15
radio input "true"
click at [862, 528] on button "SUBMIT" at bounding box center [845, 532] width 131 height 31
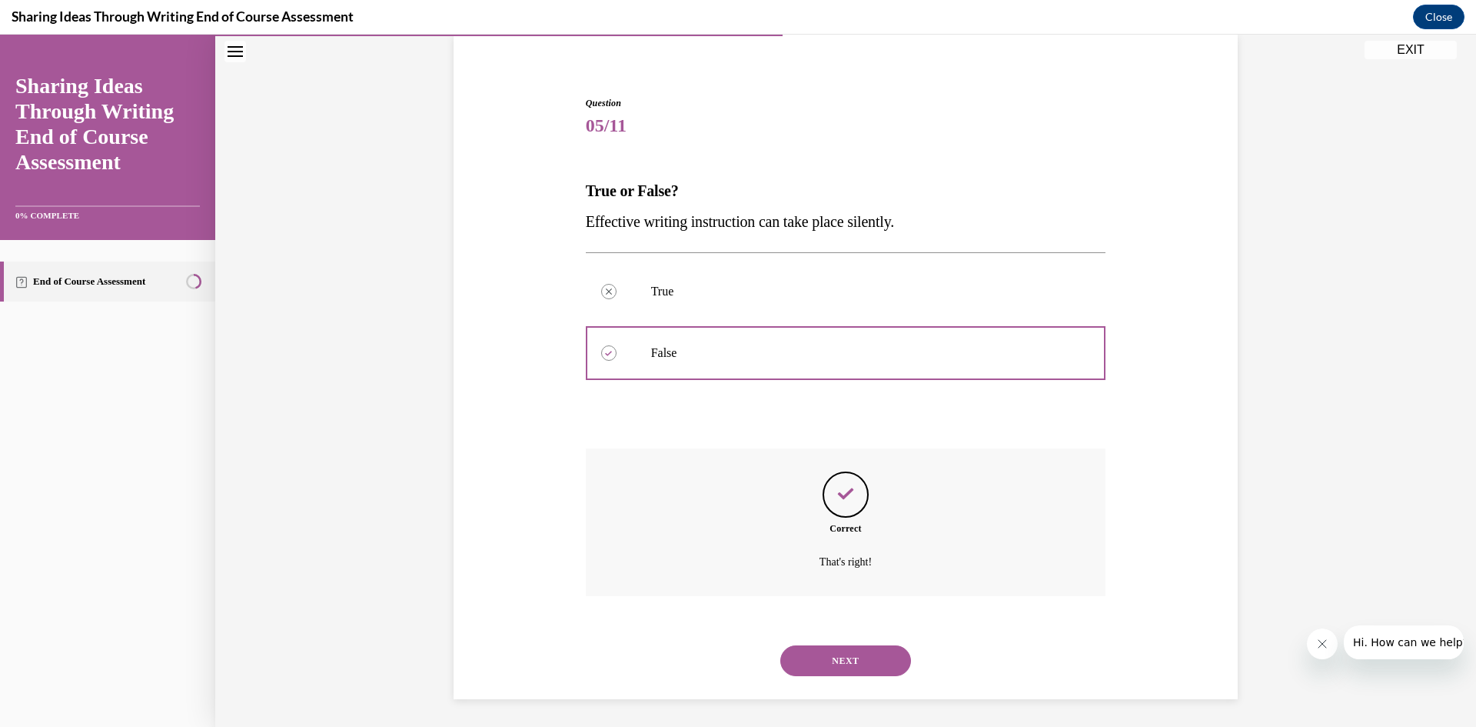
scroll to position [121, 0]
click at [850, 667] on button "NEXT" at bounding box center [845, 657] width 131 height 31
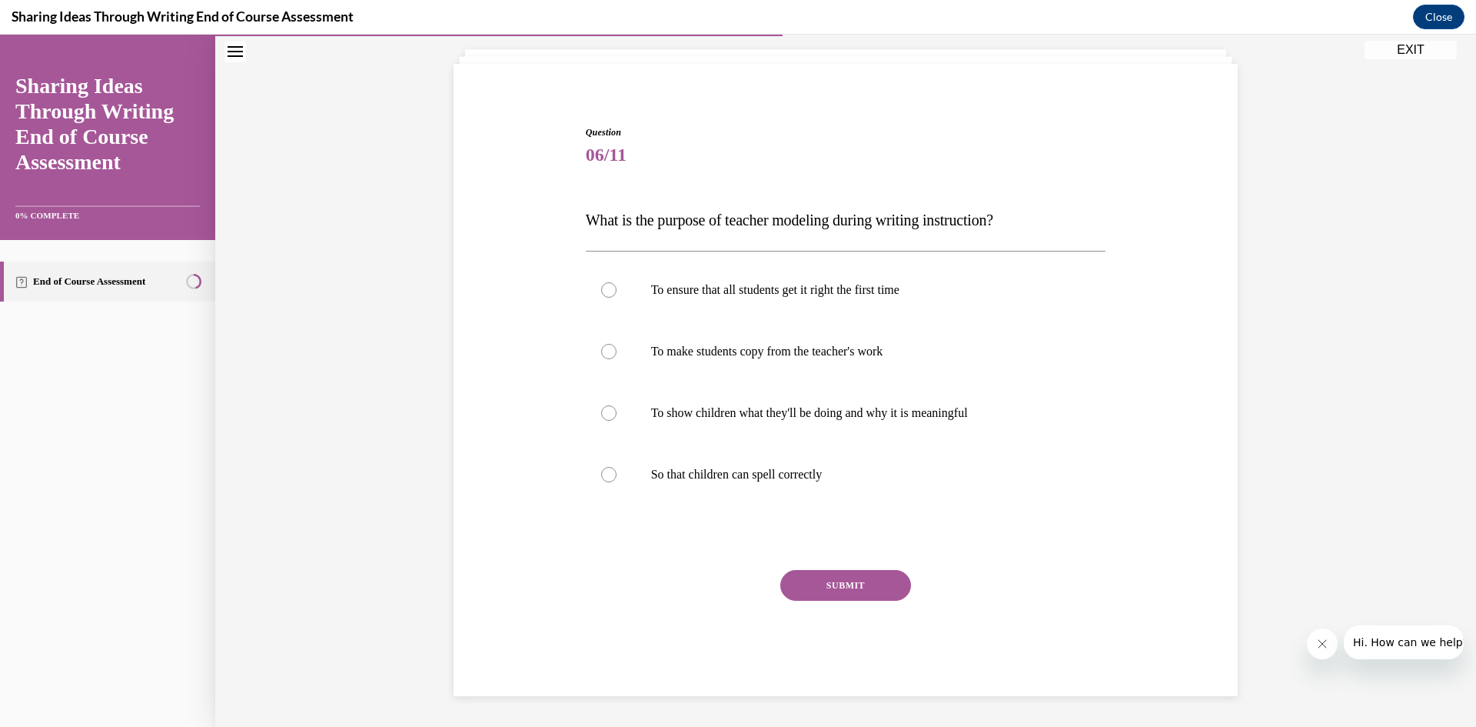
scroll to position [48, 0]
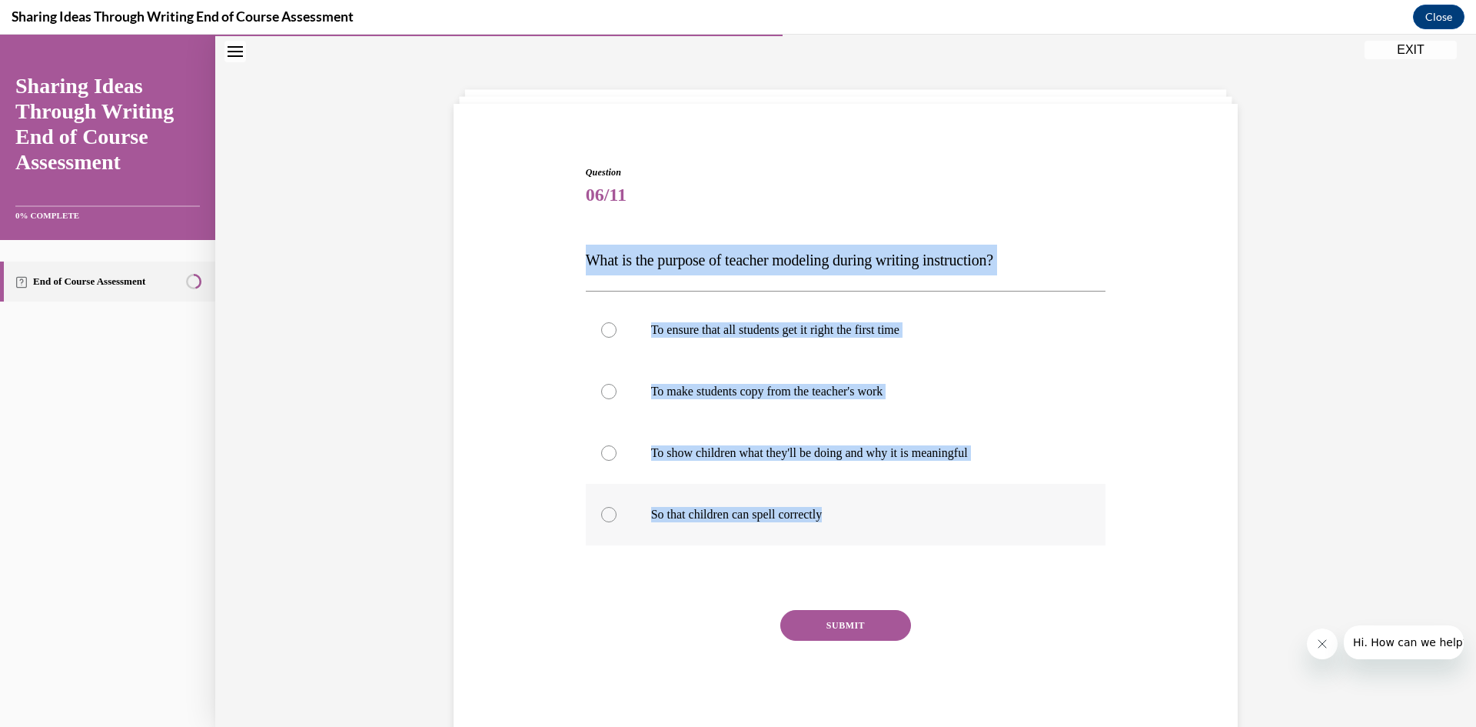
drag, startPoint x: 574, startPoint y: 258, endPoint x: 1041, endPoint y: 506, distance: 528.3
click at [1041, 506] on div "Question 06/11 What is the purpose of teacher modeling during writing instructi…" at bounding box center [846, 427] width 792 height 617
copy div "What is the purpose of teacher modeling during writing instruction? To ensure t…"
click at [481, 404] on div "Question 06/11 What is the purpose of teacher modeling during writing instructi…" at bounding box center [846, 427] width 792 height 617
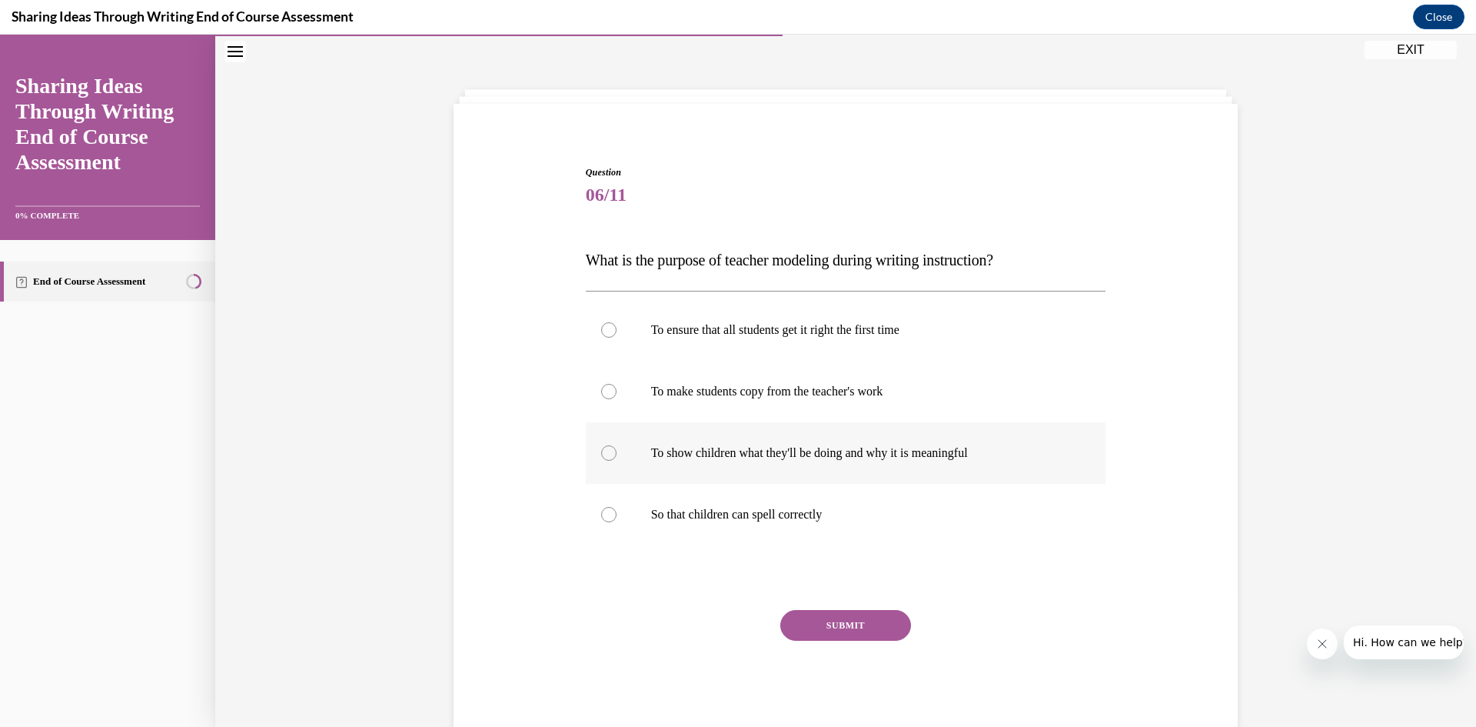
click at [784, 455] on p "To show children what they'll be doing and why it is meaningful" at bounding box center [859, 452] width 417 height 15
click at [617, 455] on input "To show children what they'll be doing and why it is meaningful" at bounding box center [608, 452] width 15 height 15
radio input "true"
click at [863, 617] on button "SUBMIT" at bounding box center [845, 625] width 131 height 31
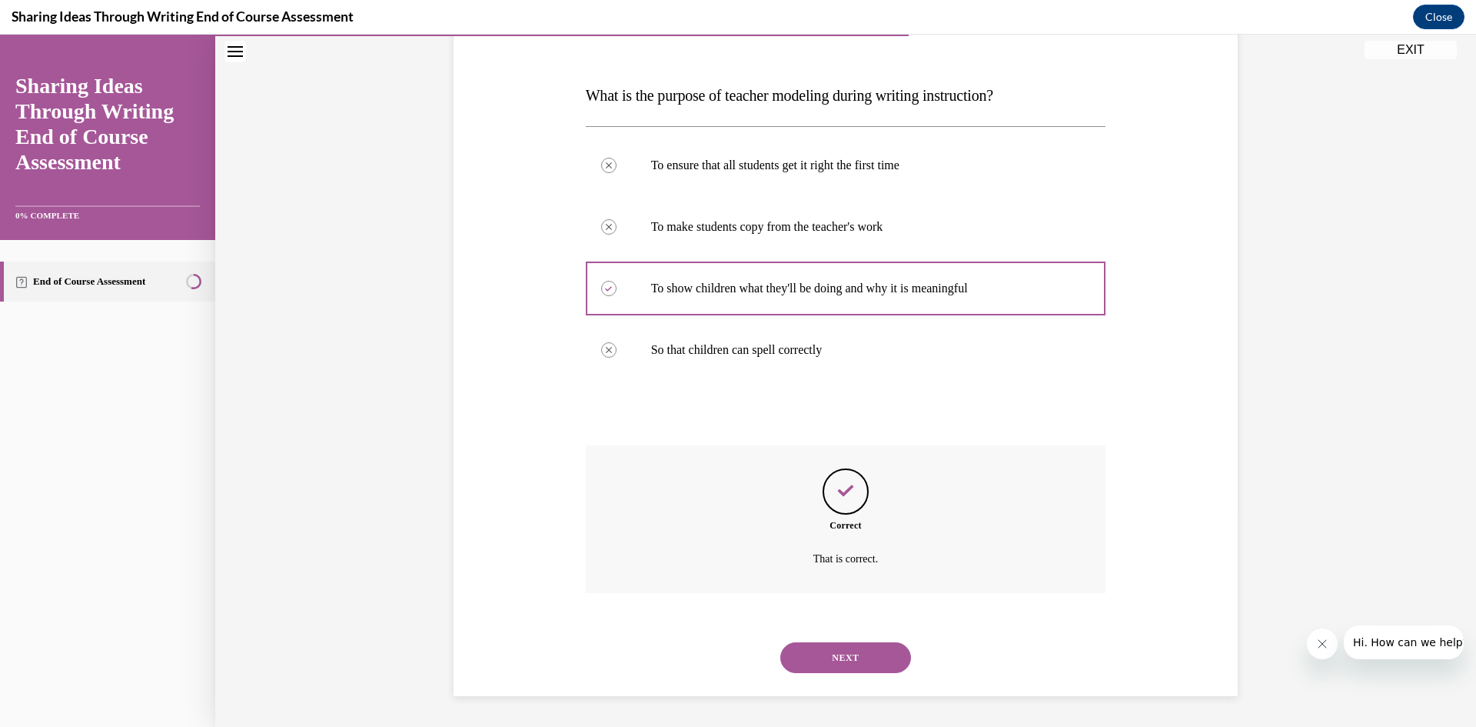
click at [860, 667] on button "NEXT" at bounding box center [845, 657] width 131 height 31
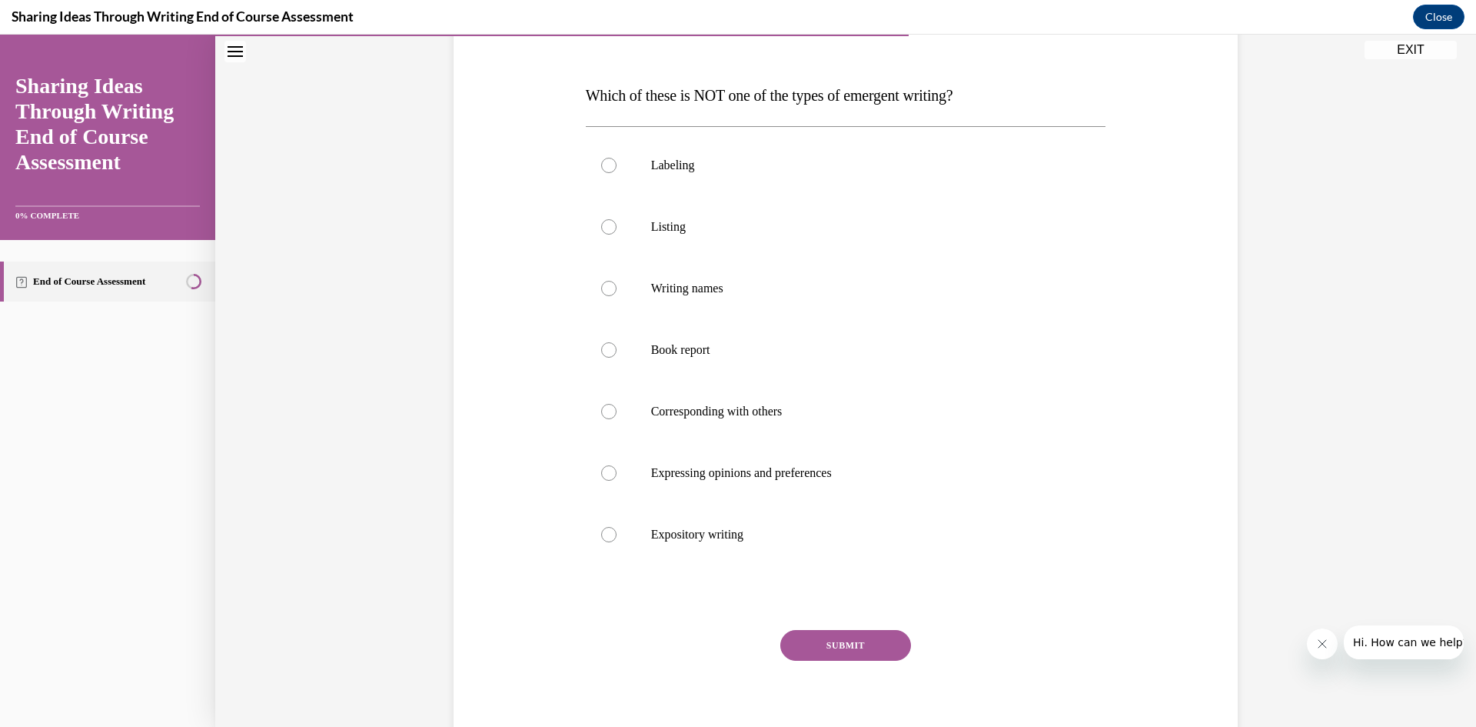
scroll to position [173, 0]
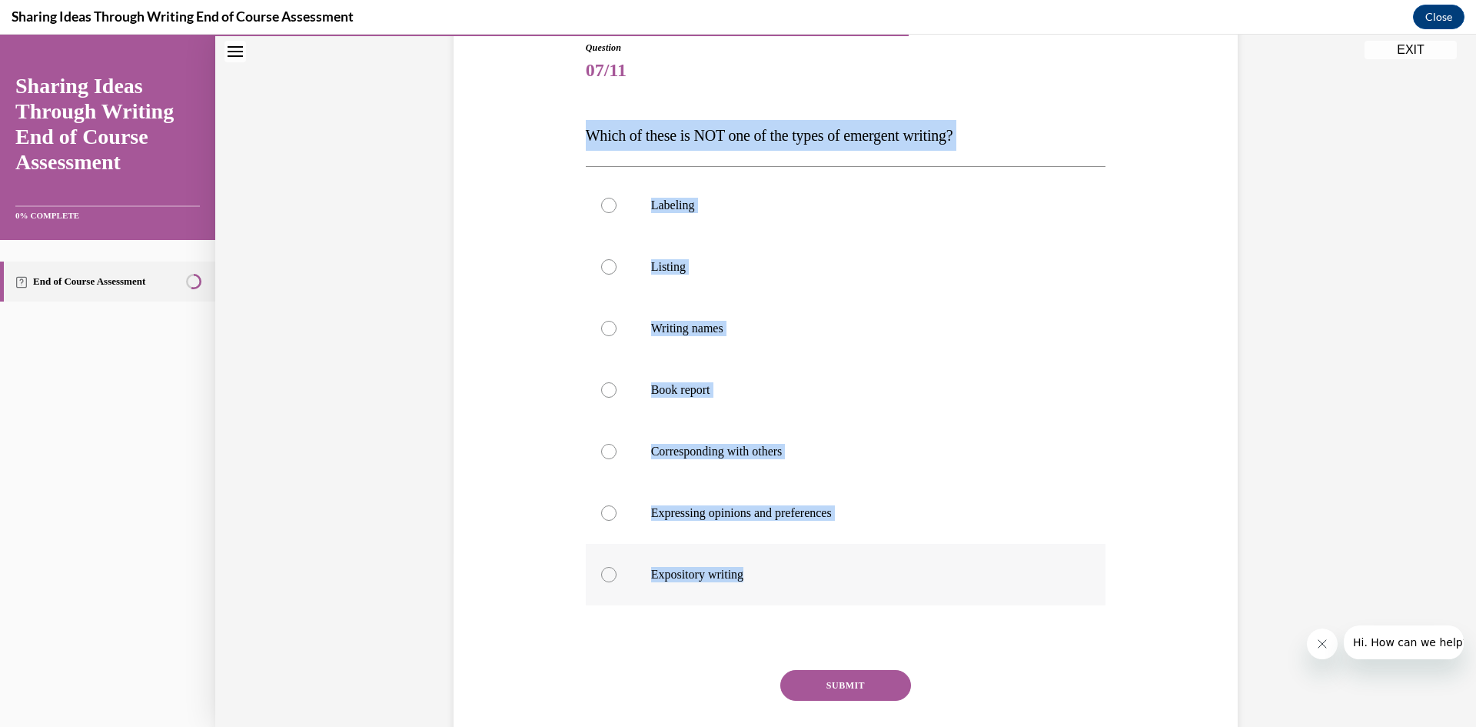
drag, startPoint x: 574, startPoint y: 135, endPoint x: 867, endPoint y: 579, distance: 531.6
click at [867, 579] on div "Question 07/11 Which of these is NOT one of the types of emergent writing? Labe…" at bounding box center [846, 395] width 792 height 801
copy div "Which of these is NOT one of the types of emergent writing? Labeling Listing Wr…"
click at [404, 188] on div "Question 07/11 Which of these is NOT one of the types of emergent writing? Labe…" at bounding box center [845, 368] width 1261 height 917
click at [537, 398] on div "Question 07/11 Which of these is NOT one of the types of emergent writing? Labe…" at bounding box center [846, 395] width 792 height 801
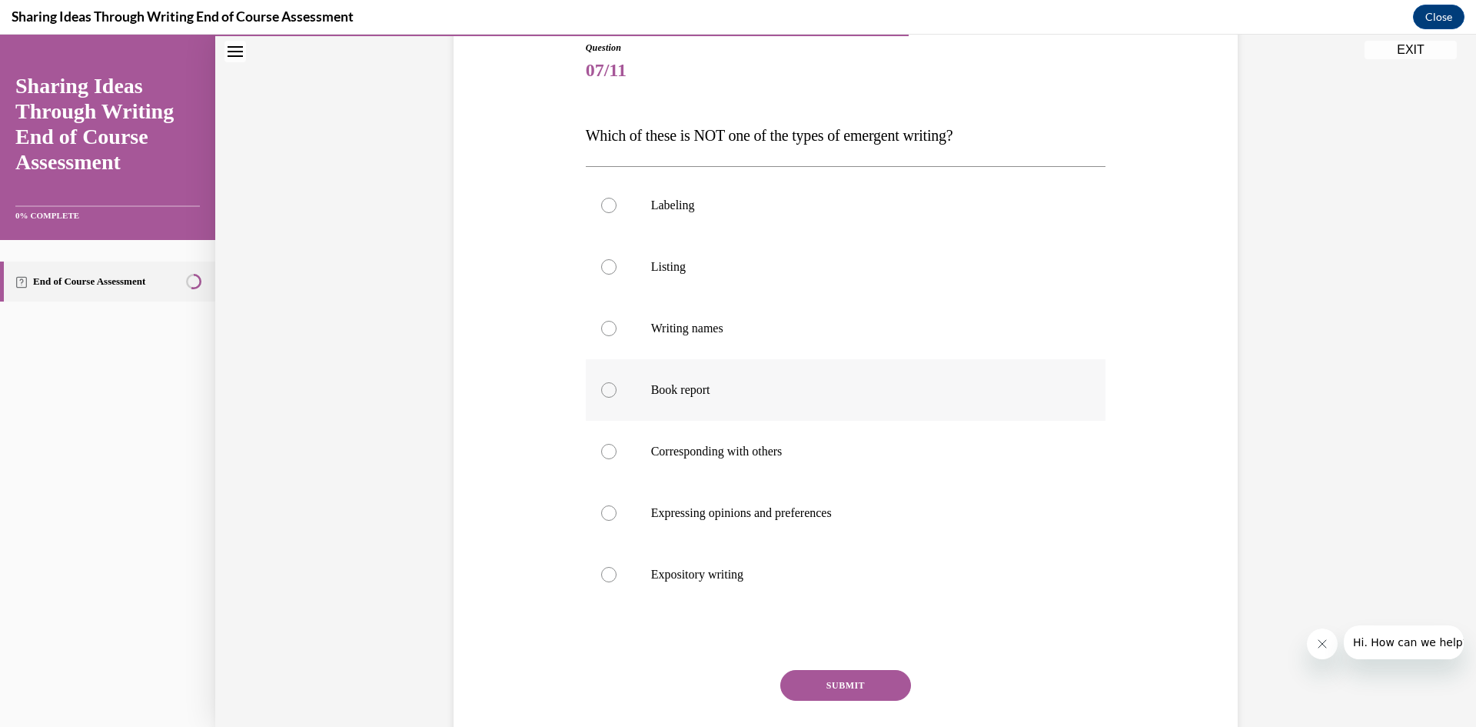
click at [694, 374] on label "Book report" at bounding box center [846, 390] width 521 height 62
click at [617, 382] on input "Book report" at bounding box center [608, 389] width 15 height 15
radio input "true"
click at [835, 682] on button "SUBMIT" at bounding box center [845, 685] width 131 height 31
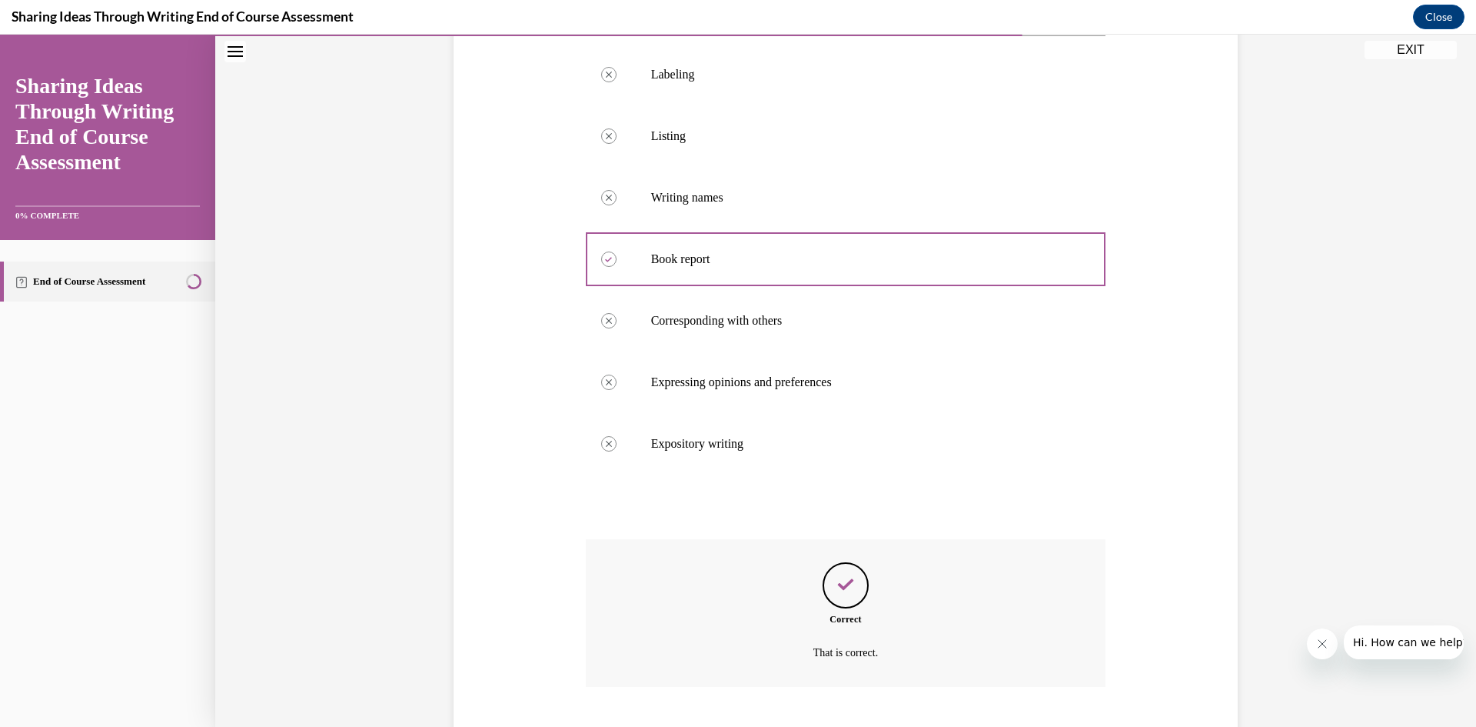
scroll to position [398, 0]
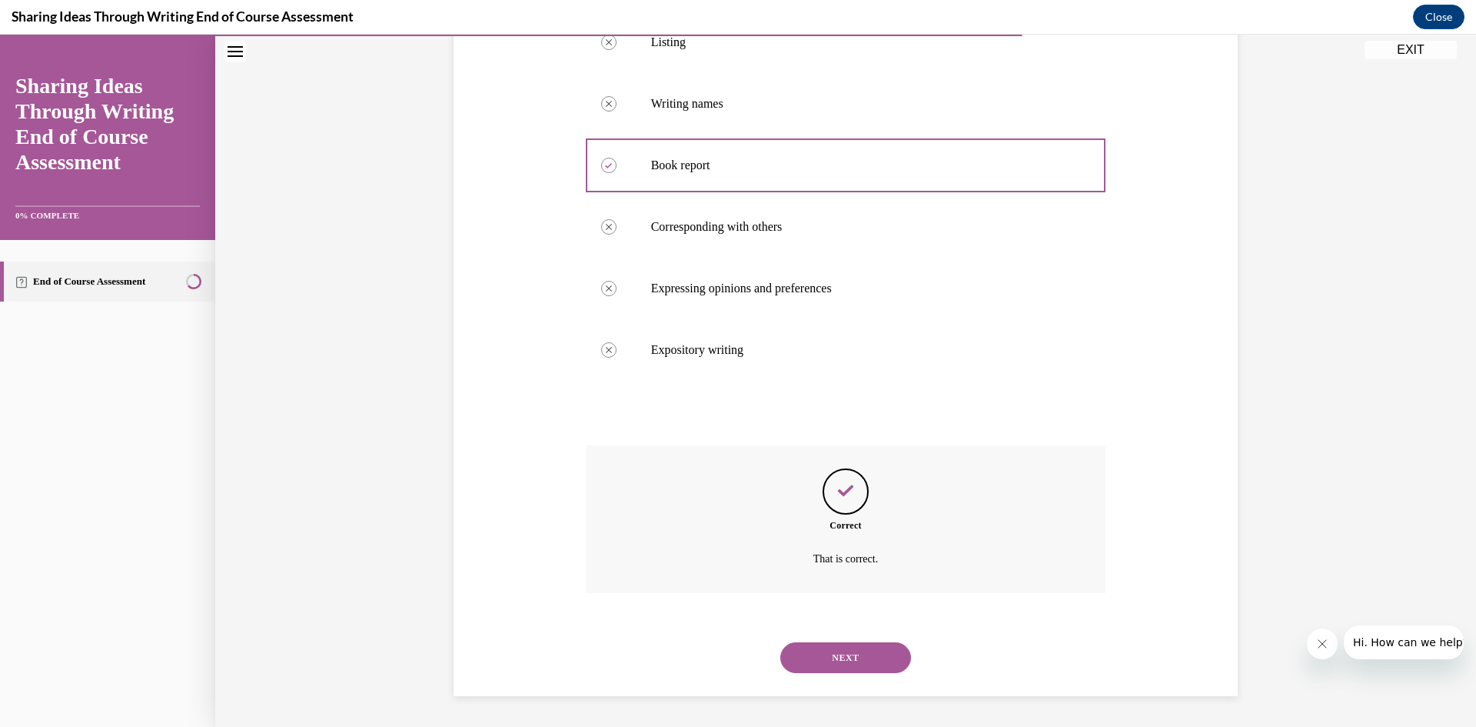
click at [876, 662] on button "NEXT" at bounding box center [845, 657] width 131 height 31
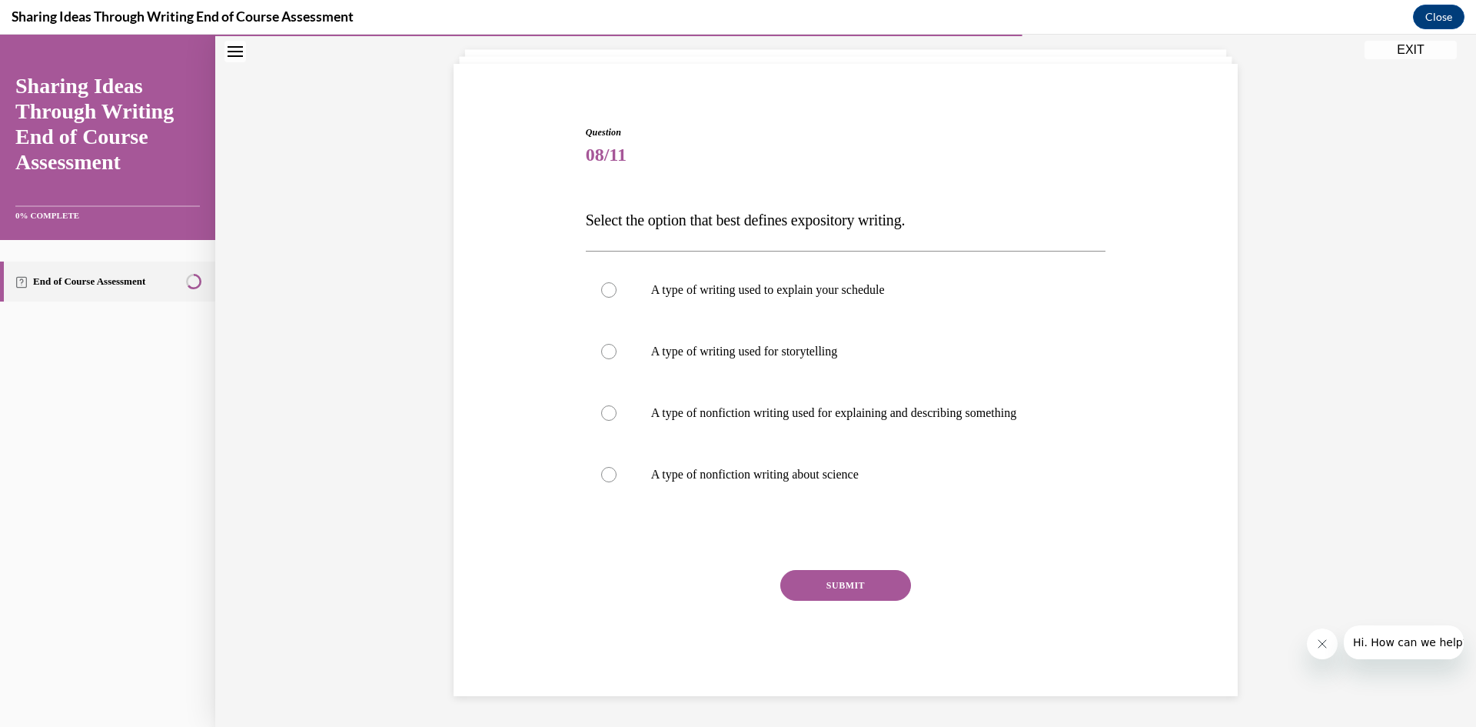
scroll to position [88, 0]
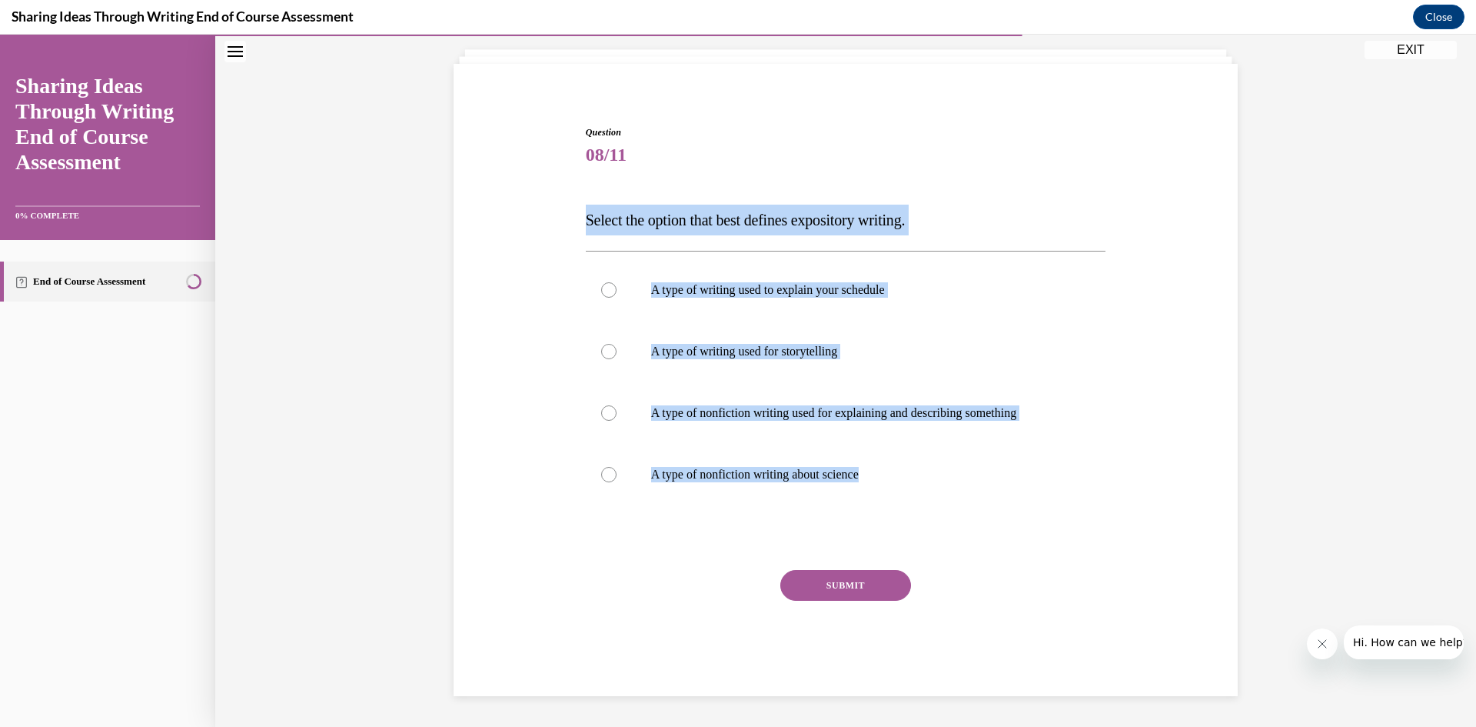
drag, startPoint x: 579, startPoint y: 220, endPoint x: 897, endPoint y: 509, distance: 430.0
click at [897, 509] on div "Question 08/11 Select the option that best defines expository writing. A type o…" at bounding box center [846, 399] width 528 height 594
copy div "Select the option that best defines expository writing. A type of writing used …"
click at [527, 461] on div "Question 08/11 Select the option that best defines expository writing. A type o…" at bounding box center [846, 387] width 792 height 617
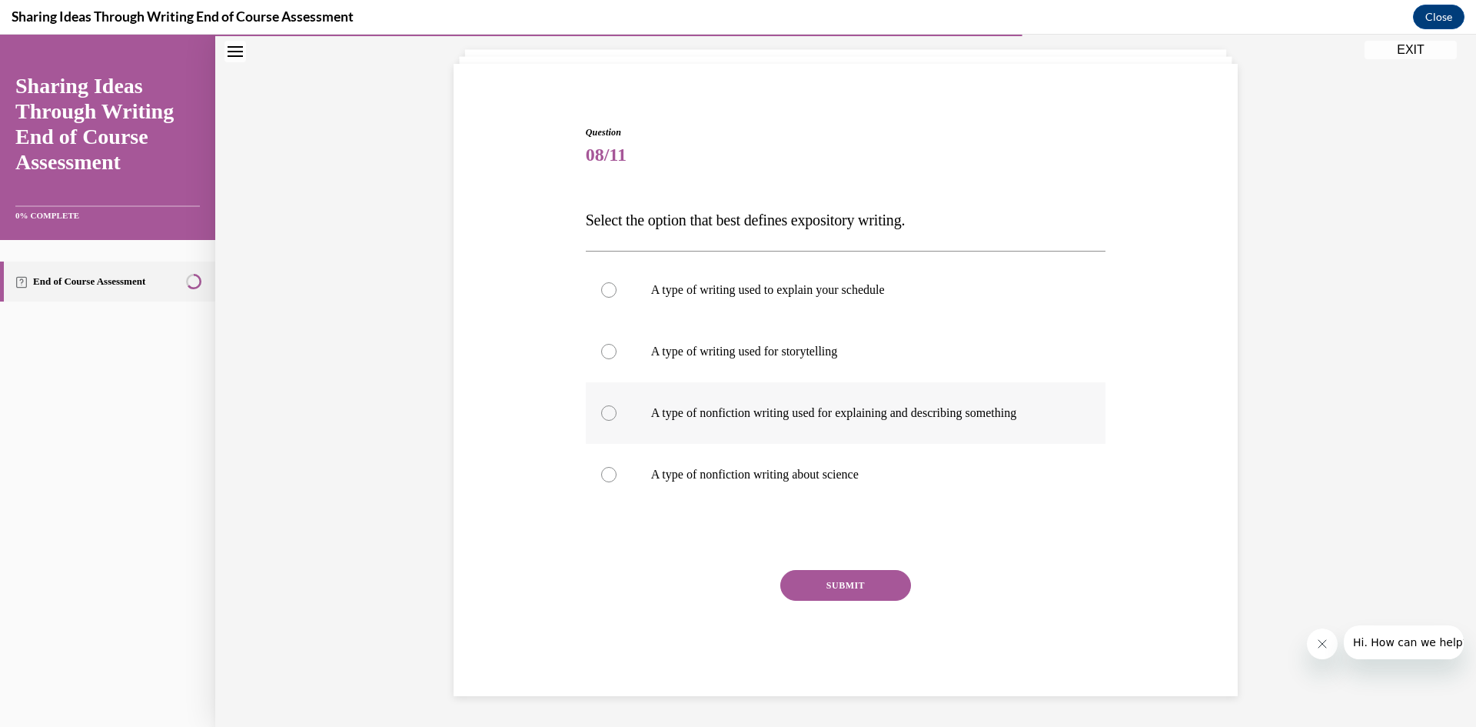
click at [740, 408] on p "A type of nonfiction writing used for explaining and describing something" at bounding box center [859, 412] width 417 height 15
click at [617, 408] on input "A type of nonfiction writing used for explaining and describing something" at bounding box center [608, 412] width 15 height 15
radio input "true"
click at [821, 588] on button "SUBMIT" at bounding box center [845, 585] width 131 height 31
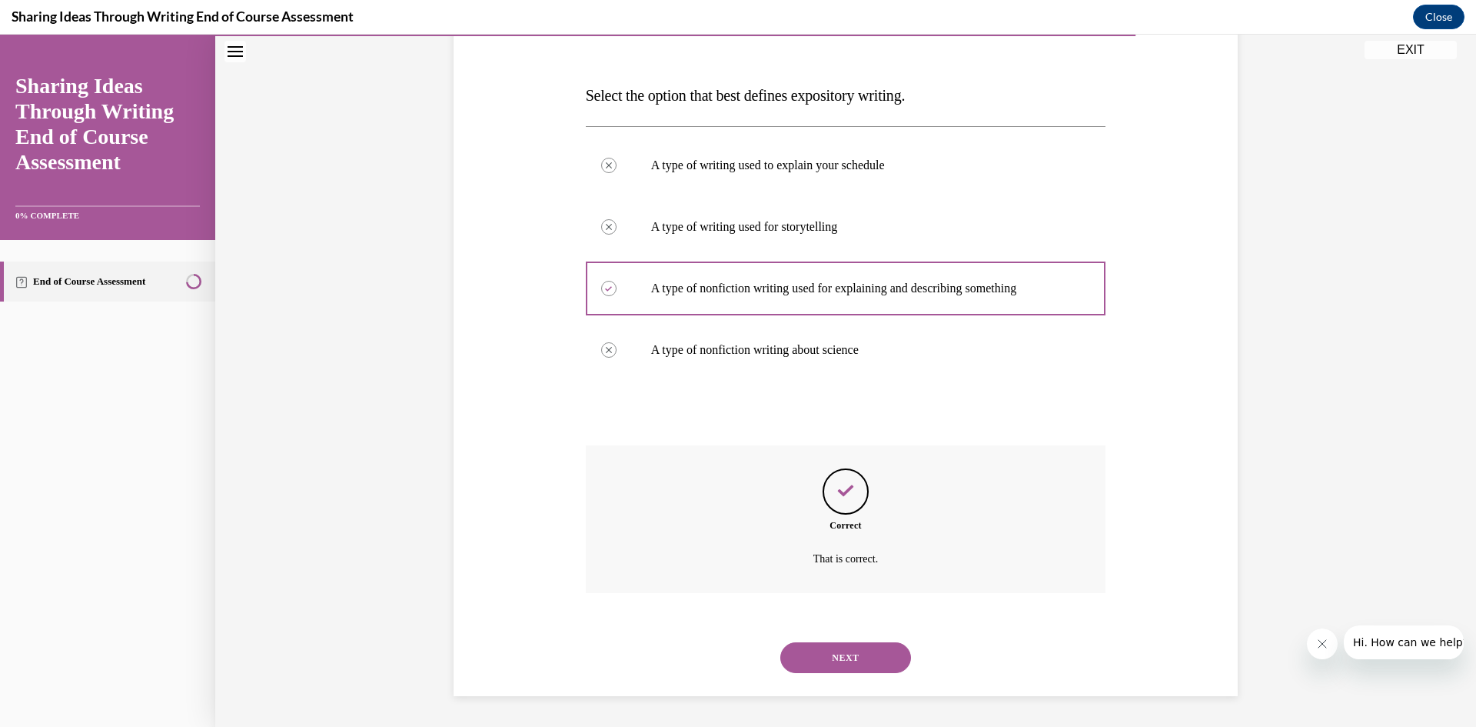
click at [870, 665] on button "NEXT" at bounding box center [845, 657] width 131 height 31
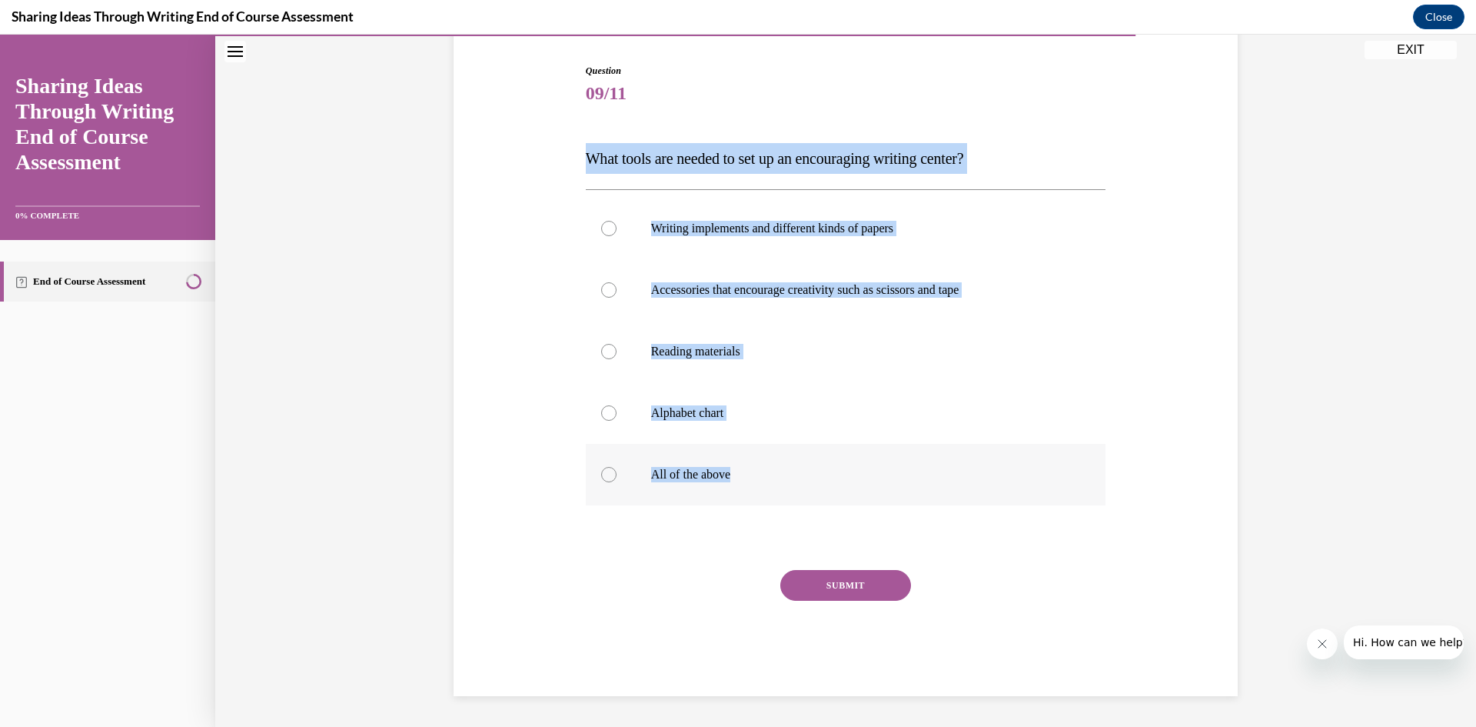
drag, startPoint x: 587, startPoint y: 158, endPoint x: 837, endPoint y: 475, distance: 404.1
click at [837, 475] on div "Question 09/11 What tools are needed to set up an encouraging writing center? W…" at bounding box center [846, 380] width 521 height 632
copy div "What tools are needed to set up an encouraging writing center? Writing implemen…"
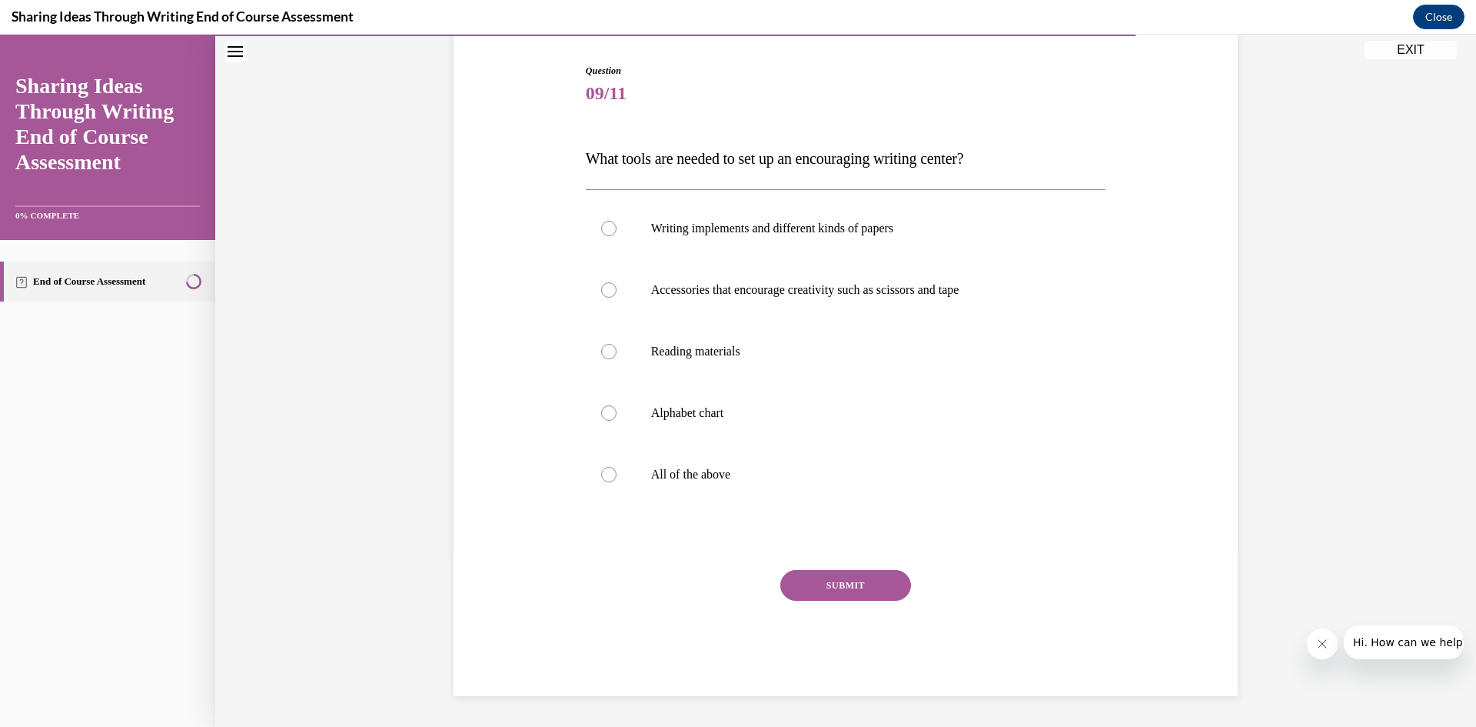
click at [605, 533] on div at bounding box center [846, 537] width 521 height 18
click at [687, 460] on label "All of the above" at bounding box center [846, 475] width 521 height 62
click at [617, 467] on input "All of the above" at bounding box center [608, 474] width 15 height 15
radio input "true"
click at [830, 581] on button "SUBMIT" at bounding box center [845, 585] width 131 height 31
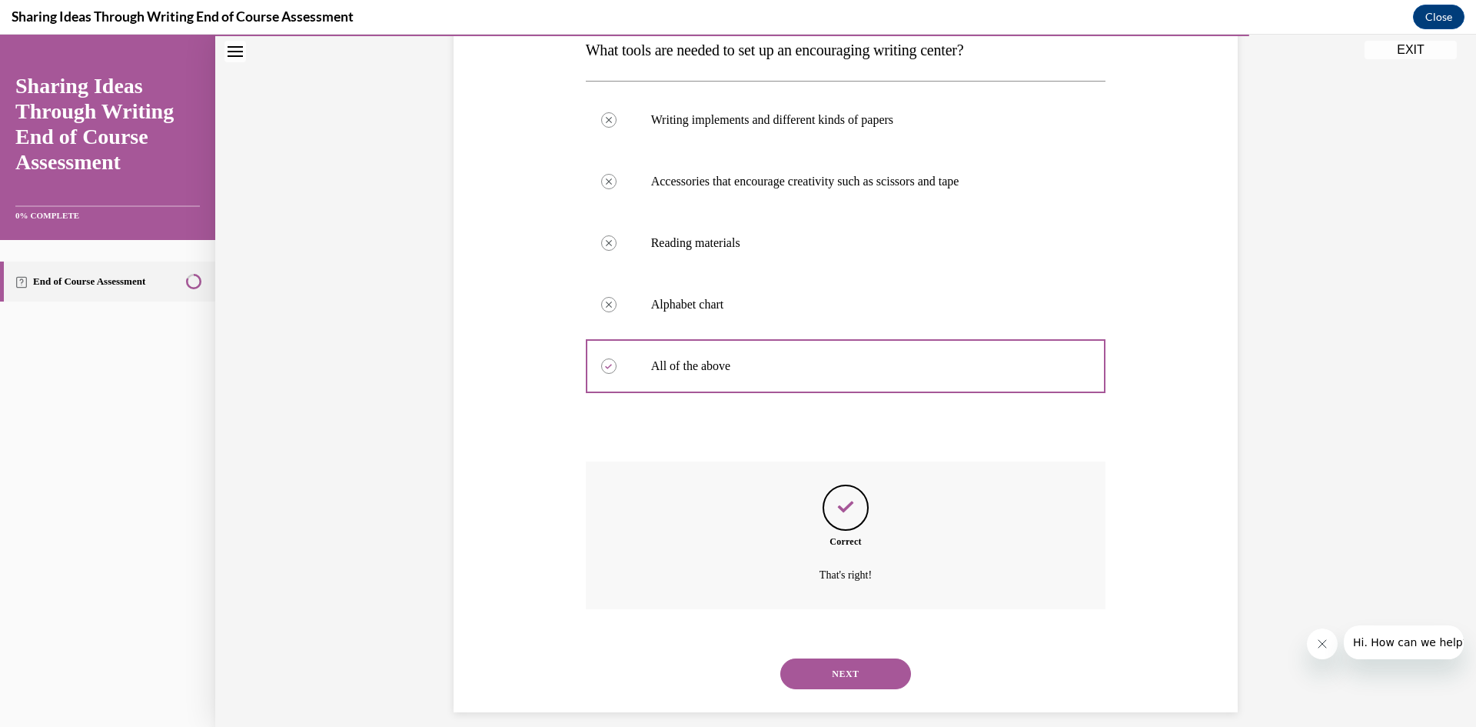
scroll to position [274, 0]
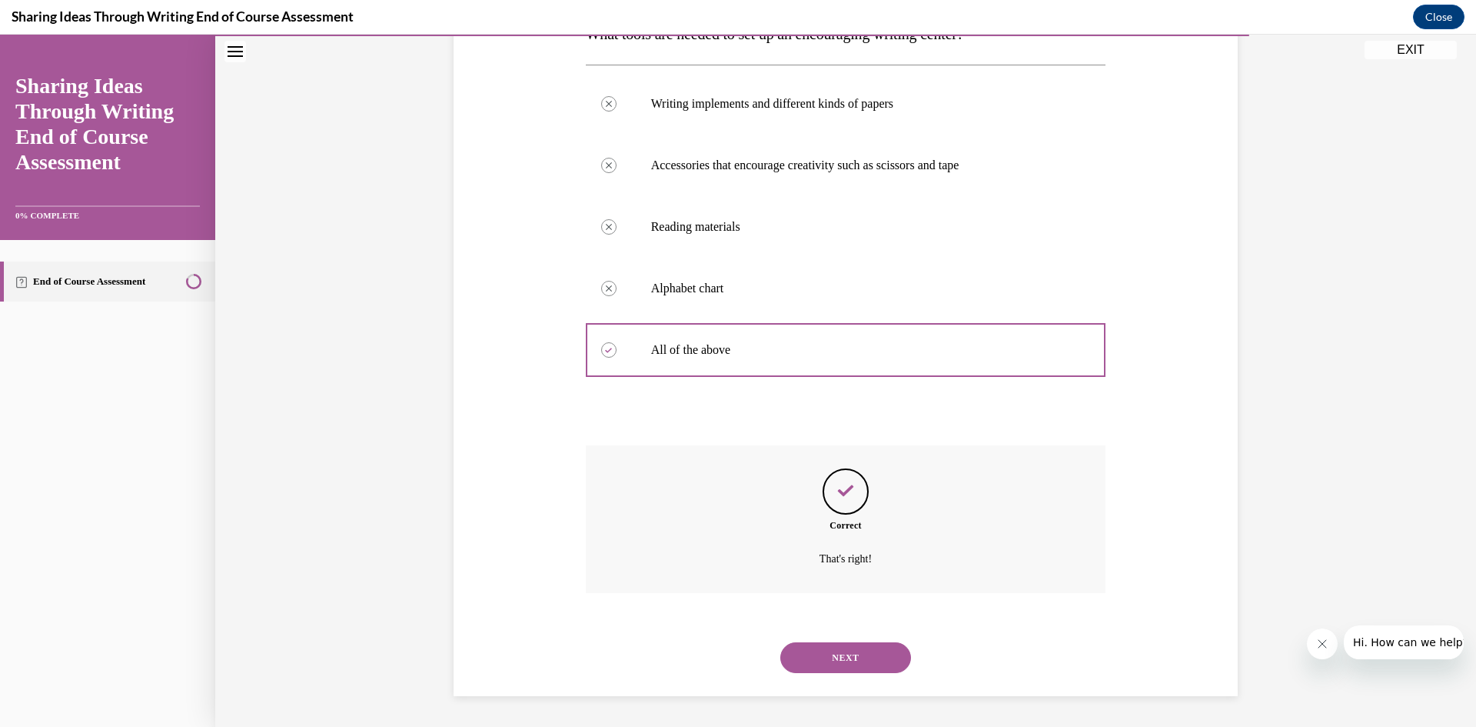
click at [830, 651] on button "NEXT" at bounding box center [845, 657] width 131 height 31
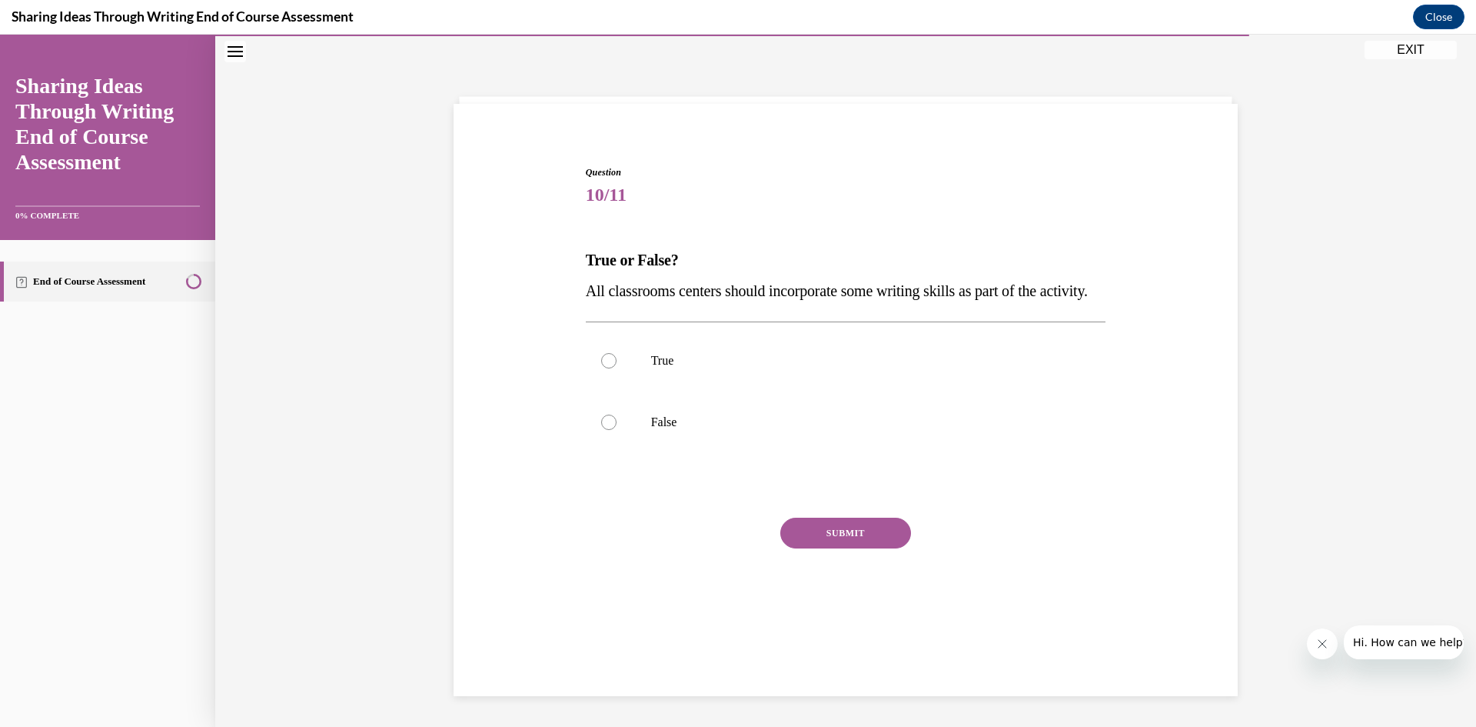
scroll to position [48, 0]
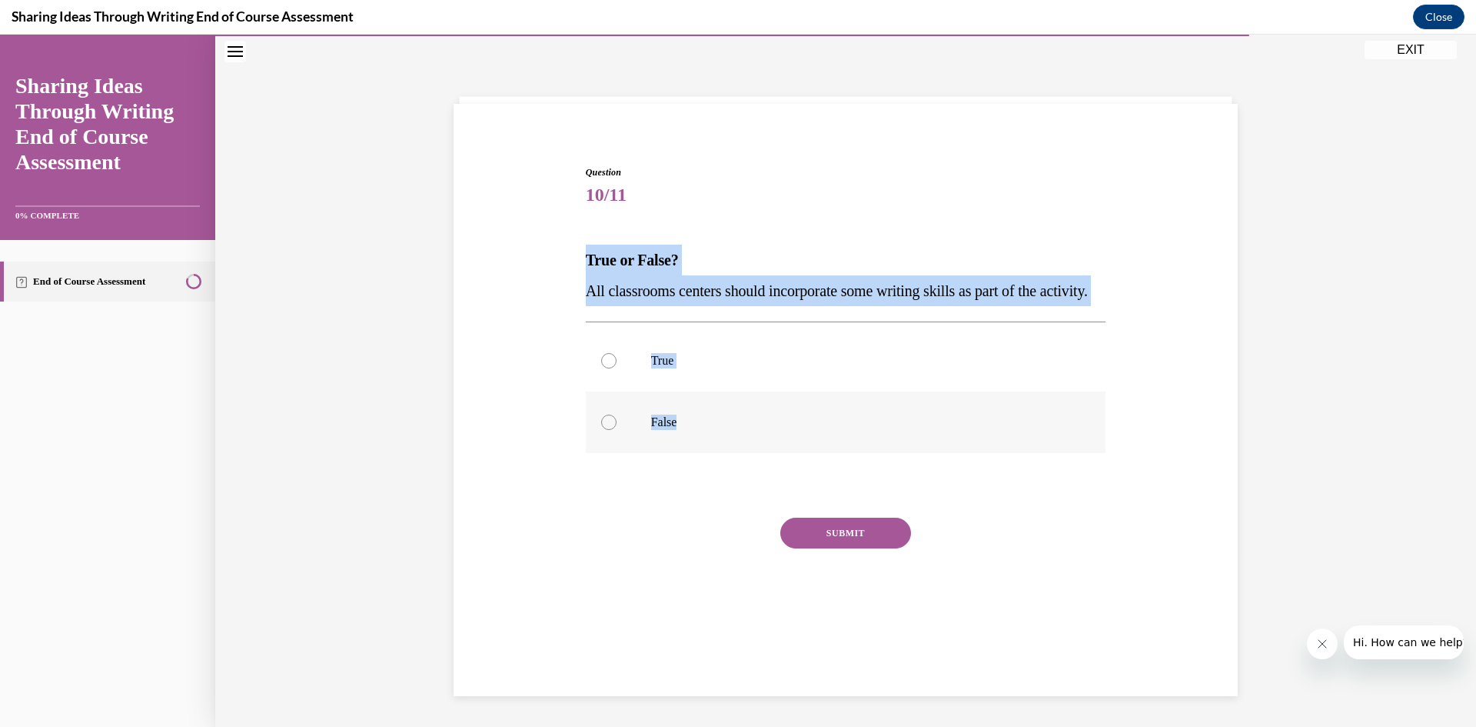
drag, startPoint x: 582, startPoint y: 258, endPoint x: 926, endPoint y: 437, distance: 387.6
click at [926, 437] on div "Question 10/11 True or False? All classrooms centers should incorporate some wr…" at bounding box center [846, 404] width 521 height 478
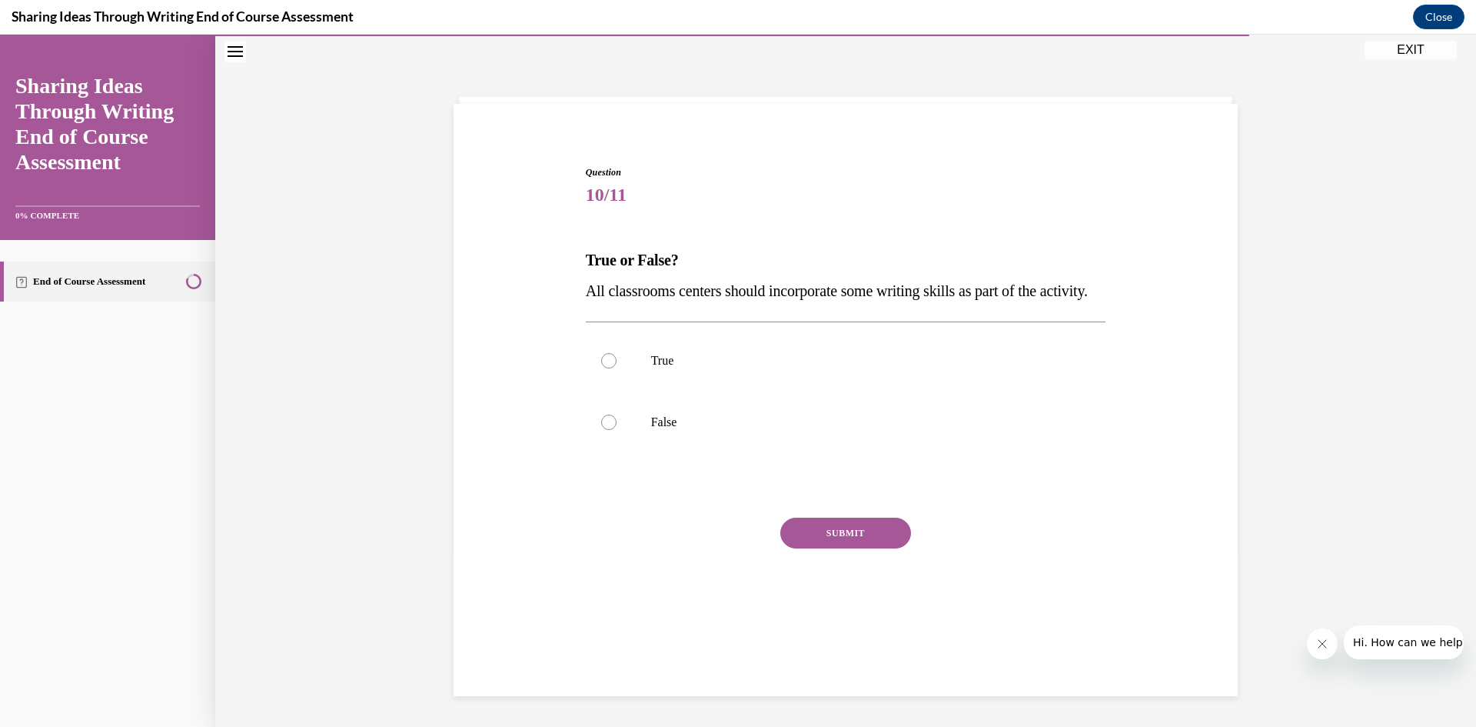
click at [680, 100] on div "Question 10/11 True or False? All classrooms centers should incorporate some wr…" at bounding box center [845, 381] width 1261 height 692
click at [637, 391] on label "True" at bounding box center [846, 361] width 521 height 62
click at [617, 368] on input "True" at bounding box center [608, 360] width 15 height 15
radio input "true"
click at [887, 548] on button "SUBMIT" at bounding box center [845, 532] width 131 height 31
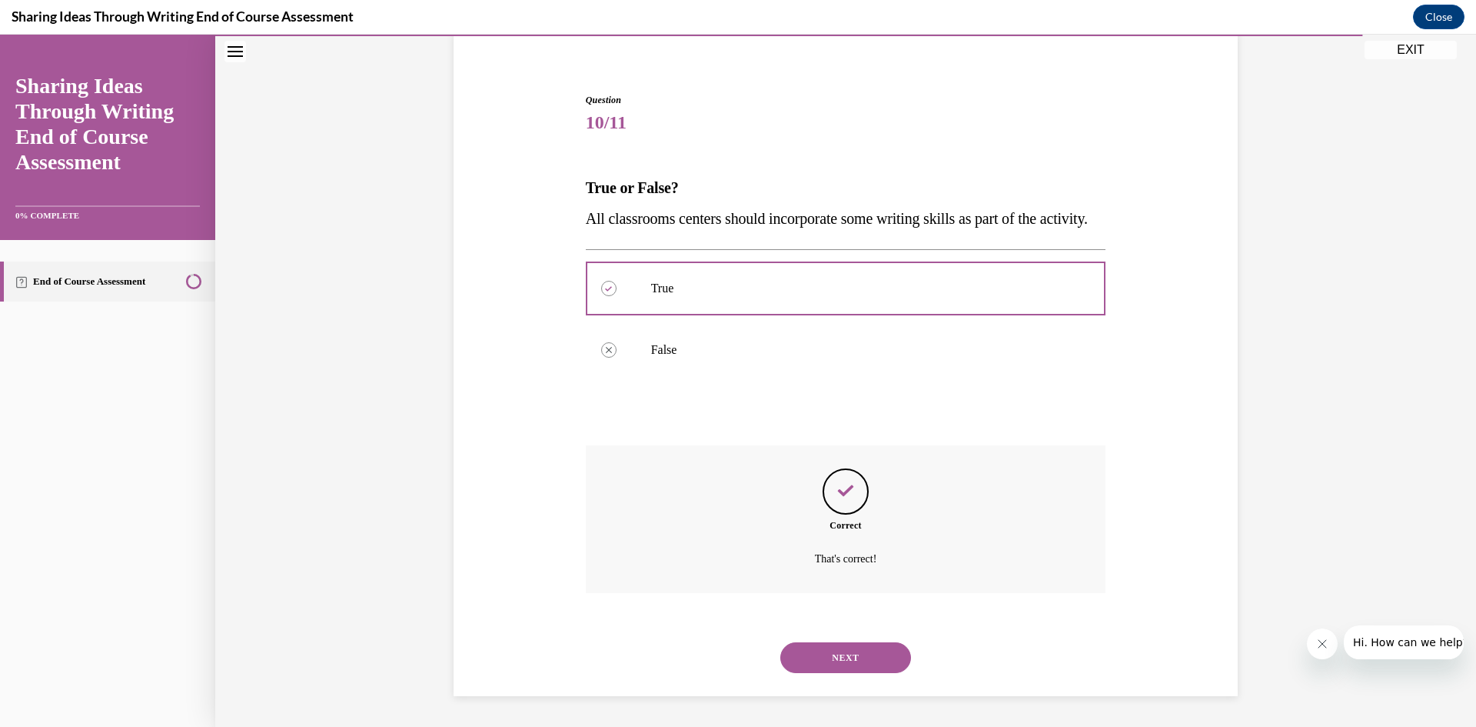
scroll to position [151, 0]
click at [828, 655] on button "NEXT" at bounding box center [845, 657] width 131 height 31
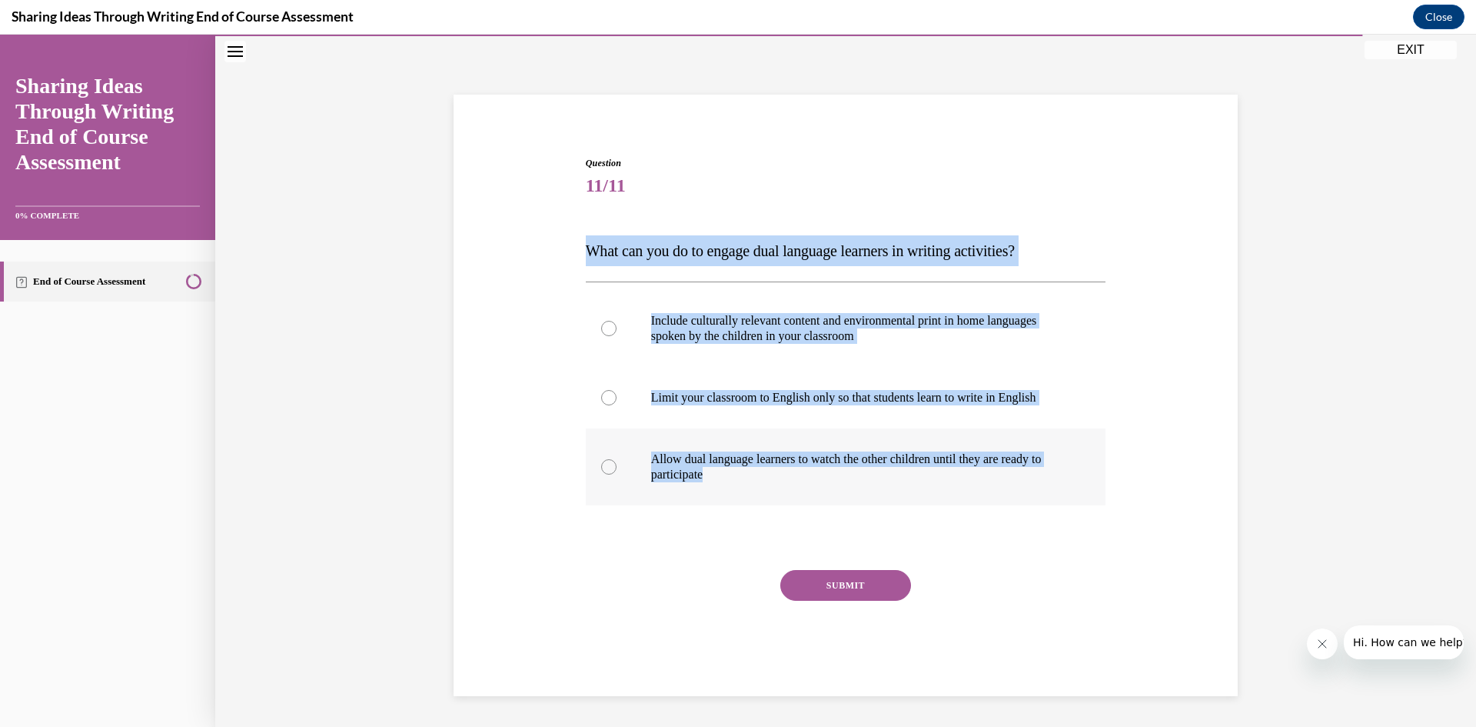
drag, startPoint x: 578, startPoint y: 252, endPoint x: 945, endPoint y: 494, distance: 439.1
click at [945, 494] on div "Question 11/11 What can you do to engage dual language learners in writing acti…" at bounding box center [846, 414] width 528 height 563
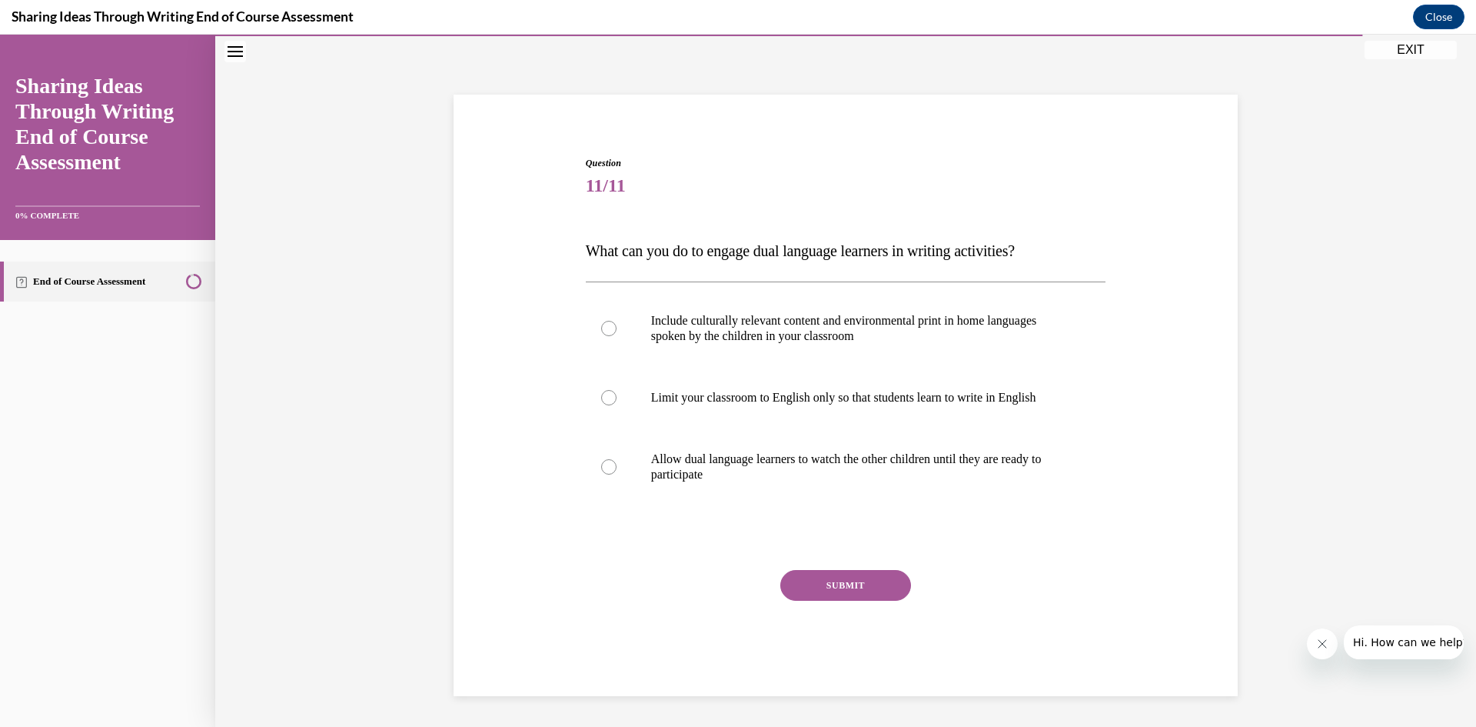
click at [795, 151] on div "Question 11/11 What can you do to engage dual language learners in writing acti…" at bounding box center [846, 414] width 528 height 563
click at [703, 351] on label "Include culturally relevant content and environmental print in home languages s…" at bounding box center [846, 328] width 521 height 77
click at [617, 336] on input "Include culturally relevant content and environmental print in home languages s…" at bounding box center [608, 328] width 15 height 15
radio input "true"
click at [818, 587] on button "SUBMIT" at bounding box center [845, 585] width 131 height 31
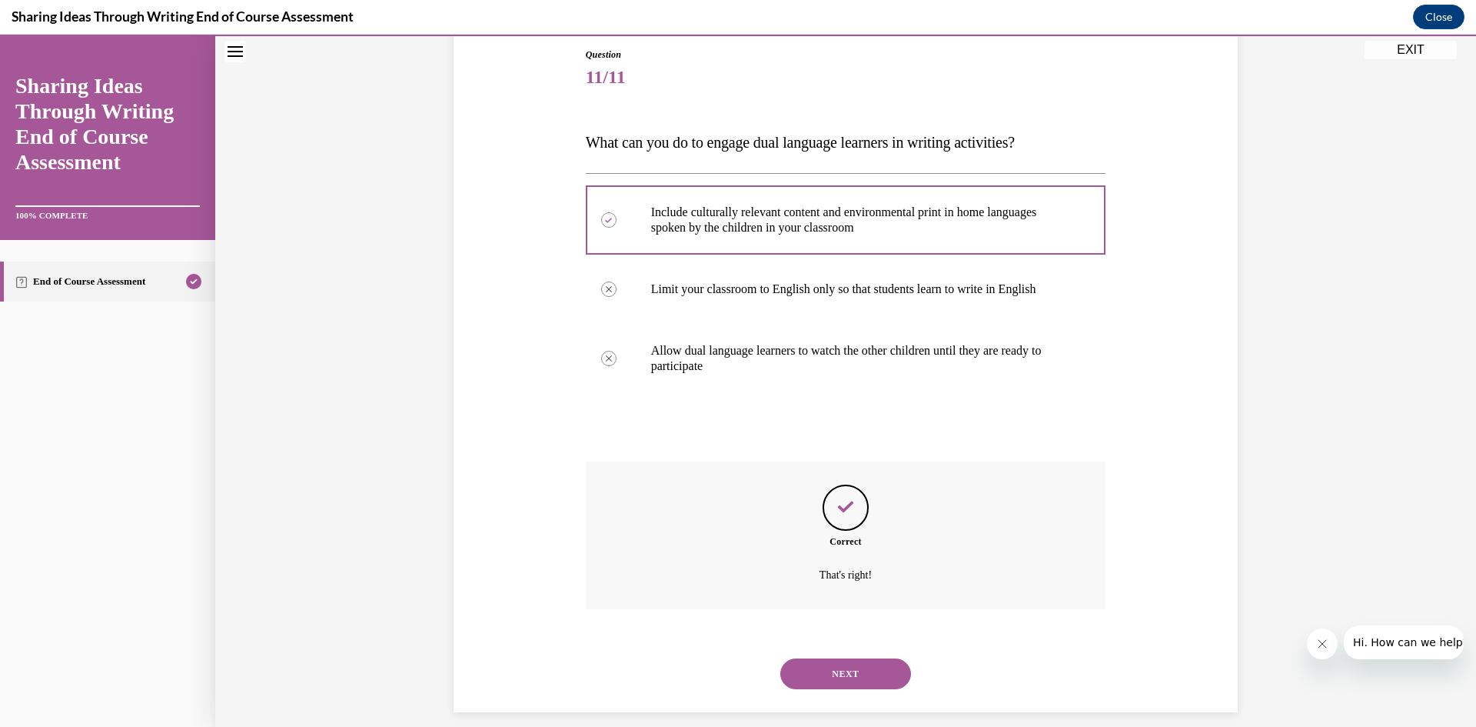
scroll to position [182, 0]
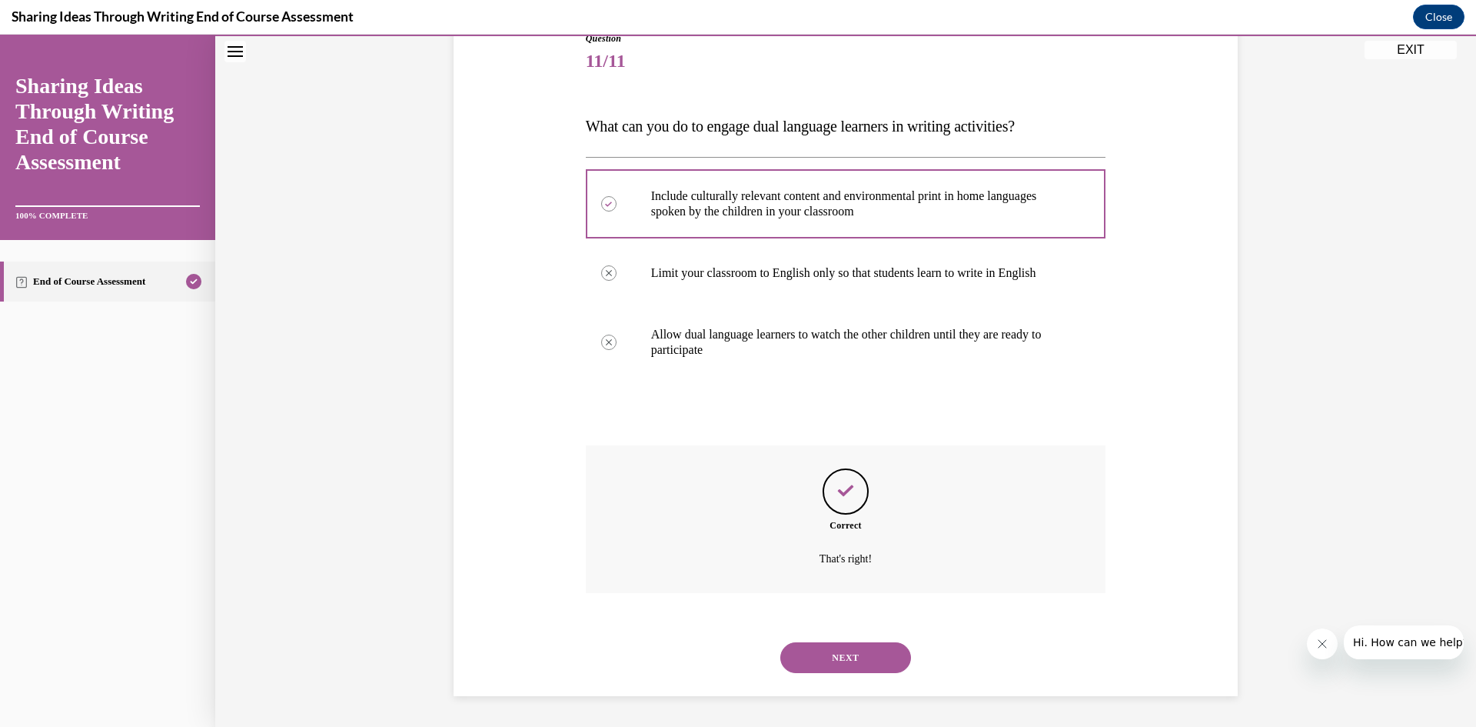
click at [860, 655] on button "NEXT" at bounding box center [845, 657] width 131 height 31
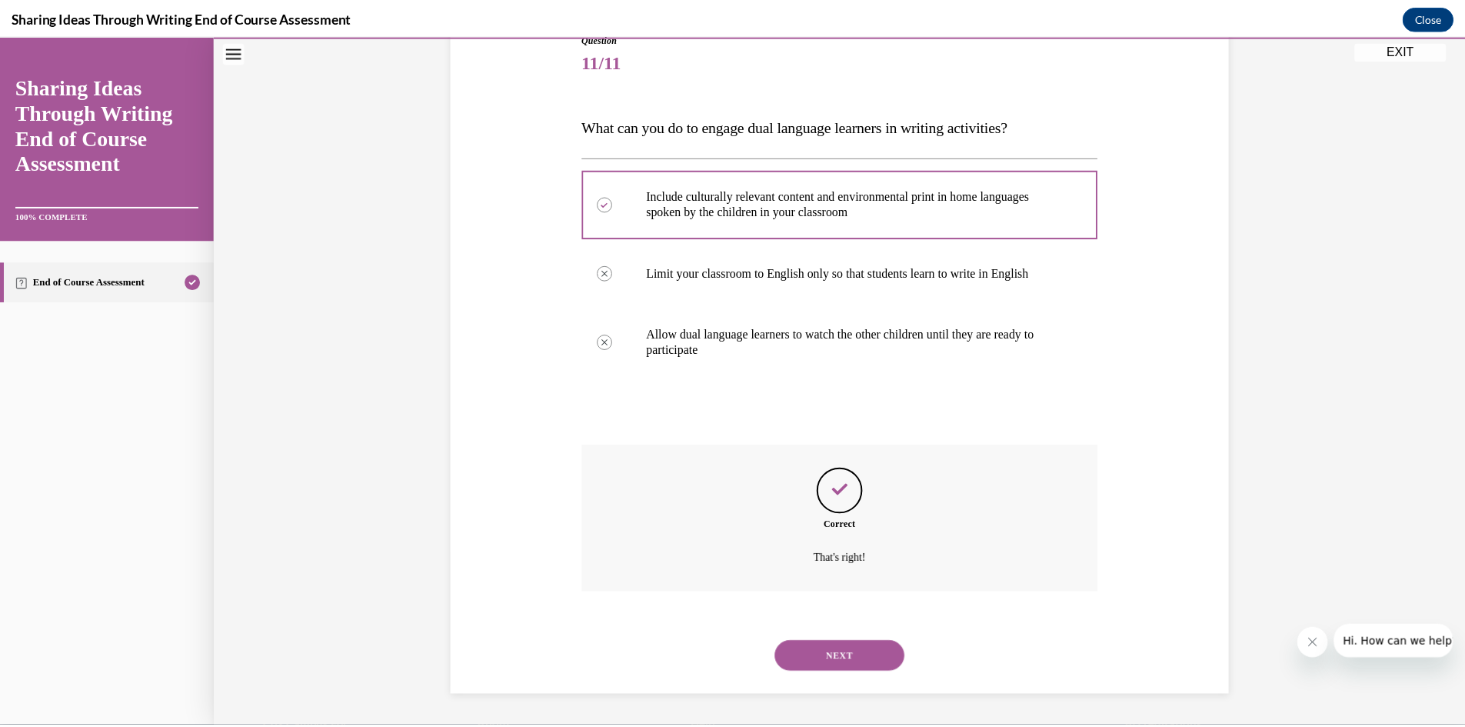
scroll to position [96, 0]
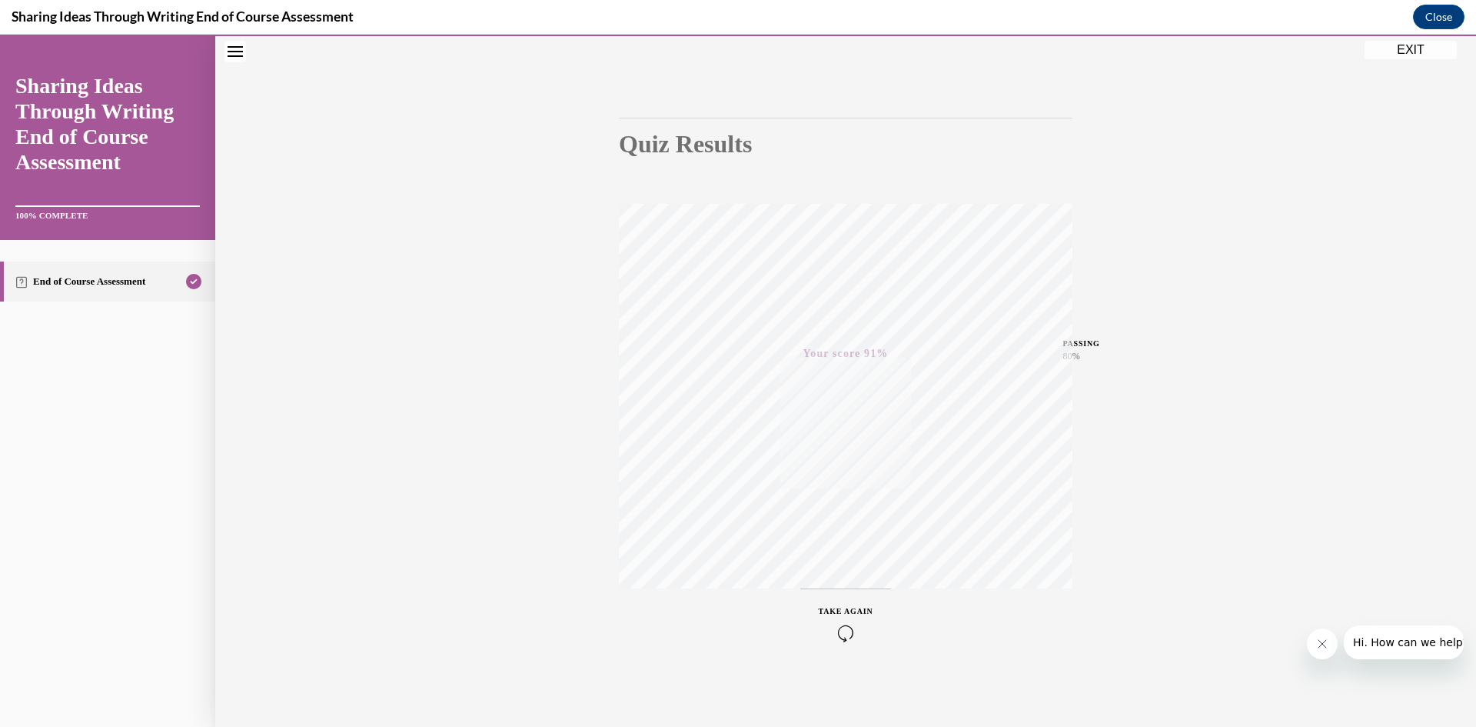
click at [1419, 48] on button "EXIT" at bounding box center [1411, 50] width 92 height 18
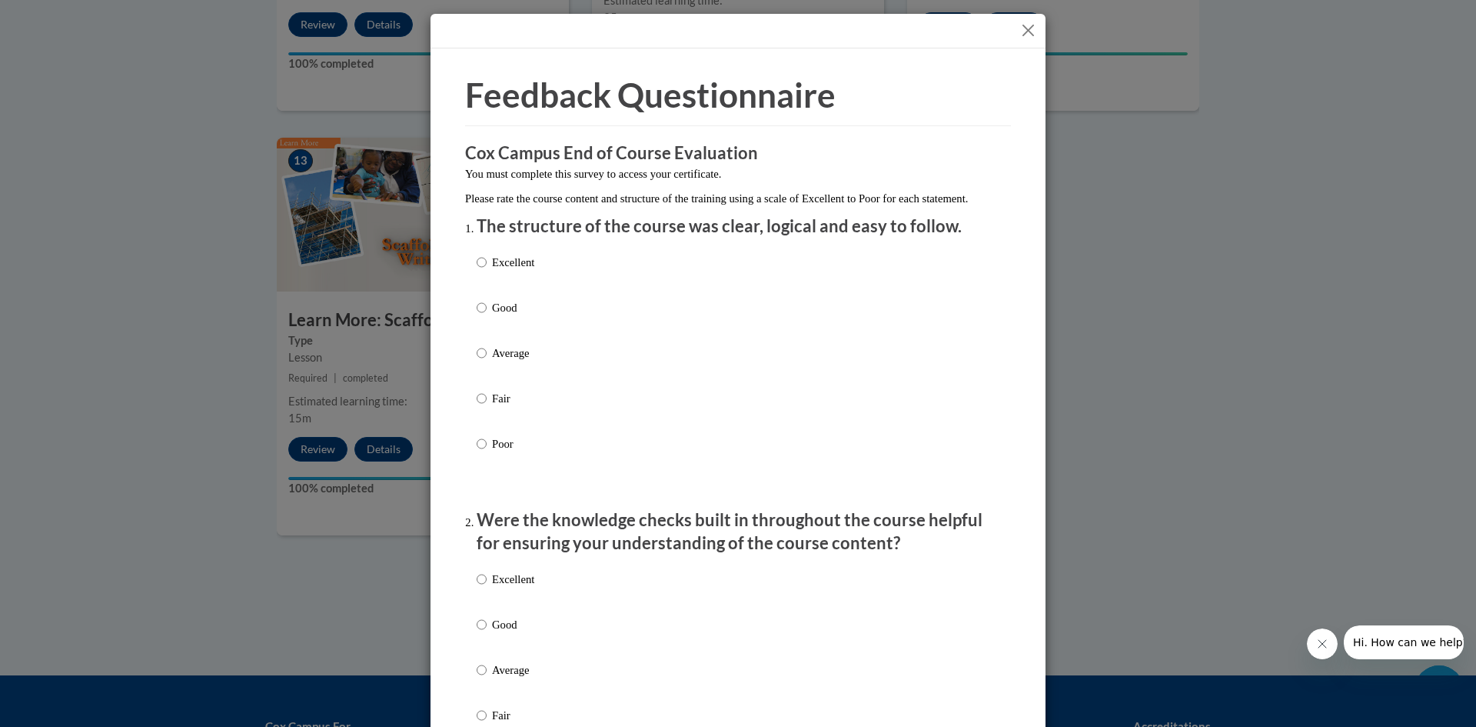
click at [1019, 25] on button "Close" at bounding box center [1028, 30] width 19 height 19
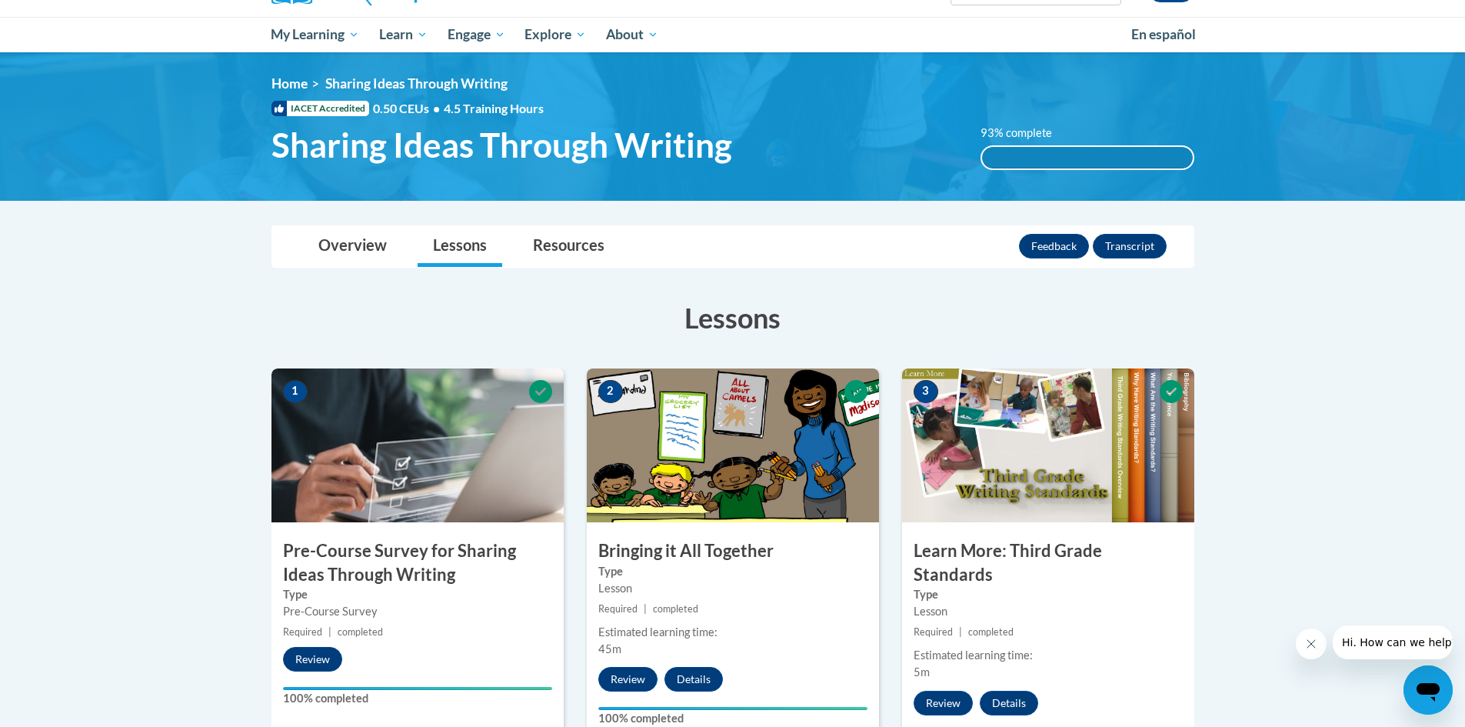
scroll to position [0, 0]
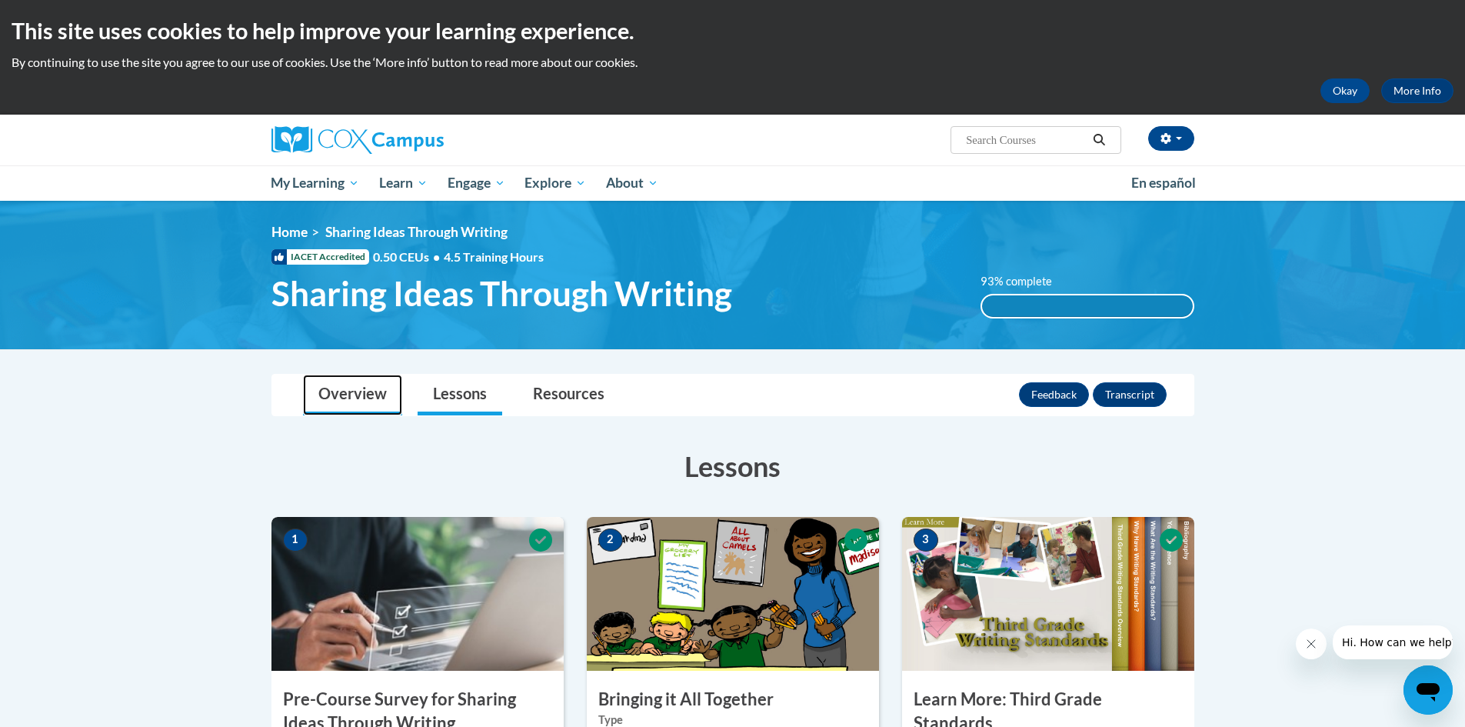
click at [341, 398] on link "Overview" at bounding box center [352, 394] width 99 height 41
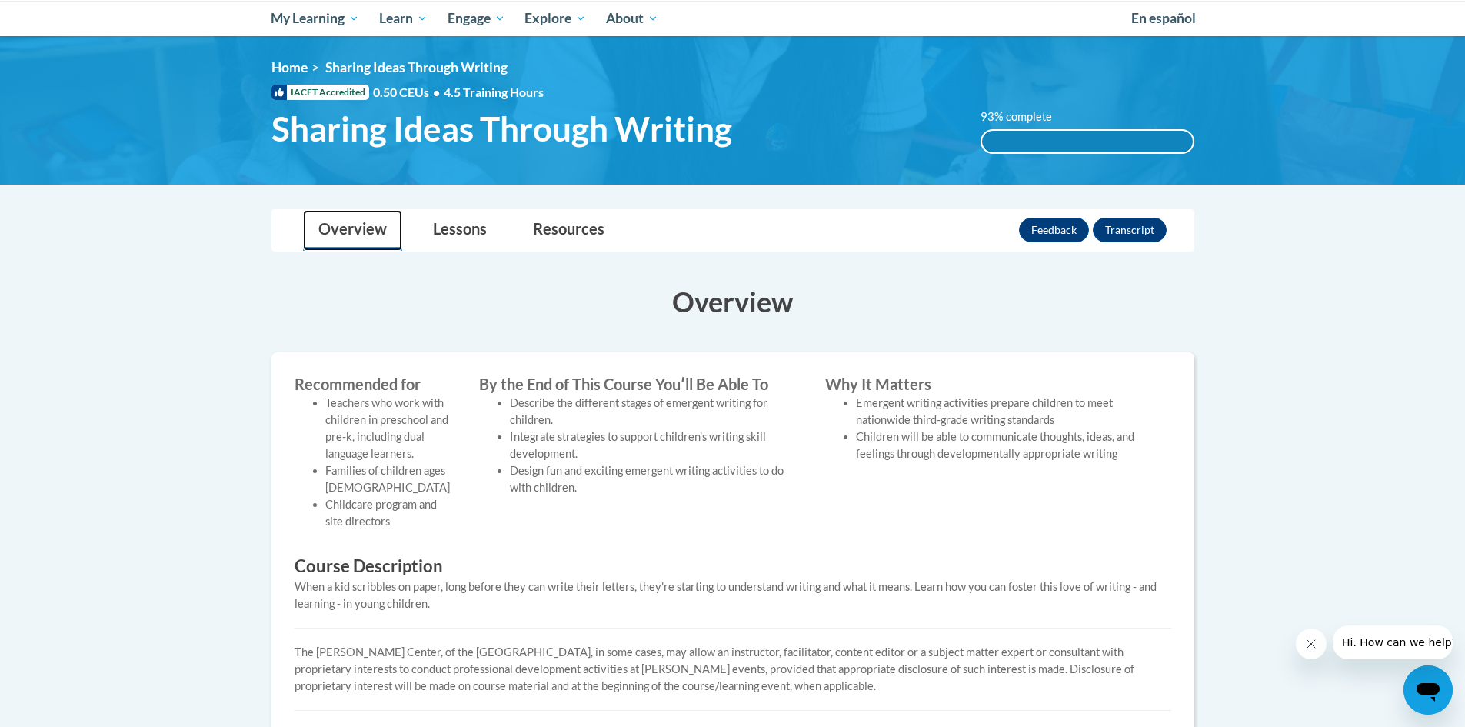
scroll to position [154, 0]
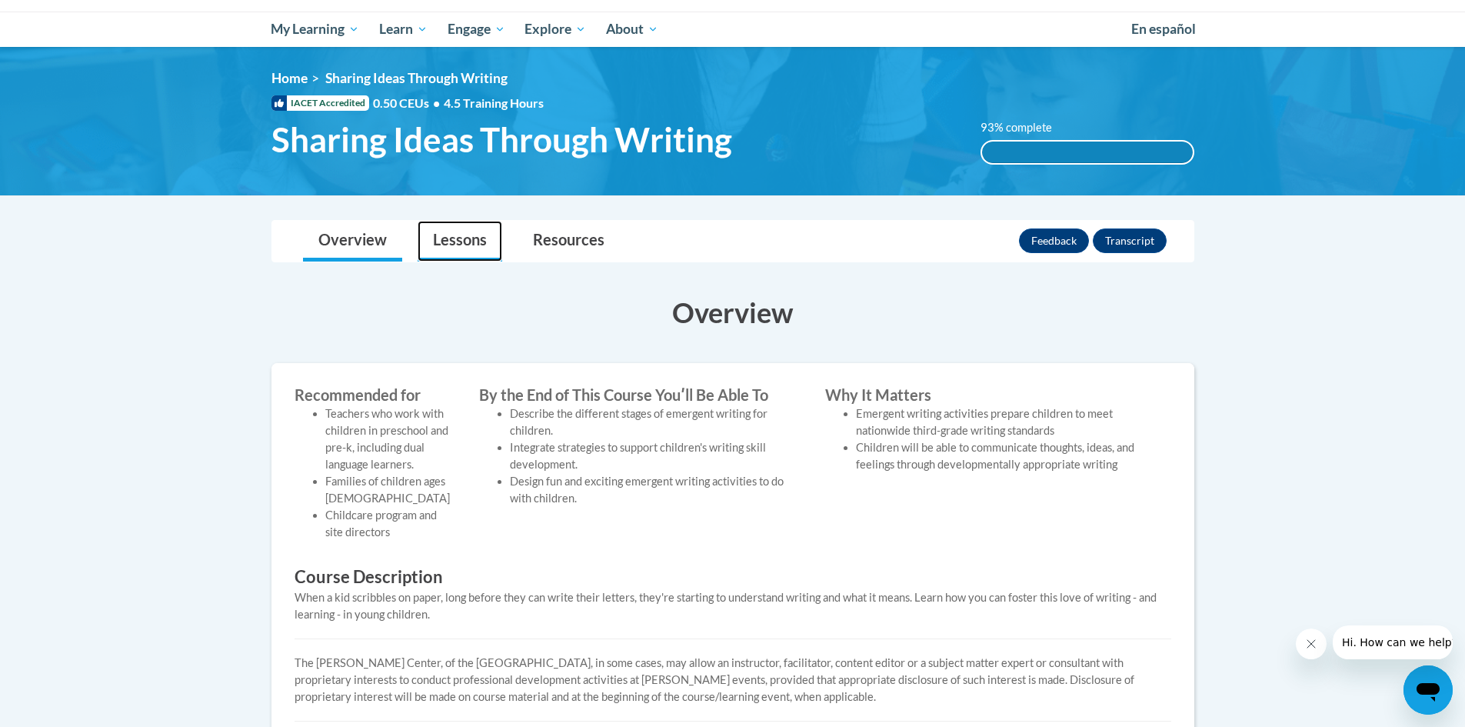
click at [467, 235] on link "Lessons" at bounding box center [460, 241] width 85 height 41
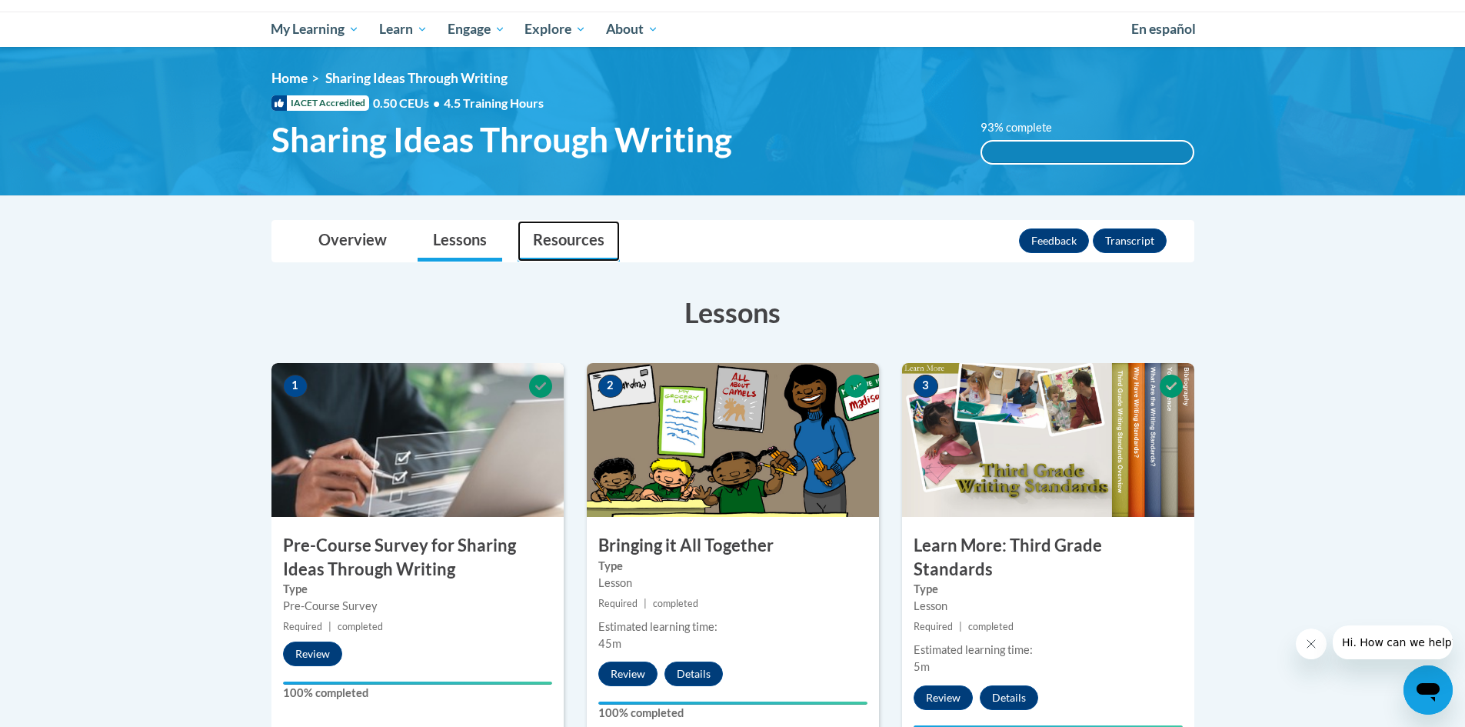
click at [600, 238] on link "Resources" at bounding box center [568, 241] width 102 height 41
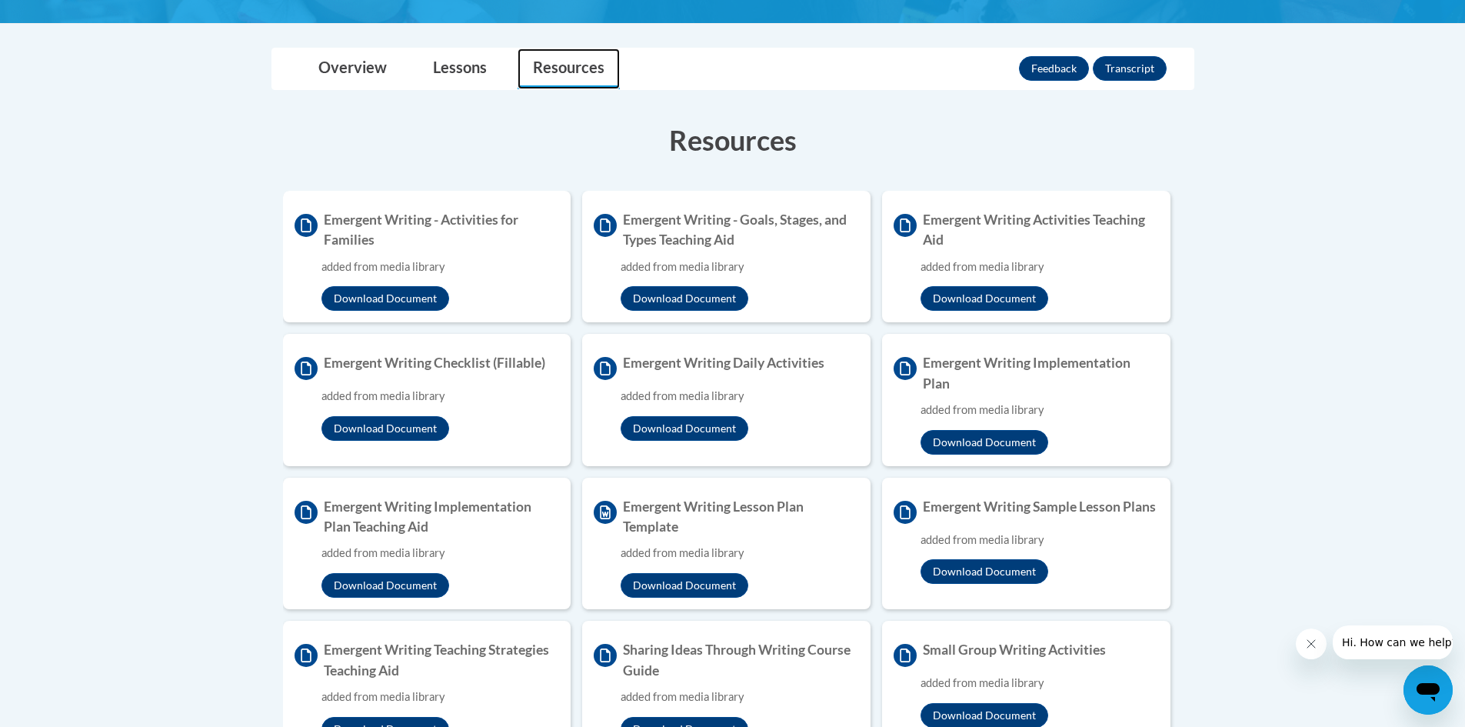
scroll to position [93, 0]
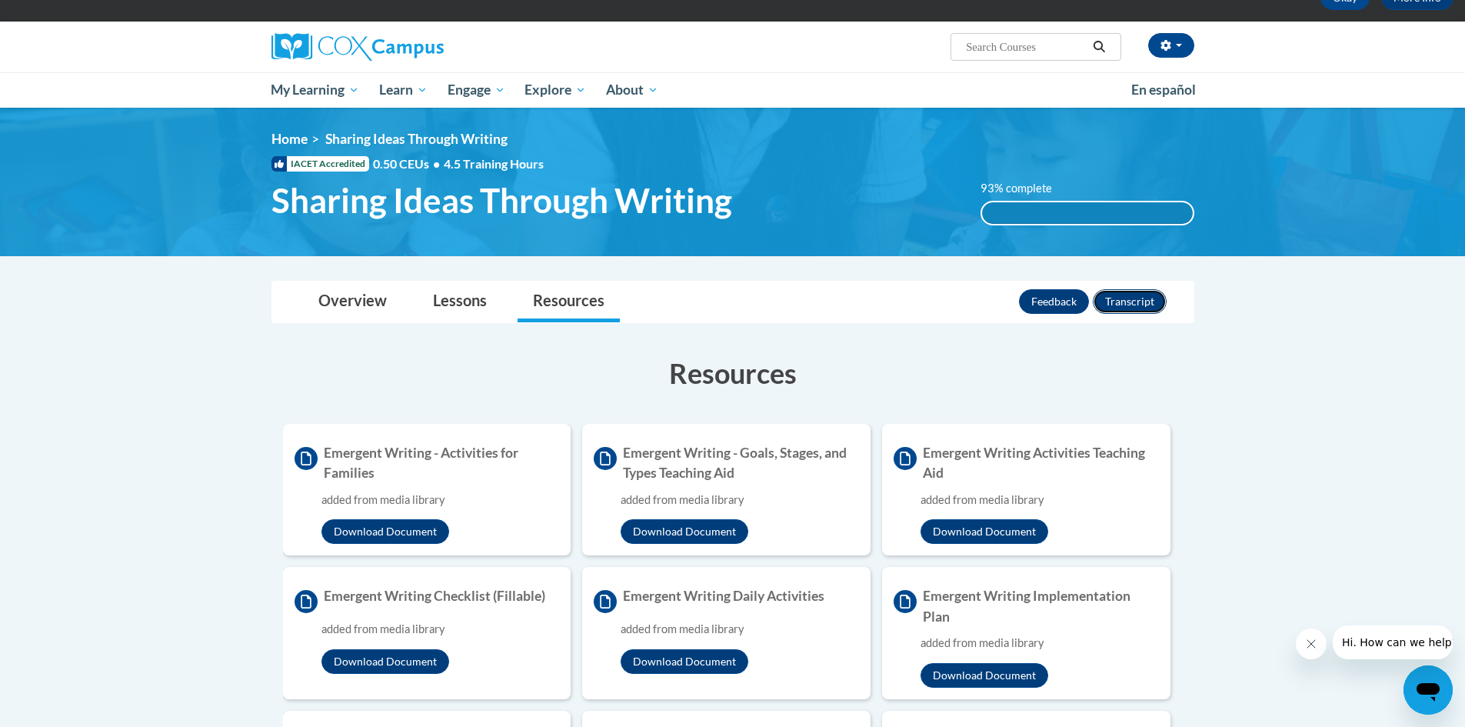
click at [1123, 298] on button "Transcript" at bounding box center [1130, 301] width 74 height 25
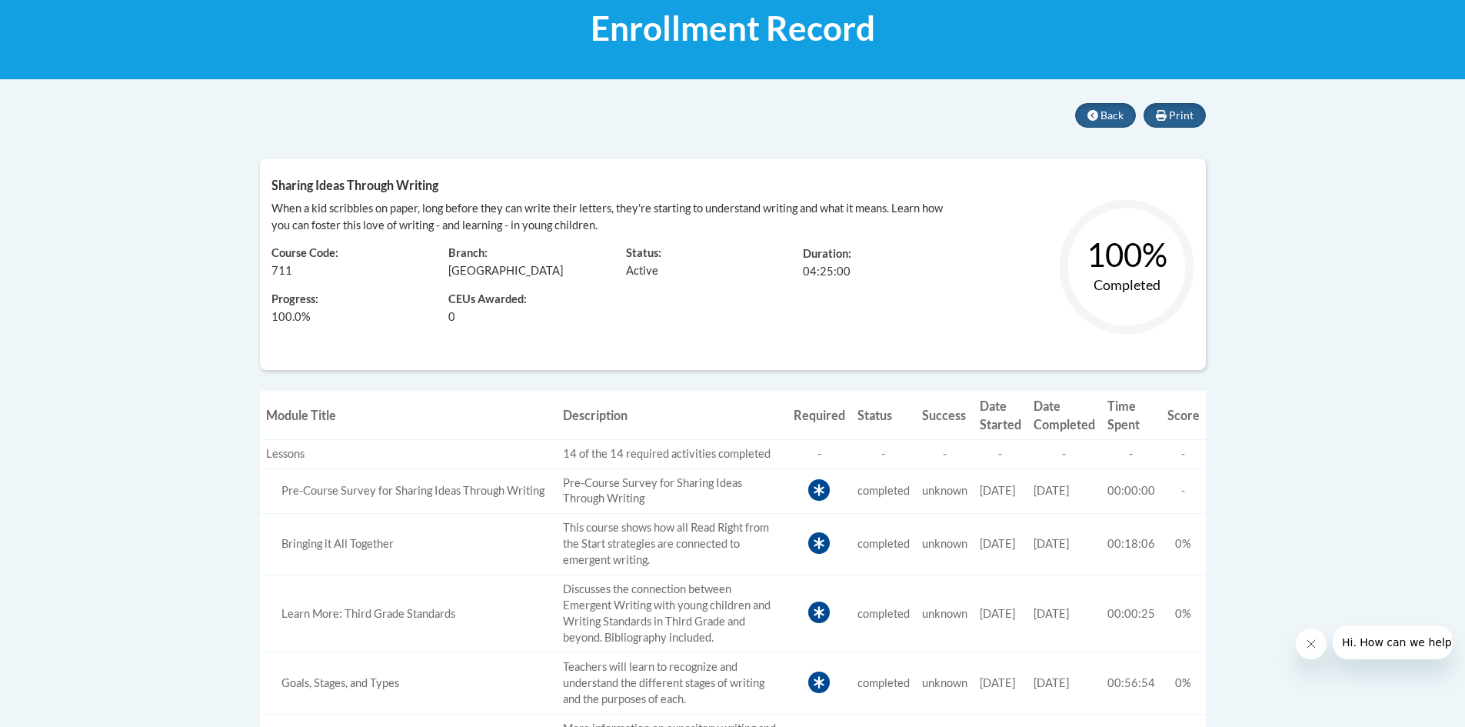
scroll to position [231, 0]
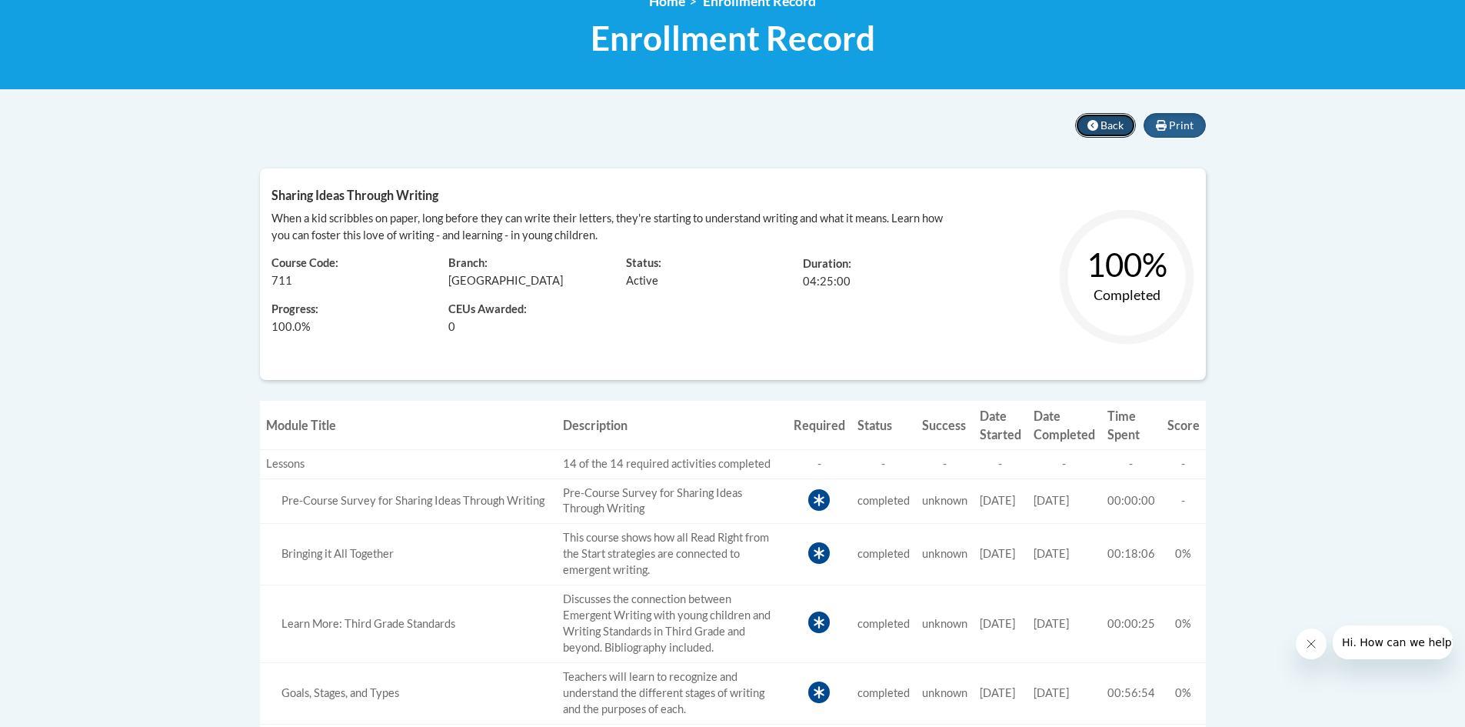
click at [1115, 131] on span "Back" at bounding box center [1111, 124] width 23 height 13
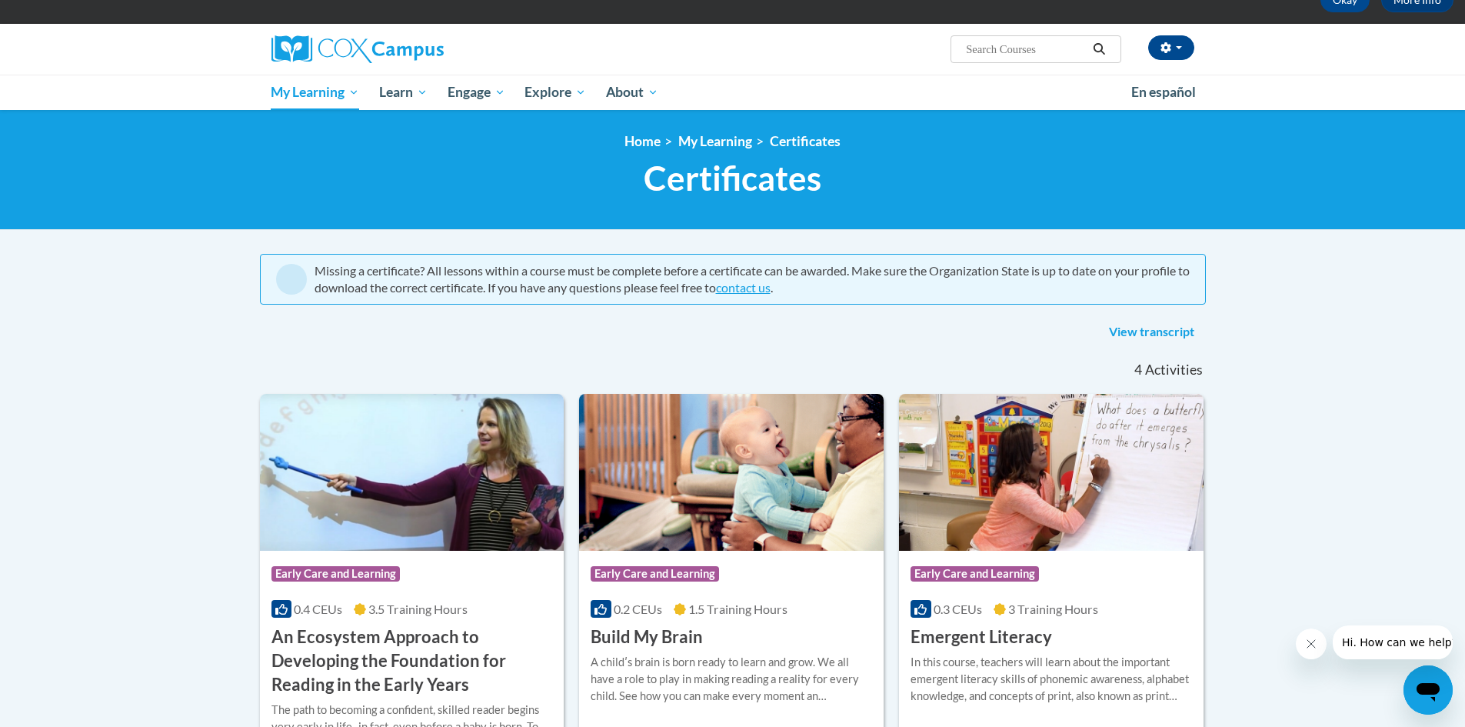
scroll to position [77, 0]
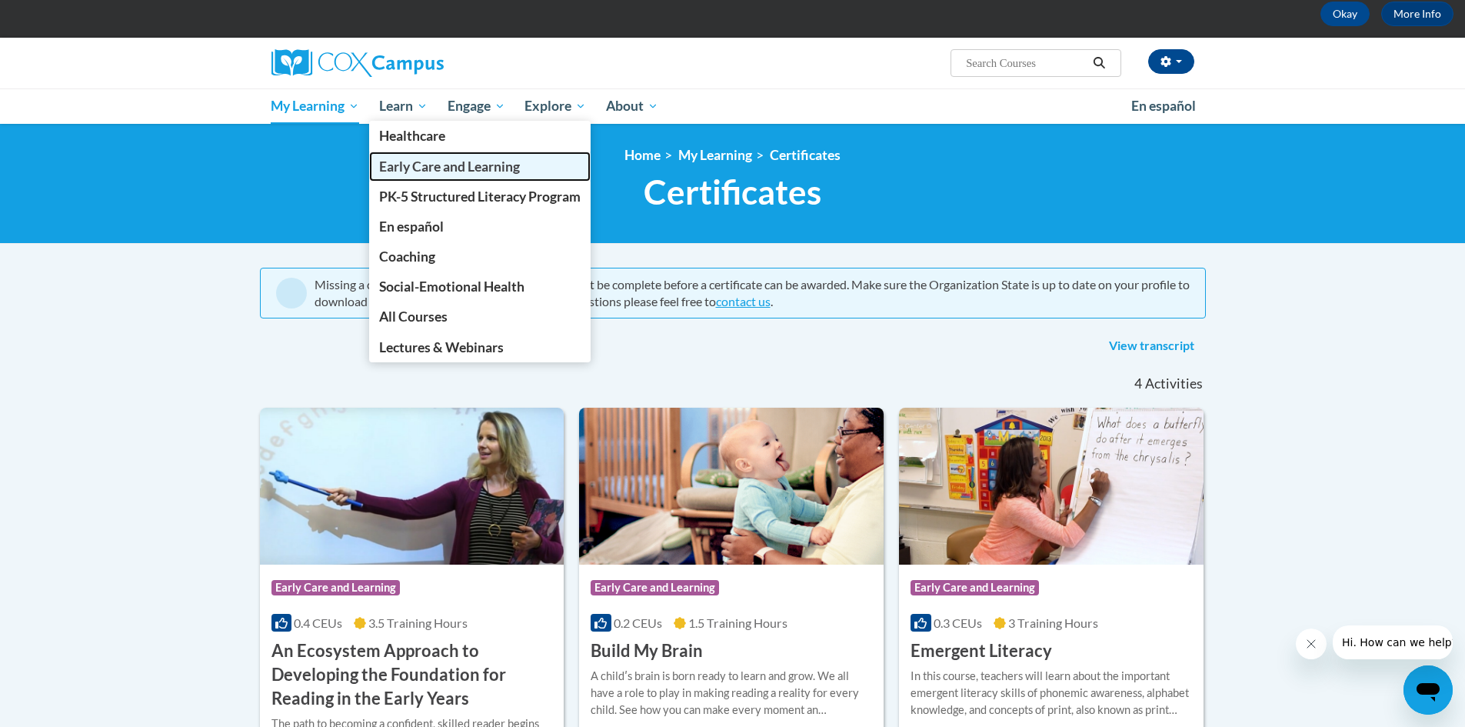
click at [432, 168] on span "Early Care and Learning" at bounding box center [449, 166] width 141 height 16
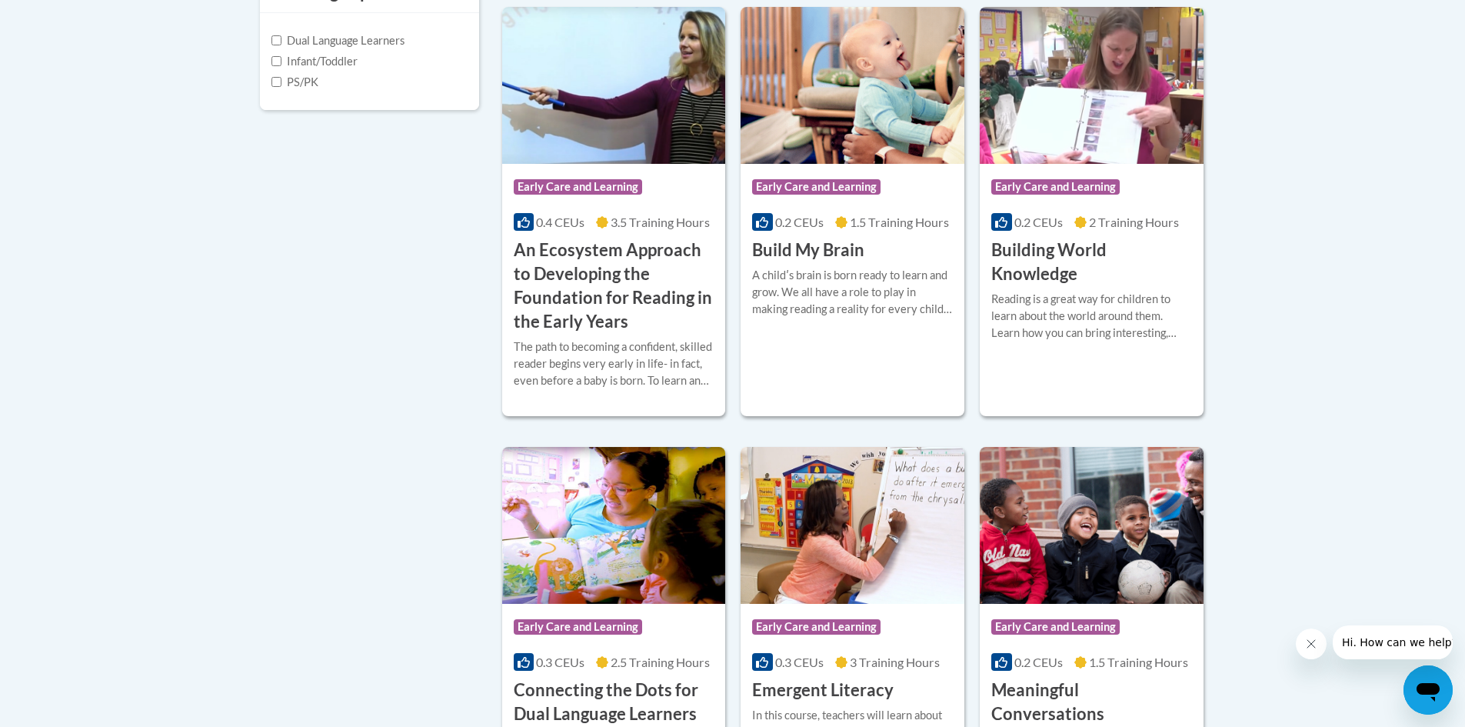
scroll to position [769, 0]
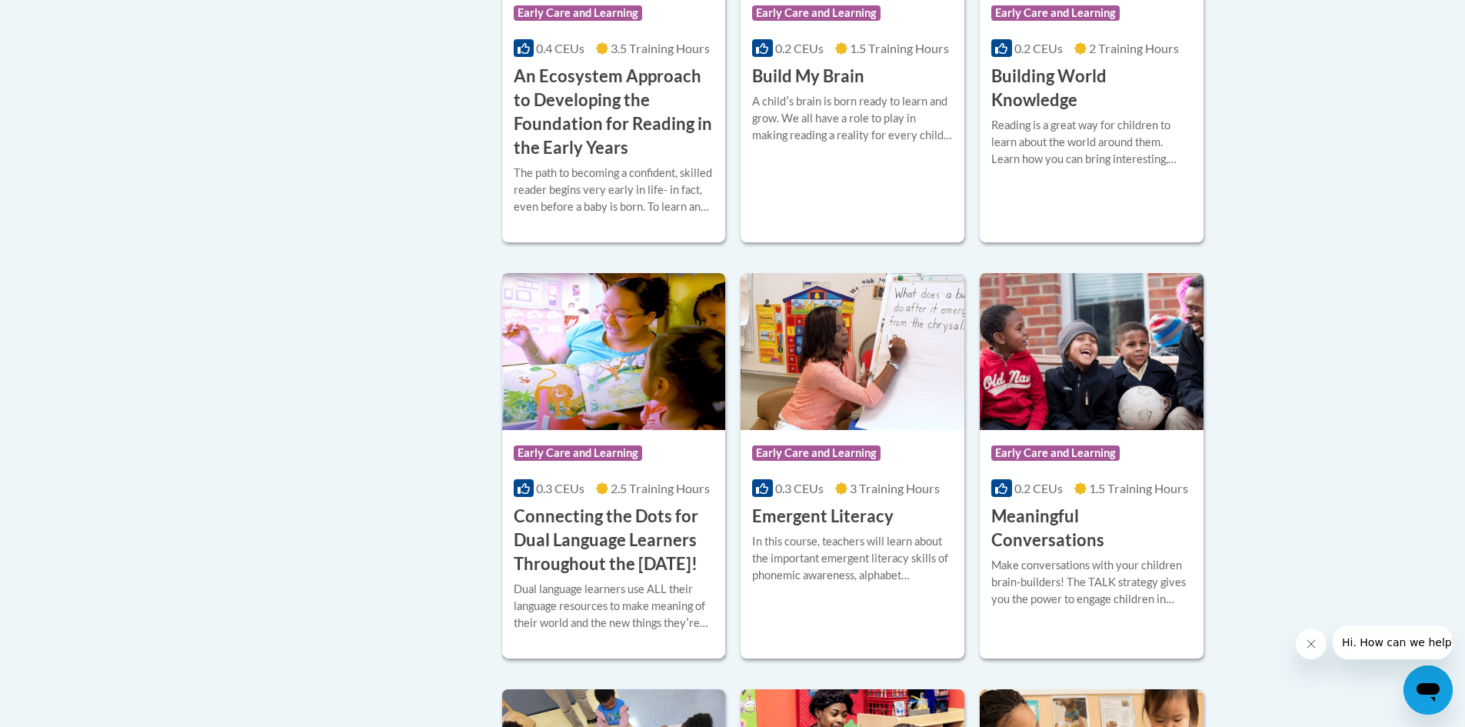
click at [632, 511] on h3 "Connecting the Dots for Dual Language Learners Throughout the [DATE]!" at bounding box center [614, 539] width 201 height 71
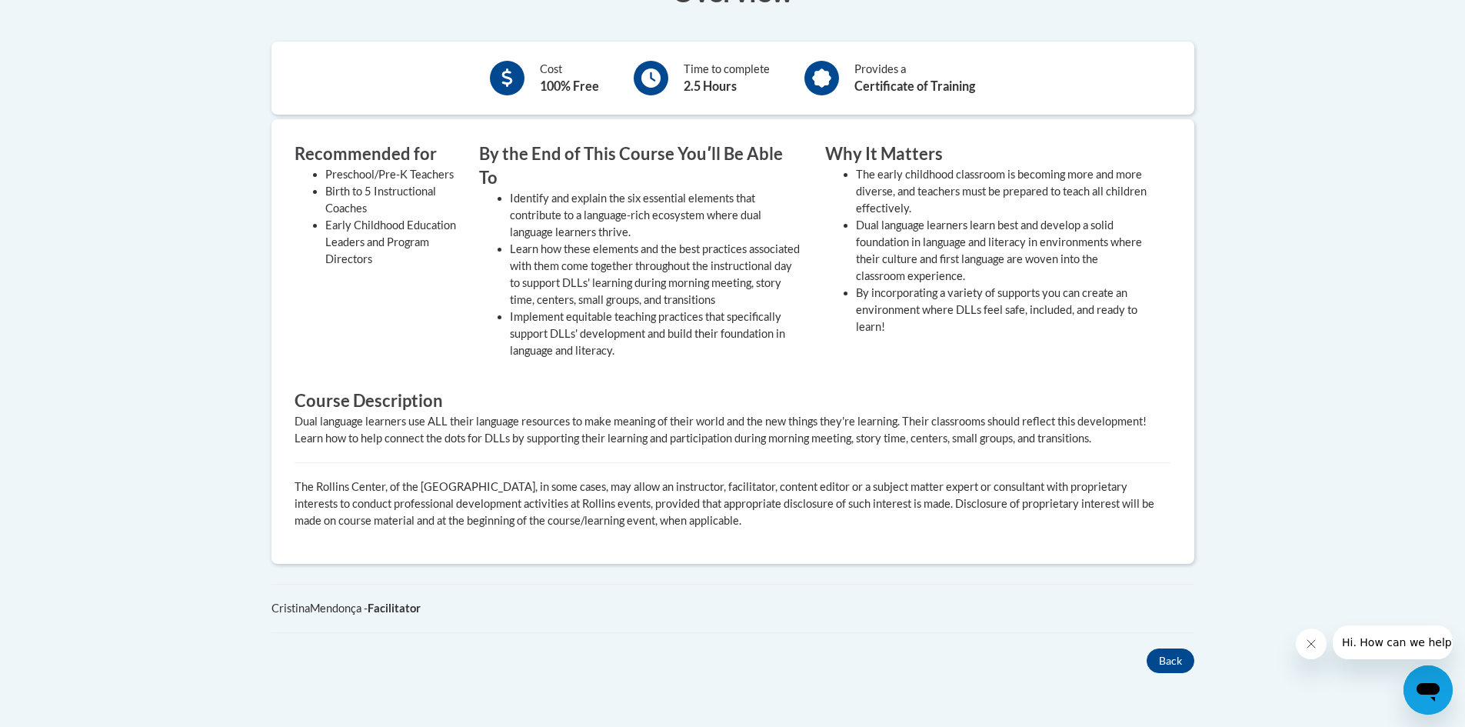
scroll to position [461, 0]
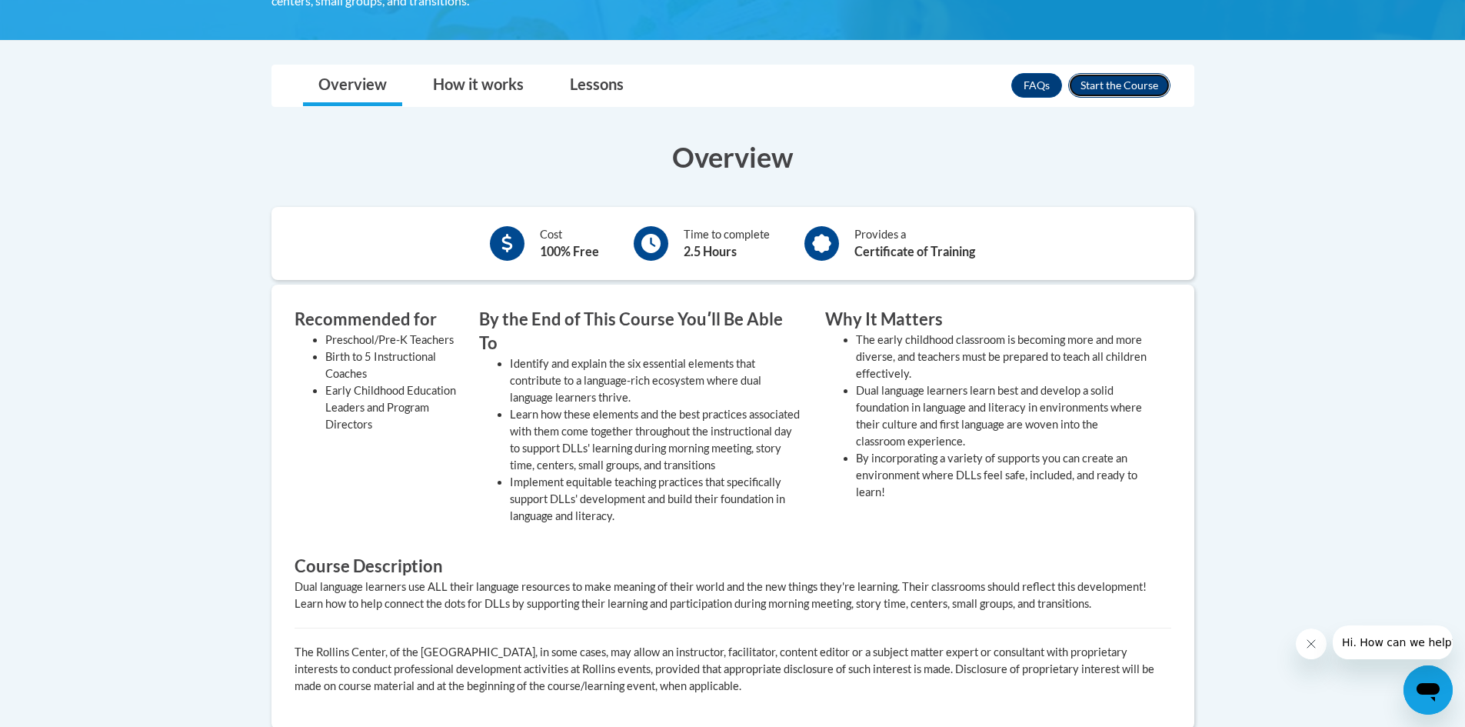
click at [1139, 86] on button "Enroll" at bounding box center [1119, 85] width 102 height 25
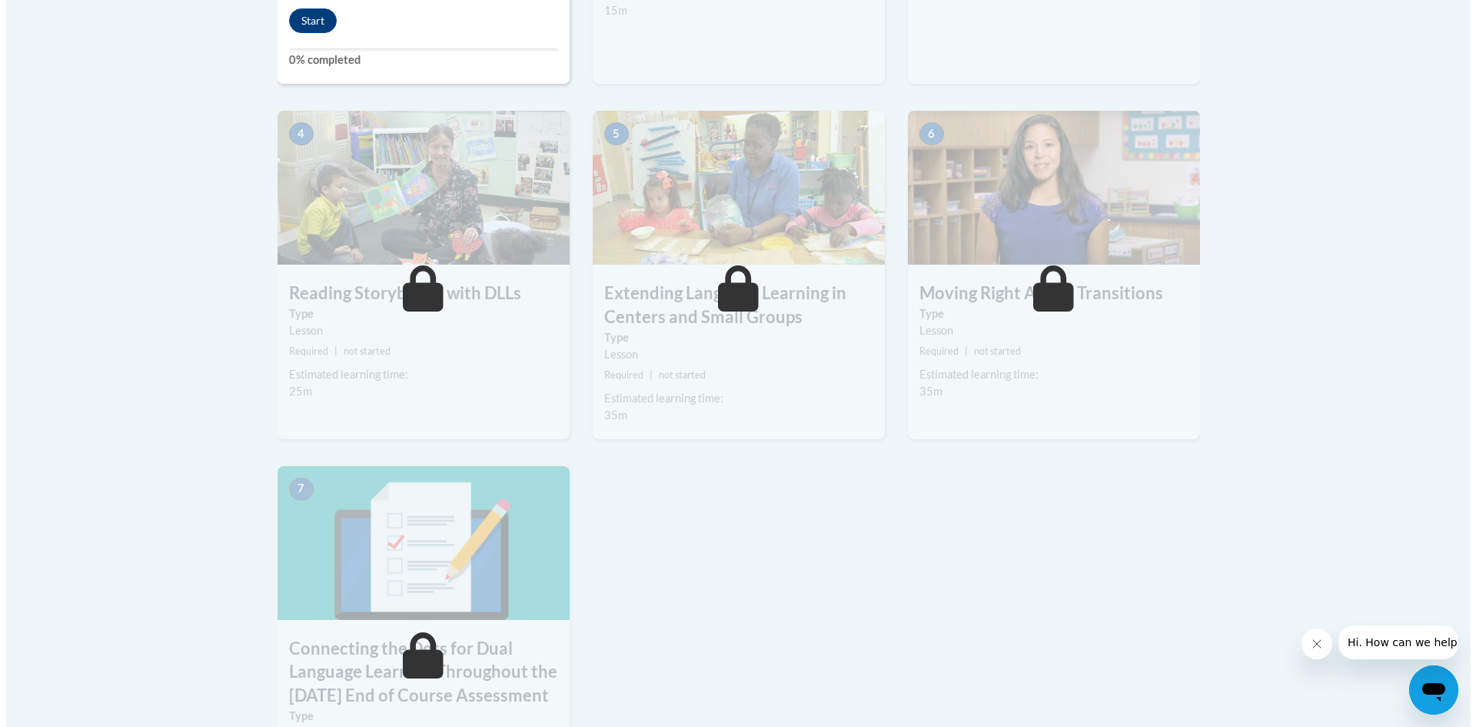
scroll to position [538, 0]
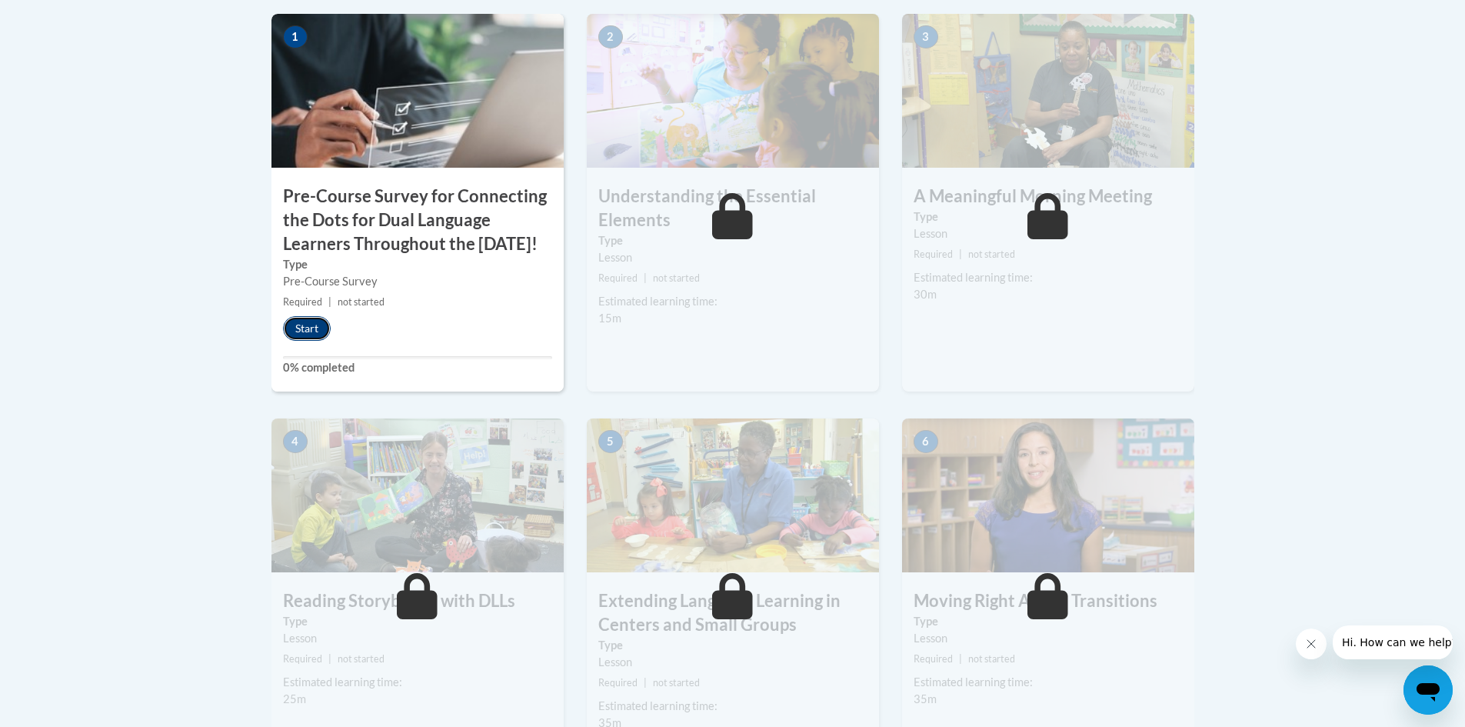
click at [311, 341] on button "Start" at bounding box center [307, 328] width 48 height 25
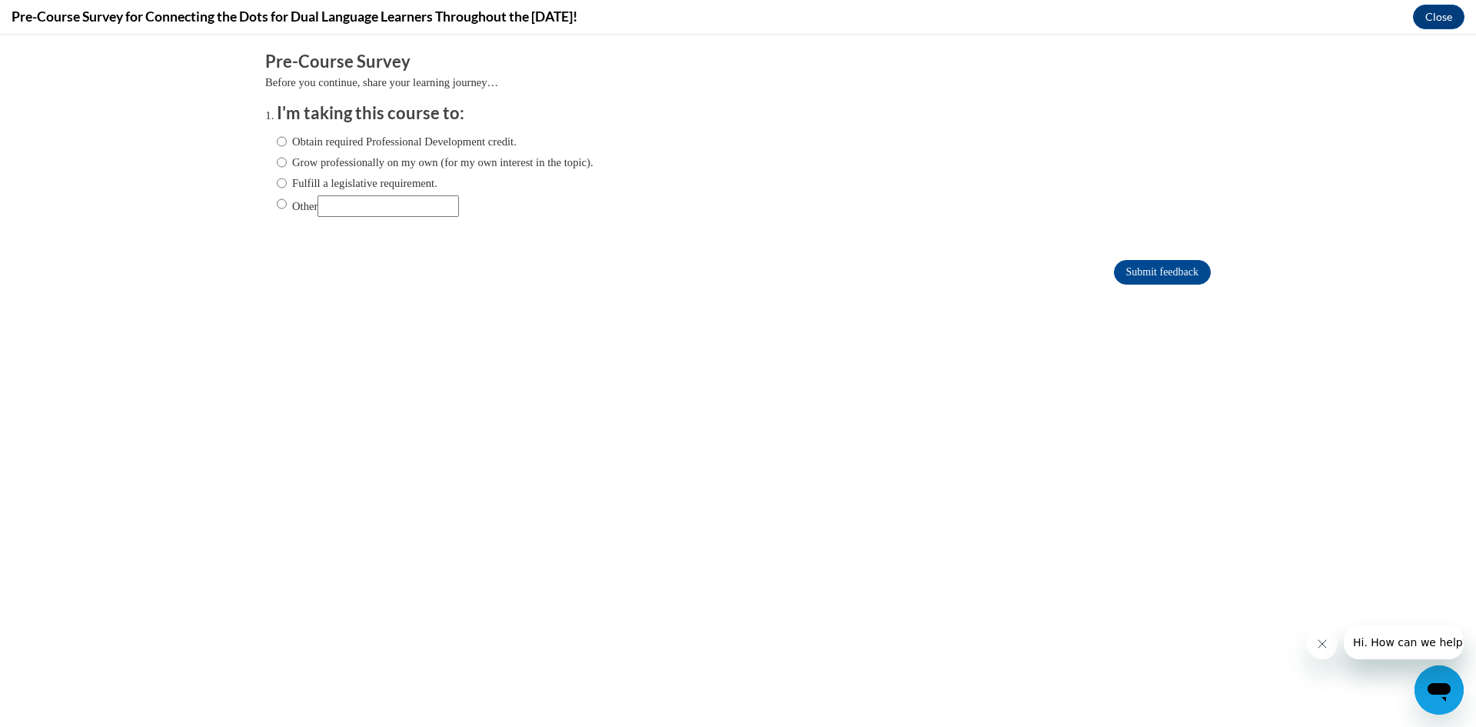
scroll to position [0, 0]
click at [1163, 275] on input "Submit feedback" at bounding box center [1162, 272] width 97 height 25
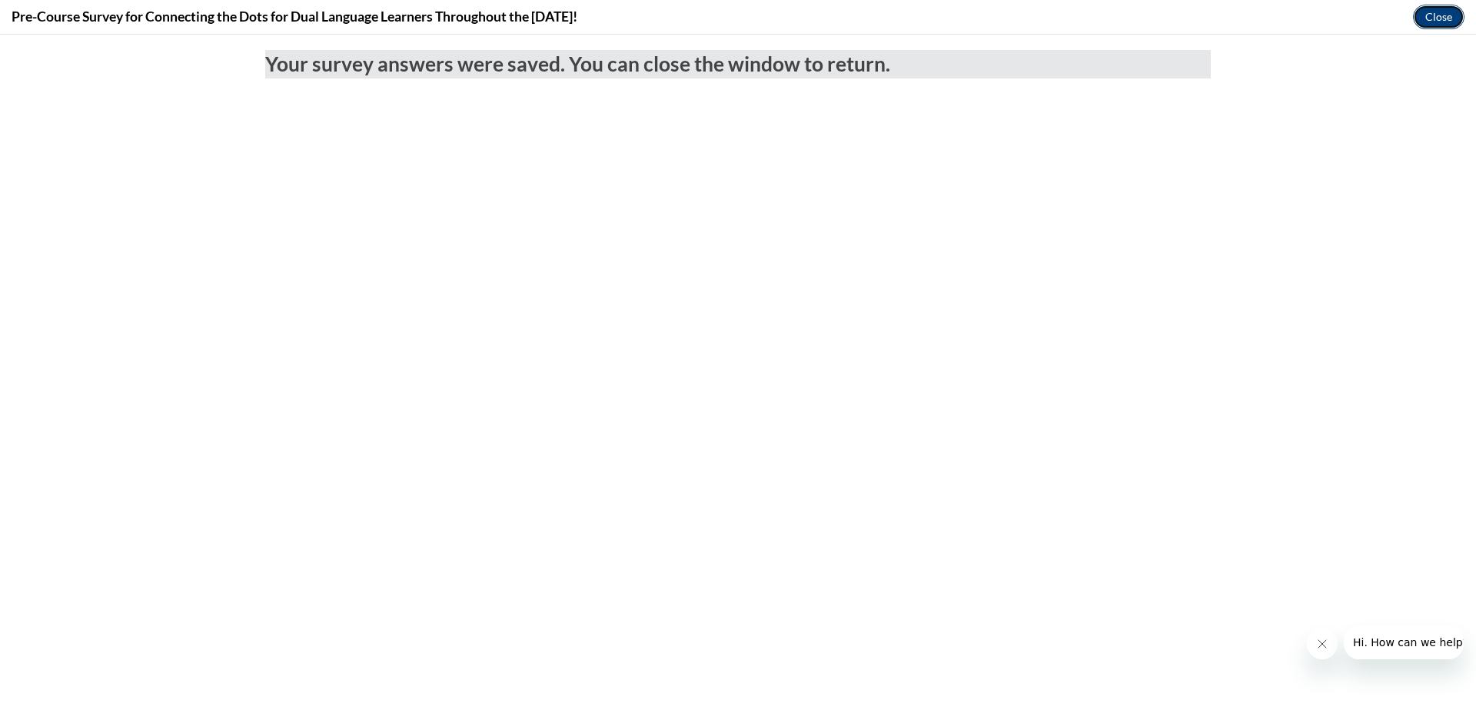
click at [1454, 20] on button "Close" at bounding box center [1439, 17] width 52 height 25
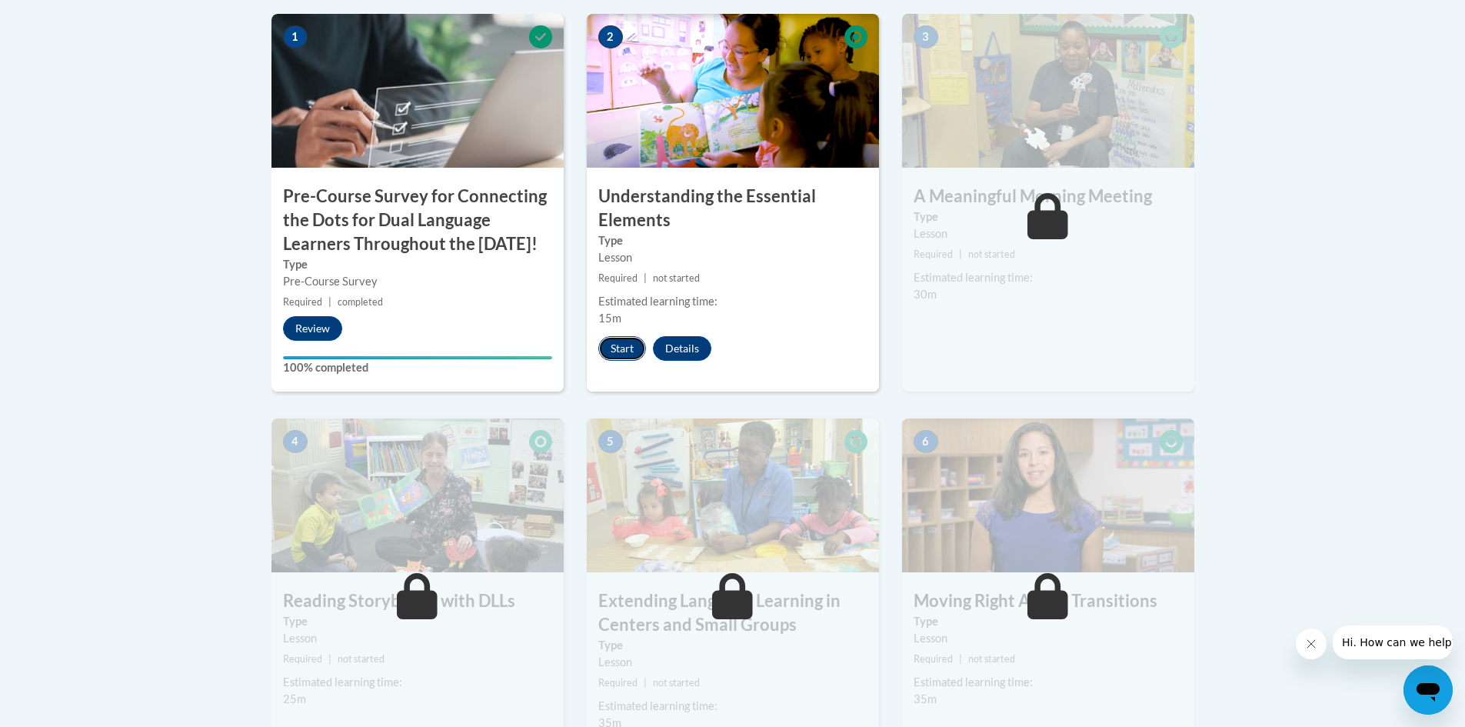
click at [616, 340] on button "Start" at bounding box center [622, 348] width 48 height 25
